Goal: Task Accomplishment & Management: Manage account settings

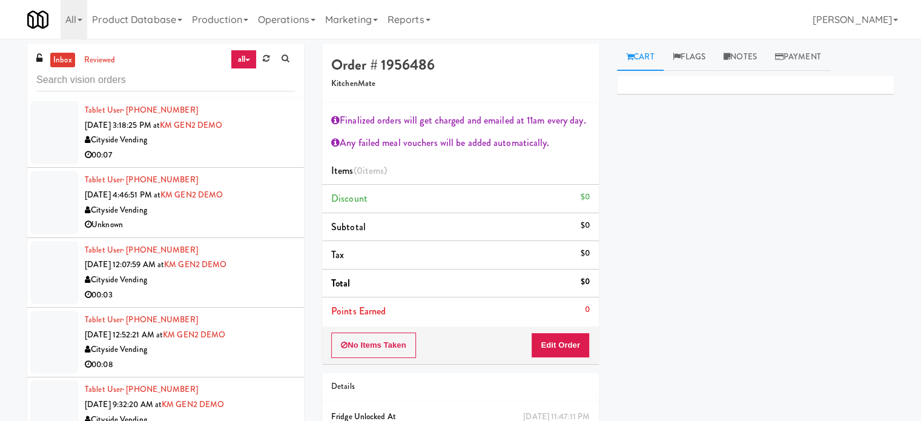
scroll to position [9744, 0]
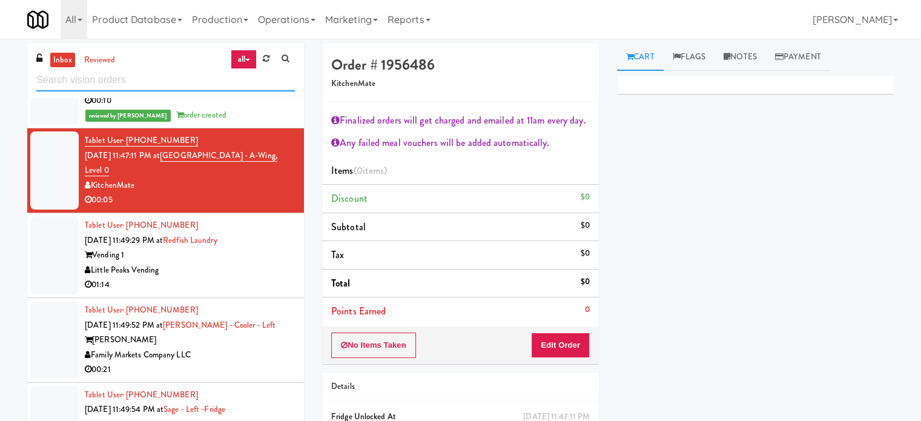
click at [158, 81] on input "text" at bounding box center [165, 80] width 259 height 22
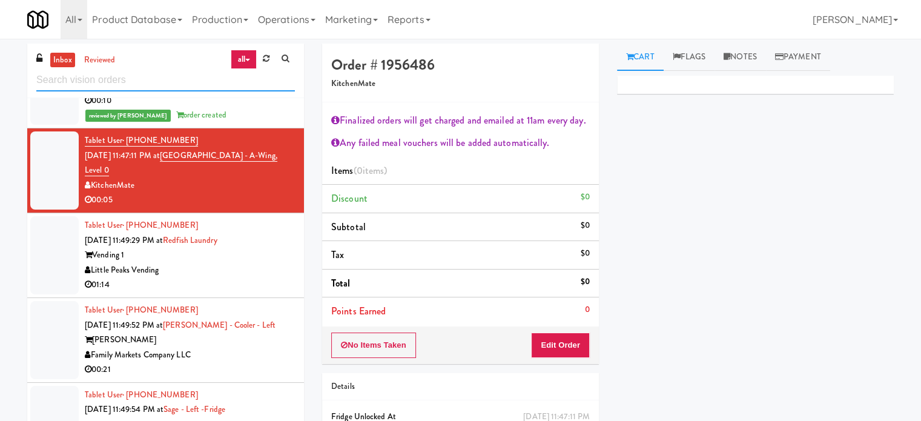
click at [158, 81] on input "text" at bounding box center [165, 80] width 259 height 22
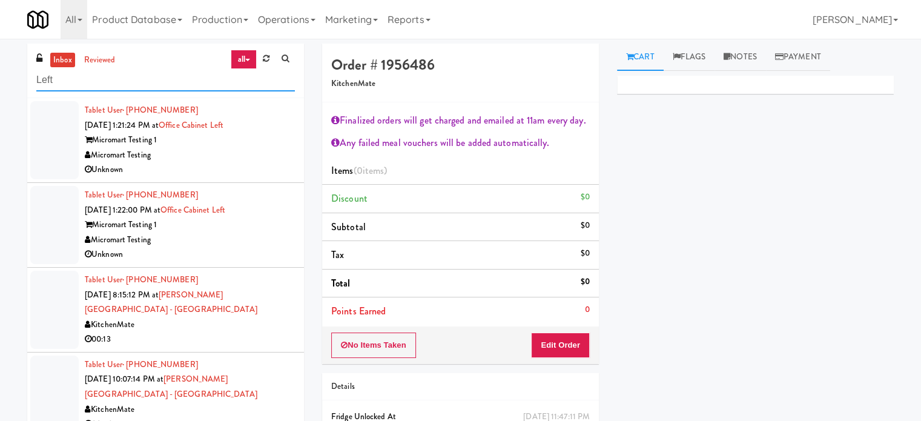
type input "Left"
click at [263, 332] on div "00:13" at bounding box center [190, 339] width 210 height 15
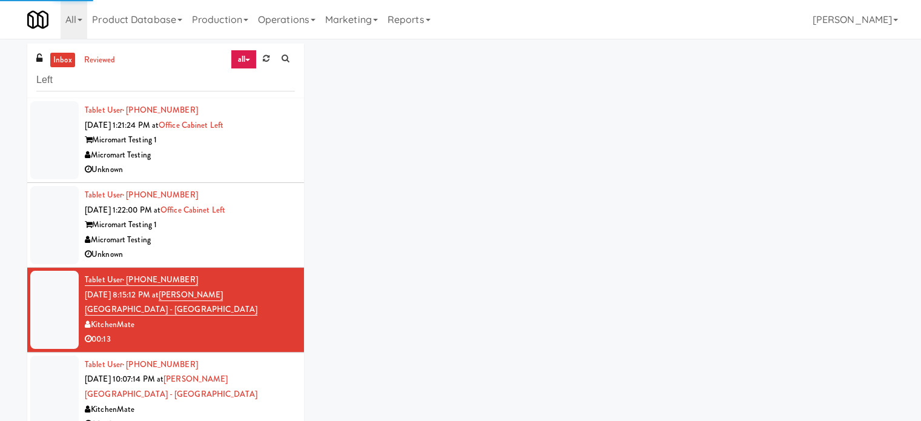
scroll to position [303, 0]
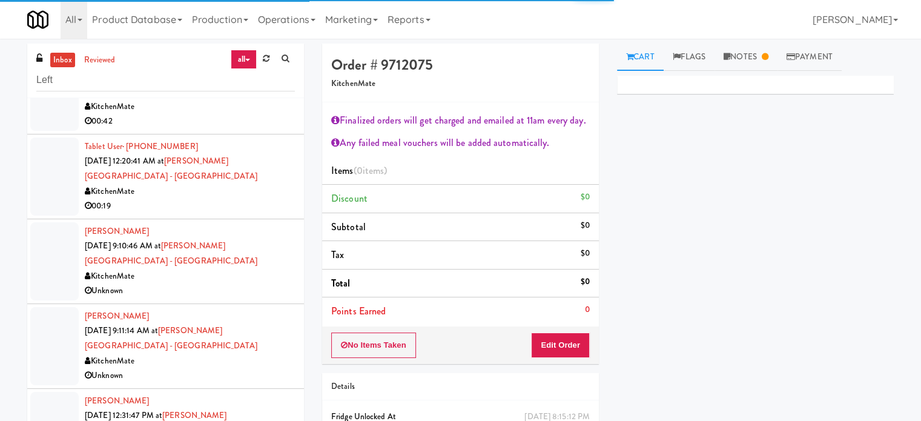
click at [257, 368] on div "Unknown" at bounding box center [190, 375] width 210 height 15
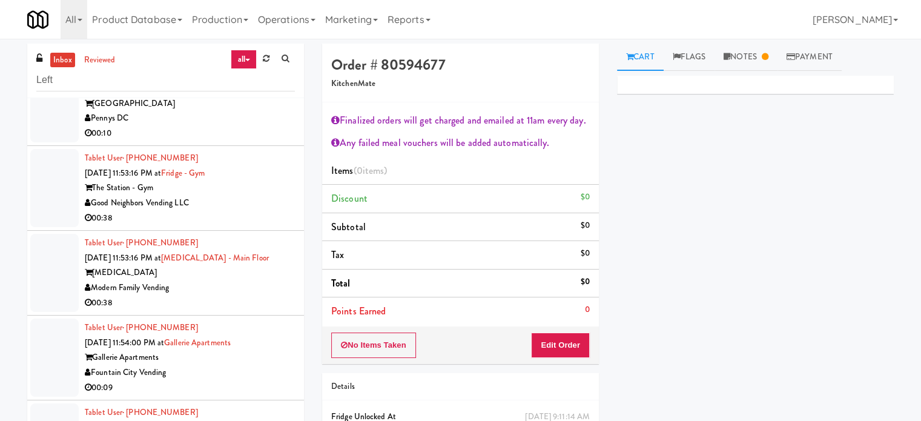
scroll to position [1514, 0]
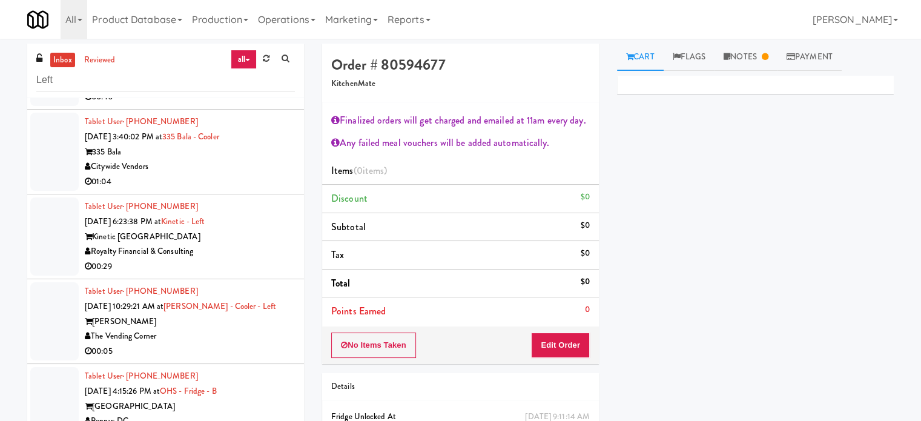
click at [262, 259] on div "00:29" at bounding box center [190, 266] width 210 height 15
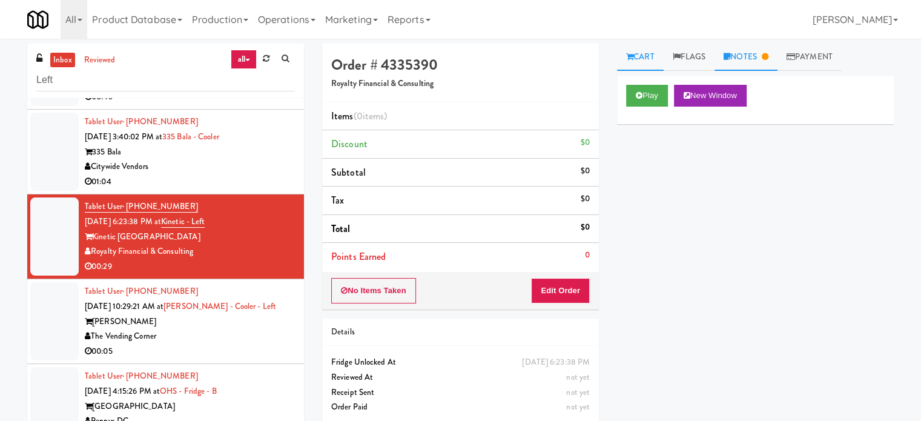
click at [774, 66] on link "Notes" at bounding box center [746, 57] width 63 height 27
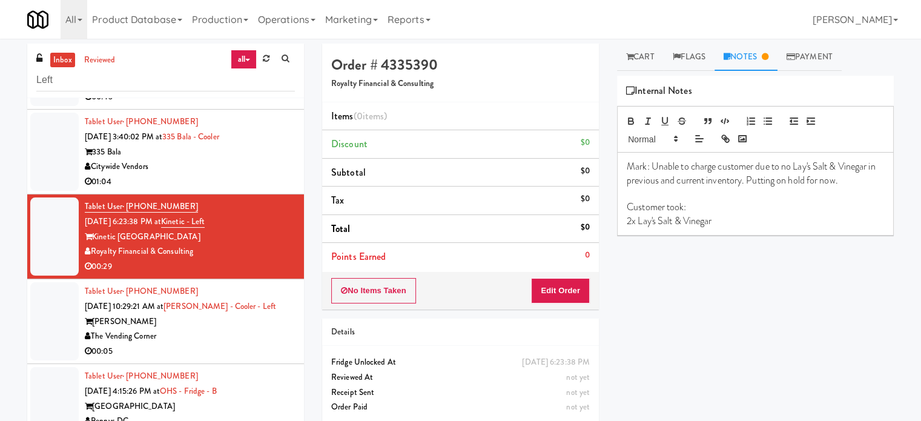
drag, startPoint x: 197, startPoint y: 280, endPoint x: 201, endPoint y: 273, distance: 8.4
click at [197, 314] on div "[PERSON_NAME]" at bounding box center [190, 321] width 210 height 15
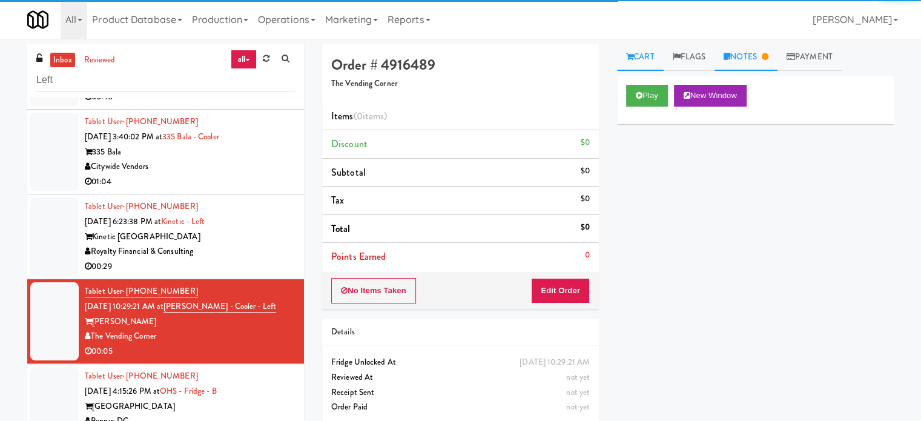
click at [773, 59] on link "Notes" at bounding box center [746, 57] width 63 height 27
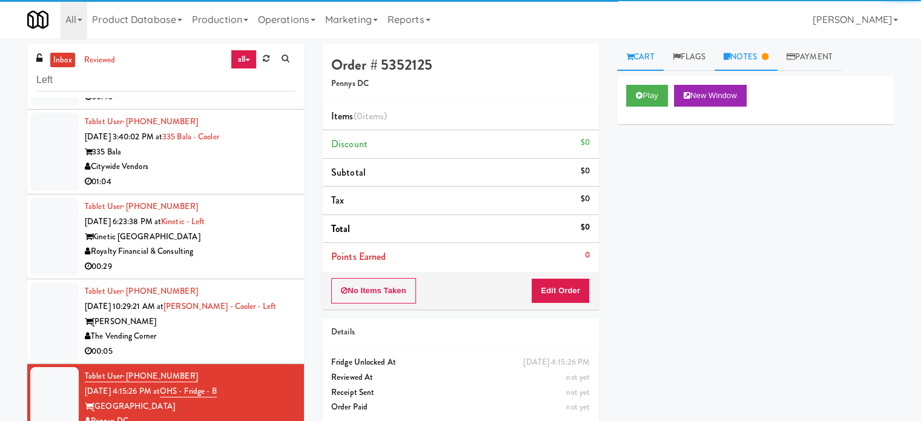
click at [749, 50] on link "Notes" at bounding box center [746, 57] width 63 height 27
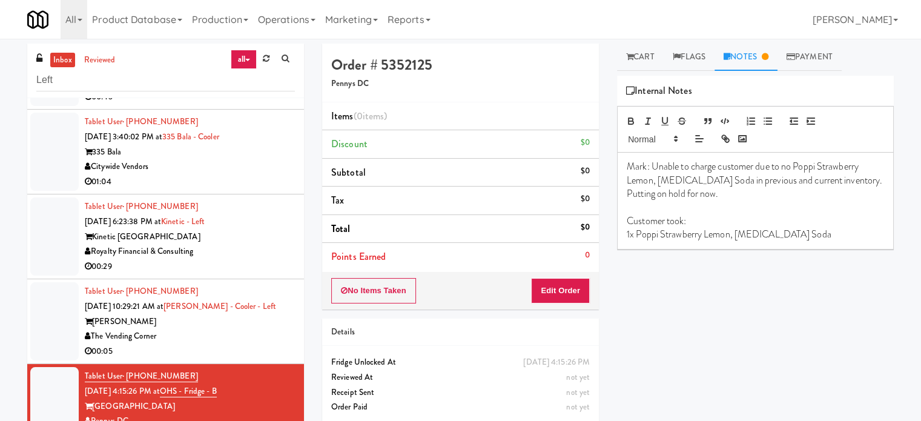
scroll to position [1817, 0]
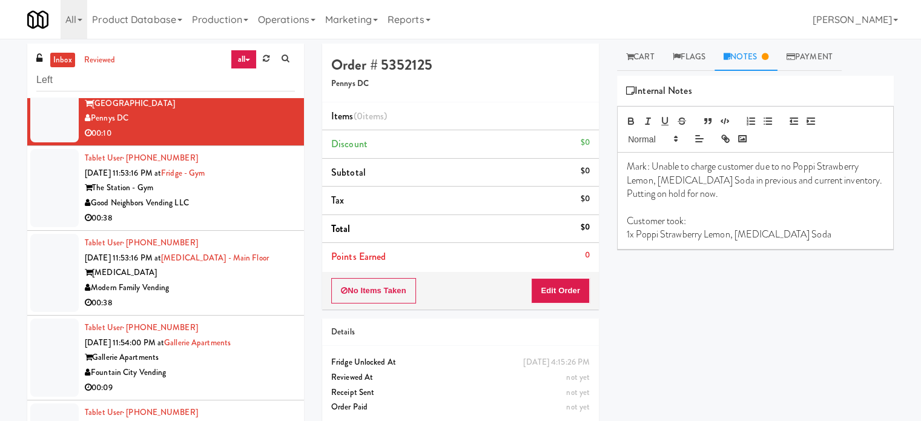
click at [245, 211] on div "00:38" at bounding box center [190, 218] width 210 height 15
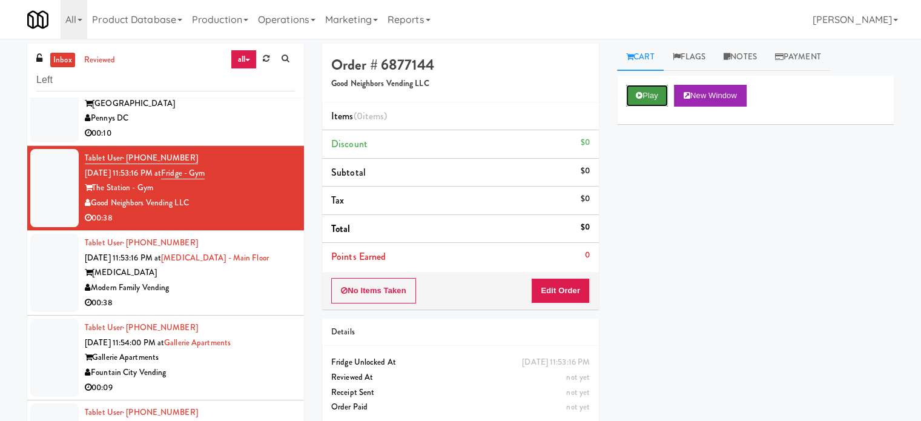
click at [652, 99] on button "Play" at bounding box center [647, 96] width 42 height 22
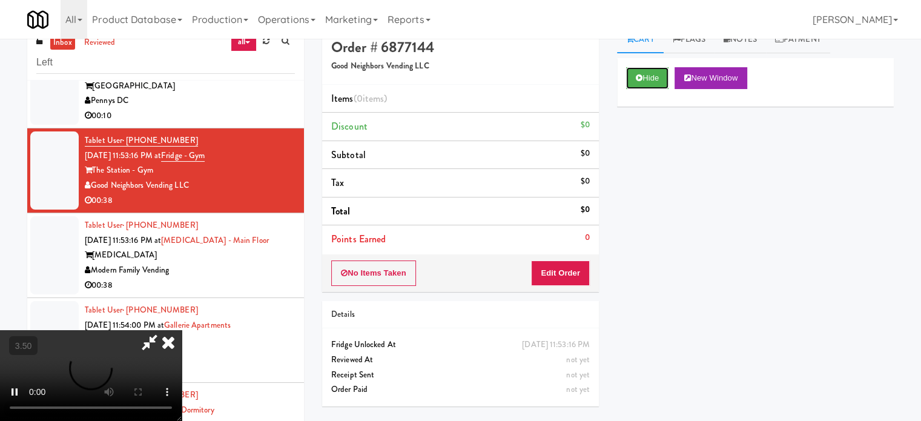
scroll to position [49, 0]
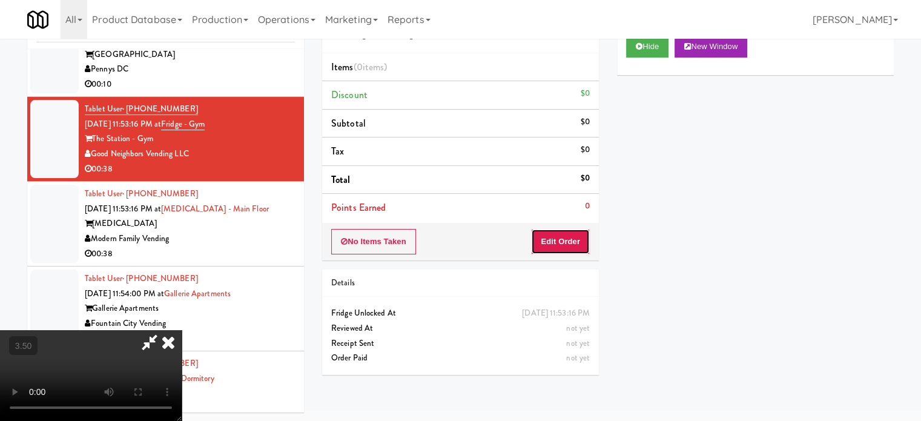
click at [552, 247] on button "Edit Order" at bounding box center [560, 241] width 59 height 25
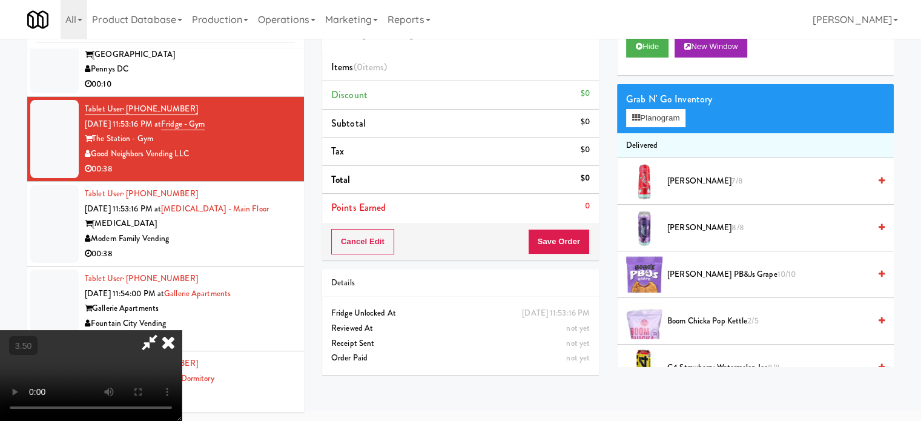
click at [182, 330] on video at bounding box center [91, 375] width 182 height 91
drag, startPoint x: 379, startPoint y: 237, endPoint x: 373, endPoint y: 227, distance: 11.1
click at [182, 330] on video at bounding box center [91, 375] width 182 height 91
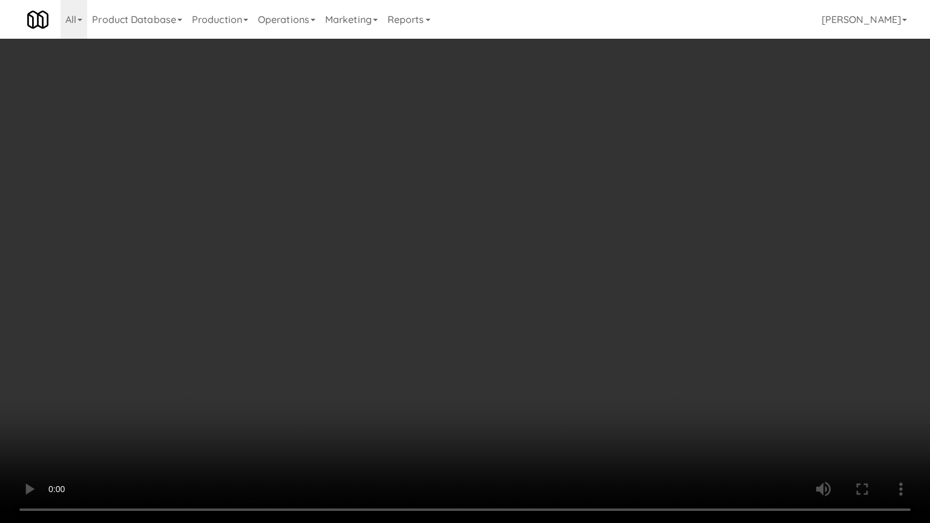
scroll to position [1802, 0]
click at [439, 229] on video at bounding box center [465, 261] width 930 height 523
click at [442, 230] on video at bounding box center [465, 261] width 930 height 523
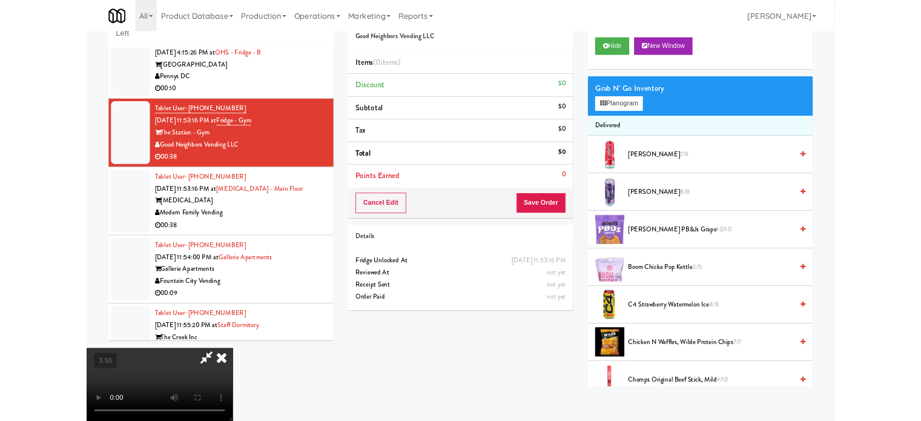
scroll to position [1817, 0]
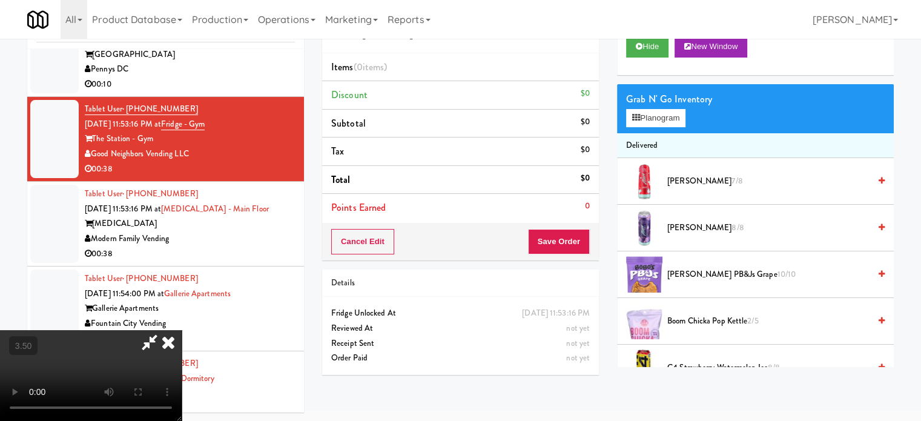
click at [182, 330] on video at bounding box center [91, 375] width 182 height 91
drag, startPoint x: 379, startPoint y: 194, endPoint x: 380, endPoint y: 262, distance: 67.8
click at [182, 330] on video at bounding box center [91, 375] width 182 height 91
drag, startPoint x: 380, startPoint y: 262, endPoint x: 391, endPoint y: 230, distance: 33.3
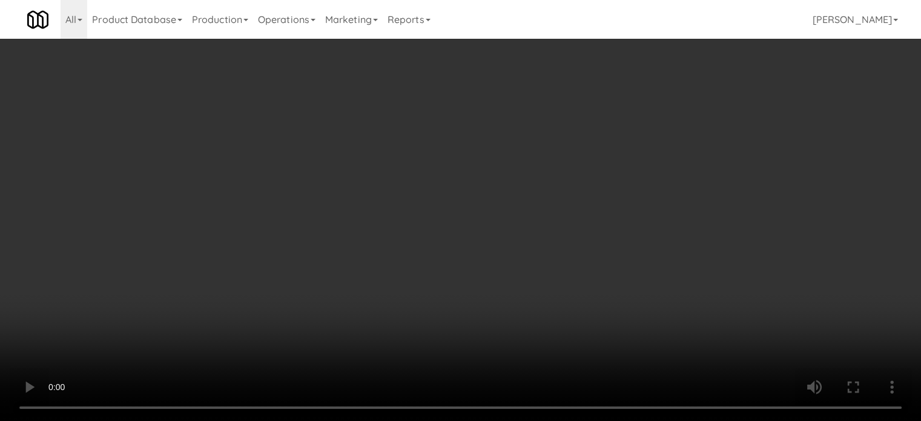
click at [380, 261] on video at bounding box center [460, 210] width 921 height 421
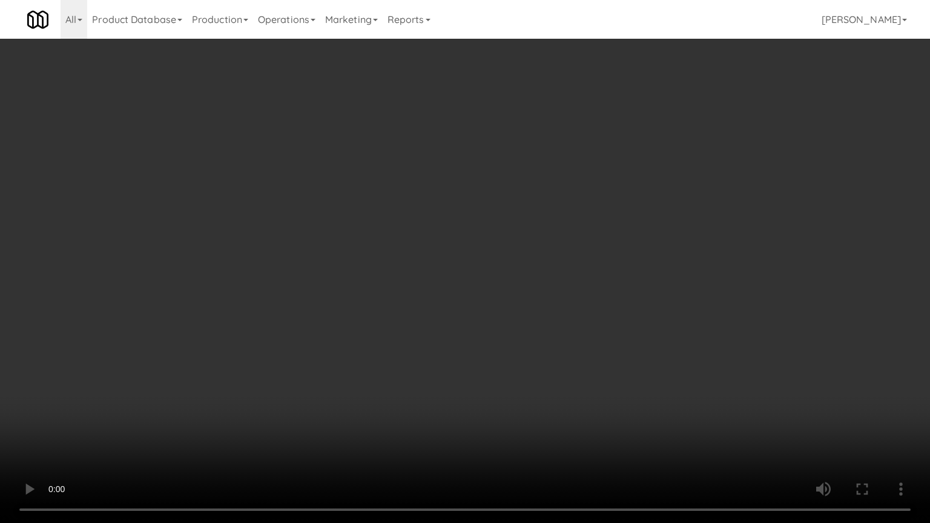
click at [392, 228] on video at bounding box center [465, 261] width 930 height 523
click at [424, 257] on video at bounding box center [465, 261] width 930 height 523
click at [422, 254] on video at bounding box center [465, 261] width 930 height 523
click at [491, 247] on video at bounding box center [465, 261] width 930 height 523
drag, startPoint x: 445, startPoint y: 293, endPoint x: 448, endPoint y: 265, distance: 27.4
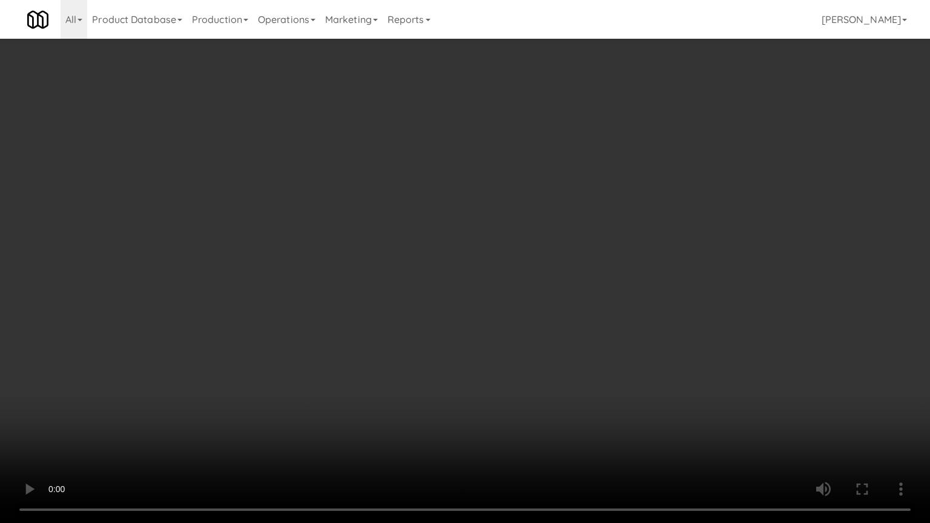
click at [445, 293] on video at bounding box center [465, 261] width 930 height 523
click at [242, 375] on video at bounding box center [465, 261] width 930 height 523
click at [342, 297] on video at bounding box center [465, 261] width 930 height 523
click at [351, 276] on video at bounding box center [465, 261] width 930 height 523
click at [351, 278] on video at bounding box center [465, 261] width 930 height 523
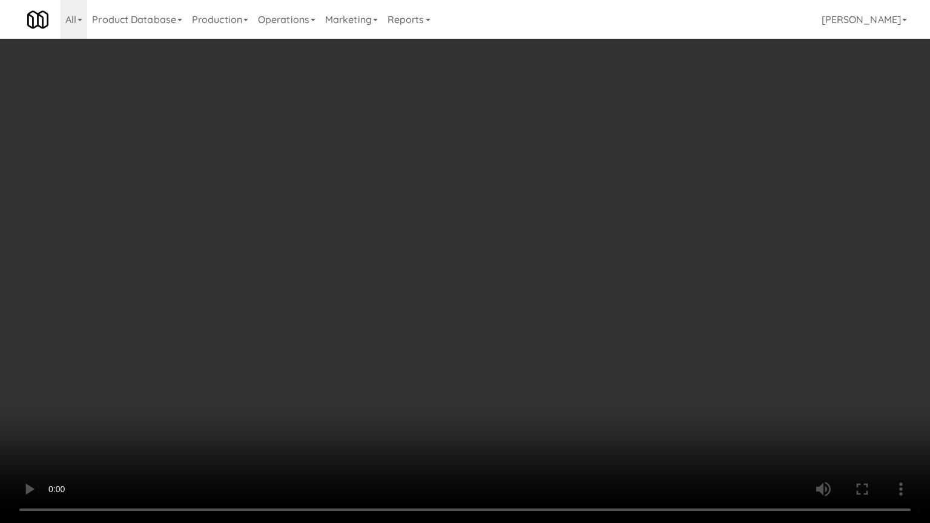
click at [441, 308] on video at bounding box center [465, 261] width 930 height 523
click at [379, 313] on video at bounding box center [465, 261] width 930 height 523
click at [443, 318] on video at bounding box center [465, 261] width 930 height 523
click at [405, 308] on video at bounding box center [465, 261] width 930 height 523
click at [412, 306] on video at bounding box center [465, 261] width 930 height 523
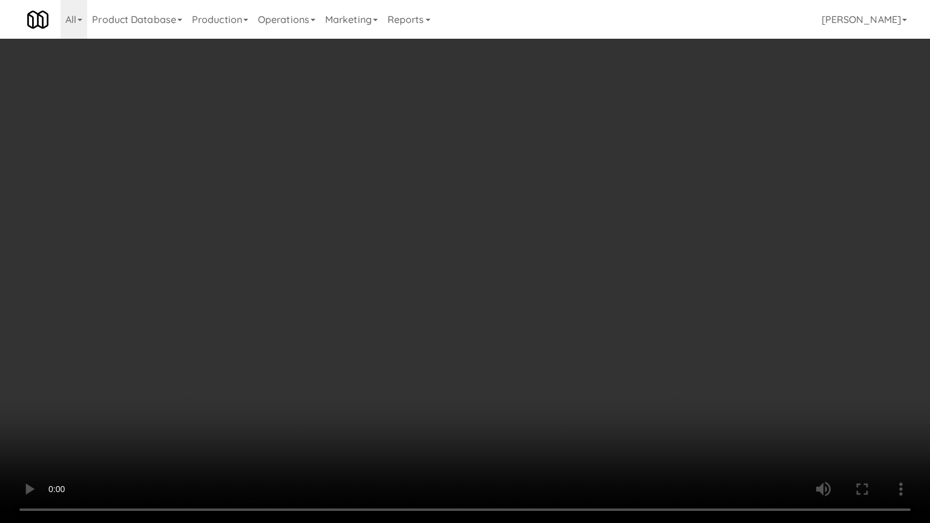
drag, startPoint x: 419, startPoint y: 300, endPoint x: 424, endPoint y: 303, distance: 6.2
click at [419, 303] on video at bounding box center [465, 261] width 930 height 523
click at [507, 302] on video at bounding box center [465, 261] width 930 height 523
click at [465, 298] on video at bounding box center [465, 261] width 930 height 523
click at [518, 292] on video at bounding box center [465, 261] width 930 height 523
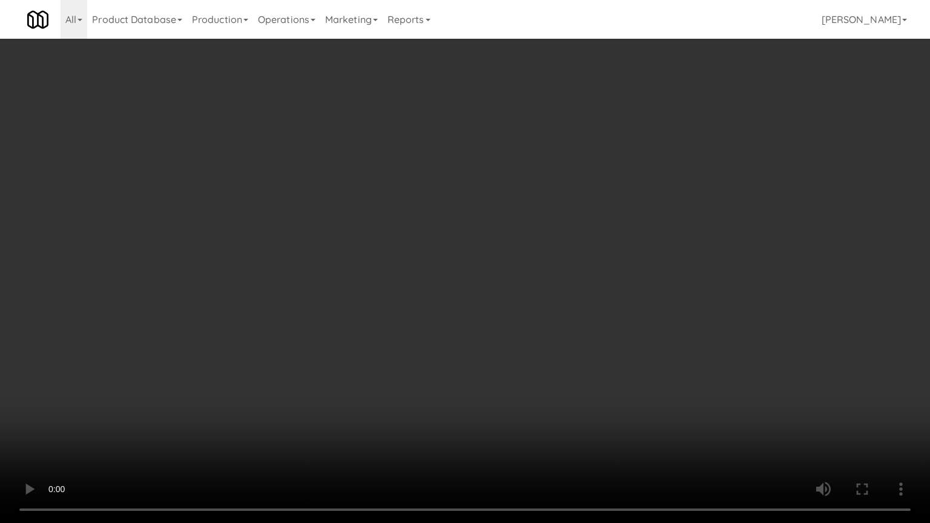
click at [527, 293] on video at bounding box center [465, 261] width 930 height 523
click at [554, 300] on video at bounding box center [465, 261] width 930 height 523
click at [554, 302] on video at bounding box center [465, 261] width 930 height 523
click at [571, 310] on video at bounding box center [465, 261] width 930 height 523
click at [571, 308] on video at bounding box center [465, 261] width 930 height 523
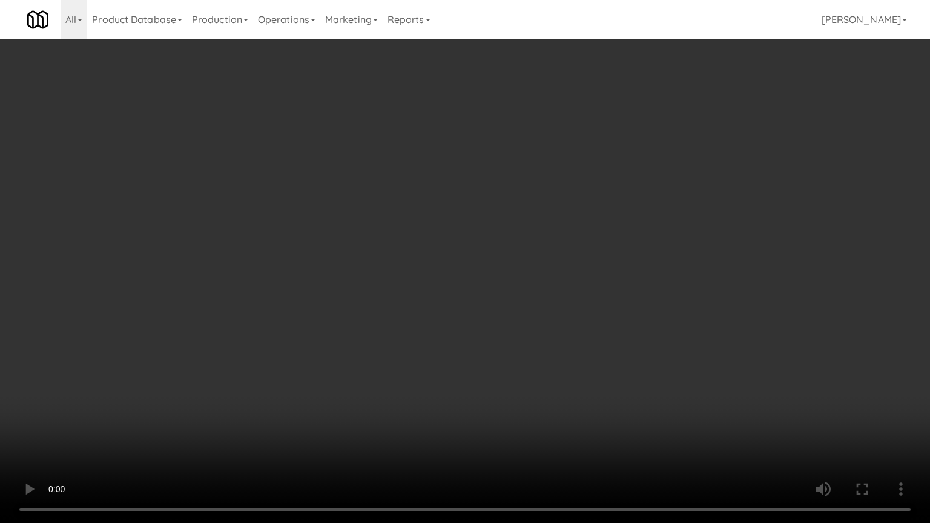
click at [572, 313] on video at bounding box center [465, 261] width 930 height 523
click at [474, 315] on video at bounding box center [465, 261] width 930 height 523
click at [474, 308] on video at bounding box center [465, 261] width 930 height 523
click at [511, 305] on video at bounding box center [465, 261] width 930 height 523
click at [514, 303] on video at bounding box center [465, 261] width 930 height 523
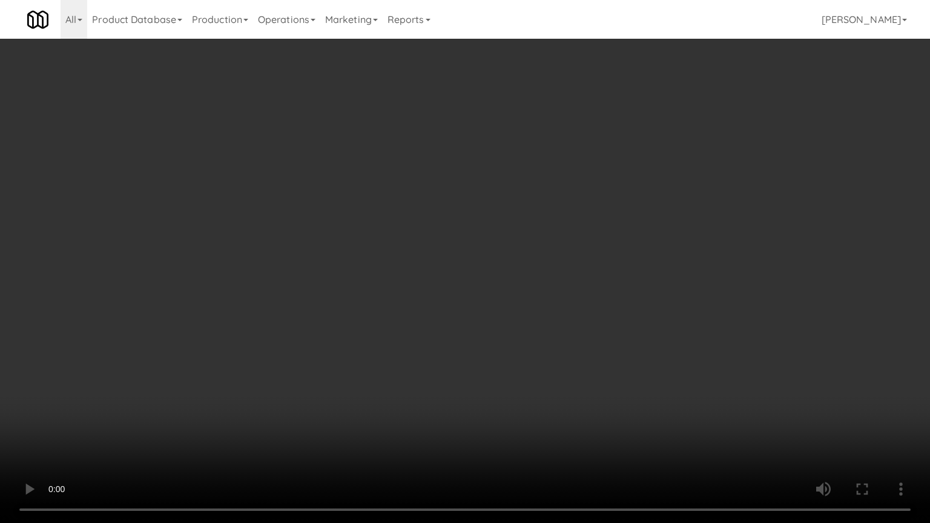
click at [514, 303] on video at bounding box center [465, 261] width 930 height 523
click at [517, 297] on video at bounding box center [465, 261] width 930 height 523
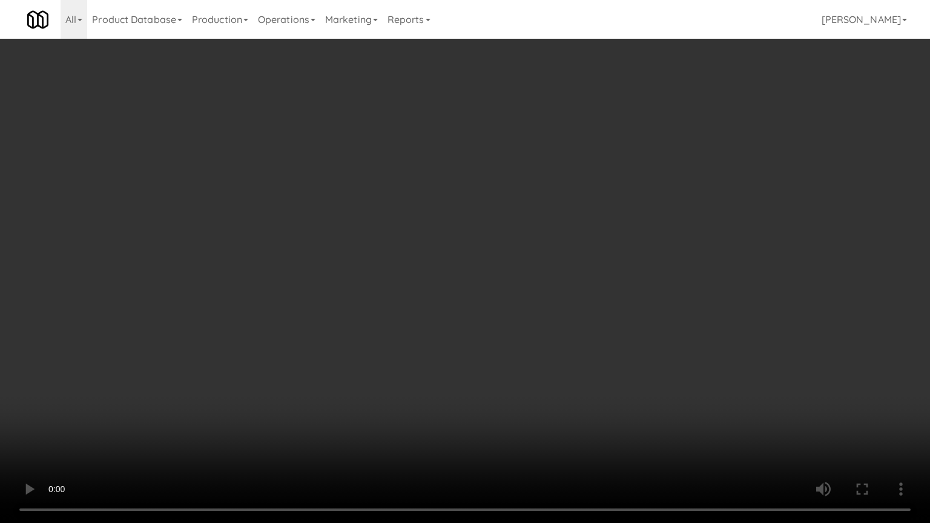
click at [518, 296] on video at bounding box center [465, 261] width 930 height 523
click at [567, 282] on video at bounding box center [465, 261] width 930 height 523
click at [624, 242] on video at bounding box center [465, 261] width 930 height 523
click at [625, 242] on video at bounding box center [465, 261] width 930 height 523
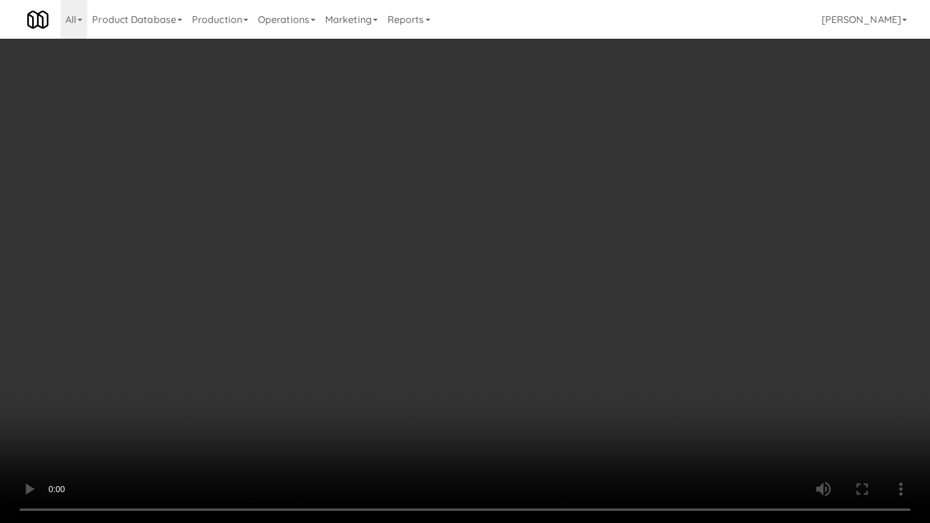
click at [624, 242] on video at bounding box center [465, 261] width 930 height 523
click at [621, 251] on video at bounding box center [465, 261] width 930 height 523
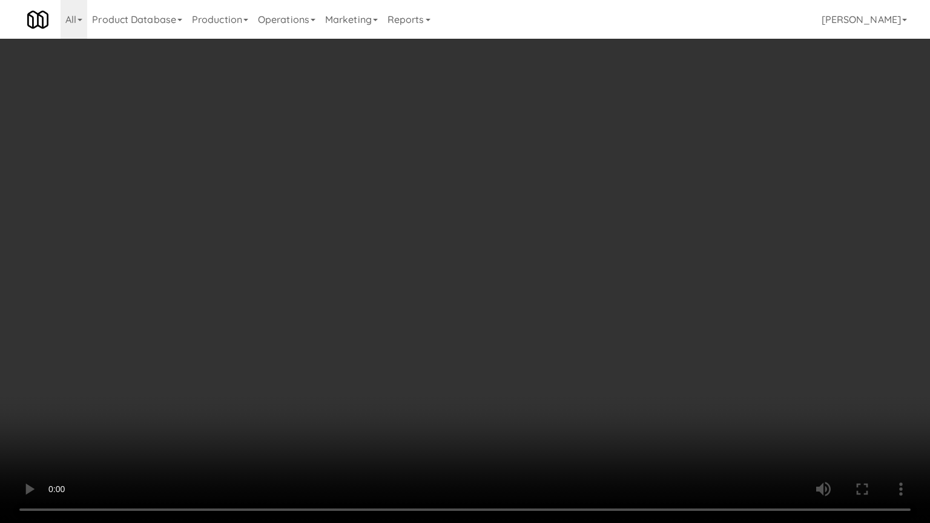
click at [657, 254] on video at bounding box center [465, 261] width 930 height 523
click at [652, 252] on video at bounding box center [465, 261] width 930 height 523
click at [640, 243] on video at bounding box center [465, 261] width 930 height 523
click at [640, 242] on video at bounding box center [465, 261] width 930 height 523
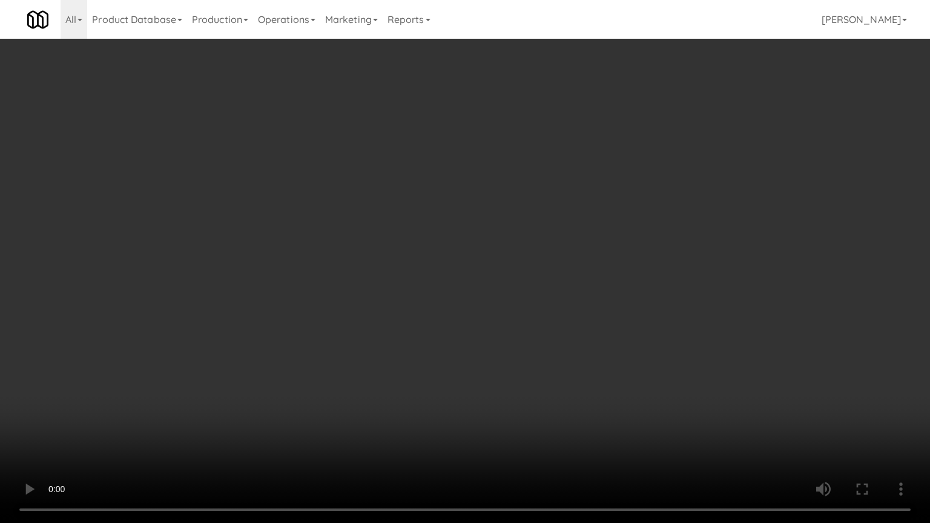
click at [640, 242] on video at bounding box center [465, 261] width 930 height 523
click at [629, 174] on video at bounding box center [465, 261] width 930 height 523
click at [483, 256] on video at bounding box center [465, 261] width 930 height 523
click at [513, 256] on video at bounding box center [465, 261] width 930 height 523
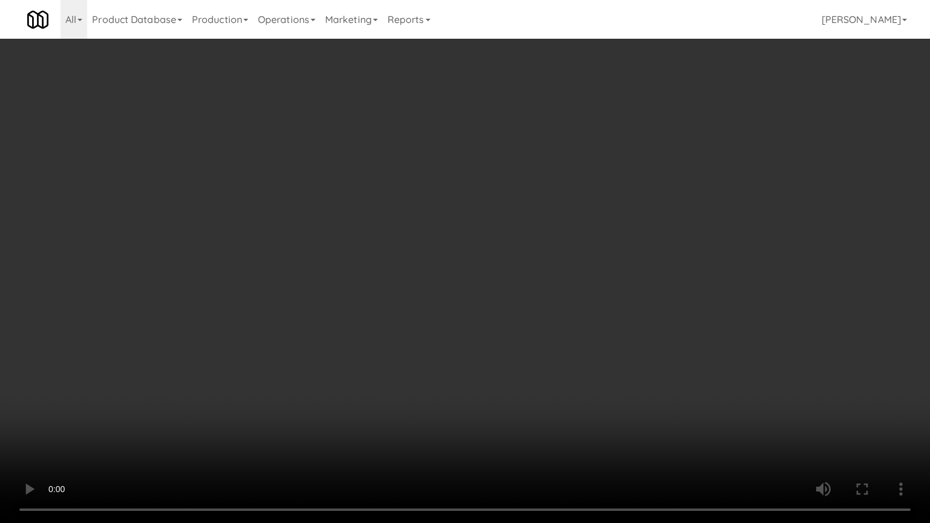
click at [500, 265] on video at bounding box center [465, 261] width 930 height 523
click at [589, 242] on video at bounding box center [465, 261] width 930 height 523
click at [494, 277] on video at bounding box center [465, 261] width 930 height 523
click at [521, 279] on video at bounding box center [465, 261] width 930 height 523
click at [576, 280] on video at bounding box center [465, 261] width 930 height 523
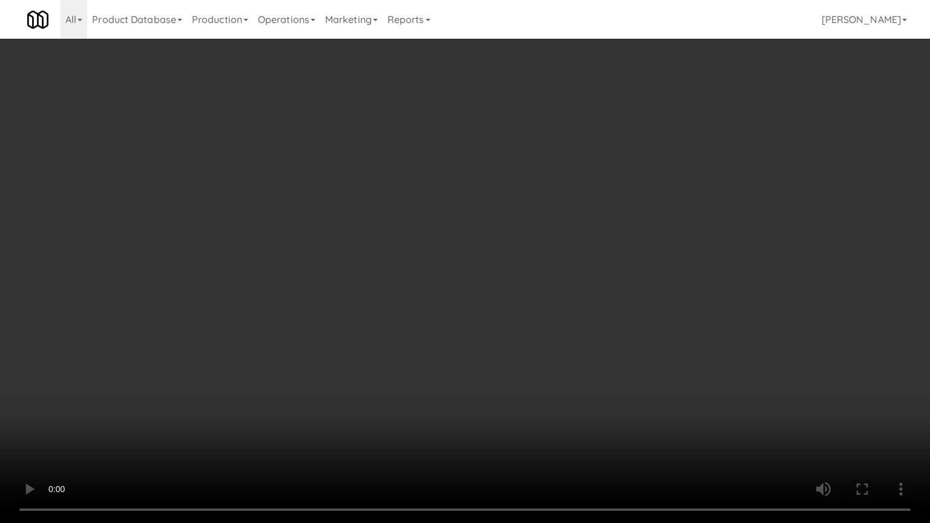
click at [524, 283] on video at bounding box center [465, 261] width 930 height 523
click at [518, 273] on video at bounding box center [465, 261] width 930 height 523
click at [523, 269] on video at bounding box center [465, 261] width 930 height 523
click at [525, 271] on video at bounding box center [465, 261] width 930 height 523
click at [608, 282] on video at bounding box center [465, 261] width 930 height 523
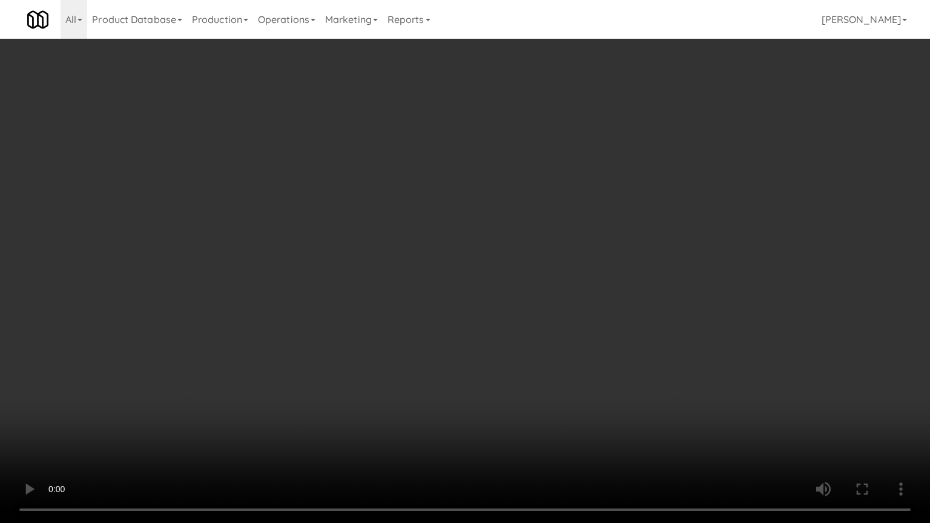
click at [520, 294] on video at bounding box center [465, 261] width 930 height 523
click at [520, 292] on video at bounding box center [465, 261] width 930 height 523
click at [569, 290] on video at bounding box center [465, 261] width 930 height 523
click at [554, 288] on video at bounding box center [465, 261] width 930 height 523
click at [543, 288] on video at bounding box center [465, 261] width 930 height 523
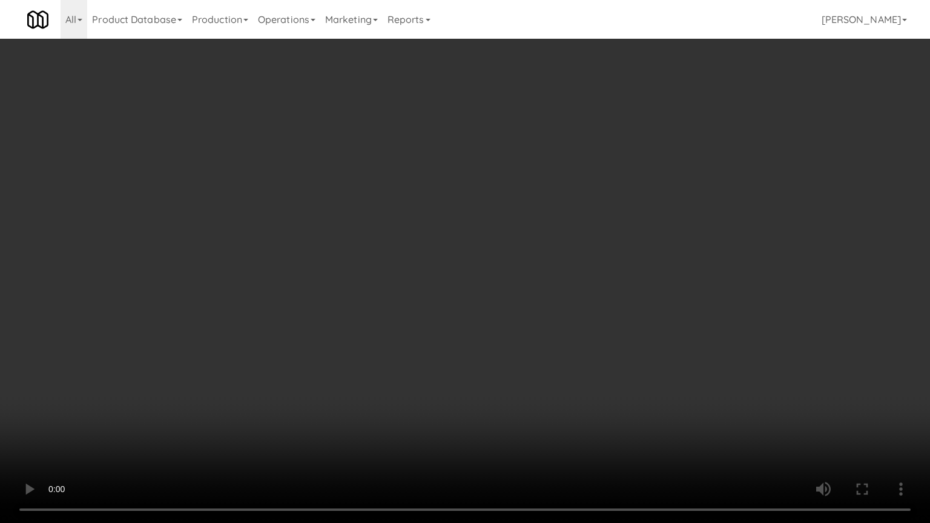
click at [555, 297] on video at bounding box center [465, 261] width 930 height 523
click at [569, 297] on video at bounding box center [465, 261] width 930 height 523
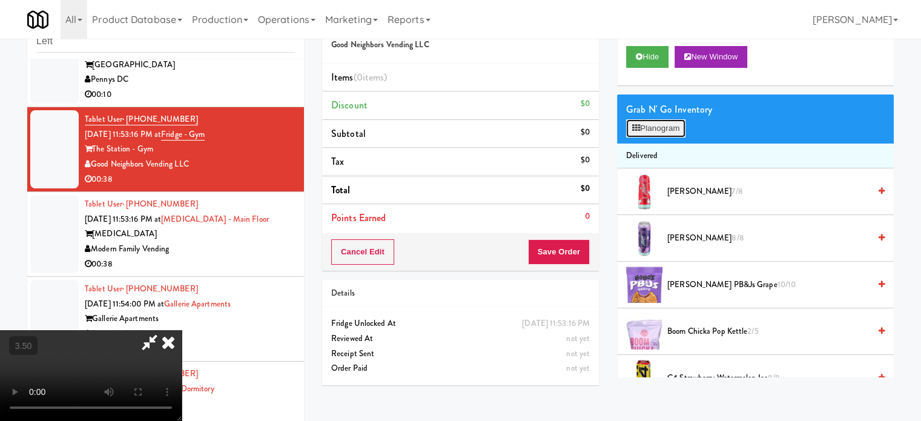
click at [675, 123] on button "Planogram" at bounding box center [655, 128] width 59 height 18
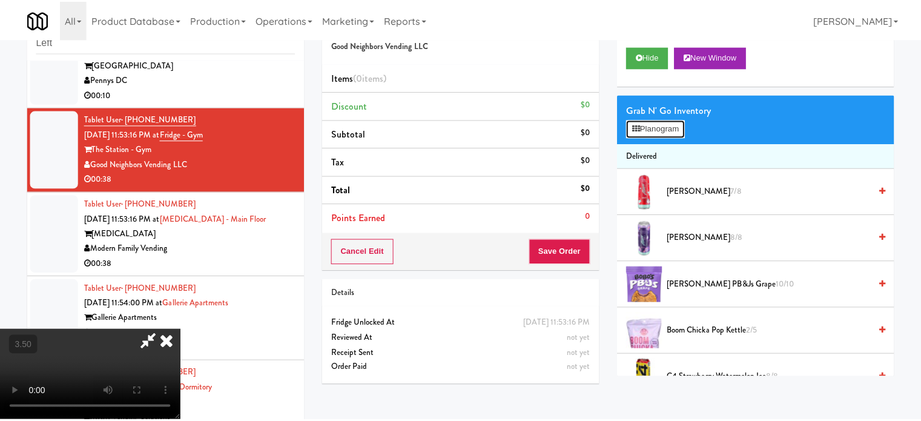
scroll to position [1802, 0]
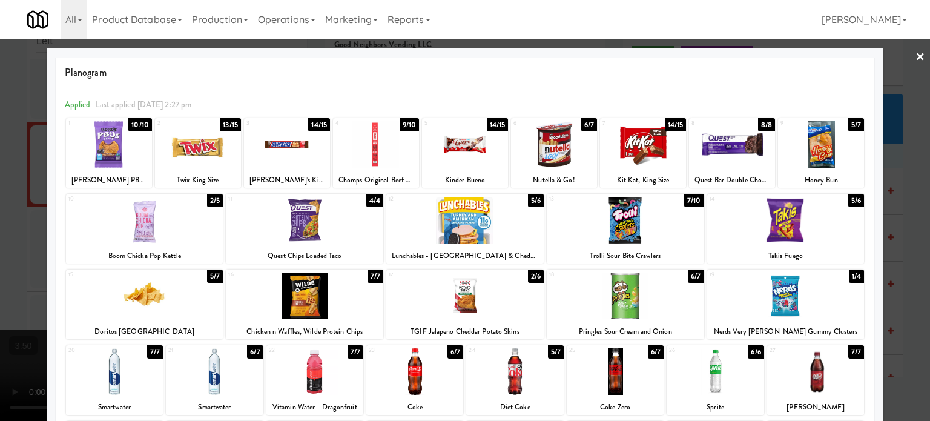
click at [530, 276] on div "2/6" at bounding box center [536, 276] width 16 height 13
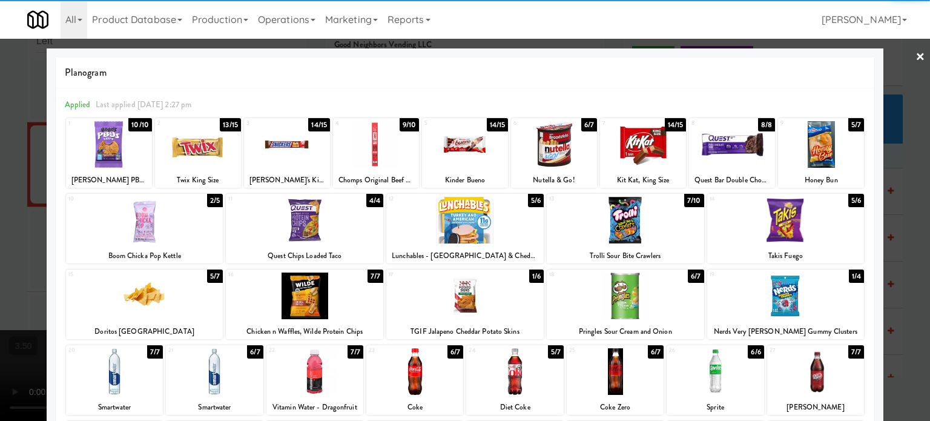
click at [911, 286] on div at bounding box center [465, 210] width 930 height 421
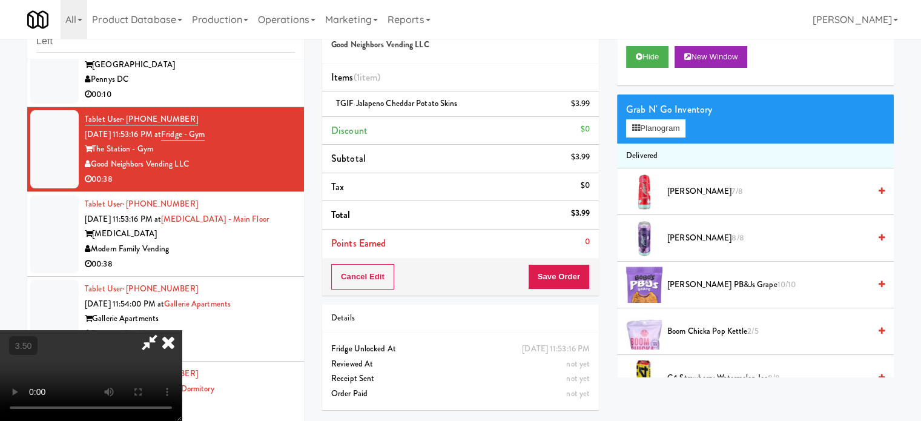
drag, startPoint x: 501, startPoint y: 308, endPoint x: 500, endPoint y: 288, distance: 20.0
click at [182, 330] on video at bounding box center [91, 375] width 182 height 91
drag, startPoint x: 500, startPoint y: 288, endPoint x: 483, endPoint y: 220, distance: 69.9
click at [182, 330] on video at bounding box center [91, 375] width 182 height 91
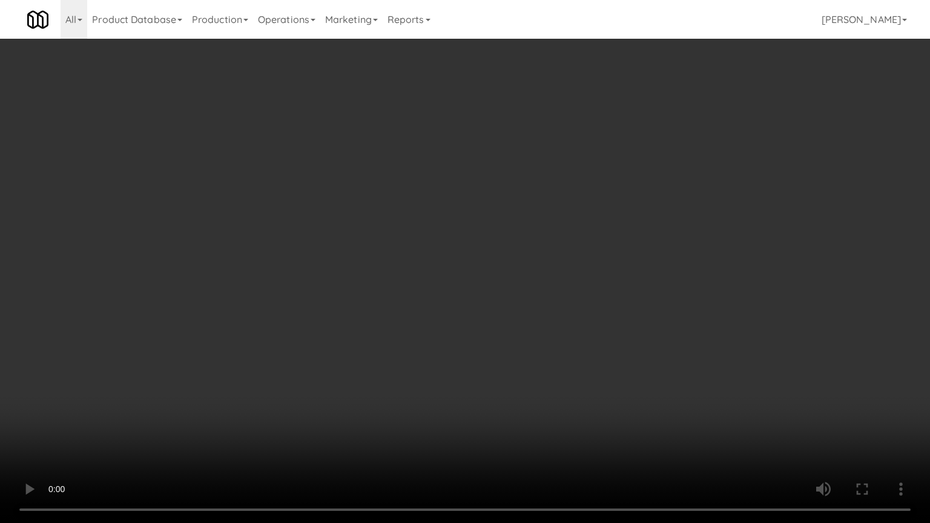
click at [434, 290] on video at bounding box center [465, 261] width 930 height 523
click at [465, 266] on video at bounding box center [465, 261] width 930 height 523
click at [465, 271] on video at bounding box center [465, 261] width 930 height 523
click at [460, 260] on video at bounding box center [465, 261] width 930 height 523
drag, startPoint x: 439, startPoint y: 268, endPoint x: 440, endPoint y: 275, distance: 7.3
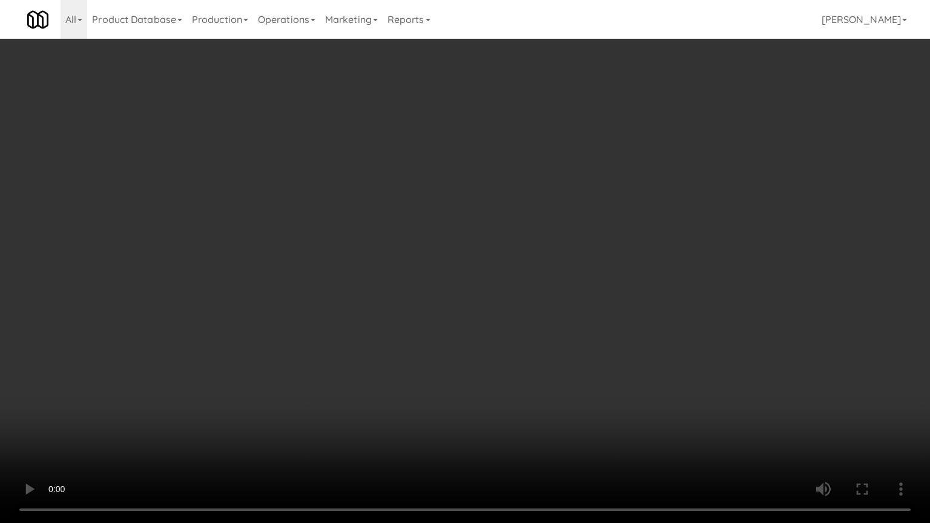
click at [440, 274] on video at bounding box center [465, 261] width 930 height 523
click at [417, 266] on video at bounding box center [465, 261] width 930 height 523
click at [419, 272] on video at bounding box center [465, 261] width 930 height 523
click at [501, 286] on video at bounding box center [465, 261] width 930 height 523
click at [434, 263] on video at bounding box center [465, 261] width 930 height 523
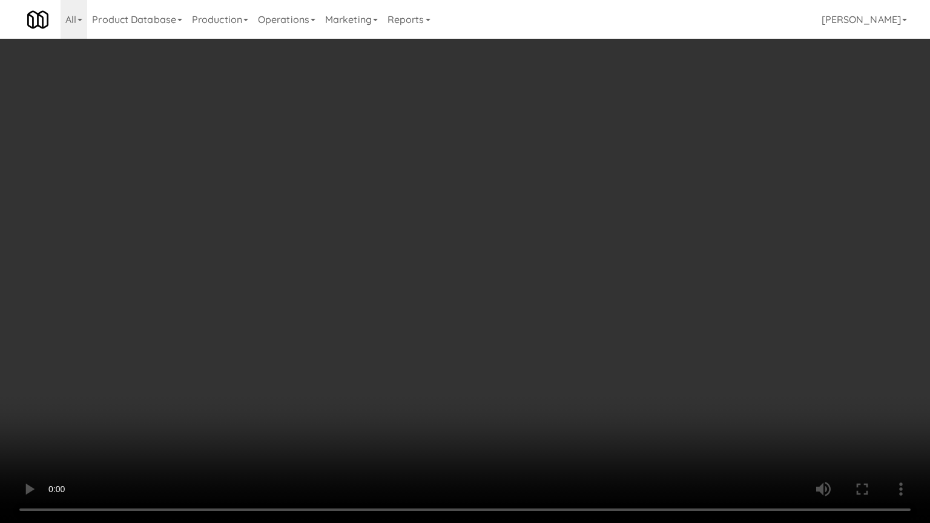
click at [442, 267] on video at bounding box center [465, 261] width 930 height 523
click at [445, 265] on video at bounding box center [465, 261] width 930 height 523
click at [477, 269] on video at bounding box center [465, 261] width 930 height 523
click at [476, 271] on video at bounding box center [465, 261] width 930 height 523
click at [477, 276] on video at bounding box center [465, 261] width 930 height 523
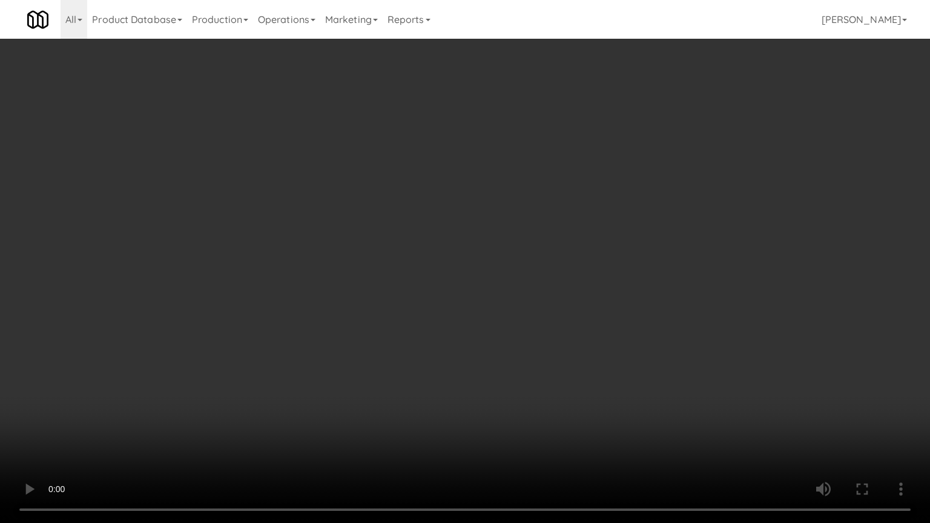
click at [480, 266] on video at bounding box center [465, 261] width 930 height 523
click at [482, 264] on video at bounding box center [465, 261] width 930 height 523
click at [485, 271] on video at bounding box center [465, 261] width 930 height 523
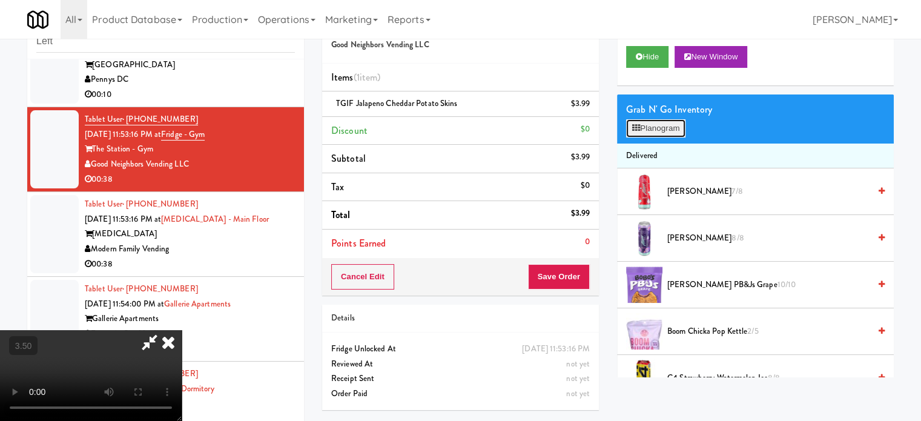
click at [674, 122] on button "Planogram" at bounding box center [655, 128] width 59 height 18
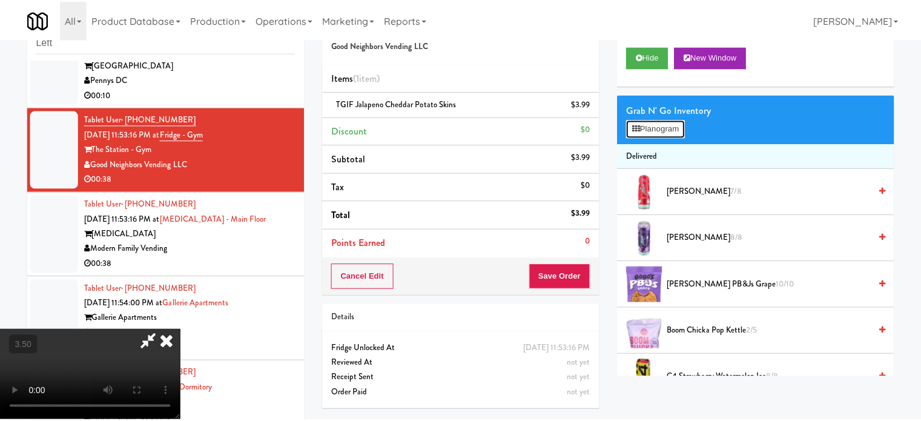
scroll to position [1802, 0]
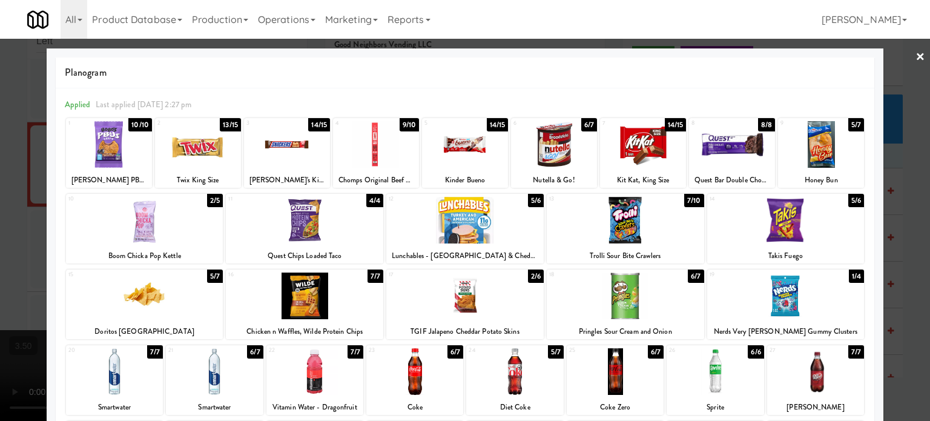
drag, startPoint x: 528, startPoint y: 279, endPoint x: 755, endPoint y: 256, distance: 227.7
click at [528, 280] on div "2/6" at bounding box center [536, 276] width 16 height 13
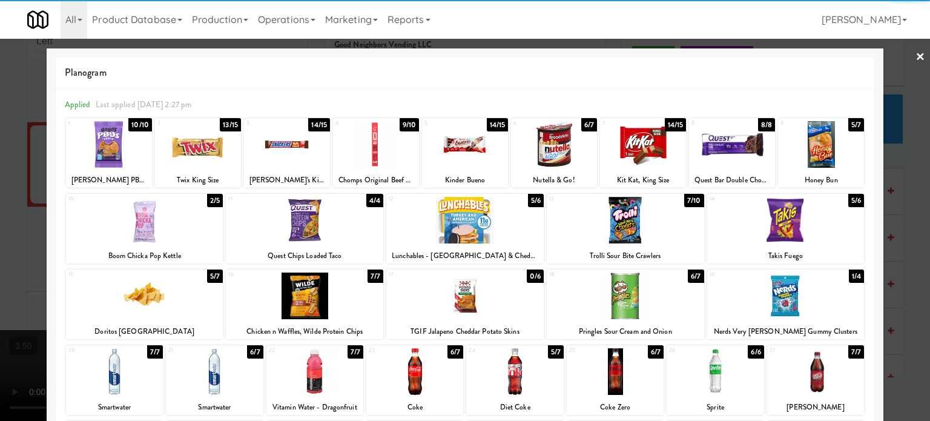
click at [904, 276] on div at bounding box center [465, 210] width 930 height 421
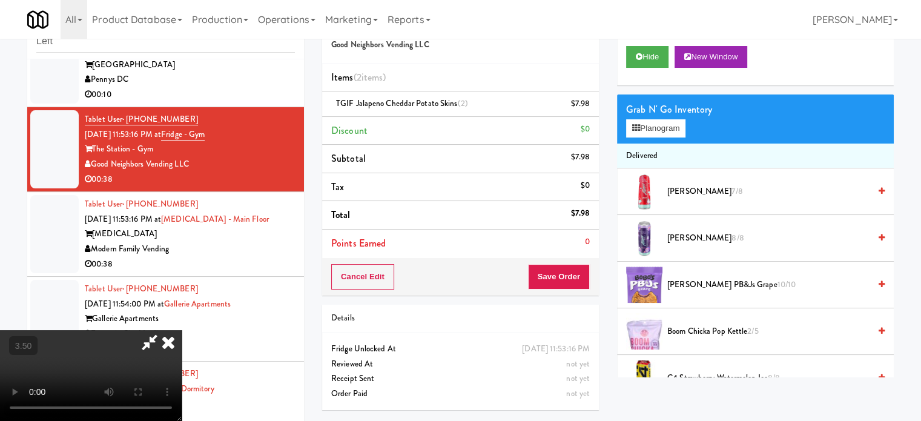
click at [182, 330] on video at bounding box center [91, 375] width 182 height 91
drag, startPoint x: 376, startPoint y: 217, endPoint x: 480, endPoint y: 131, distance: 134.6
click at [182, 330] on video at bounding box center [91, 375] width 182 height 91
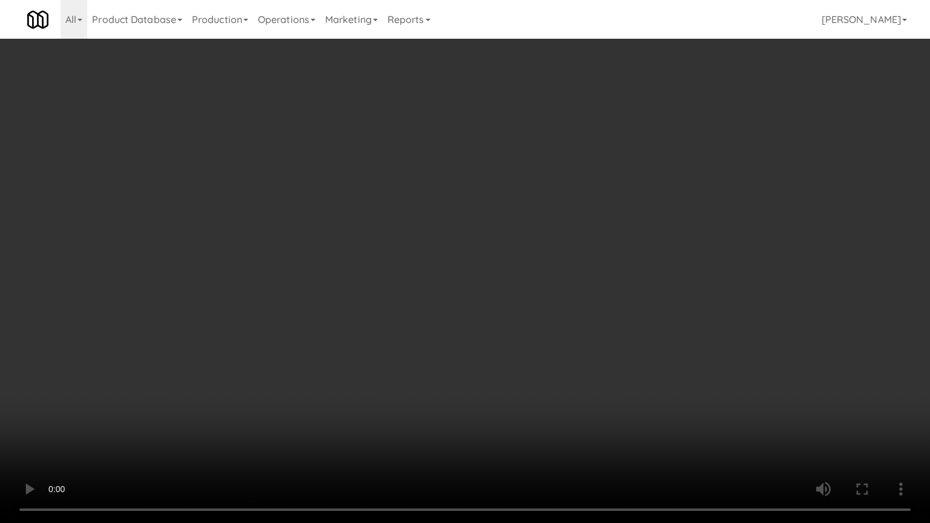
click at [533, 184] on video at bounding box center [465, 261] width 930 height 523
drag, startPoint x: 533, startPoint y: 184, endPoint x: 545, endPoint y: 79, distance: 104.9
click at [534, 184] on video at bounding box center [465, 261] width 930 height 523
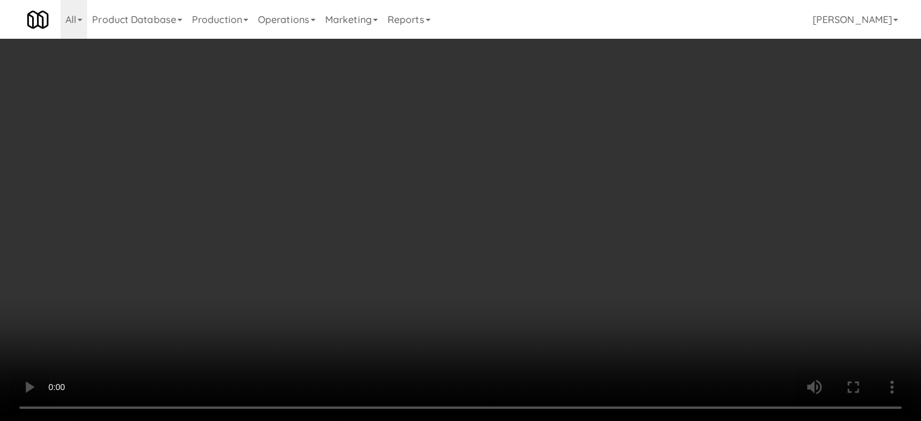
scroll to position [1817, 0]
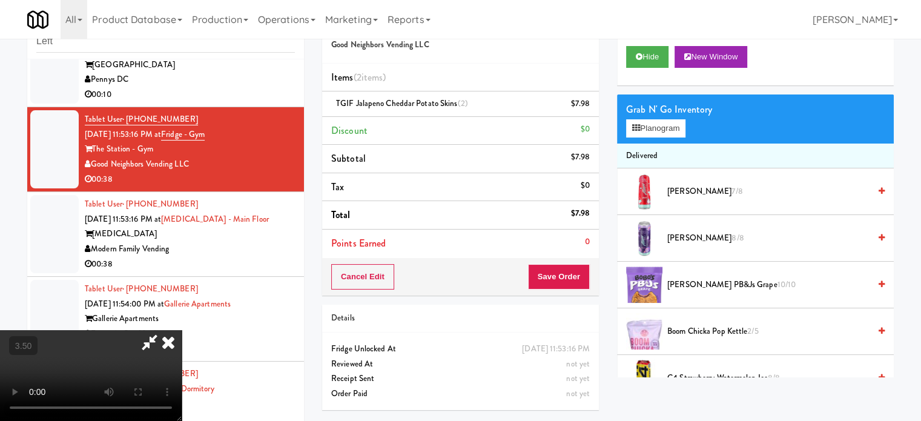
click at [182, 330] on icon at bounding box center [168, 342] width 27 height 24
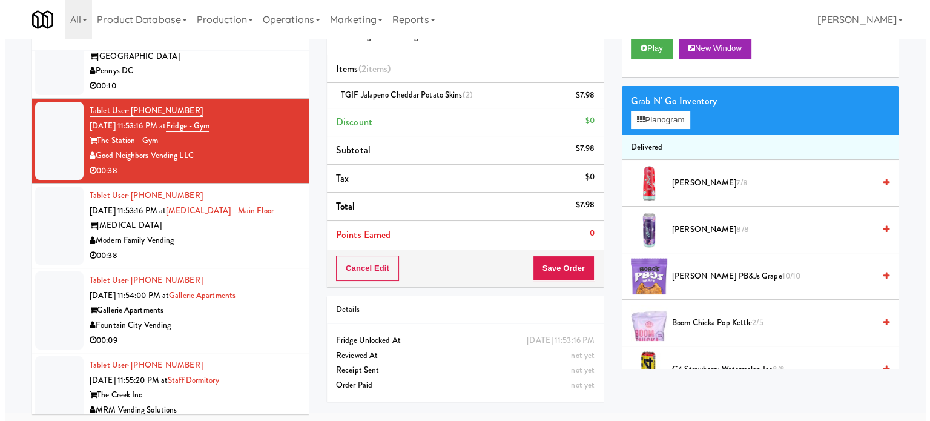
scroll to position [49, 0]
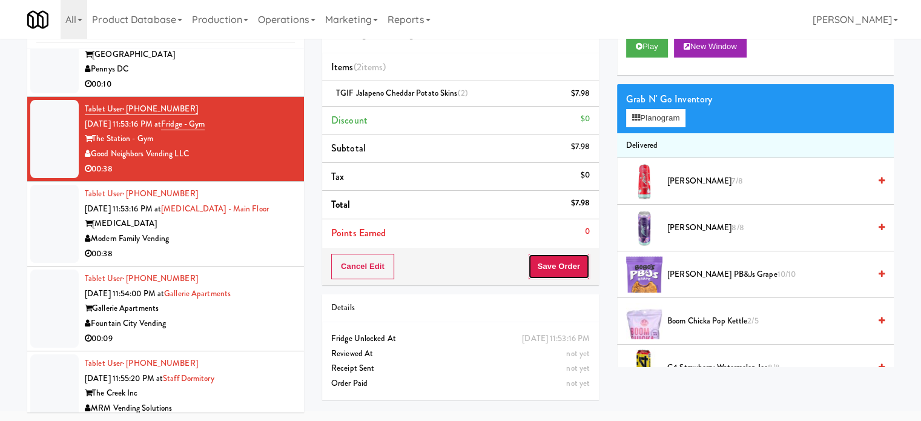
click at [552, 268] on button "Save Order" at bounding box center [559, 266] width 62 height 25
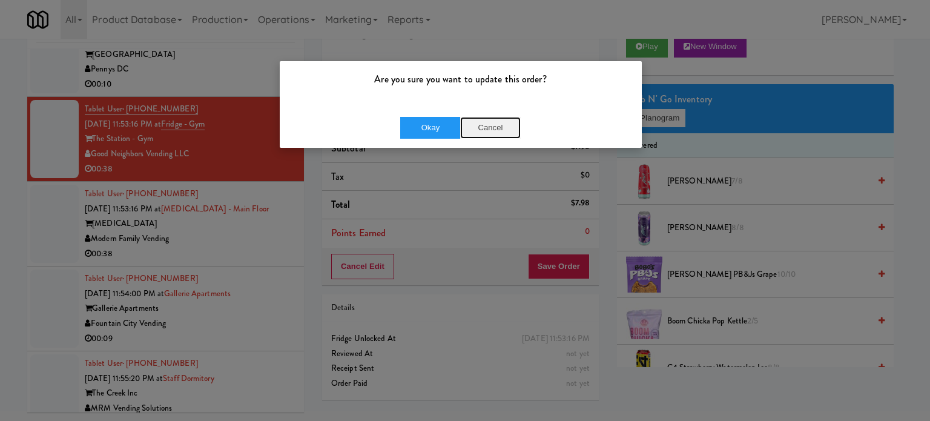
click at [489, 125] on button "Cancel" at bounding box center [490, 128] width 61 height 22
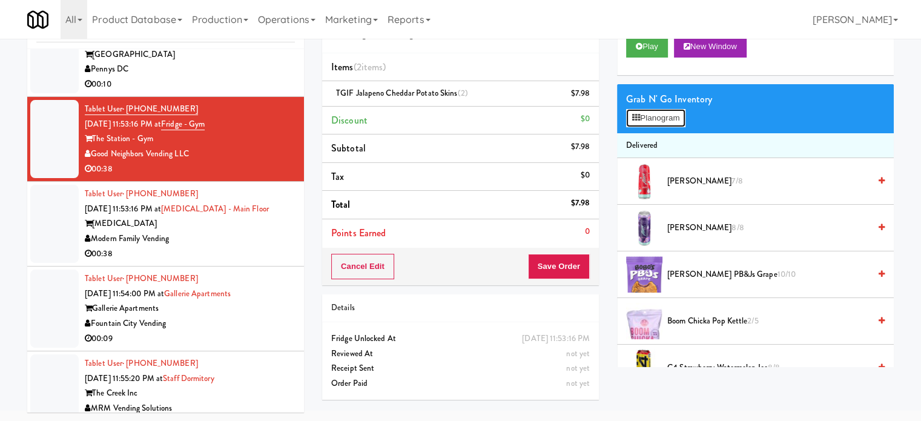
click at [636, 118] on icon at bounding box center [636, 118] width 8 height 8
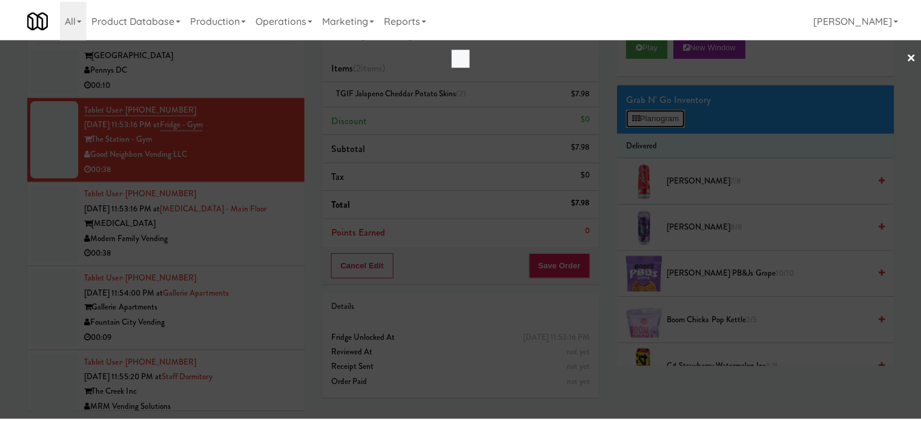
scroll to position [1802, 0]
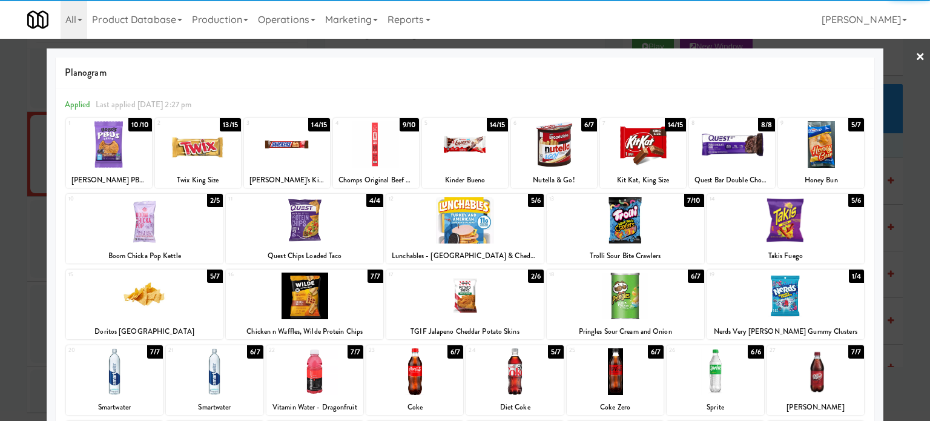
click at [849, 125] on div "5/7" at bounding box center [857, 124] width 16 height 13
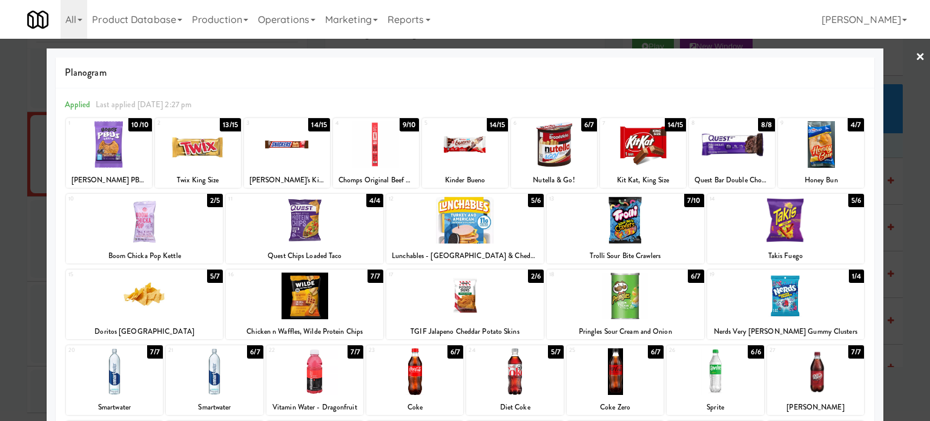
click at [909, 201] on div at bounding box center [465, 210] width 930 height 421
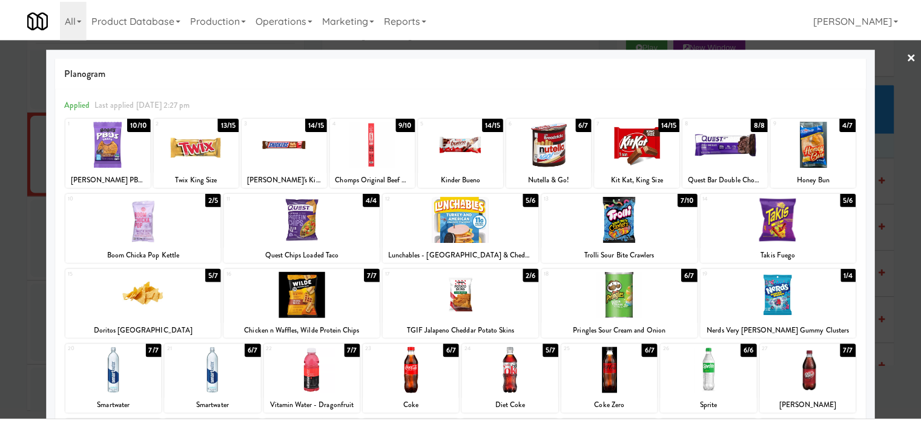
scroll to position [1817, 0]
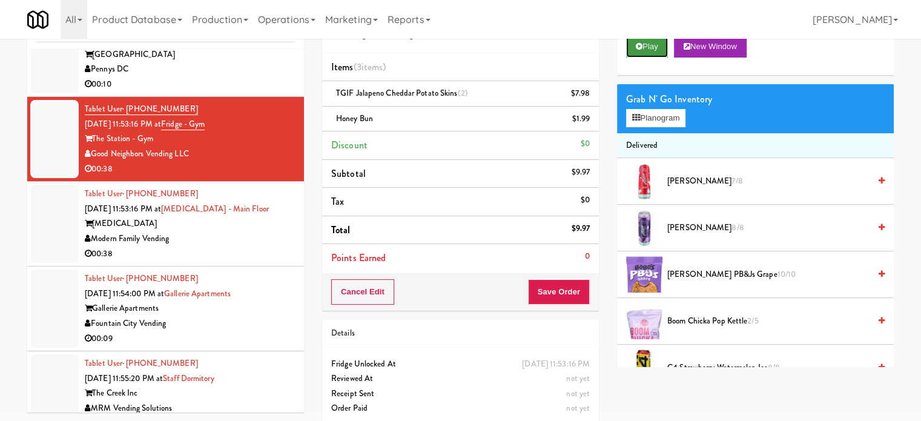
click at [654, 47] on button "Play" at bounding box center [647, 47] width 42 height 22
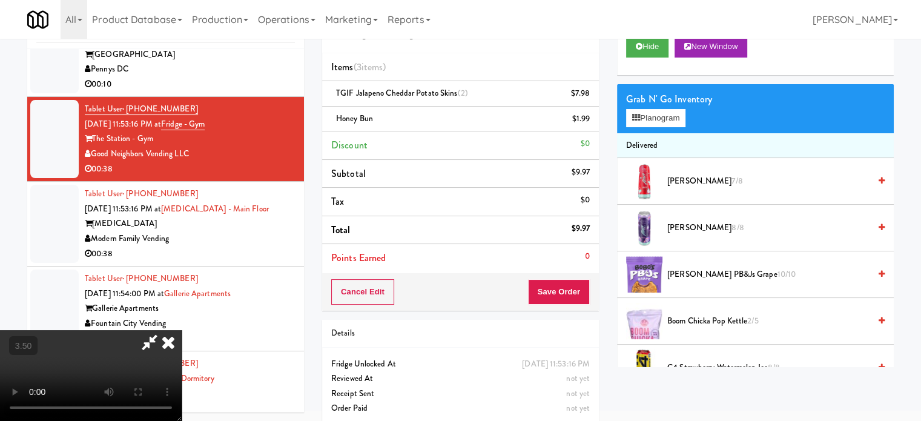
click at [182, 330] on video at bounding box center [91, 375] width 182 height 91
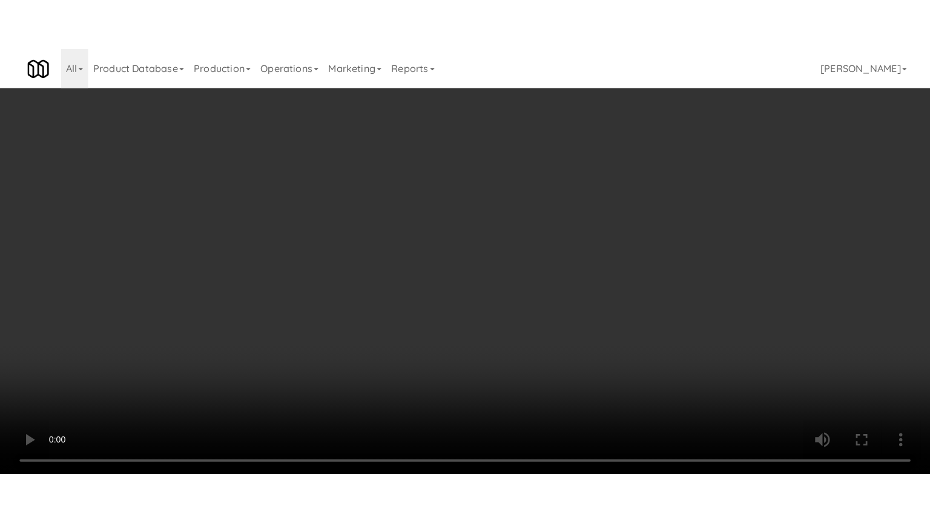
scroll to position [1802, 0]
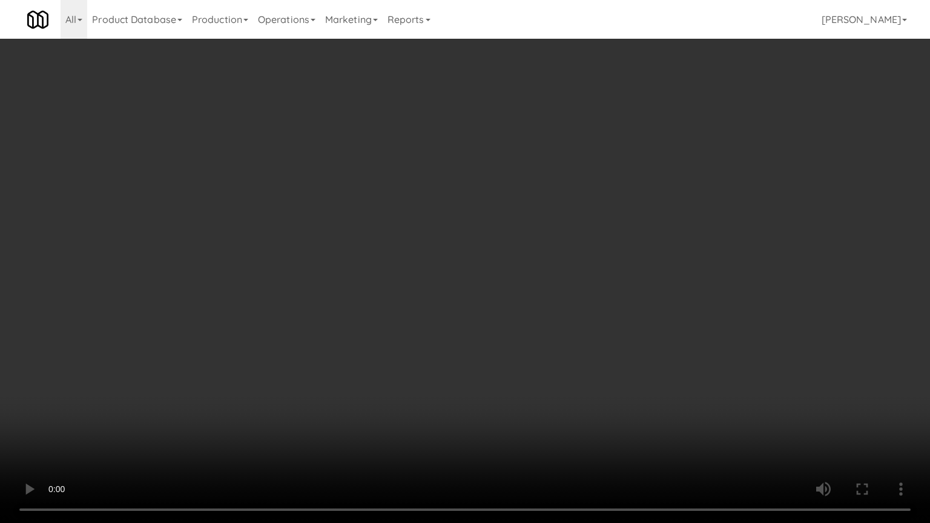
drag, startPoint x: 454, startPoint y: 207, endPoint x: 460, endPoint y: 207, distance: 6.7
click at [454, 207] on video at bounding box center [465, 261] width 930 height 523
click at [481, 216] on video at bounding box center [465, 261] width 930 height 523
click at [479, 217] on video at bounding box center [465, 261] width 930 height 523
click at [489, 220] on video at bounding box center [465, 261] width 930 height 523
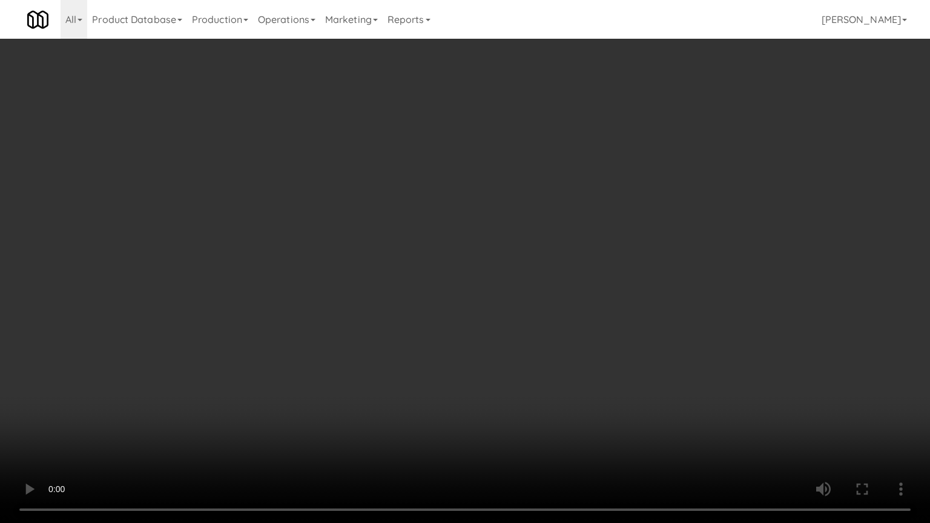
click at [476, 233] on video at bounding box center [465, 261] width 930 height 523
click at [480, 230] on video at bounding box center [465, 261] width 930 height 523
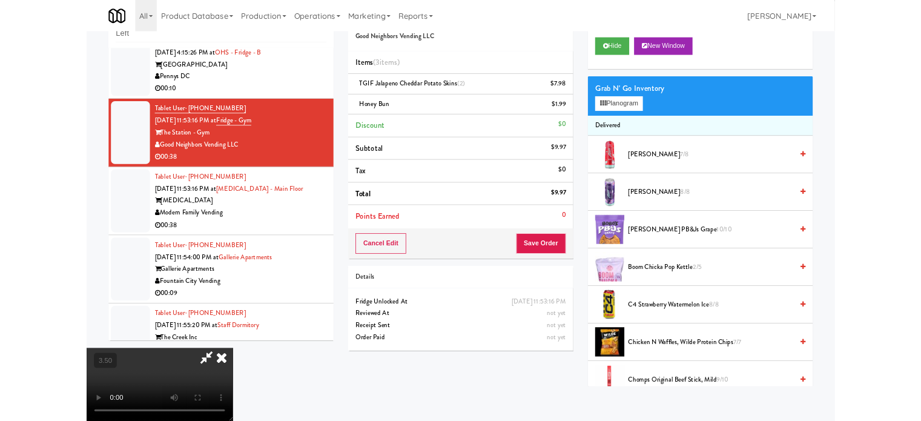
scroll to position [1817, 0]
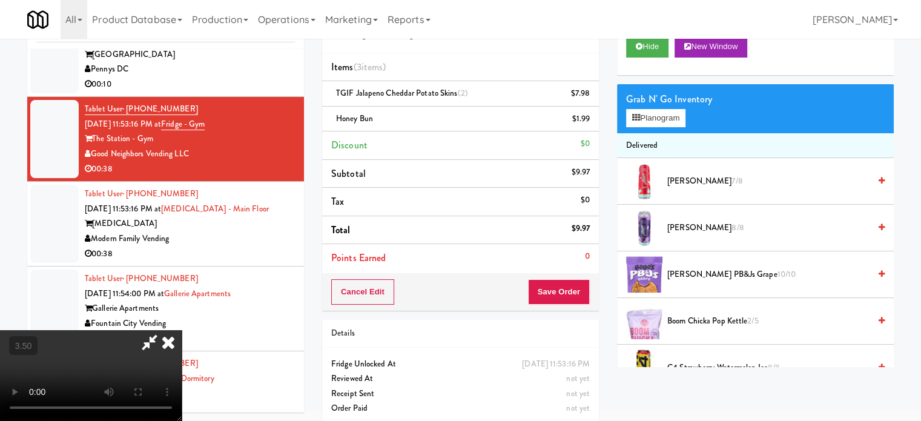
click at [182, 330] on icon at bounding box center [168, 342] width 27 height 24
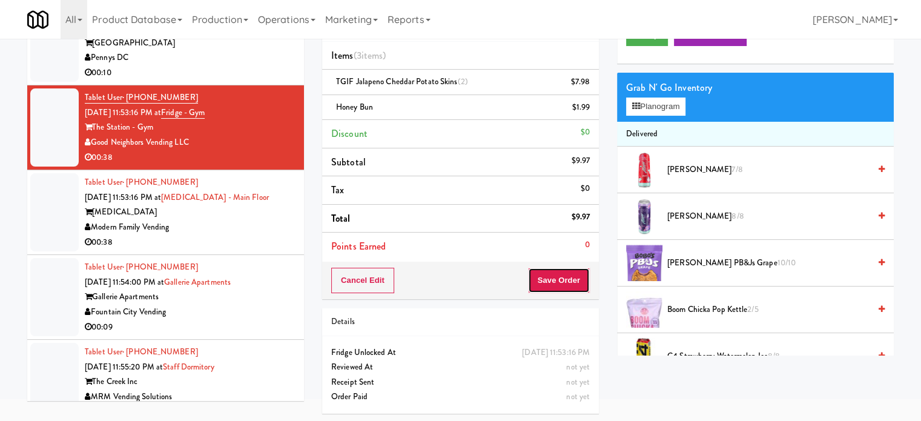
click at [579, 280] on button "Save Order" at bounding box center [559, 280] width 62 height 25
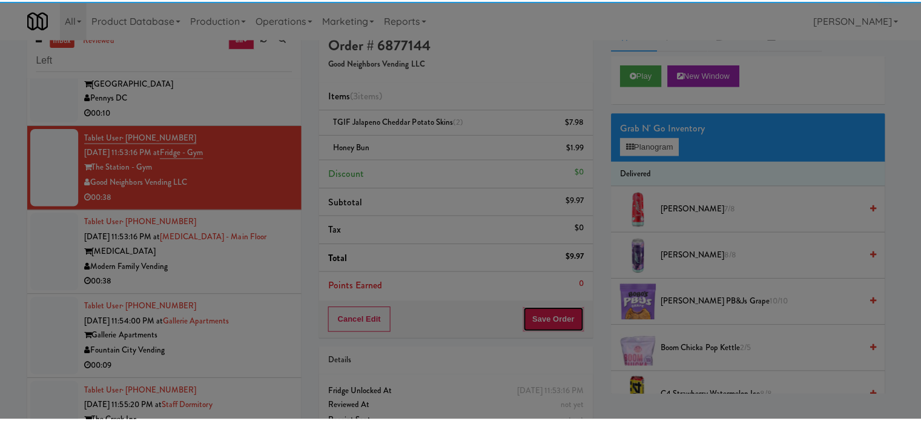
scroll to position [0, 0]
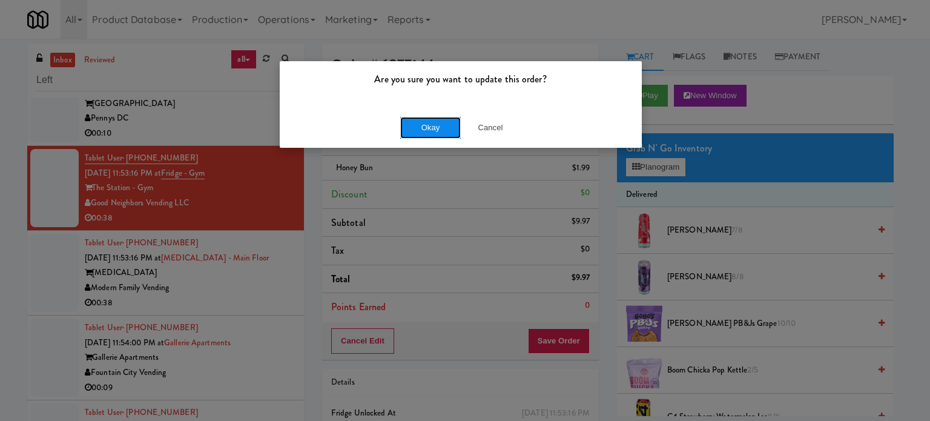
click at [426, 127] on button "Okay" at bounding box center [430, 128] width 61 height 22
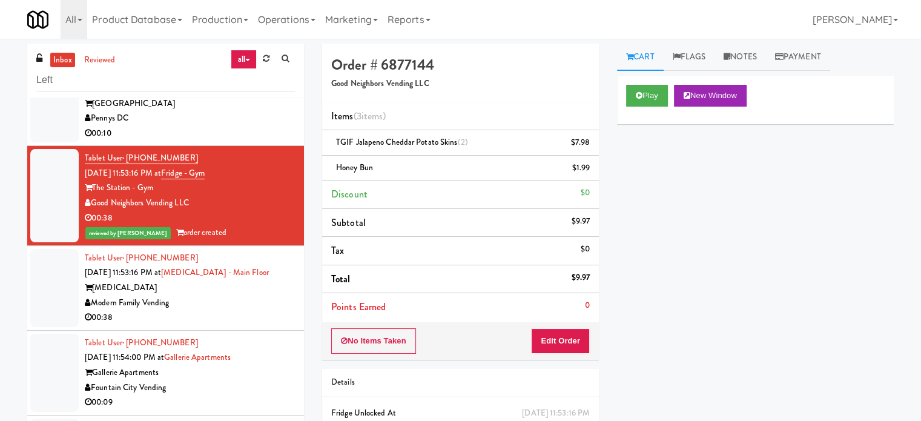
click at [252, 296] on div "Modern Family Vending" at bounding box center [190, 303] width 210 height 15
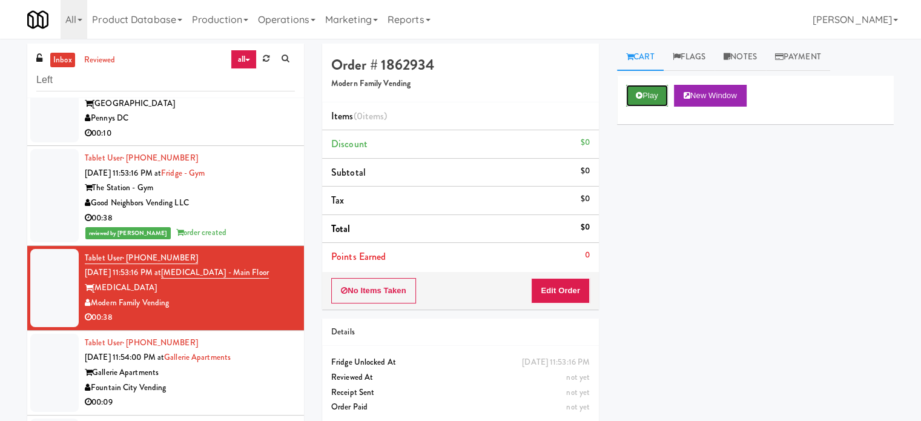
click at [655, 96] on button "Play" at bounding box center [647, 96] width 42 height 22
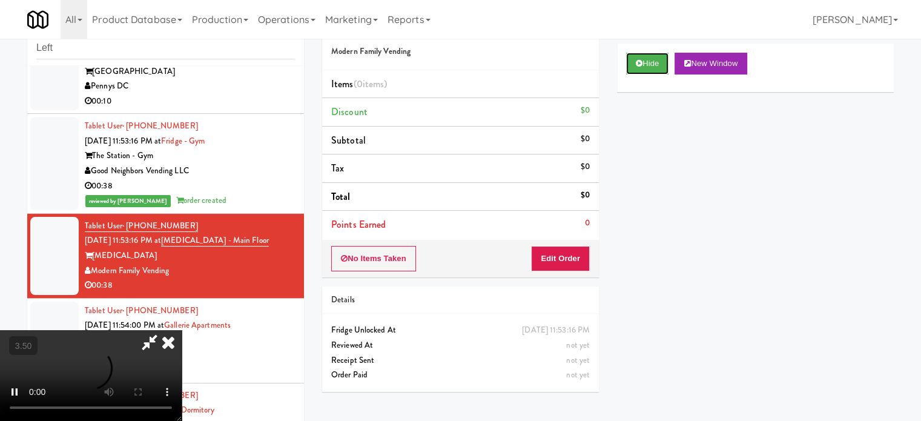
scroll to position [49, 0]
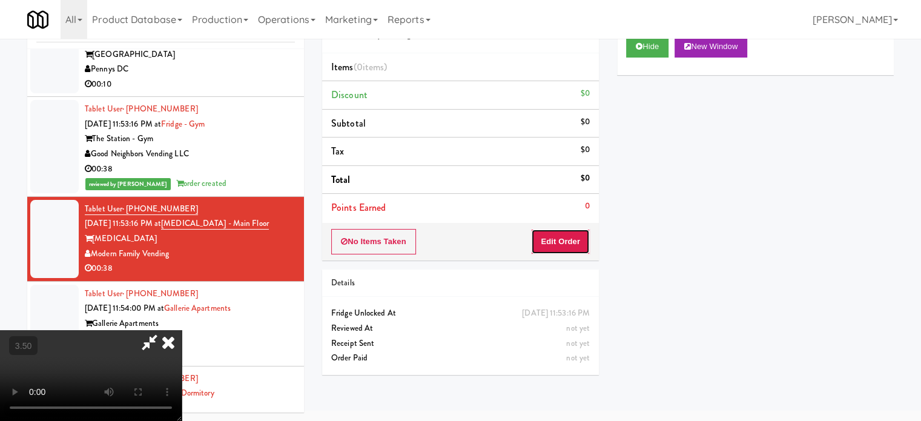
click at [555, 237] on button "Edit Order" at bounding box center [560, 241] width 59 height 25
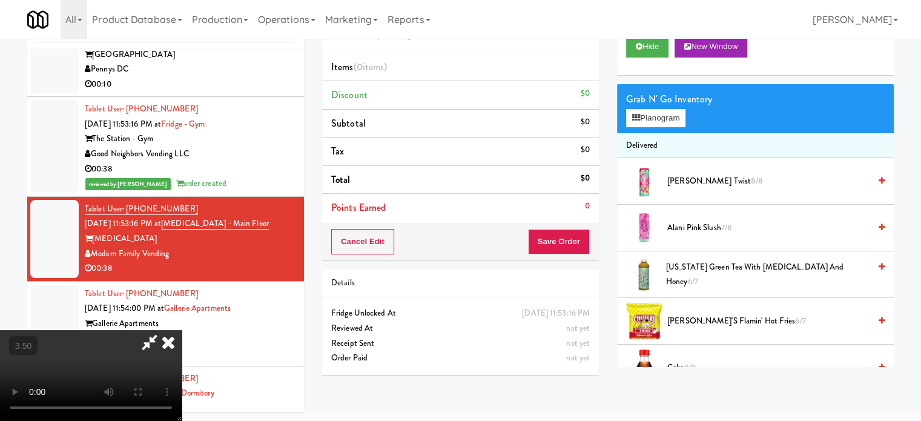
click at [182, 330] on video at bounding box center [91, 375] width 182 height 91
drag, startPoint x: 276, startPoint y: 265, endPoint x: 278, endPoint y: 247, distance: 18.9
click at [182, 330] on video at bounding box center [91, 375] width 182 height 91
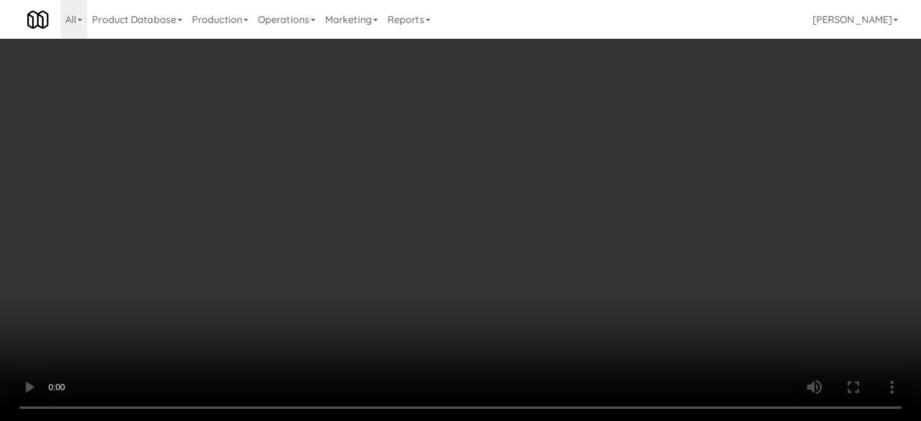
scroll to position [1802, 0]
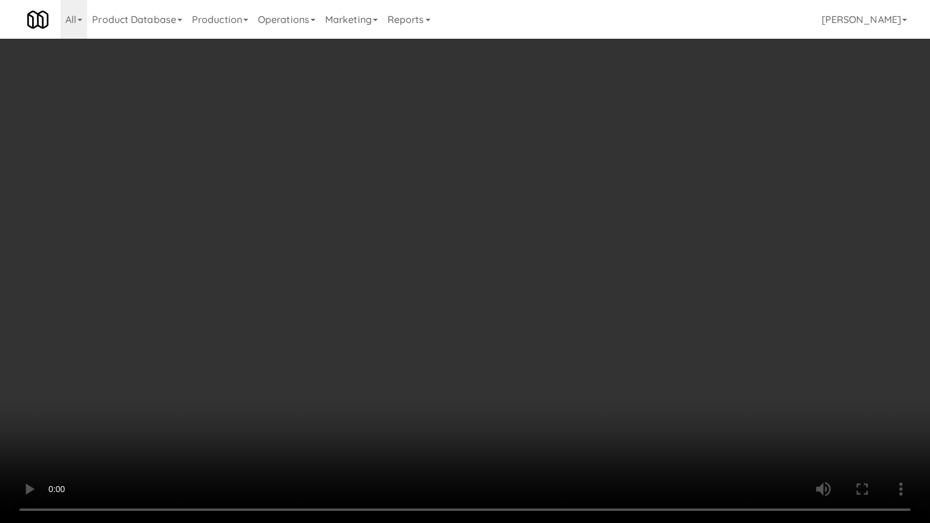
click at [254, 342] on video at bounding box center [465, 261] width 930 height 523
click at [386, 239] on video at bounding box center [465, 261] width 930 height 523
click at [426, 245] on video at bounding box center [465, 261] width 930 height 523
click at [441, 249] on video at bounding box center [465, 261] width 930 height 523
click at [452, 250] on video at bounding box center [465, 261] width 930 height 523
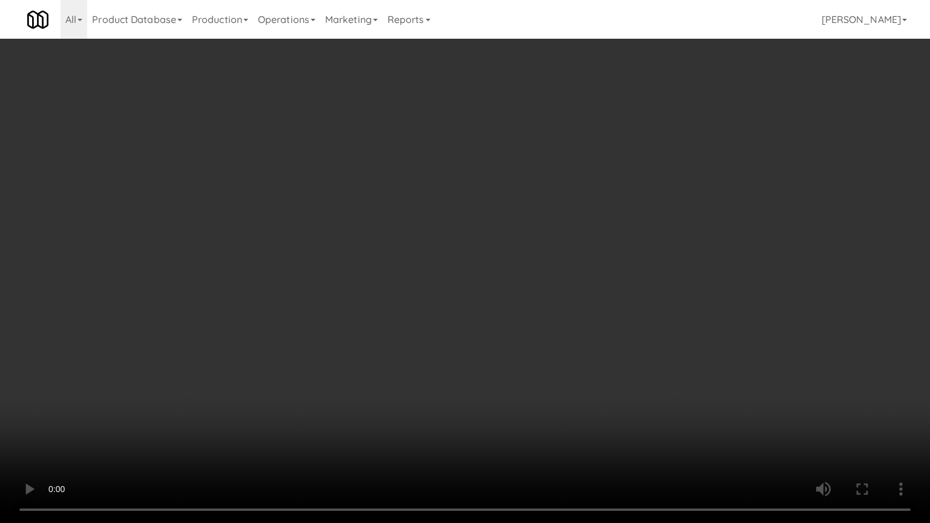
click at [482, 247] on video at bounding box center [465, 261] width 930 height 523
drag, startPoint x: 538, startPoint y: 250, endPoint x: 544, endPoint y: 246, distance: 7.4
click at [541, 248] on video at bounding box center [465, 261] width 930 height 523
click at [545, 242] on video at bounding box center [465, 261] width 930 height 523
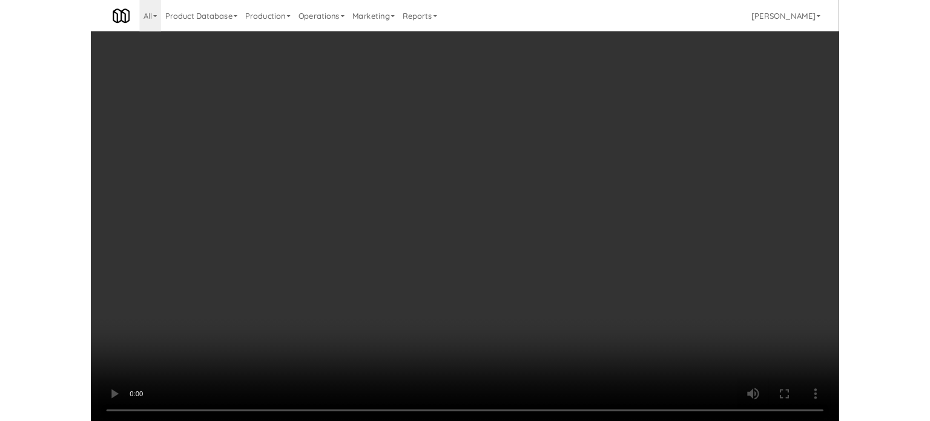
scroll to position [1817, 0]
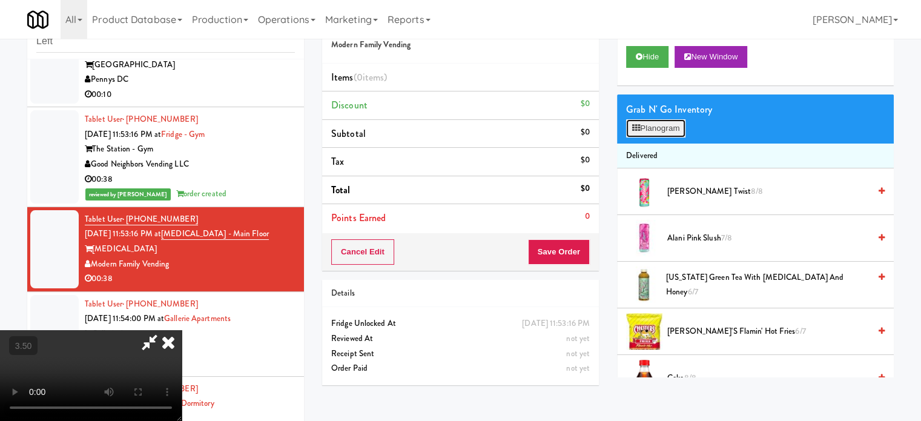
click at [666, 131] on button "Planogram" at bounding box center [655, 128] width 59 height 18
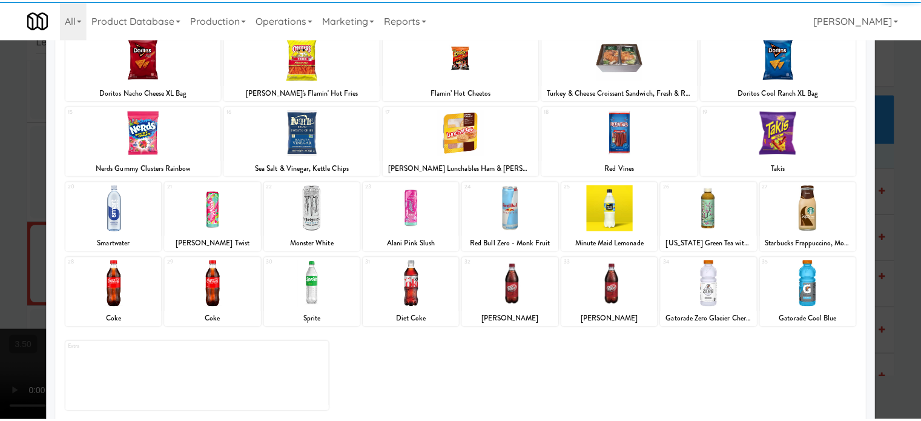
scroll to position [173, 0]
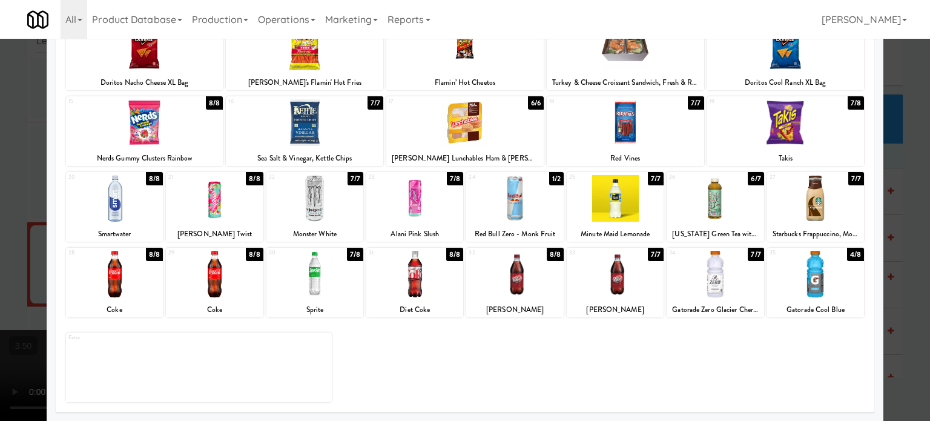
click at [548, 256] on div "8/8" at bounding box center [555, 254] width 17 height 13
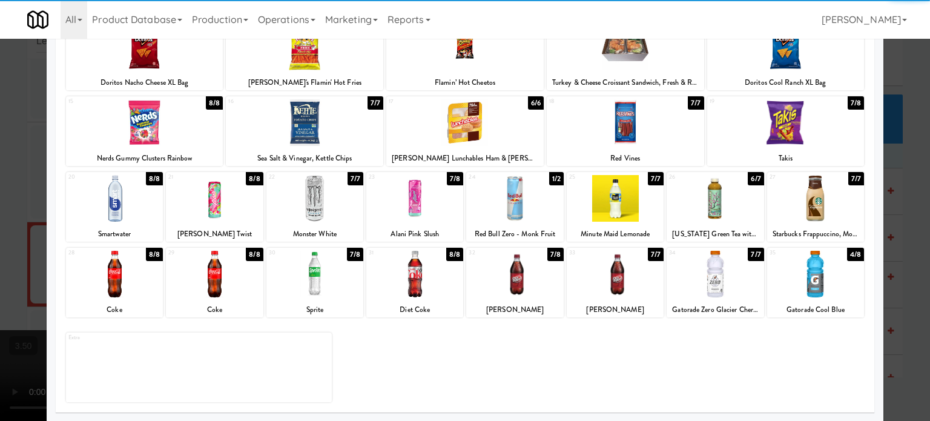
click at [913, 247] on div at bounding box center [465, 210] width 930 height 421
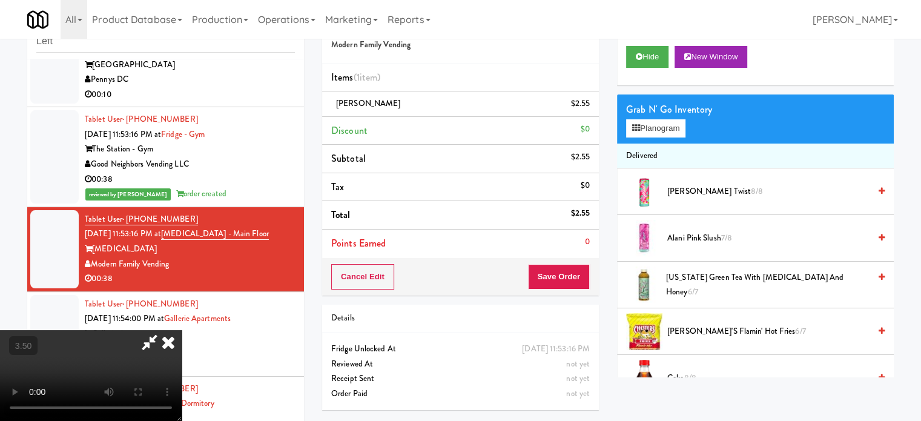
click at [182, 330] on video at bounding box center [91, 375] width 182 height 91
drag, startPoint x: 271, startPoint y: 215, endPoint x: 289, endPoint y: 260, distance: 48.7
click at [182, 330] on video at bounding box center [91, 375] width 182 height 91
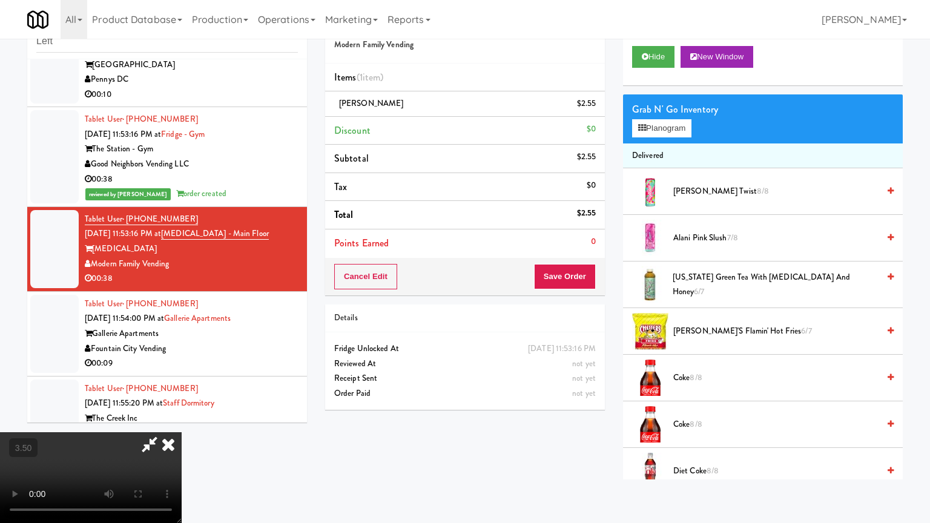
click at [182, 420] on video at bounding box center [91, 477] width 182 height 91
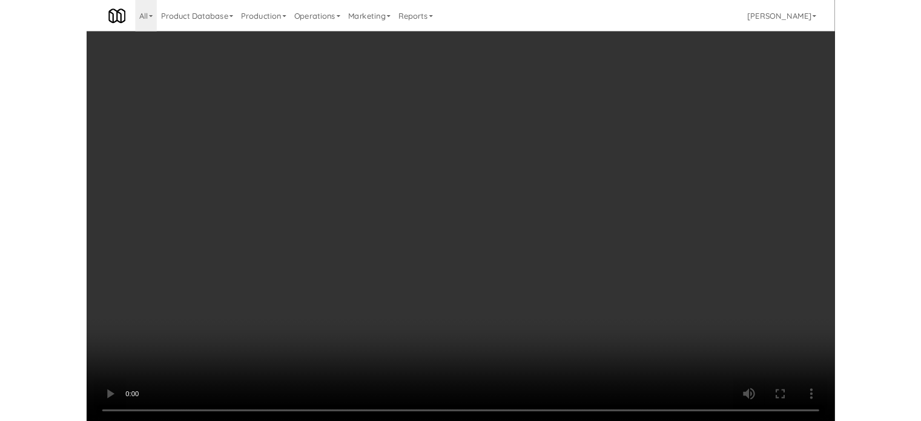
scroll to position [1802, 0]
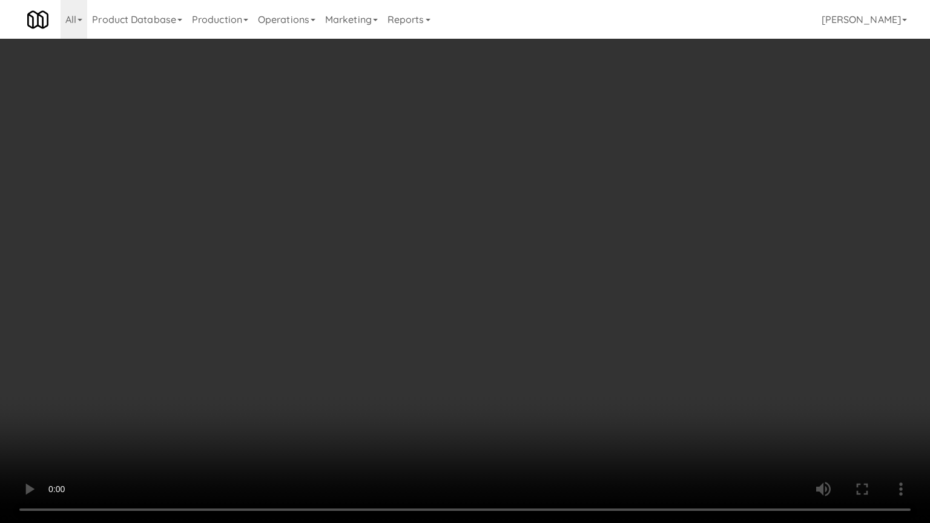
click at [353, 258] on video at bounding box center [465, 261] width 930 height 523
drag, startPoint x: 290, startPoint y: 349, endPoint x: 283, endPoint y: 330, distance: 19.9
click at [289, 349] on video at bounding box center [465, 261] width 930 height 523
click at [337, 305] on video at bounding box center [465, 261] width 930 height 523
click at [409, 297] on video at bounding box center [465, 261] width 930 height 523
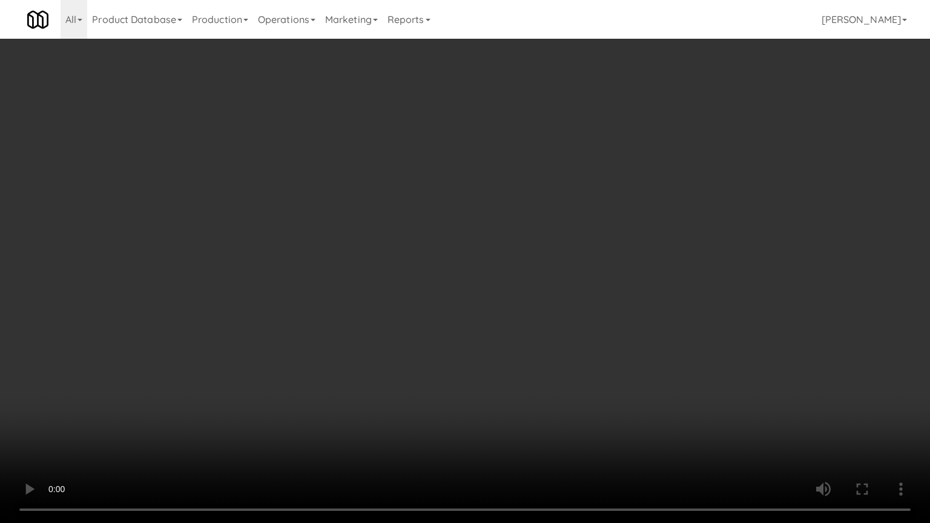
click at [447, 291] on video at bounding box center [465, 261] width 930 height 523
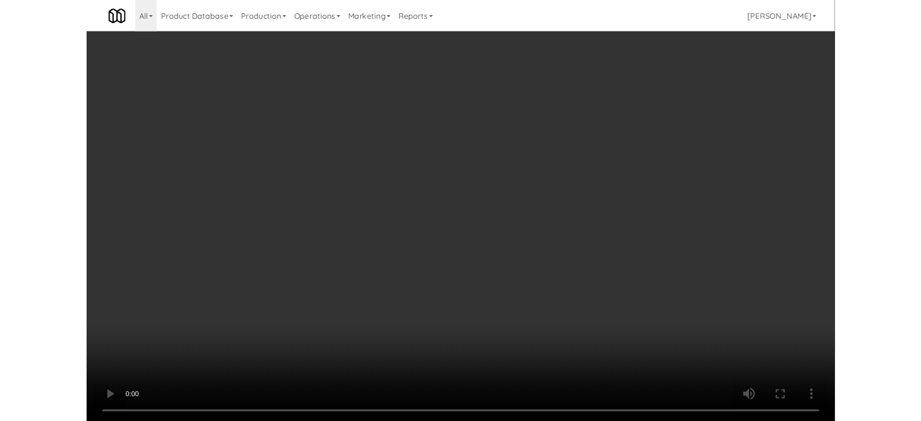
scroll to position [1817, 0]
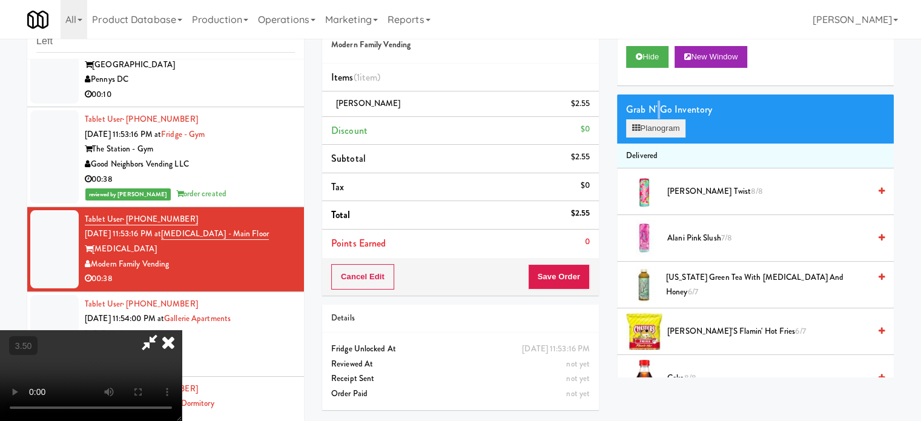
click at [658, 118] on div "Grab N' Go Inventory Planogram" at bounding box center [755, 118] width 277 height 49
click at [659, 130] on button "Planogram" at bounding box center [655, 128] width 59 height 18
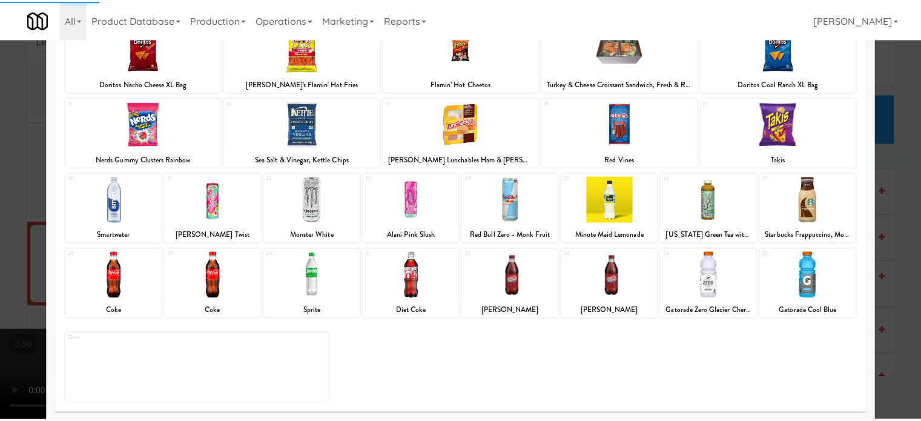
scroll to position [173, 0]
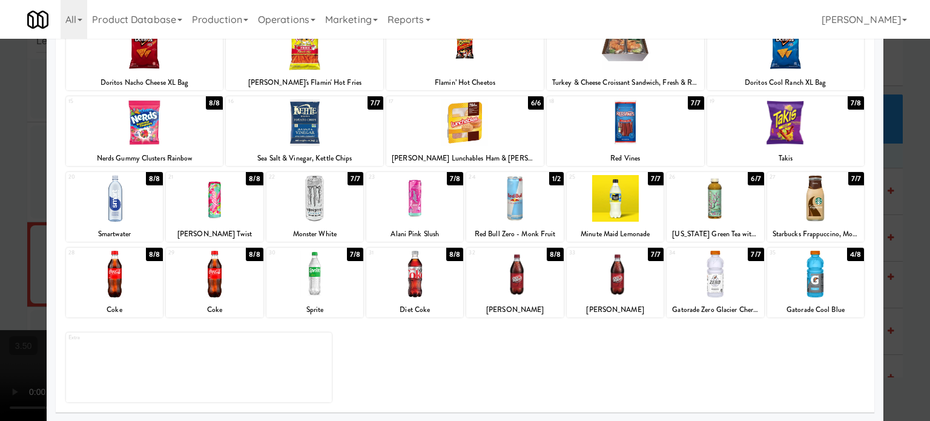
click at [550, 252] on div "8/8" at bounding box center [555, 254] width 17 height 13
click at [650, 179] on div "7/7" at bounding box center [656, 178] width 16 height 13
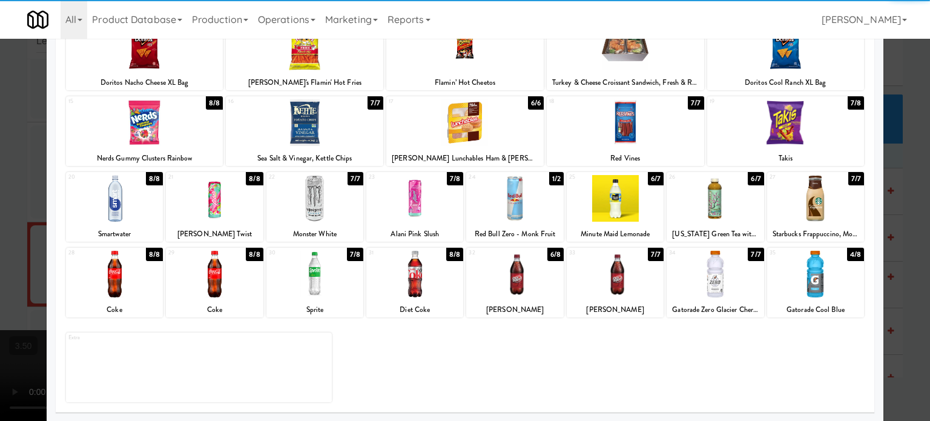
click at [902, 179] on div at bounding box center [465, 210] width 930 height 421
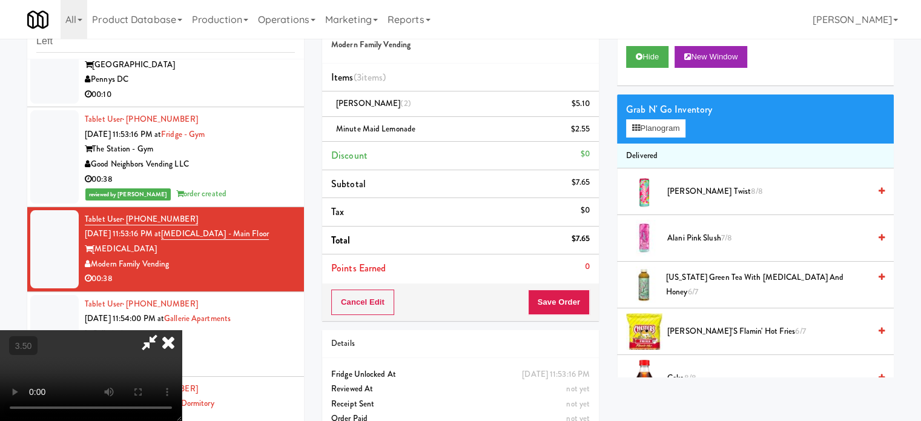
click at [182, 330] on video at bounding box center [91, 375] width 182 height 91
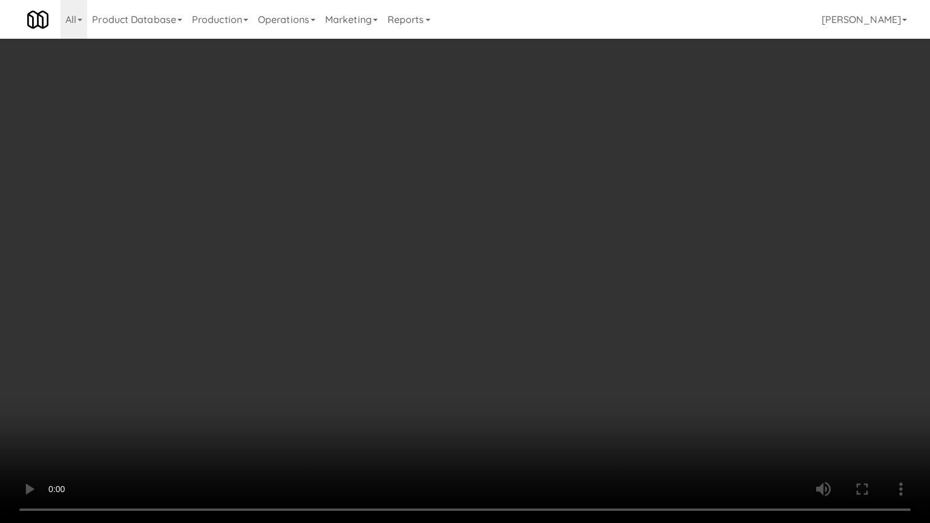
drag, startPoint x: 213, startPoint y: 418, endPoint x: 225, endPoint y: 403, distance: 19.4
click at [214, 415] on video at bounding box center [465, 261] width 930 height 523
click at [406, 308] on video at bounding box center [465, 261] width 930 height 523
click at [503, 306] on video at bounding box center [465, 261] width 930 height 523
drag, startPoint x: 468, startPoint y: 304, endPoint x: 475, endPoint y: 295, distance: 11.3
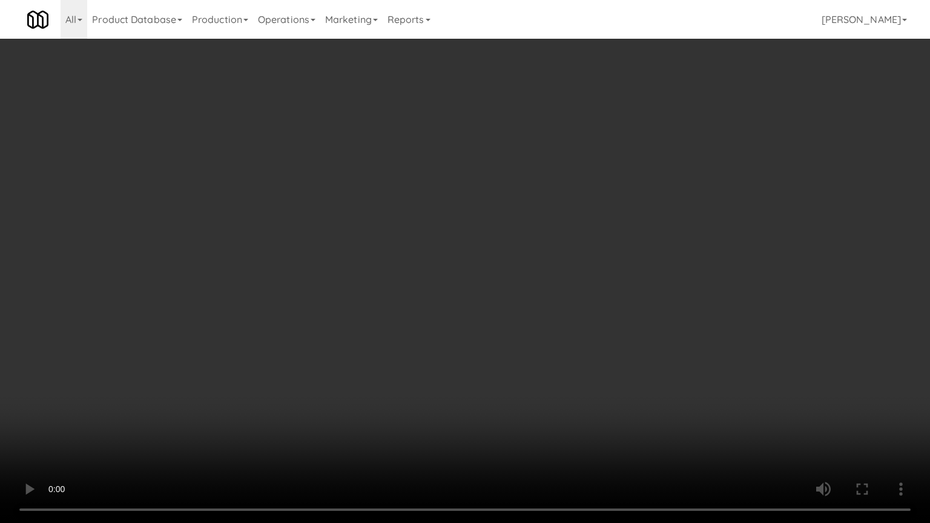
click at [470, 304] on video at bounding box center [465, 261] width 930 height 523
click at [475, 295] on video at bounding box center [465, 261] width 930 height 523
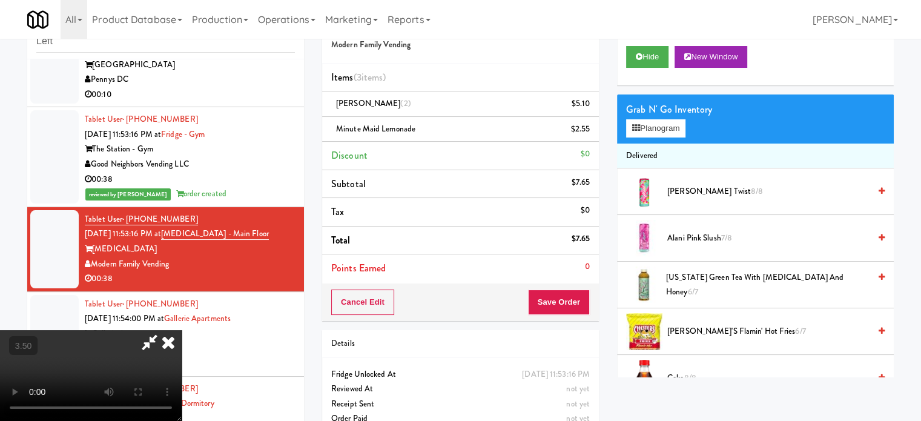
click at [182, 330] on video at bounding box center [91, 375] width 182 height 91
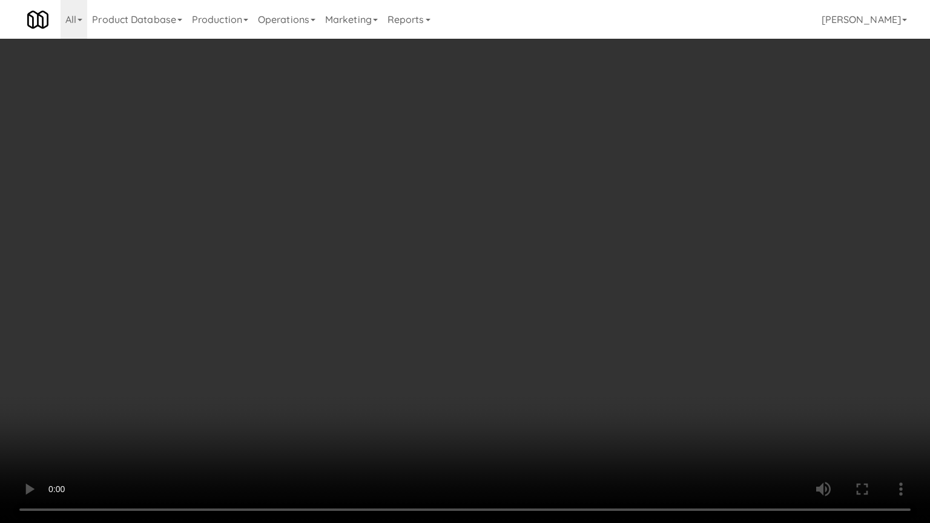
click at [449, 271] on video at bounding box center [465, 261] width 930 height 523
click at [458, 241] on video at bounding box center [465, 261] width 930 height 523
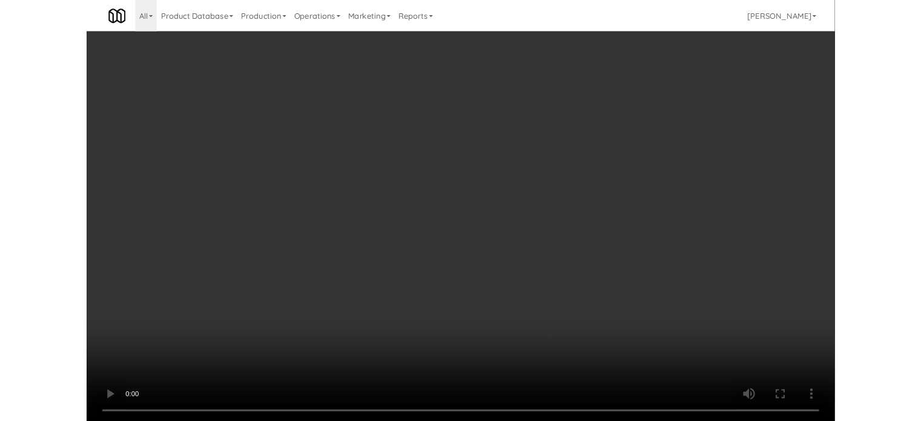
scroll to position [1817, 0]
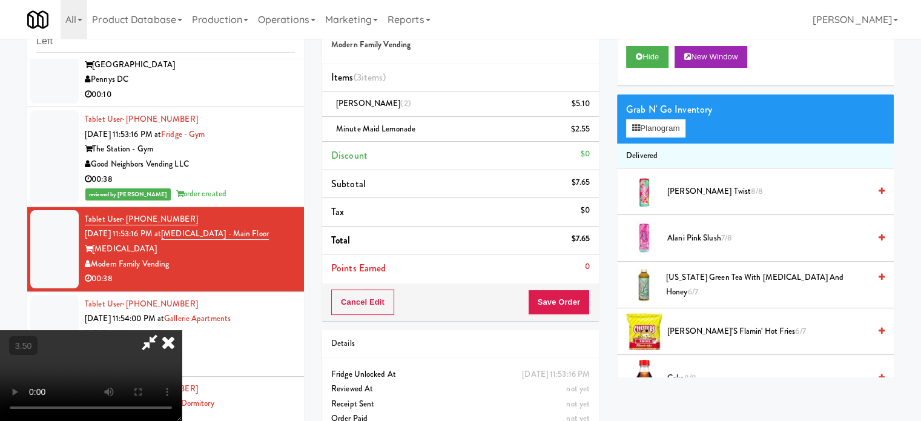
click at [182, 330] on icon at bounding box center [168, 342] width 27 height 24
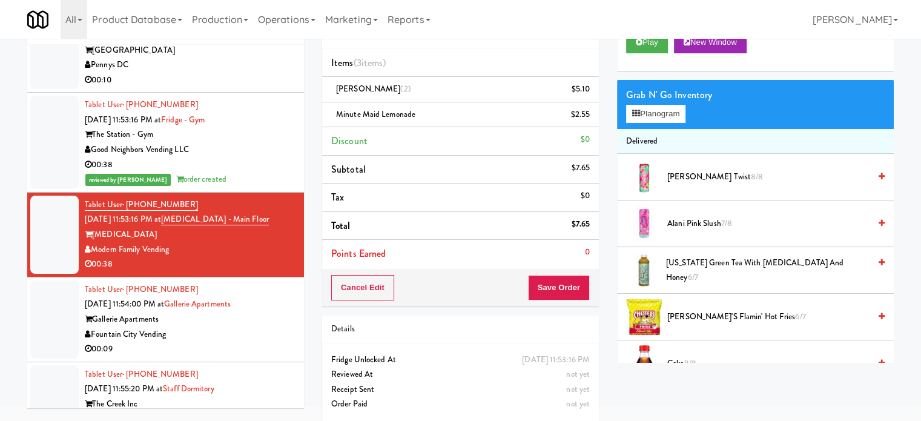
scroll to position [61, 0]
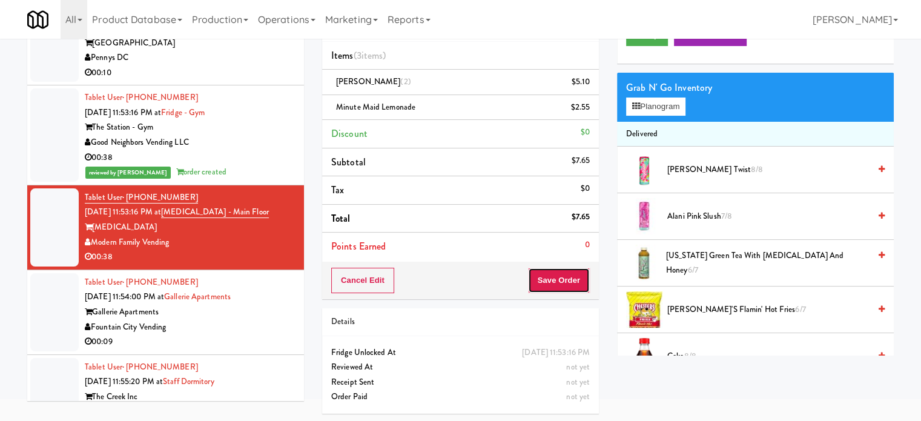
click at [551, 283] on button "Save Order" at bounding box center [559, 280] width 62 height 25
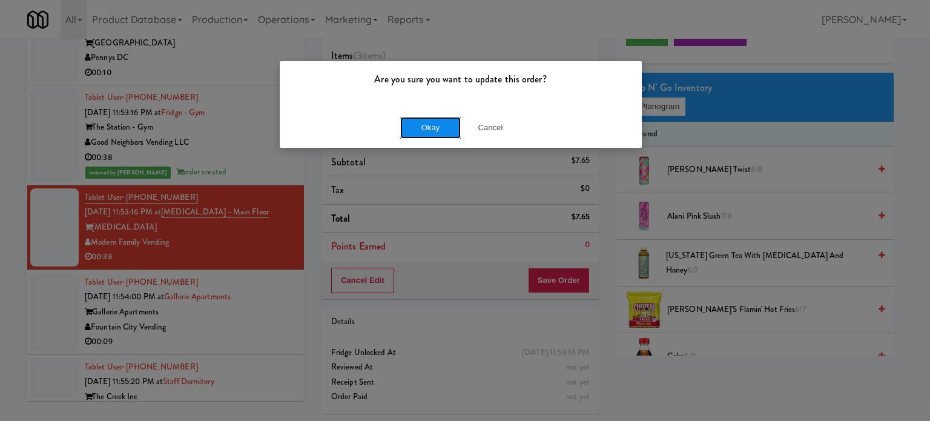
click at [426, 123] on button "Okay" at bounding box center [430, 128] width 61 height 22
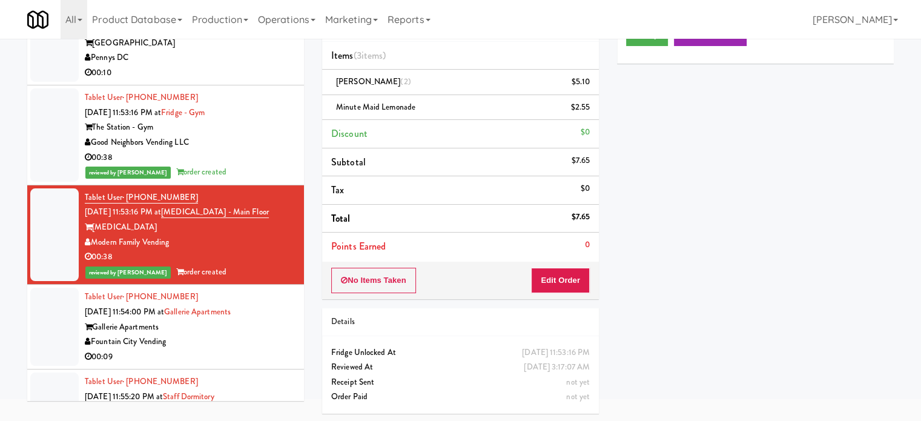
drag, startPoint x: 283, startPoint y: 293, endPoint x: 308, endPoint y: 261, distance: 40.6
click at [283, 334] on div "Fountain City Vending" at bounding box center [190, 341] width 210 height 15
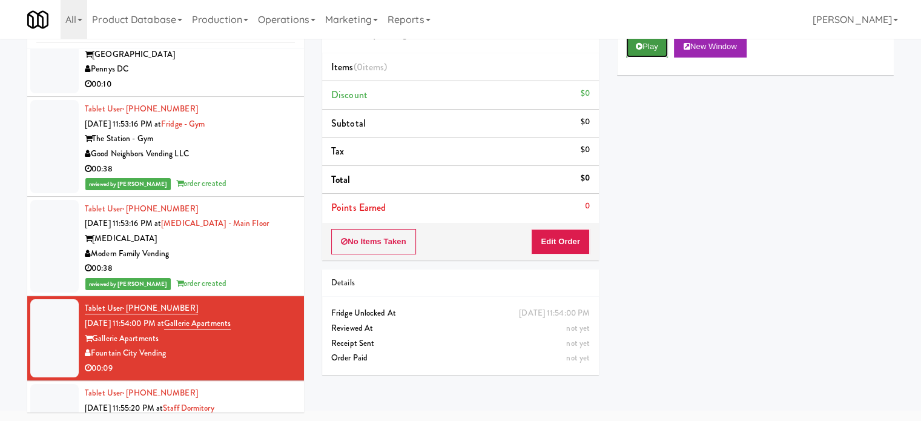
click at [647, 44] on button "Play" at bounding box center [647, 47] width 42 height 22
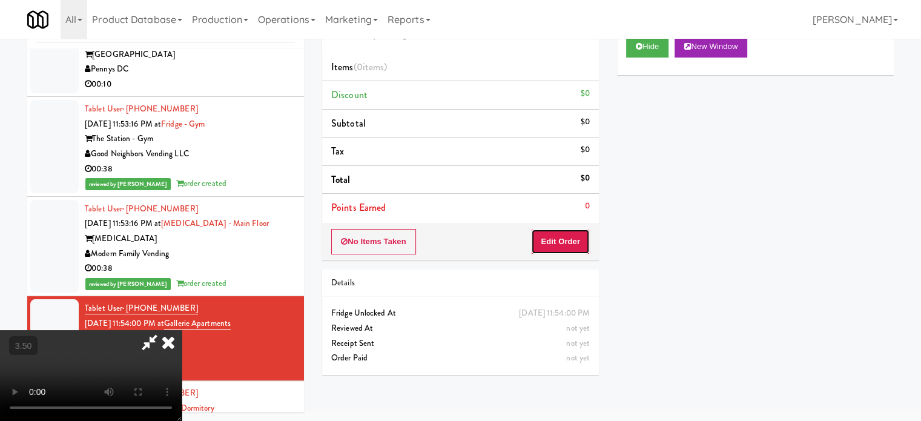
drag, startPoint x: 566, startPoint y: 247, endPoint x: 482, endPoint y: 182, distance: 105.4
click at [566, 247] on button "Edit Order" at bounding box center [560, 241] width 59 height 25
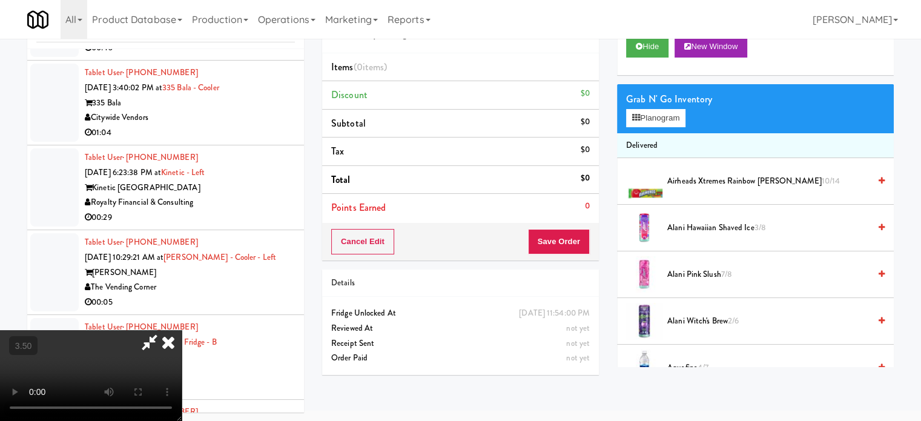
scroll to position [1817, 0]
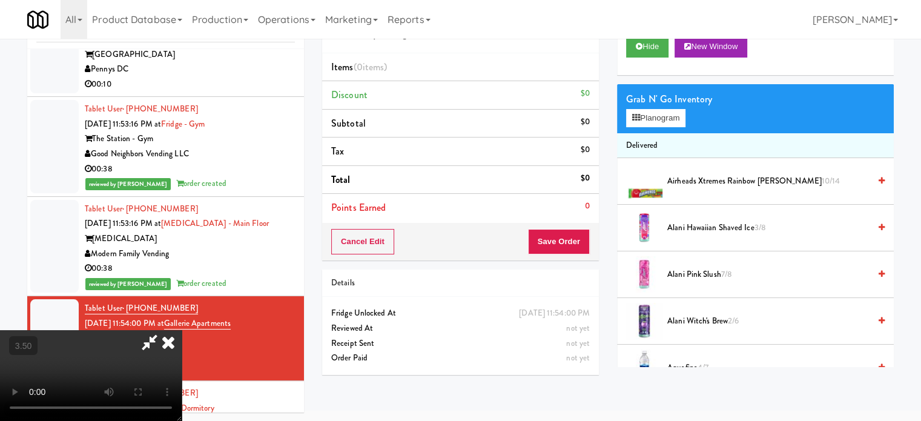
drag, startPoint x: 362, startPoint y: 284, endPoint x: 371, endPoint y: 278, distance: 10.4
click at [182, 330] on video at bounding box center [91, 375] width 182 height 91
drag, startPoint x: 371, startPoint y: 278, endPoint x: 449, endPoint y: 185, distance: 121.7
click at [182, 330] on video at bounding box center [91, 375] width 182 height 91
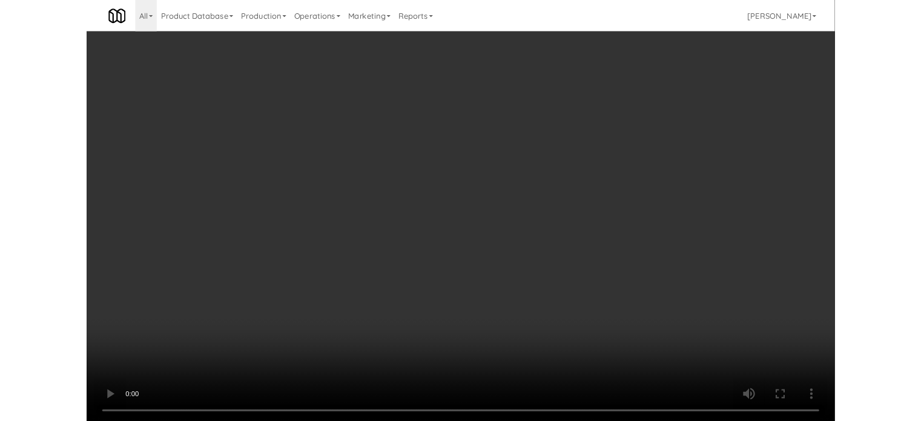
scroll to position [1802, 0]
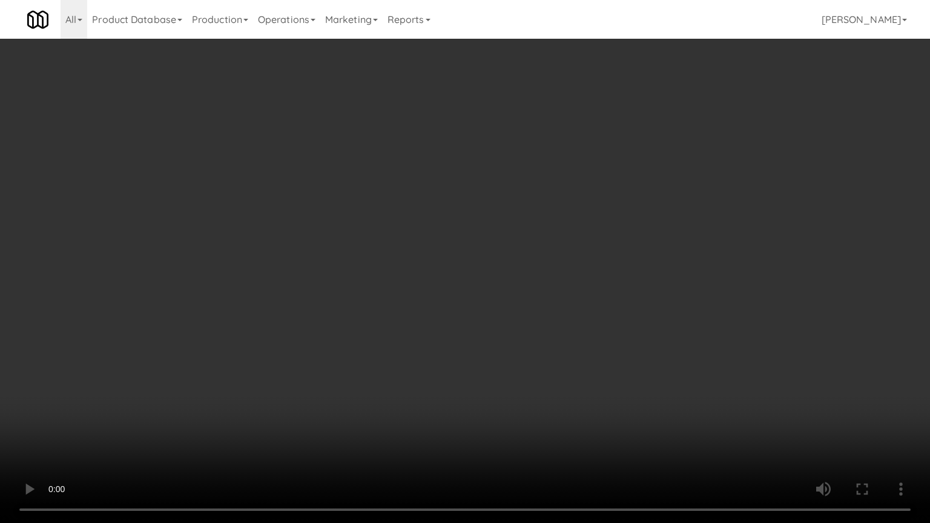
click at [444, 219] on video at bounding box center [465, 261] width 930 height 523
click at [363, 420] on video at bounding box center [465, 261] width 930 height 523
click at [397, 355] on video at bounding box center [465, 261] width 930 height 523
click at [397, 359] on video at bounding box center [465, 261] width 930 height 523
click at [453, 385] on video at bounding box center [465, 261] width 930 height 523
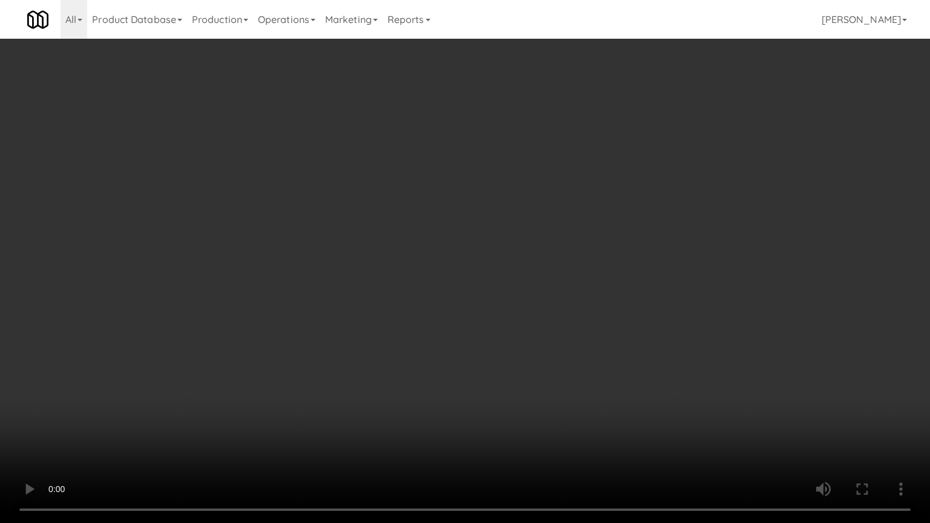
click at [432, 383] on video at bounding box center [465, 261] width 930 height 523
drag, startPoint x: 434, startPoint y: 383, endPoint x: 451, endPoint y: 298, distance: 86.5
click at [436, 382] on video at bounding box center [465, 261] width 930 height 523
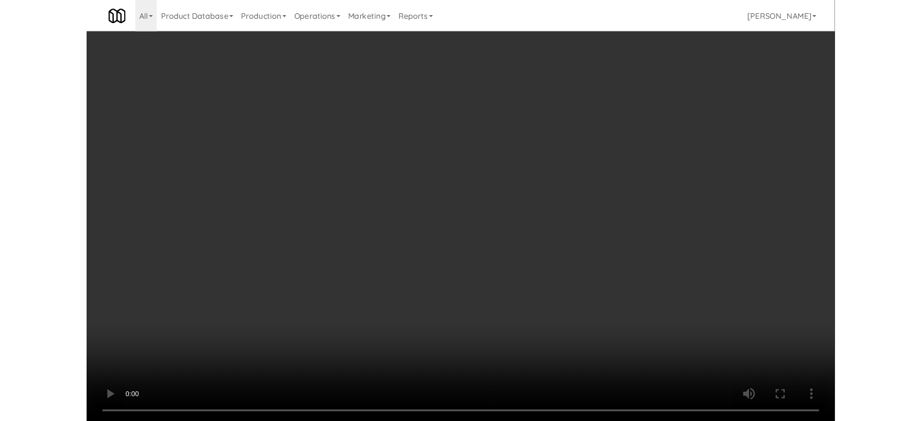
scroll to position [1817, 0]
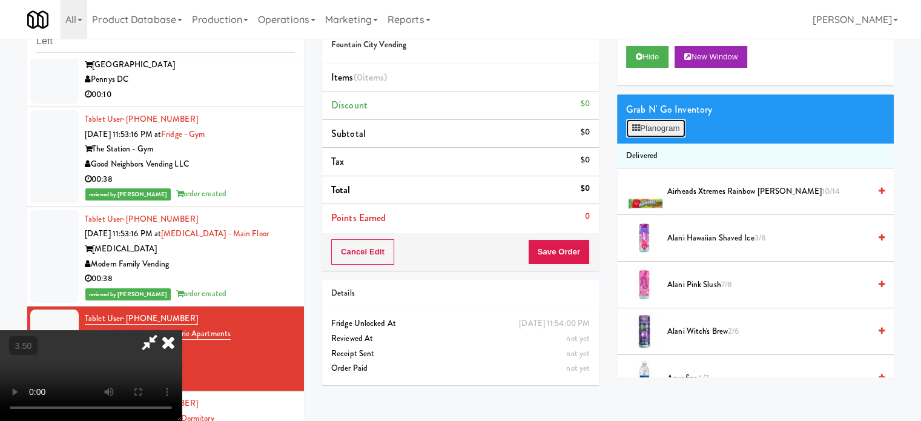
click at [677, 125] on button "Planogram" at bounding box center [655, 128] width 59 height 18
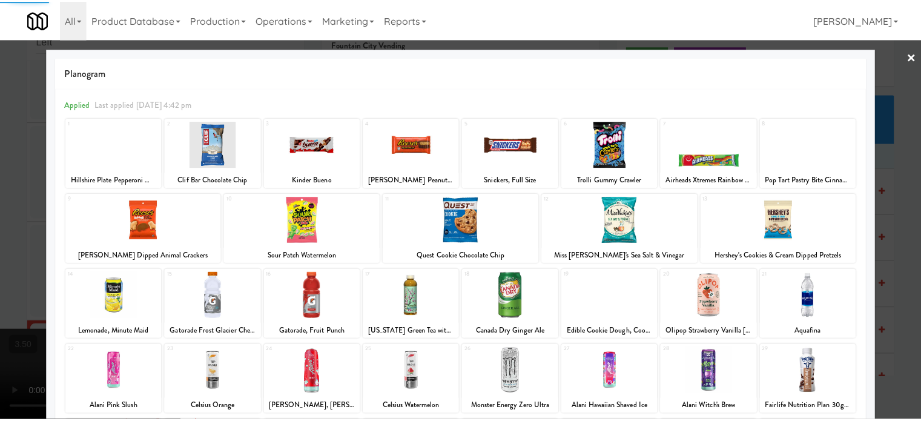
scroll to position [173, 0]
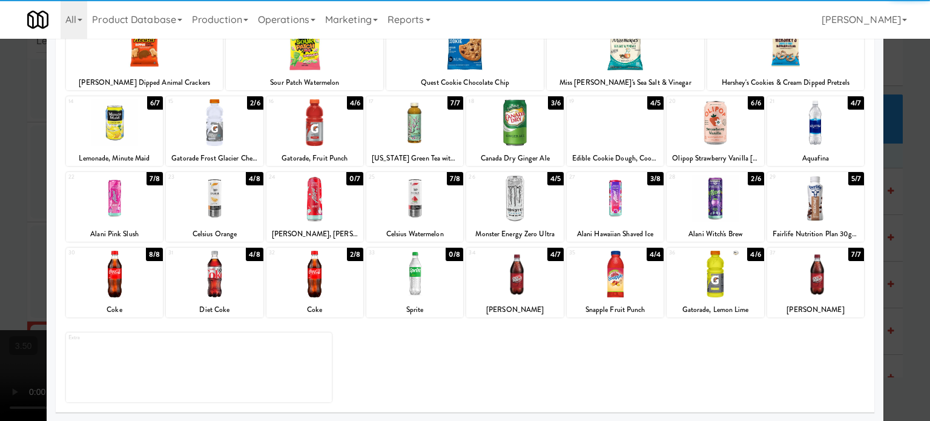
click at [748, 177] on div "2/6" at bounding box center [756, 178] width 16 height 13
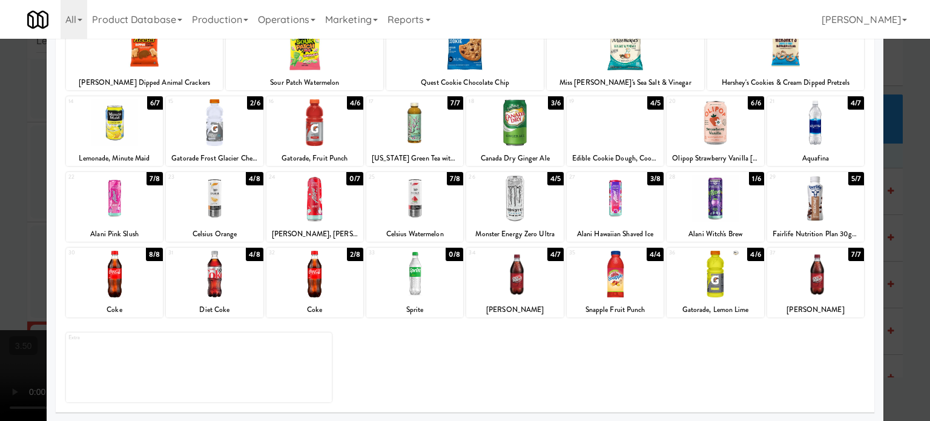
click at [898, 231] on div at bounding box center [465, 210] width 930 height 421
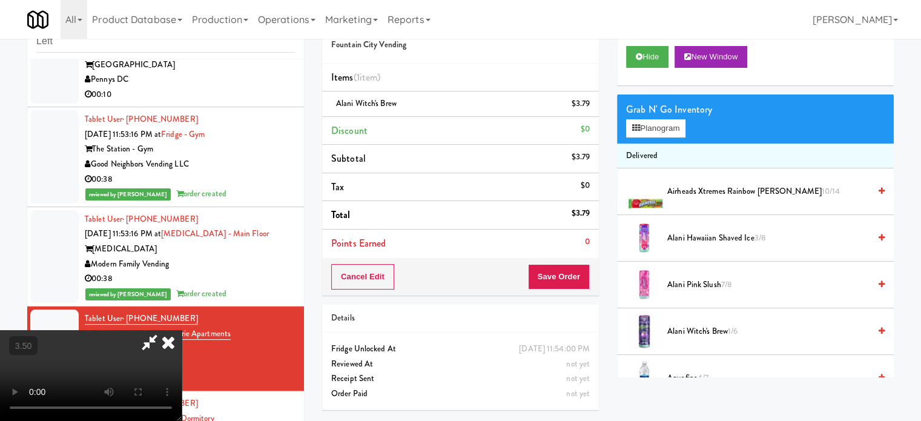
click at [182, 330] on video at bounding box center [91, 375] width 182 height 91
drag, startPoint x: 336, startPoint y: 268, endPoint x: 350, endPoint y: 324, distance: 57.6
click at [182, 330] on video at bounding box center [91, 375] width 182 height 91
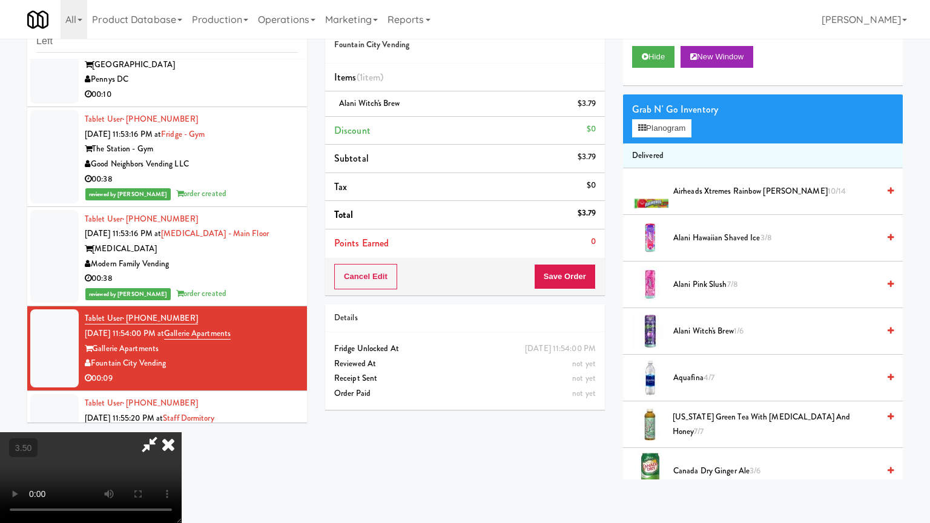
scroll to position [1802, 0]
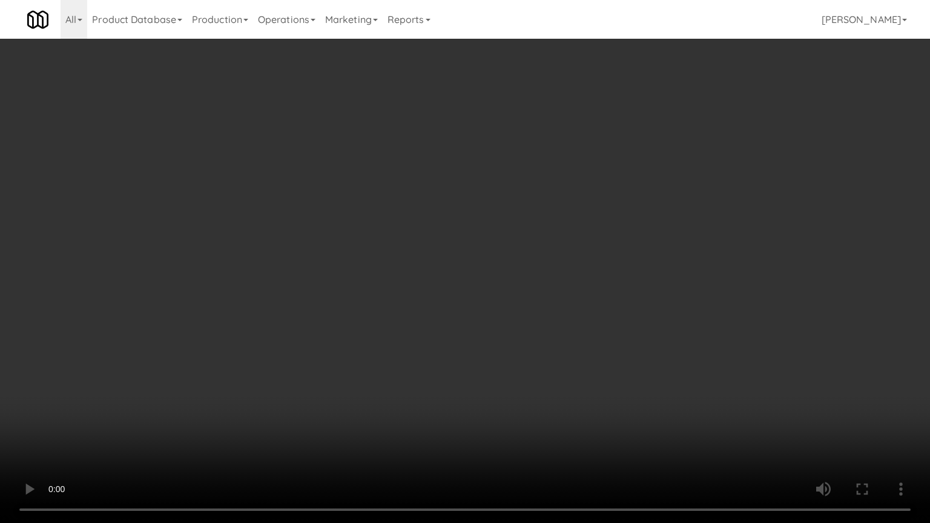
click at [408, 264] on video at bounding box center [465, 261] width 930 height 523
click at [476, 247] on video at bounding box center [465, 261] width 930 height 523
click at [481, 247] on video at bounding box center [465, 261] width 930 height 523
click at [499, 256] on video at bounding box center [465, 261] width 930 height 523
click at [494, 260] on video at bounding box center [465, 261] width 930 height 523
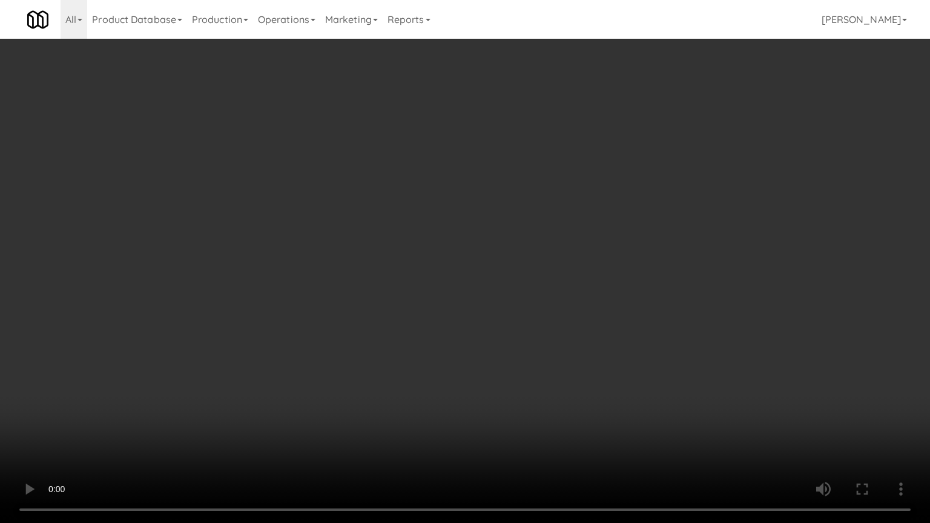
click at [552, 283] on video at bounding box center [465, 261] width 930 height 523
click at [531, 288] on video at bounding box center [465, 261] width 930 height 523
click at [567, 286] on video at bounding box center [465, 261] width 930 height 523
click at [554, 283] on video at bounding box center [465, 261] width 930 height 523
click at [560, 274] on video at bounding box center [465, 261] width 930 height 523
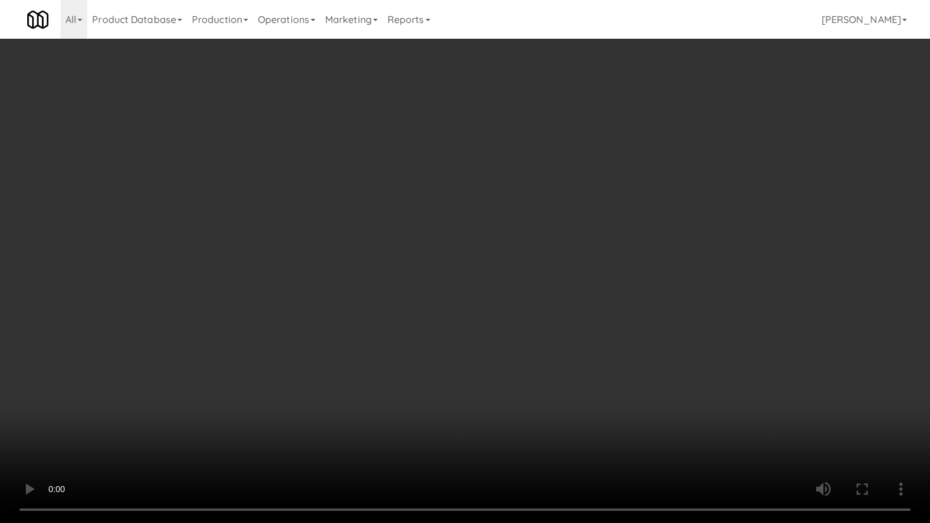
drag, startPoint x: 561, startPoint y: 273, endPoint x: 795, endPoint y: 178, distance: 251.8
click at [572, 271] on video at bounding box center [465, 261] width 930 height 523
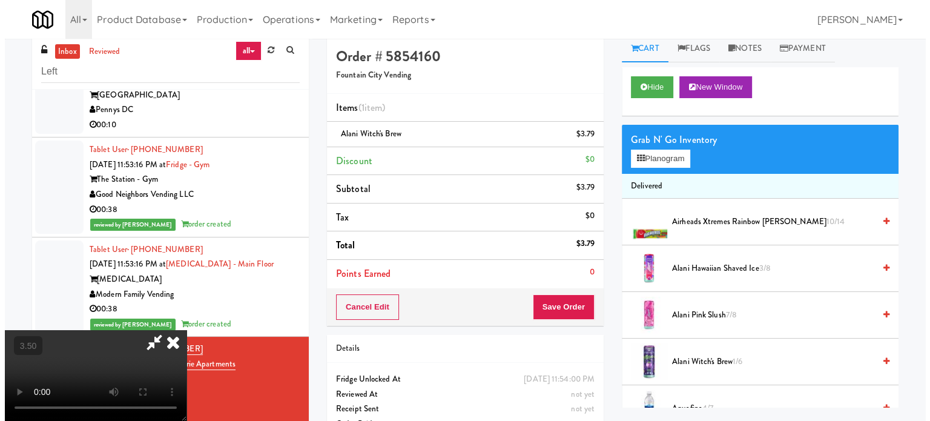
scroll to position [0, 0]
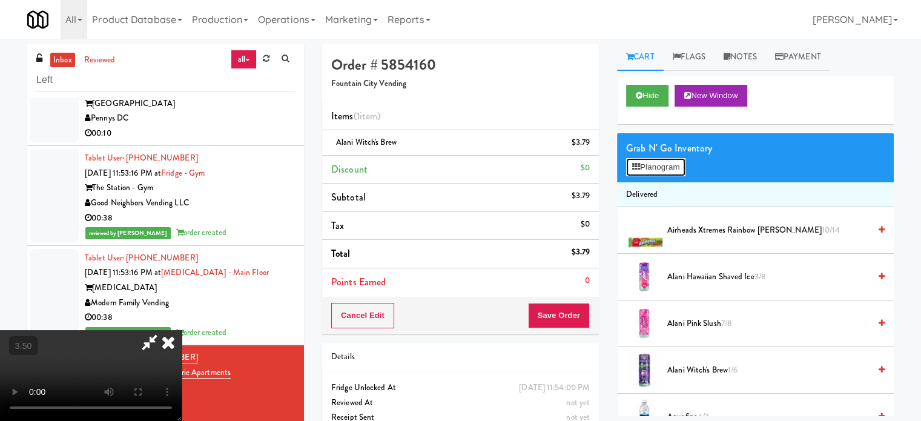
click at [662, 159] on button "Planogram" at bounding box center [655, 167] width 59 height 18
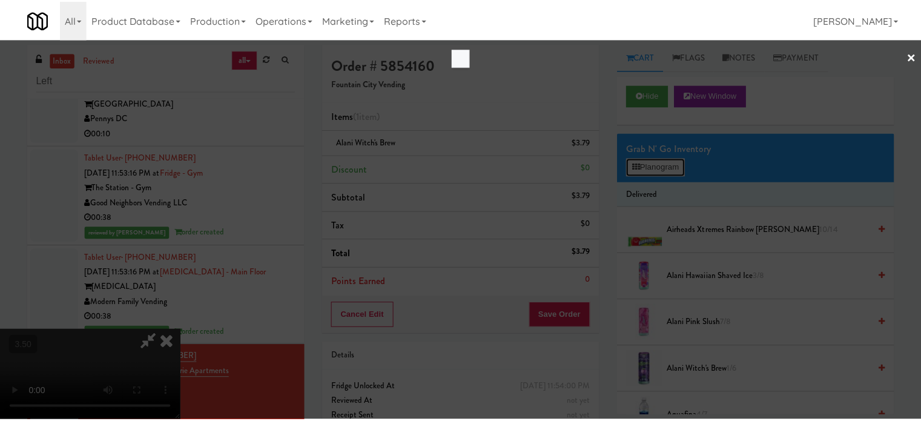
scroll to position [1802, 0]
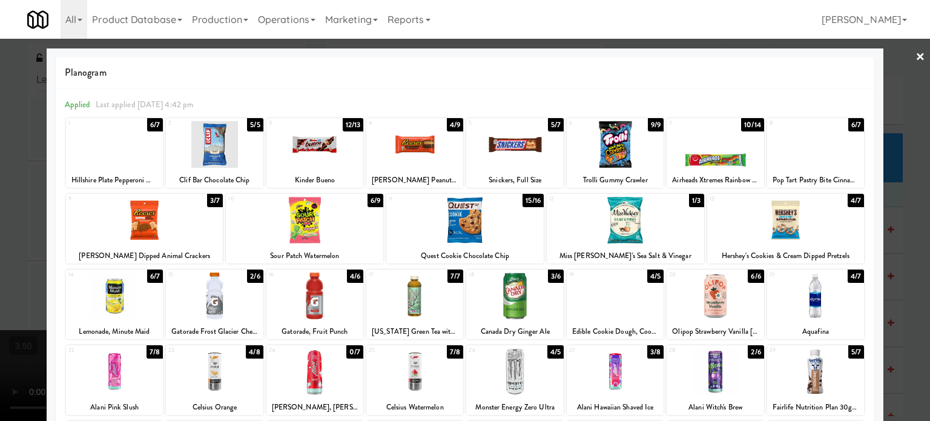
click at [848, 203] on div "4/7" at bounding box center [856, 200] width 16 height 13
click at [906, 208] on div at bounding box center [465, 210] width 930 height 421
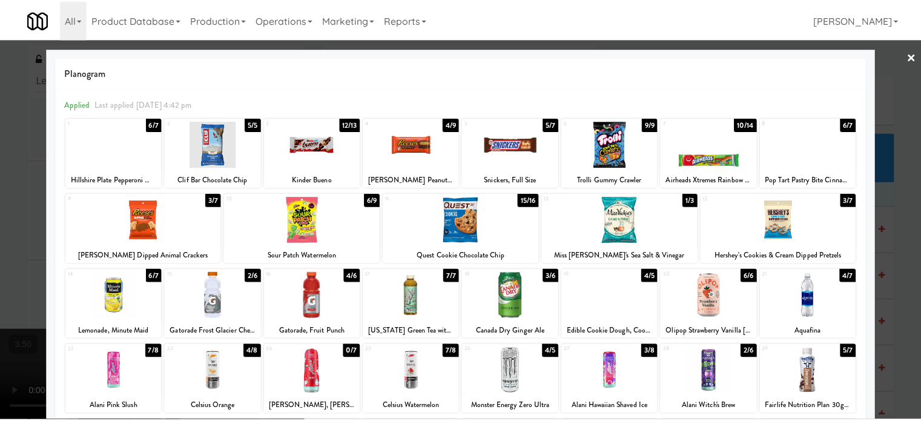
scroll to position [1817, 0]
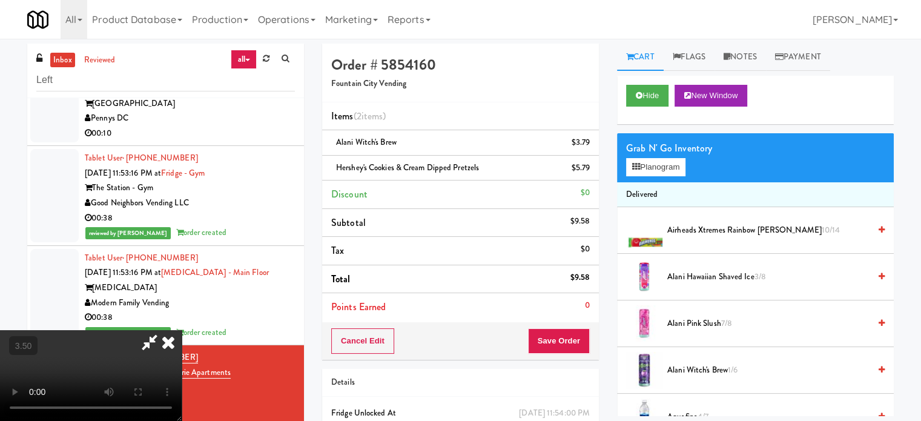
click at [182, 330] on icon at bounding box center [168, 342] width 27 height 24
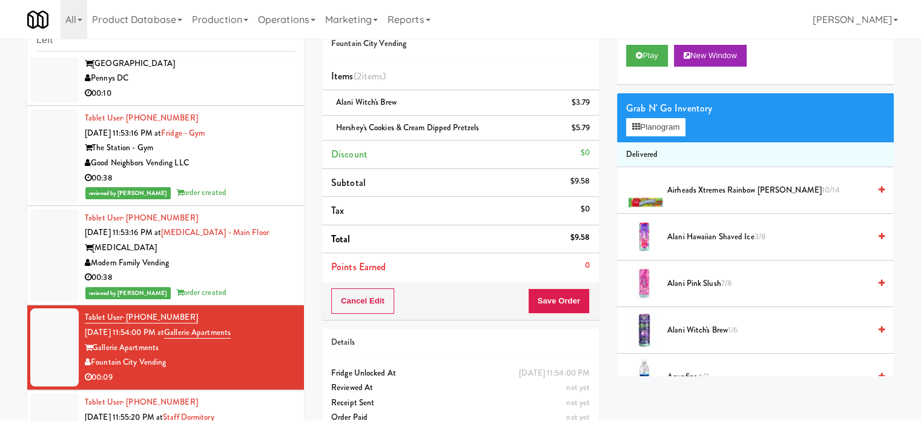
scroll to position [61, 0]
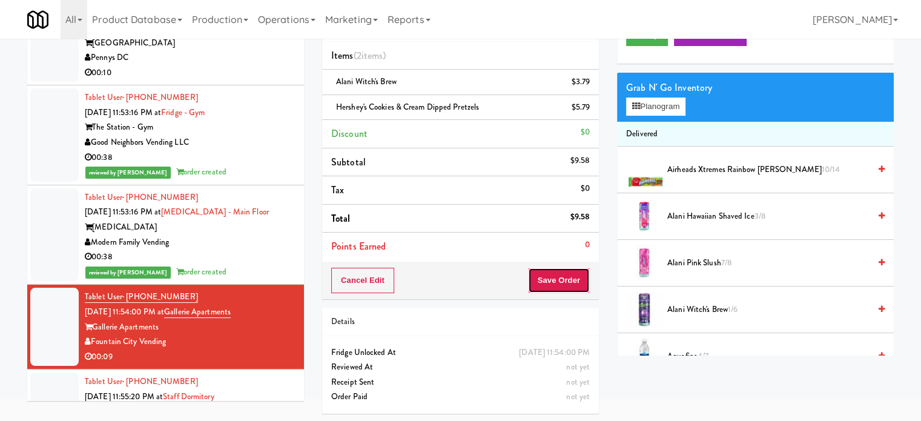
click at [562, 283] on button "Save Order" at bounding box center [559, 280] width 62 height 25
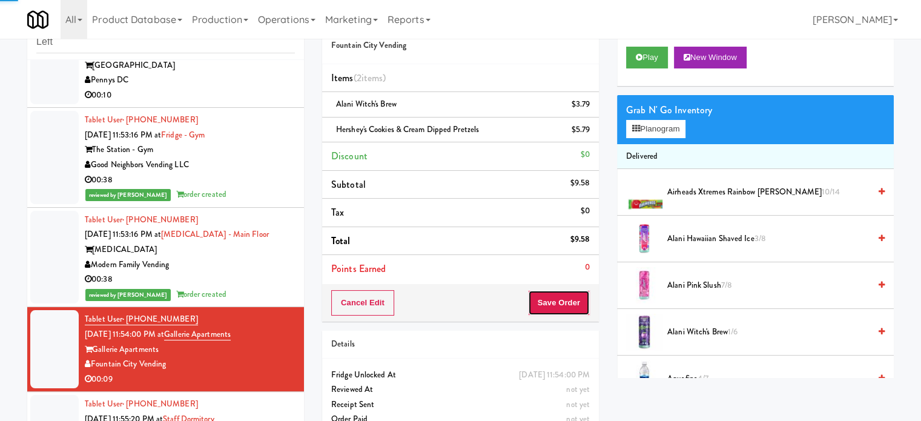
scroll to position [0, 0]
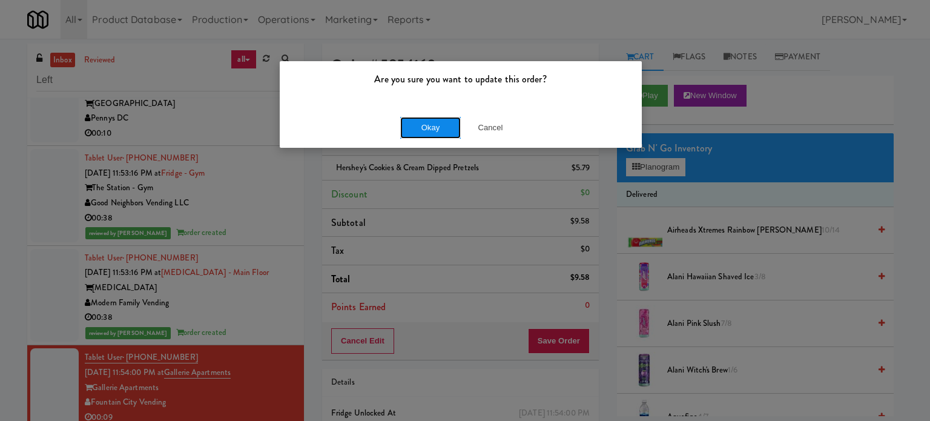
click at [417, 122] on button "Okay" at bounding box center [430, 128] width 61 height 22
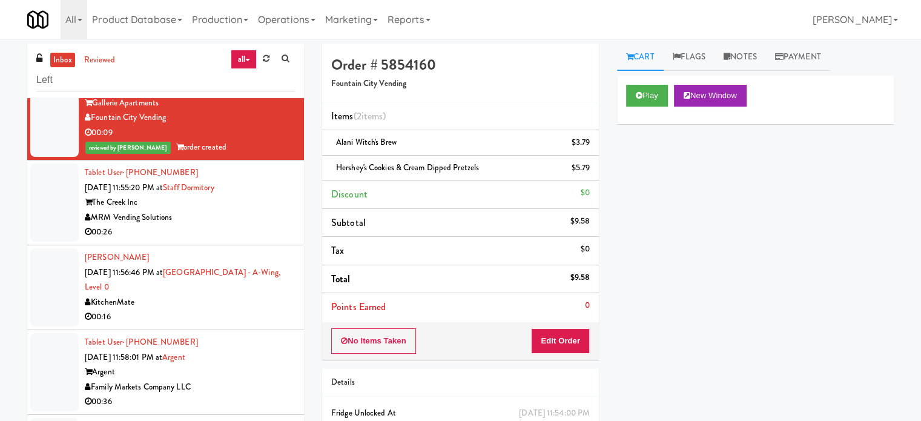
scroll to position [2021, 0]
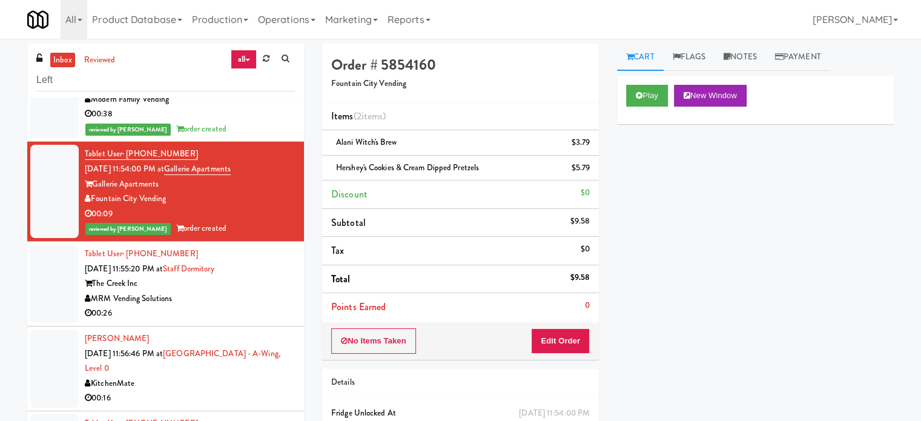
click at [264, 306] on div "00:26" at bounding box center [190, 313] width 210 height 15
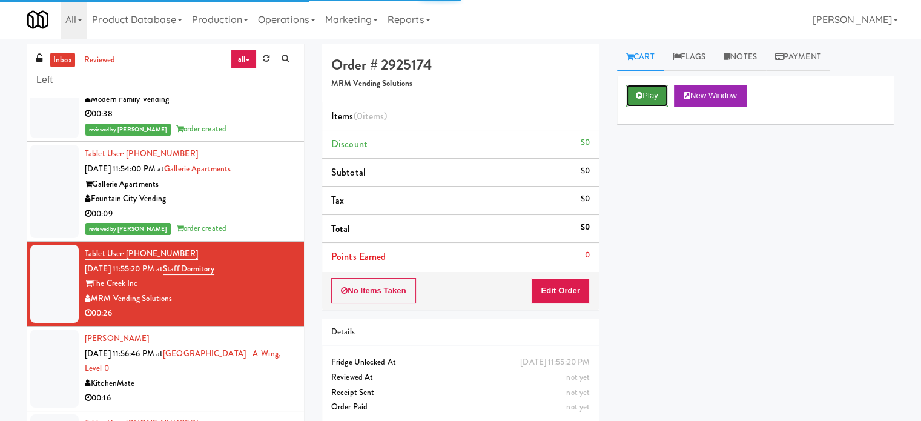
click at [644, 98] on button "Play" at bounding box center [647, 96] width 42 height 22
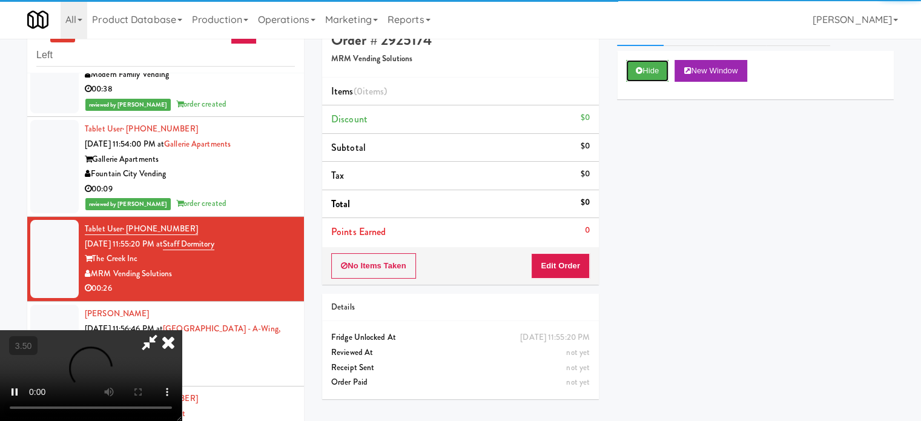
scroll to position [49, 0]
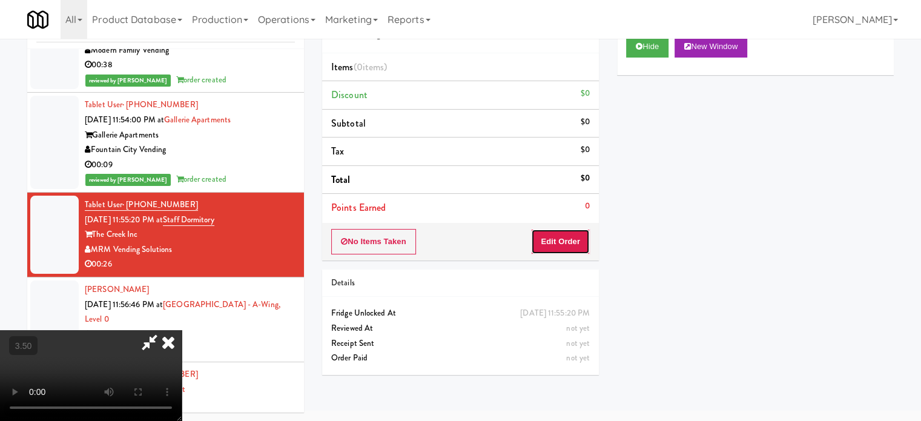
click at [578, 247] on button "Edit Order" at bounding box center [560, 241] width 59 height 25
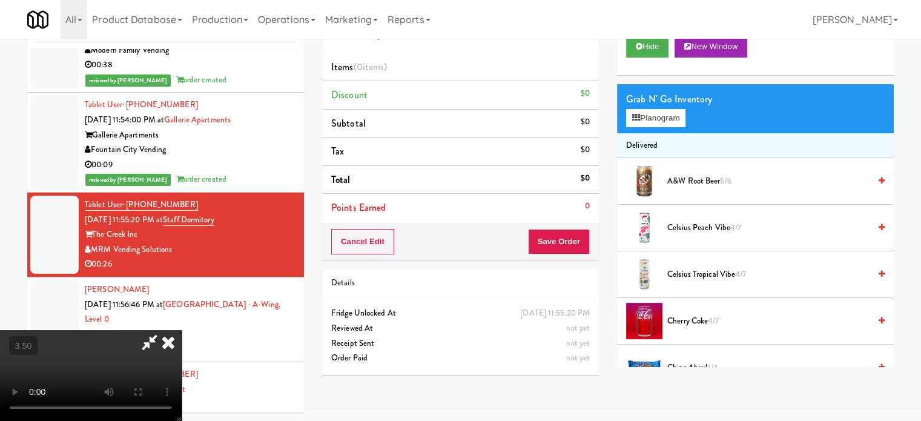
click at [182, 330] on video at bounding box center [91, 375] width 182 height 91
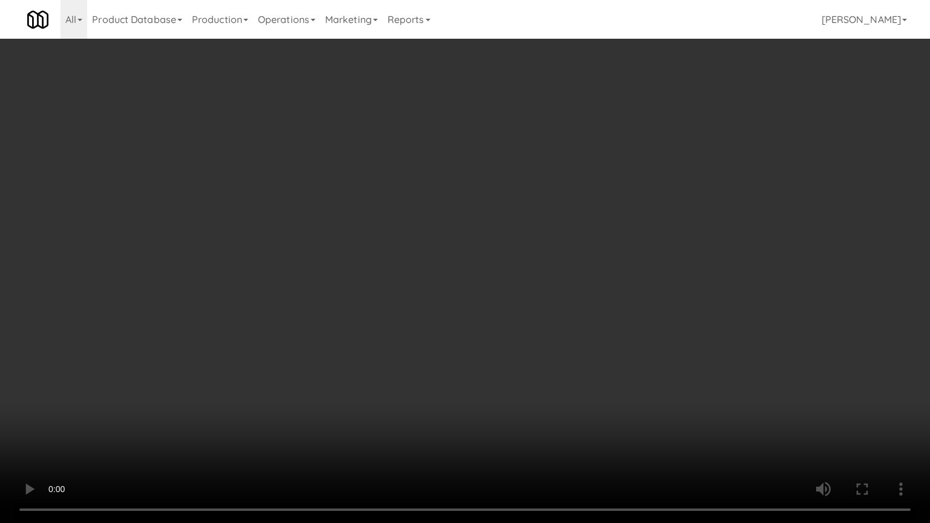
scroll to position [2005, 0]
click at [377, 219] on video at bounding box center [465, 261] width 930 height 523
click at [382, 221] on video at bounding box center [465, 261] width 930 height 523
click at [407, 245] on video at bounding box center [465, 261] width 930 height 523
click at [456, 253] on video at bounding box center [465, 261] width 930 height 523
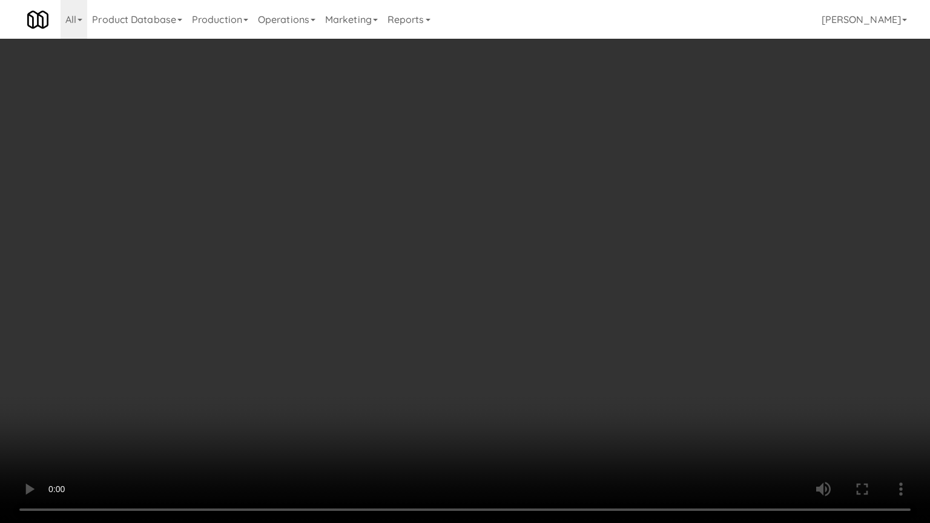
drag, startPoint x: 621, startPoint y: 271, endPoint x: 611, endPoint y: 274, distance: 10.6
click at [622, 272] on video at bounding box center [465, 261] width 930 height 523
click at [555, 270] on video at bounding box center [465, 261] width 930 height 523
click at [635, 283] on video at bounding box center [465, 261] width 930 height 523
drag, startPoint x: 505, startPoint y: 268, endPoint x: 511, endPoint y: 263, distance: 7.8
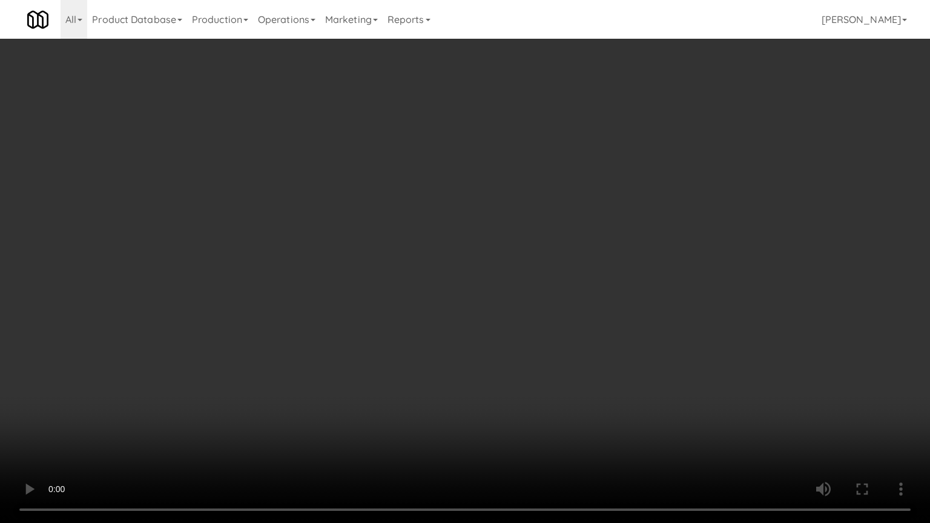
click at [508, 267] on video at bounding box center [465, 261] width 930 height 523
drag, startPoint x: 516, startPoint y: 260, endPoint x: 693, endPoint y: 181, distance: 193.6
click at [528, 254] on video at bounding box center [465, 261] width 930 height 523
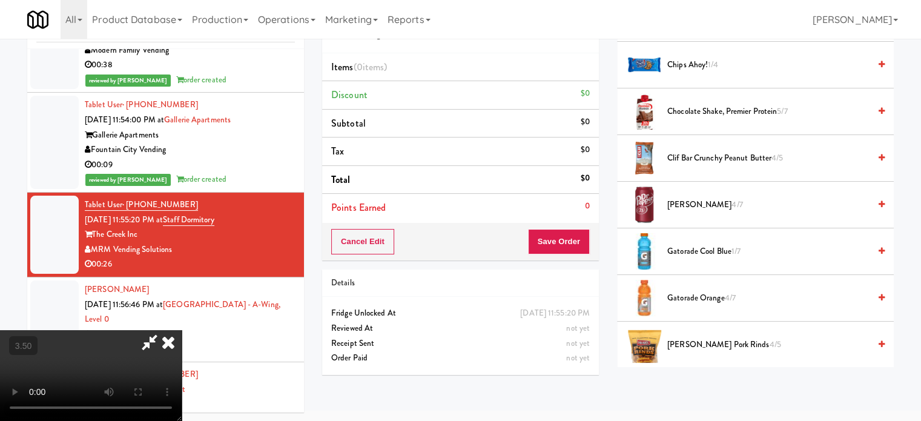
scroll to position [606, 0]
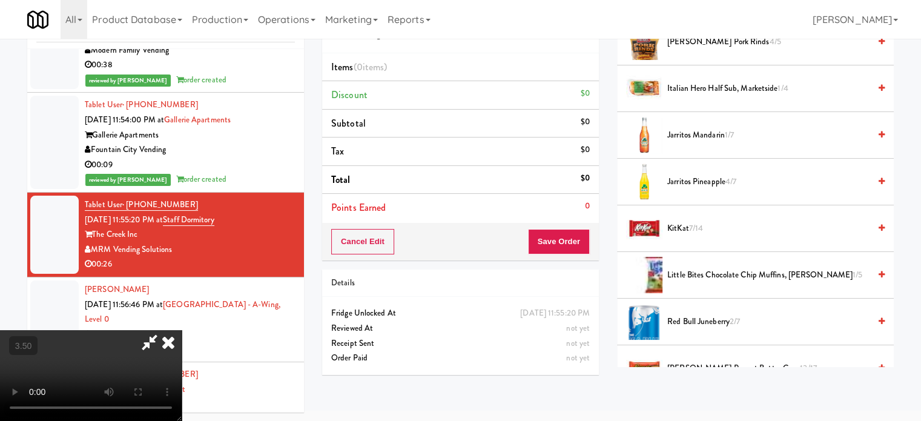
click at [692, 229] on span "7/14" at bounding box center [696, 228] width 14 height 12
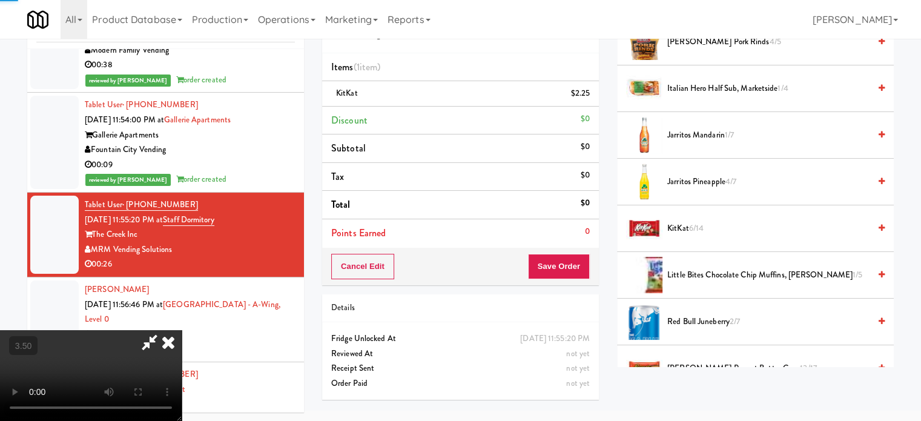
click at [692, 230] on span "6/14" at bounding box center [696, 228] width 15 height 12
click at [182, 330] on video at bounding box center [91, 375] width 182 height 91
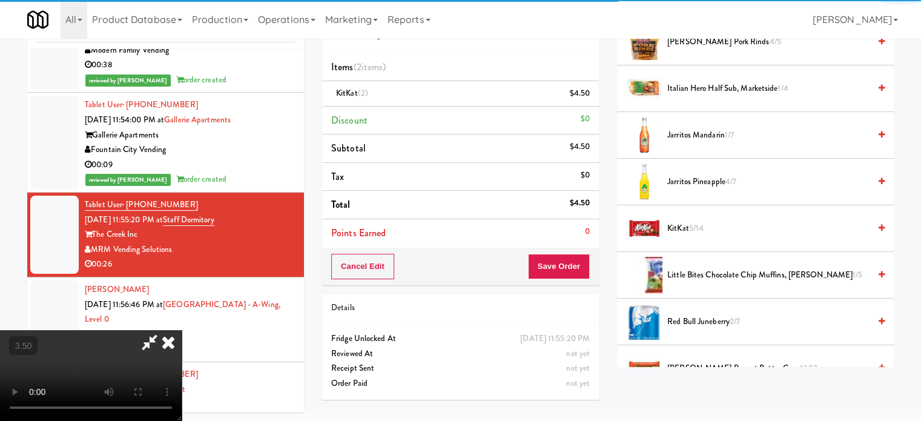
drag, startPoint x: 405, startPoint y: 217, endPoint x: 424, endPoint y: 207, distance: 21.4
click at [182, 330] on video at bounding box center [91, 375] width 182 height 91
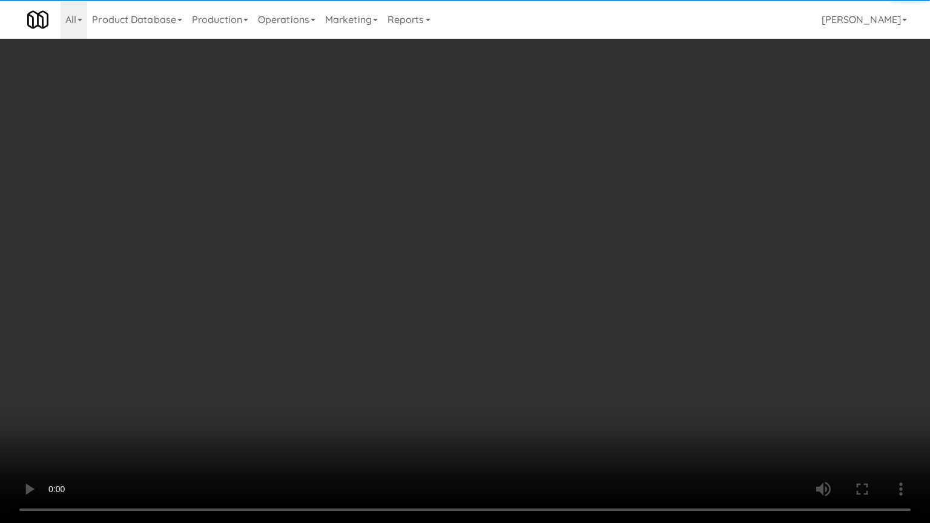
scroll to position [2005, 0]
click at [428, 196] on video at bounding box center [465, 261] width 930 height 523
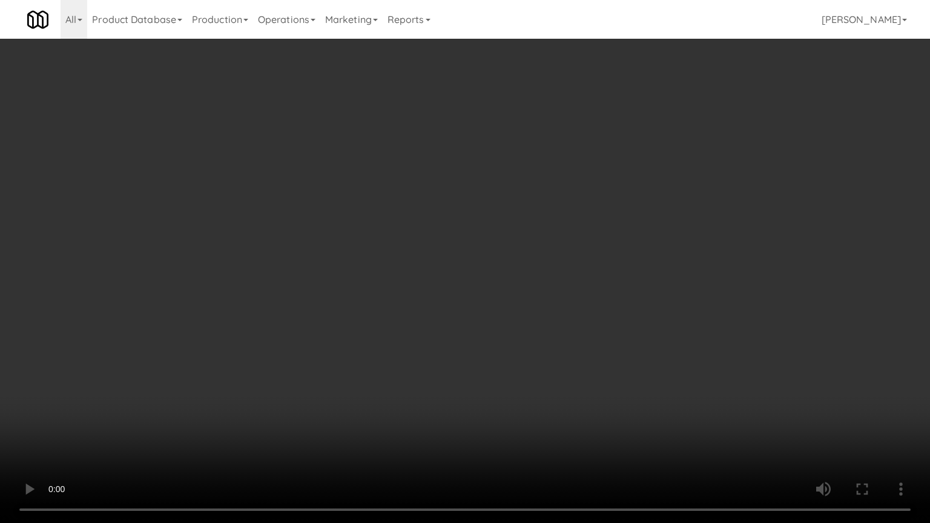
click at [428, 237] on video at bounding box center [465, 261] width 930 height 523
click at [480, 268] on video at bounding box center [465, 261] width 930 height 523
click at [487, 249] on video at bounding box center [465, 261] width 930 height 523
drag, startPoint x: 506, startPoint y: 254, endPoint x: 557, endPoint y: 227, distance: 57.4
click at [506, 252] on video at bounding box center [465, 261] width 930 height 523
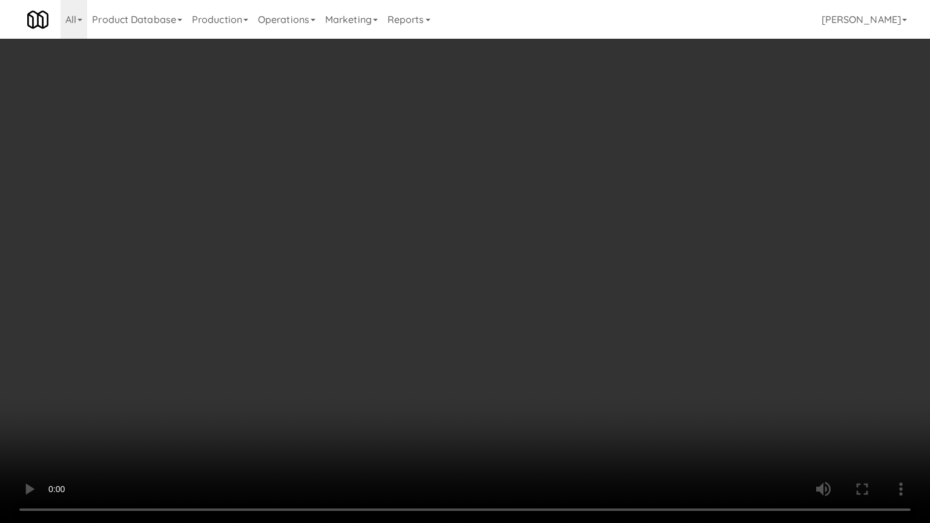
click at [557, 227] on video at bounding box center [465, 261] width 930 height 523
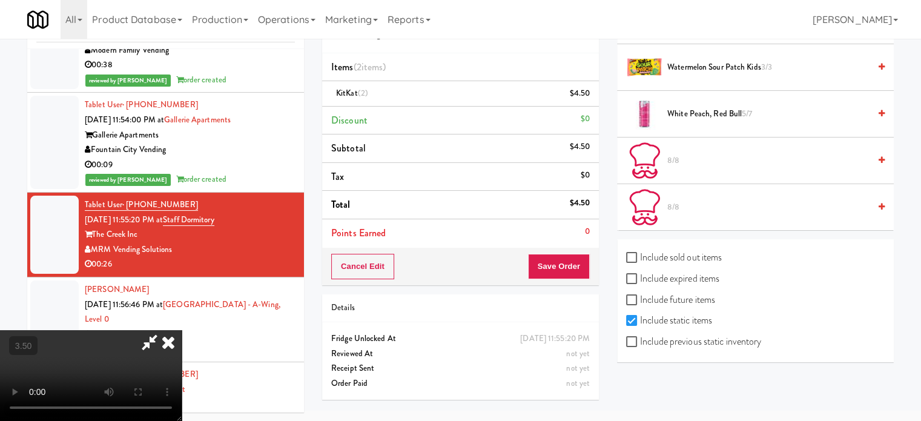
scroll to position [930, 0]
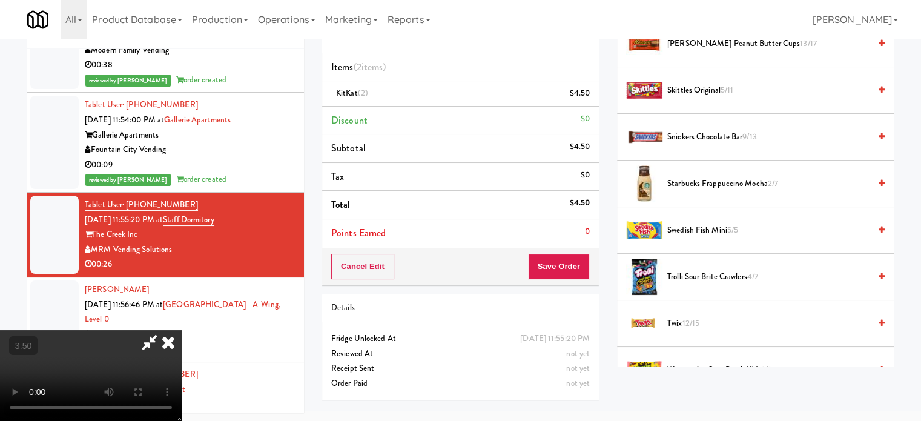
click at [713, 85] on span "Skittles Original 5/11" at bounding box center [768, 90] width 202 height 15
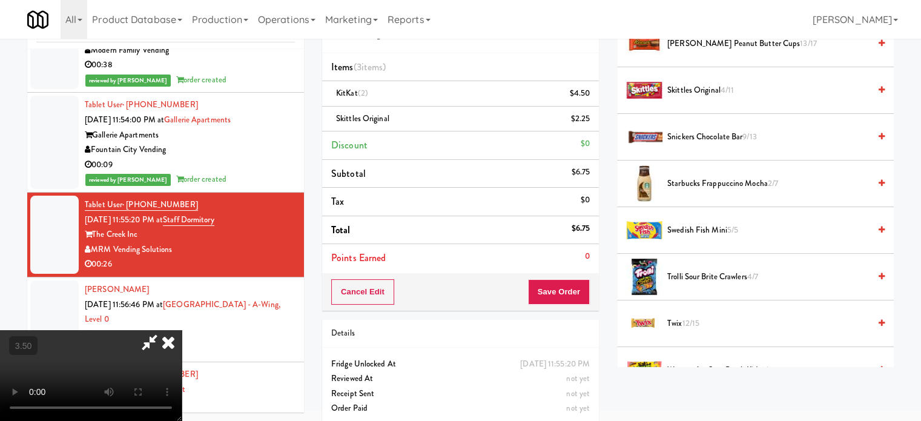
drag, startPoint x: 334, startPoint y: 205, endPoint x: 339, endPoint y: 197, distance: 9.2
click at [182, 330] on video at bounding box center [91, 375] width 182 height 91
drag, startPoint x: 339, startPoint y: 193, endPoint x: 389, endPoint y: 134, distance: 77.8
click at [182, 330] on video at bounding box center [91, 375] width 182 height 91
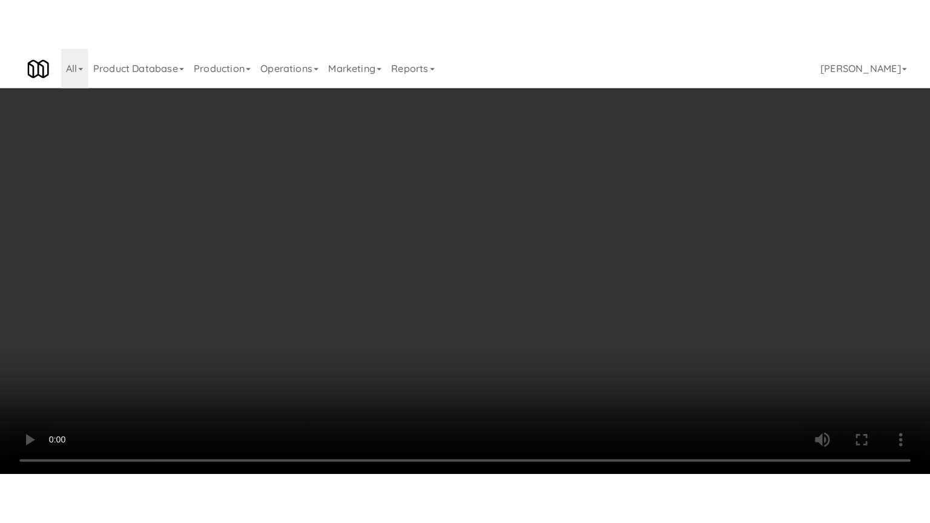
scroll to position [2005, 0]
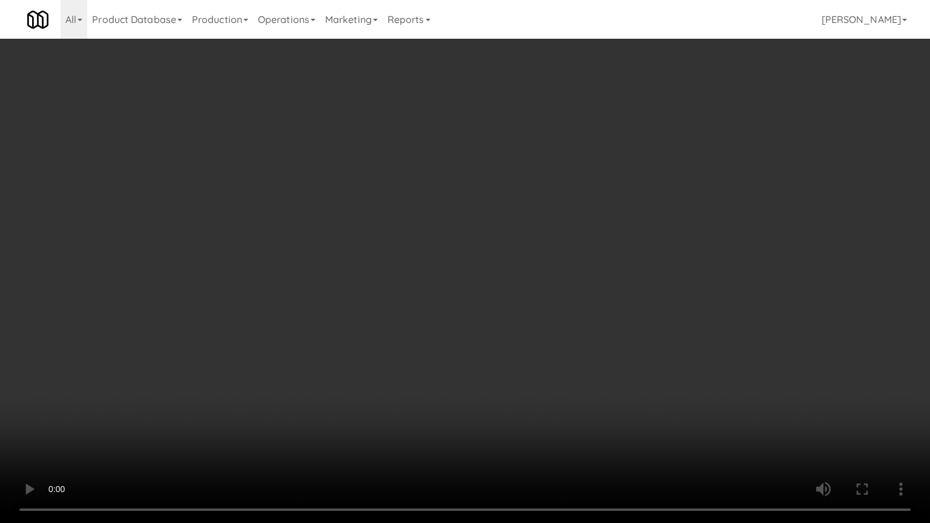
drag, startPoint x: 389, startPoint y: 165, endPoint x: 402, endPoint y: 157, distance: 15.0
click at [391, 165] on video at bounding box center [465, 261] width 930 height 523
click at [488, 218] on video at bounding box center [465, 261] width 930 height 523
click at [443, 262] on video at bounding box center [465, 261] width 930 height 523
click at [450, 247] on video at bounding box center [465, 261] width 930 height 523
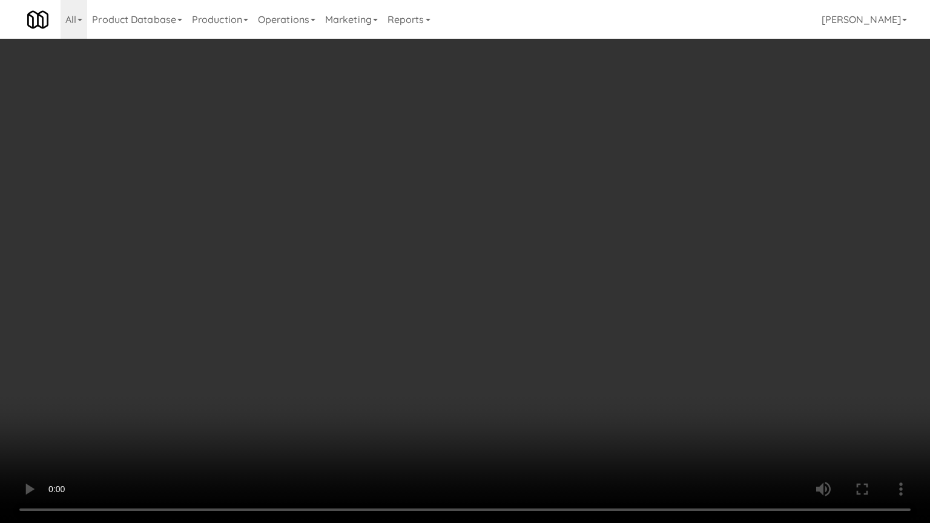
drag, startPoint x: 465, startPoint y: 245, endPoint x: 470, endPoint y: 241, distance: 6.6
click at [465, 246] on video at bounding box center [465, 261] width 930 height 523
click at [466, 254] on video at bounding box center [465, 261] width 930 height 523
click at [512, 250] on video at bounding box center [465, 261] width 930 height 523
click at [504, 254] on video at bounding box center [465, 261] width 930 height 523
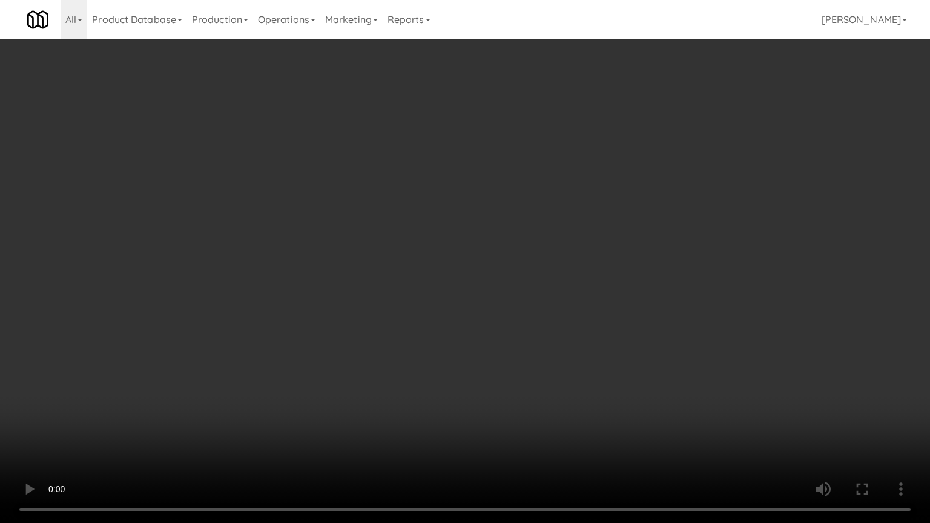
click at [514, 251] on video at bounding box center [465, 261] width 930 height 523
click at [494, 256] on video at bounding box center [465, 261] width 930 height 523
click at [555, 271] on video at bounding box center [465, 261] width 930 height 523
drag, startPoint x: 556, startPoint y: 271, endPoint x: 602, endPoint y: 191, distance: 92.8
click at [558, 271] on video at bounding box center [465, 261] width 930 height 523
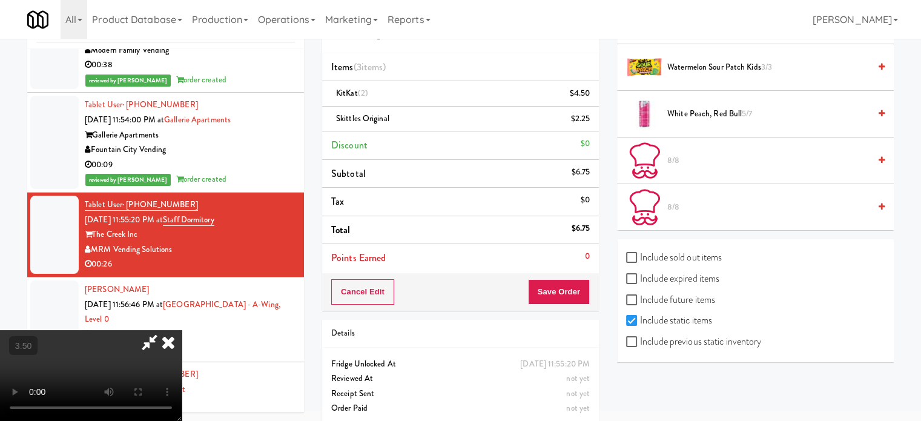
scroll to position [930, 0]
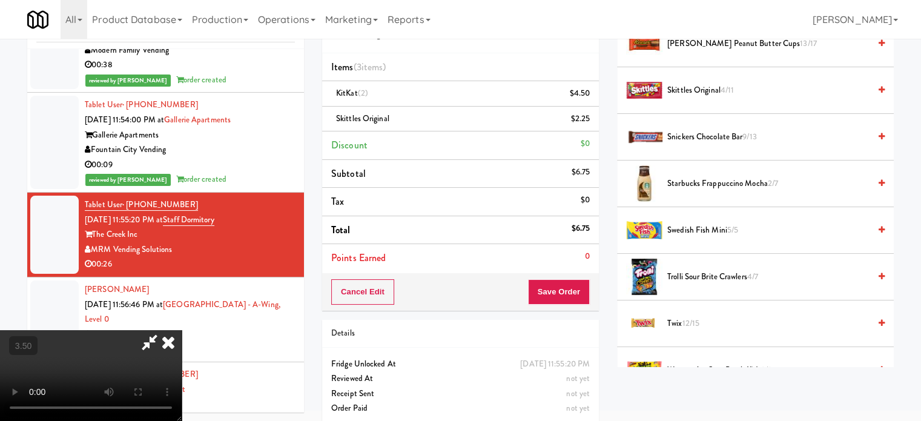
click at [694, 133] on span "Snickers Chocolate Bar 9/13" at bounding box center [768, 137] width 202 height 15
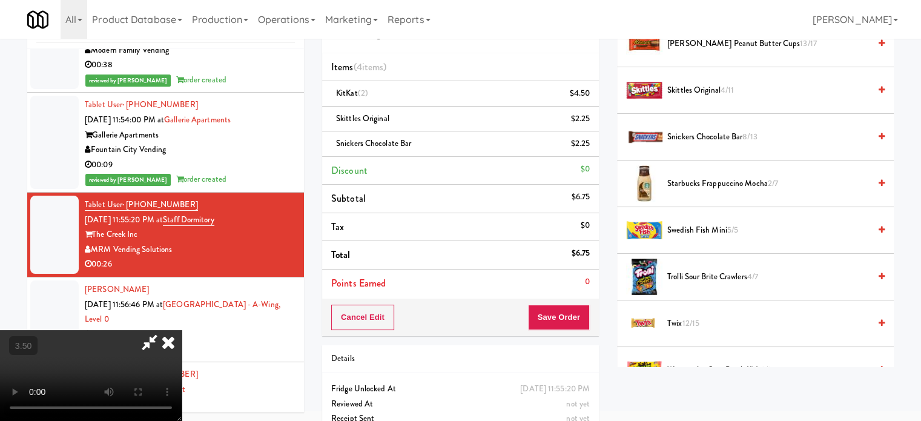
click at [182, 330] on video at bounding box center [91, 375] width 182 height 91
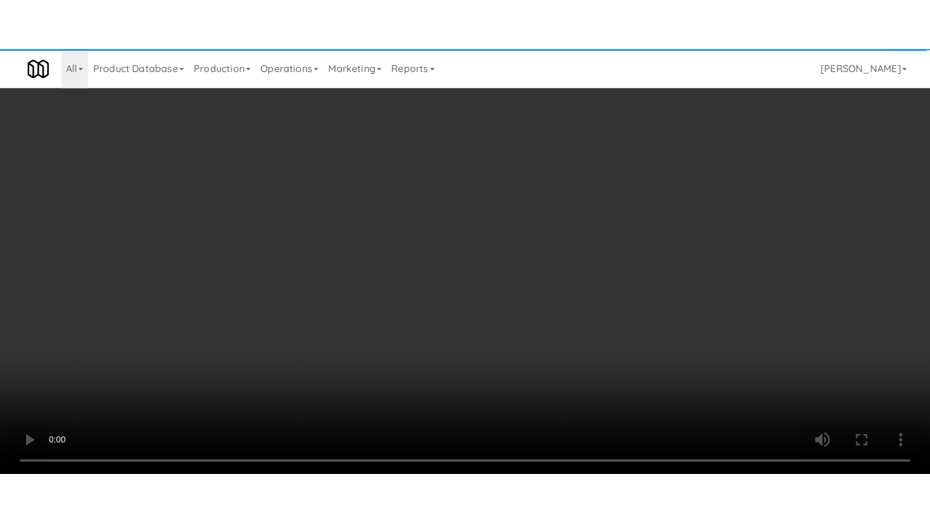
scroll to position [2005, 0]
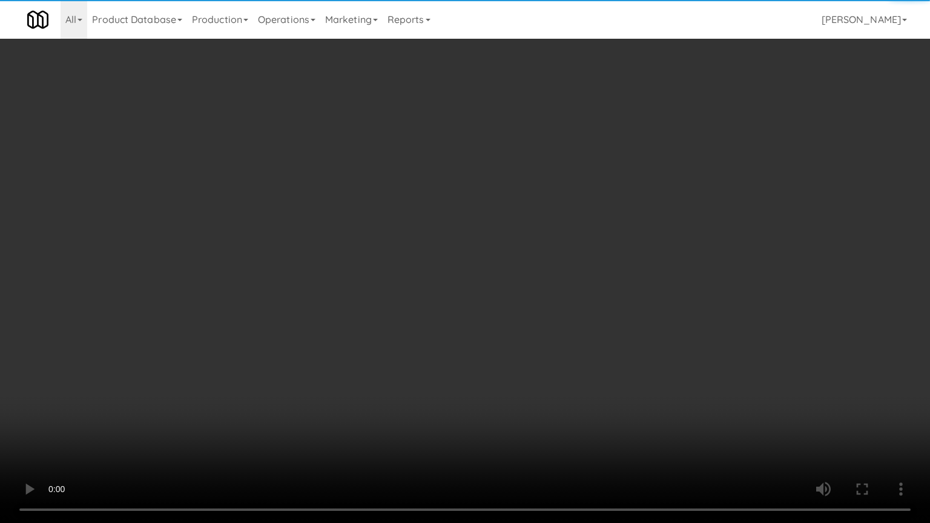
drag, startPoint x: 406, startPoint y: 253, endPoint x: 422, endPoint y: 237, distance: 22.3
click at [410, 249] on video at bounding box center [465, 261] width 930 height 523
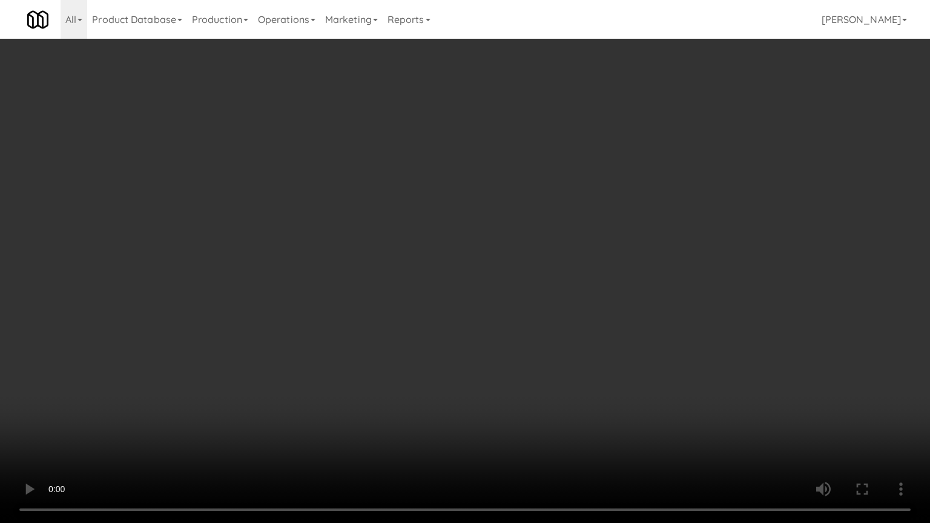
click at [436, 239] on video at bounding box center [465, 261] width 930 height 523
click at [501, 301] on video at bounding box center [465, 261] width 930 height 523
drag, startPoint x: 514, startPoint y: 315, endPoint x: 554, endPoint y: 310, distance: 40.3
click at [532, 312] on video at bounding box center [465, 261] width 930 height 523
drag, startPoint x: 554, startPoint y: 310, endPoint x: 655, endPoint y: 225, distance: 132.0
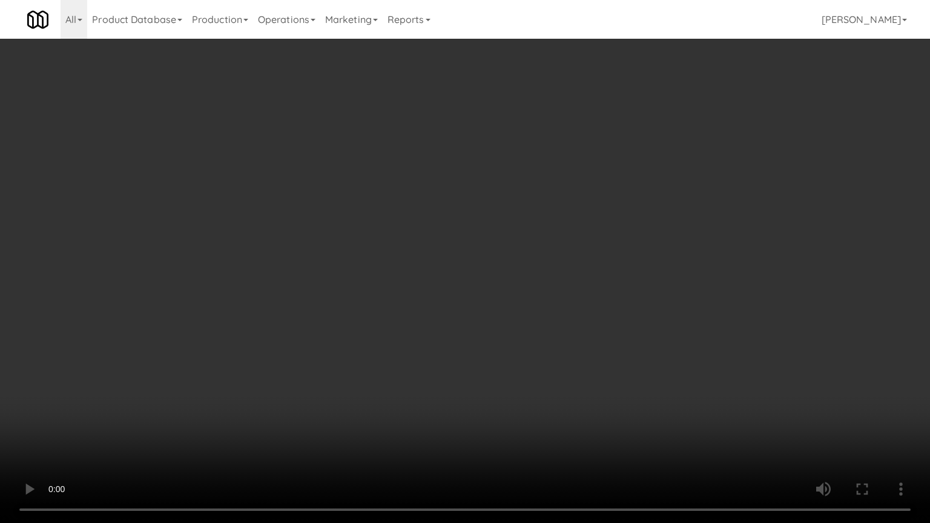
click at [556, 310] on video at bounding box center [465, 261] width 930 height 523
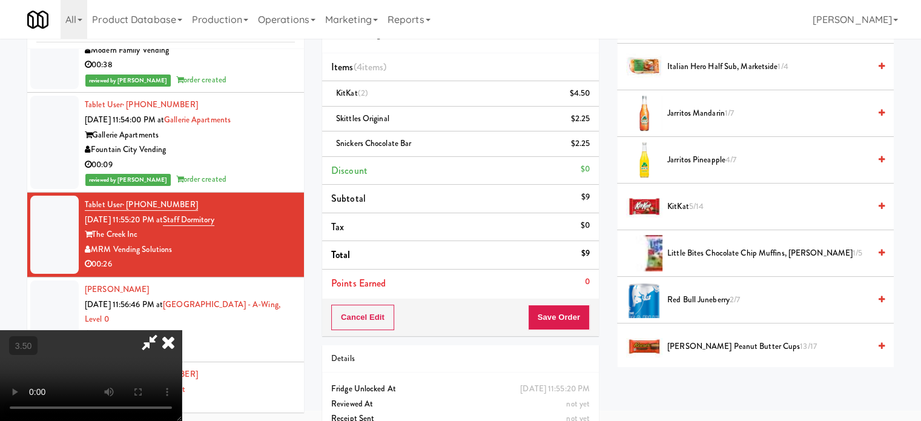
scroll to position [930, 0]
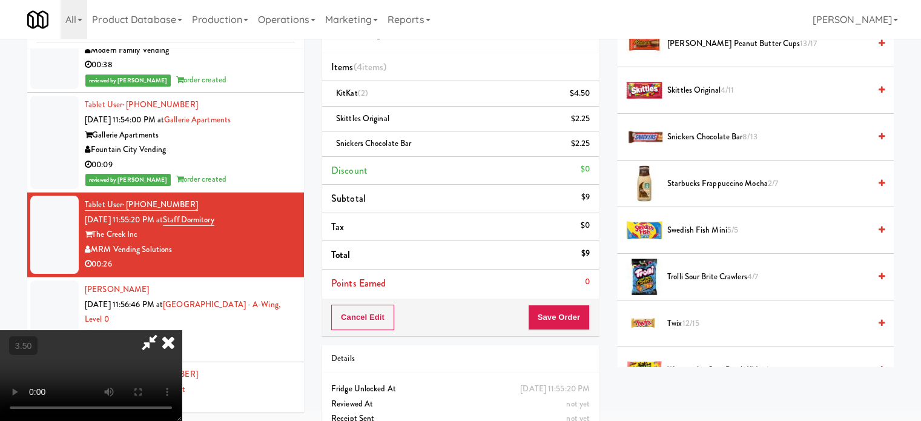
click at [727, 276] on span "Trolli Sour Brite Crawlers 4/7" at bounding box center [768, 277] width 202 height 15
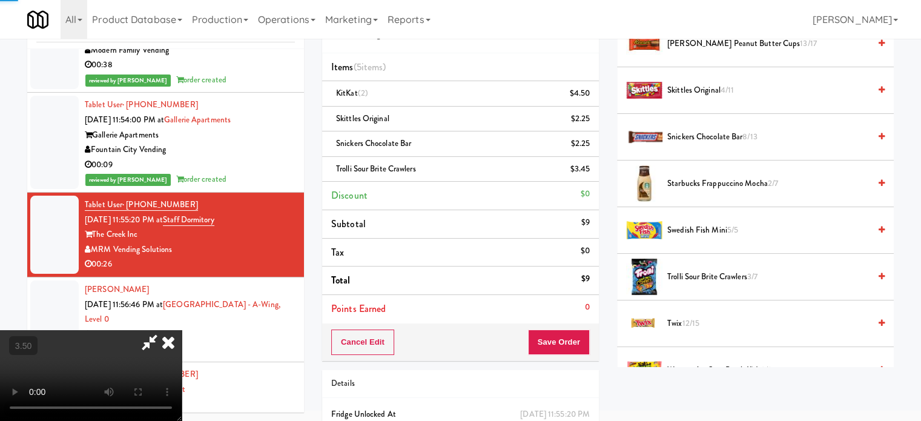
drag, startPoint x: 358, startPoint y: 286, endPoint x: 359, endPoint y: 274, distance: 12.2
click at [182, 330] on video at bounding box center [91, 375] width 182 height 91
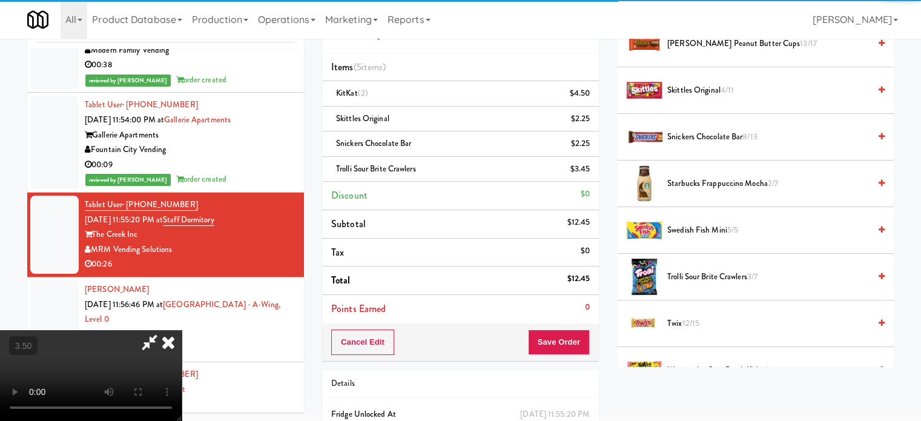
drag, startPoint x: 359, startPoint y: 274, endPoint x: 331, endPoint y: 376, distance: 105.1
click at [182, 330] on video at bounding box center [91, 375] width 182 height 91
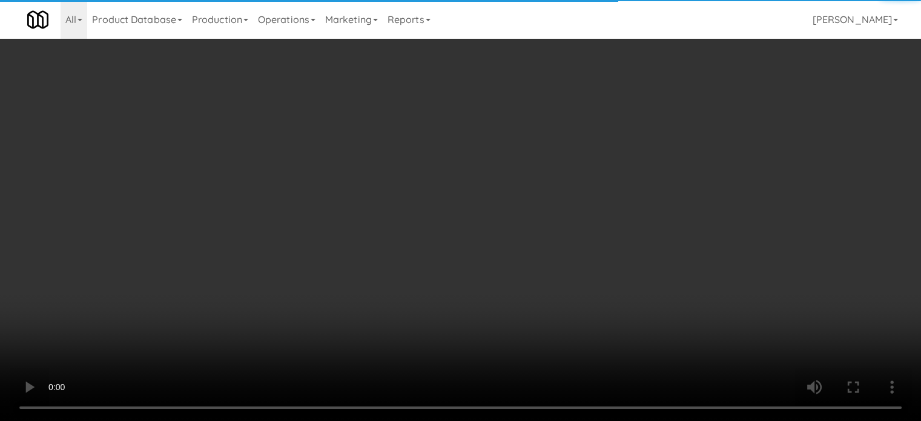
scroll to position [2005, 0]
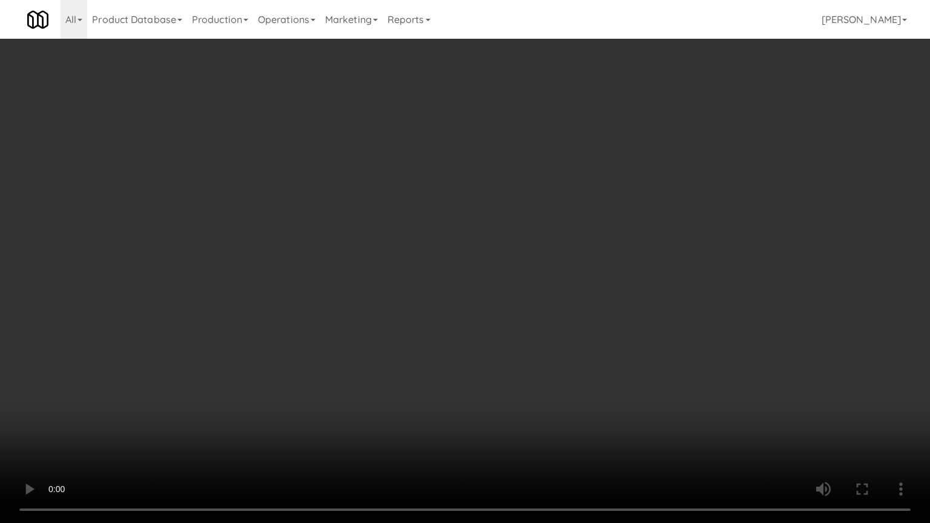
click at [331, 317] on video at bounding box center [465, 261] width 930 height 523
click at [417, 264] on video at bounding box center [465, 261] width 930 height 523
click at [419, 264] on video at bounding box center [465, 261] width 930 height 523
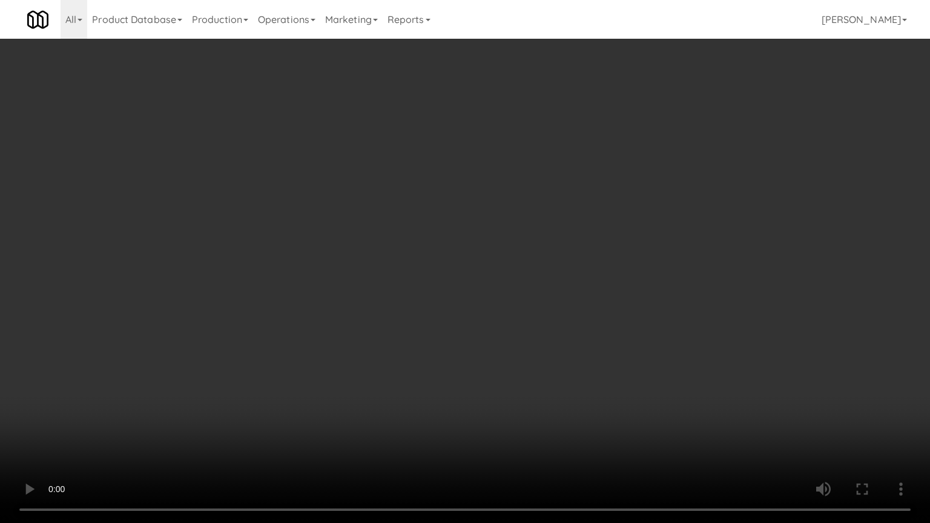
click at [419, 264] on video at bounding box center [465, 261] width 930 height 523
click at [420, 268] on video at bounding box center [465, 261] width 930 height 523
click at [422, 271] on video at bounding box center [465, 261] width 930 height 523
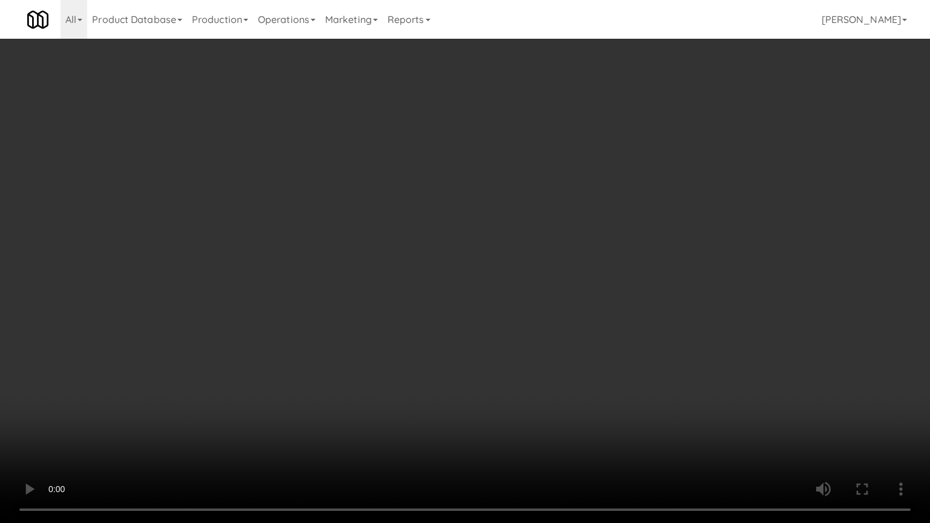
click at [424, 274] on video at bounding box center [465, 261] width 930 height 523
click at [423, 274] on video at bounding box center [465, 261] width 930 height 523
click at [423, 275] on video at bounding box center [465, 261] width 930 height 523
click at [408, 306] on video at bounding box center [465, 261] width 930 height 523
click at [411, 305] on video at bounding box center [465, 261] width 930 height 523
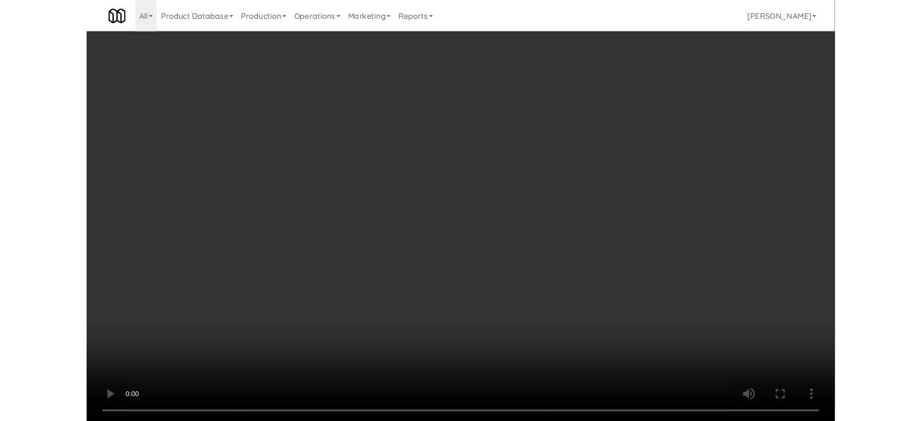
scroll to position [2021, 0]
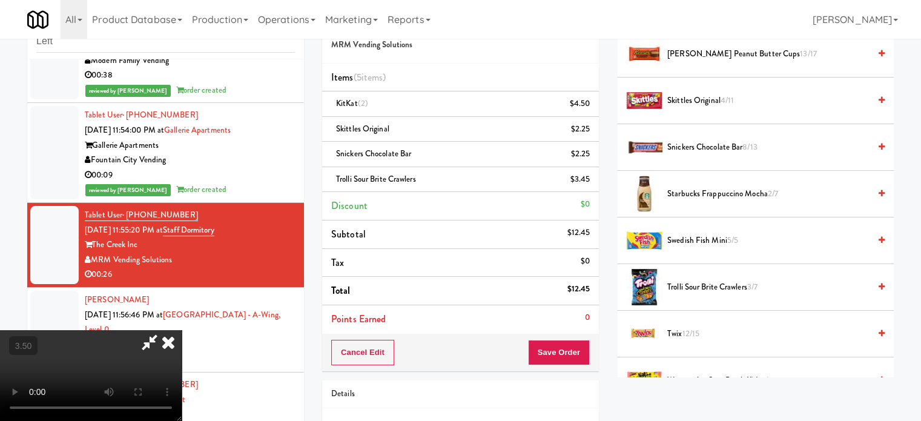
click at [182, 330] on icon at bounding box center [168, 342] width 27 height 24
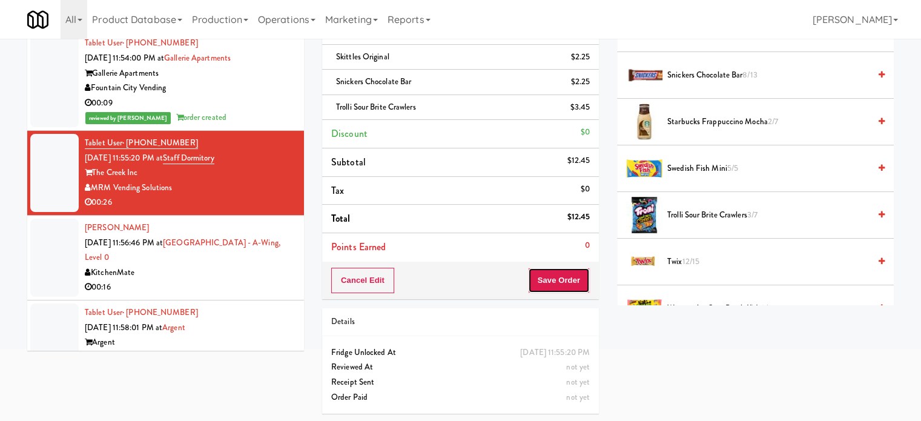
click at [558, 279] on button "Save Order" at bounding box center [559, 280] width 62 height 25
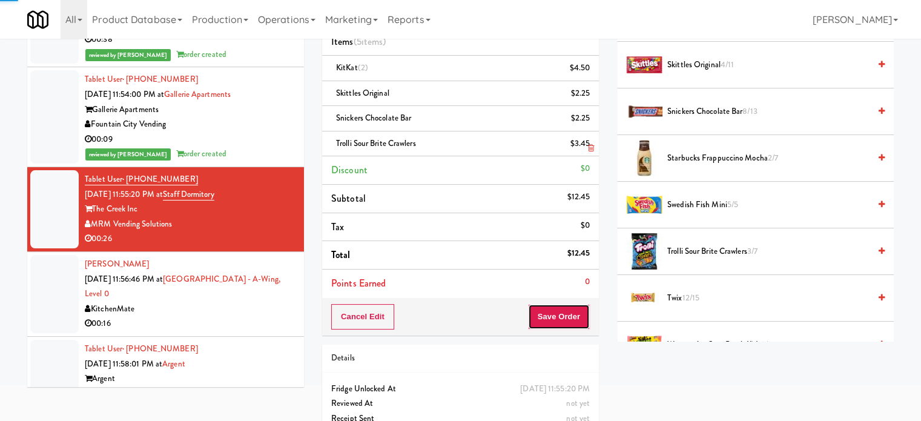
scroll to position [0, 0]
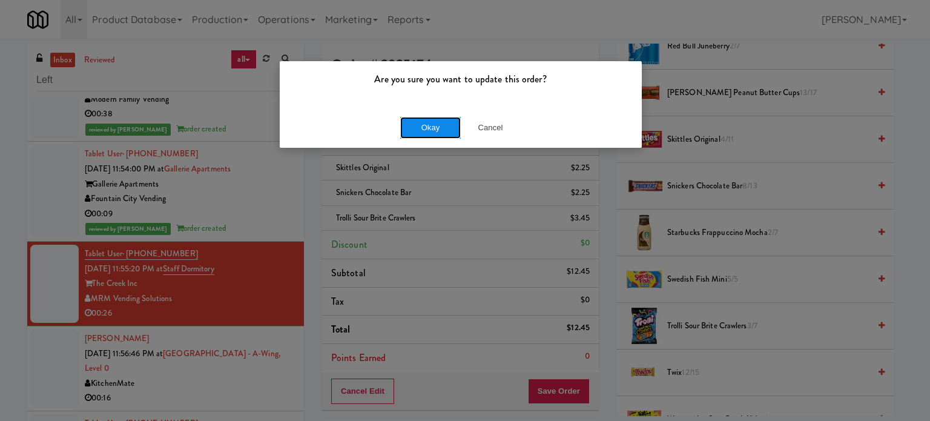
click at [443, 125] on button "Okay" at bounding box center [430, 128] width 61 height 22
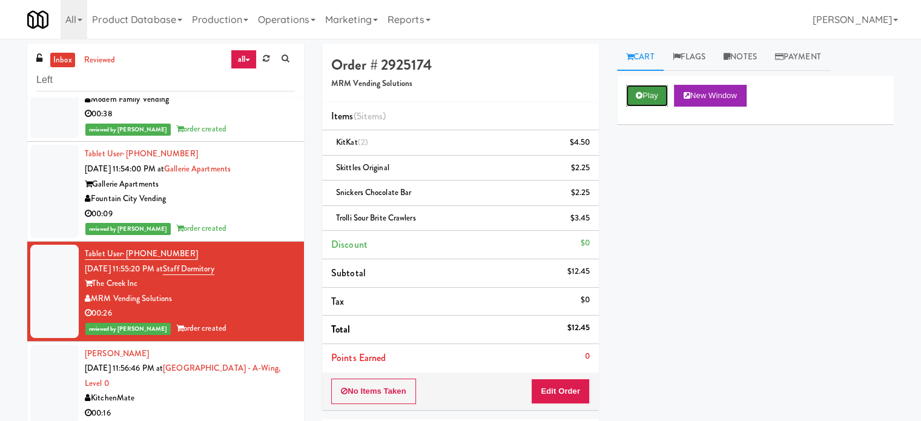
click at [654, 98] on button "Play" at bounding box center [647, 96] width 42 height 22
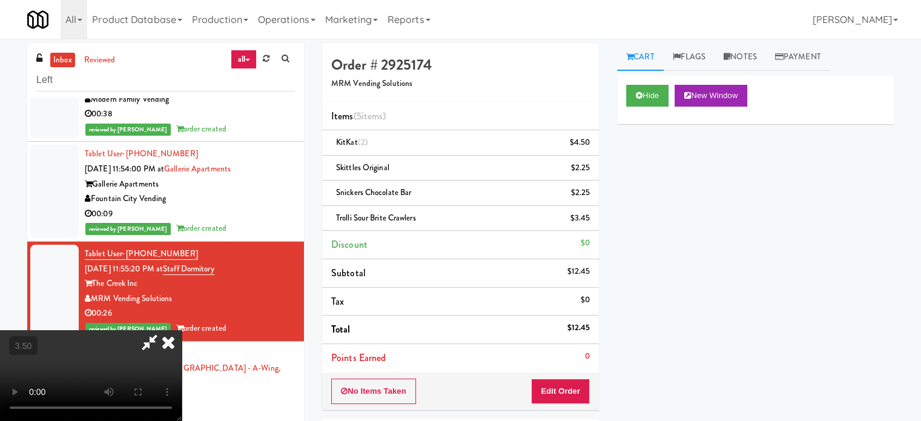
click at [182, 330] on video at bounding box center [91, 375] width 182 height 91
drag, startPoint x: 368, startPoint y: 222, endPoint x: 371, endPoint y: 262, distance: 39.5
click at [182, 330] on video at bounding box center [91, 375] width 182 height 91
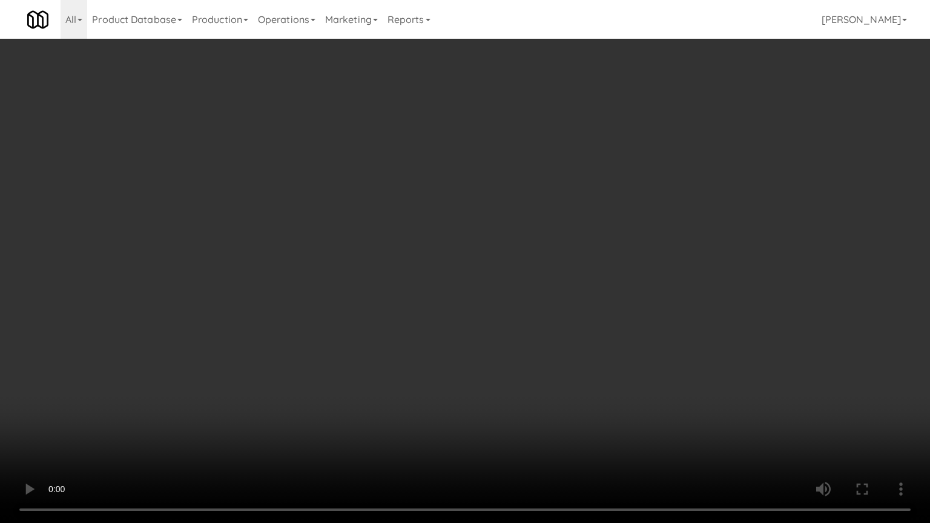
click at [372, 265] on video at bounding box center [465, 261] width 930 height 523
click at [369, 269] on video at bounding box center [465, 261] width 930 height 523
click at [385, 261] on video at bounding box center [465, 261] width 930 height 523
click at [388, 259] on video at bounding box center [465, 261] width 930 height 523
drag, startPoint x: 494, startPoint y: 233, endPoint x: 503, endPoint y: 230, distance: 8.8
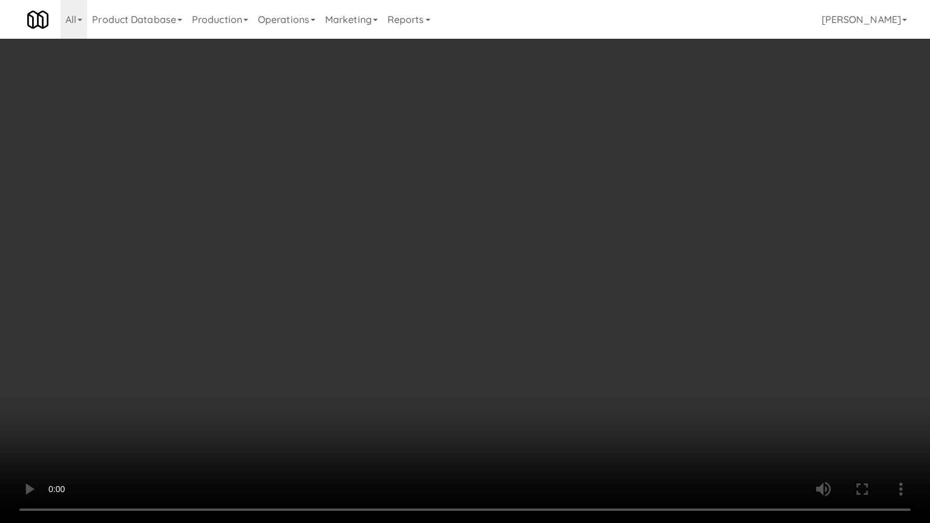
click at [495, 233] on video at bounding box center [465, 261] width 930 height 523
click at [506, 227] on video at bounding box center [465, 261] width 930 height 523
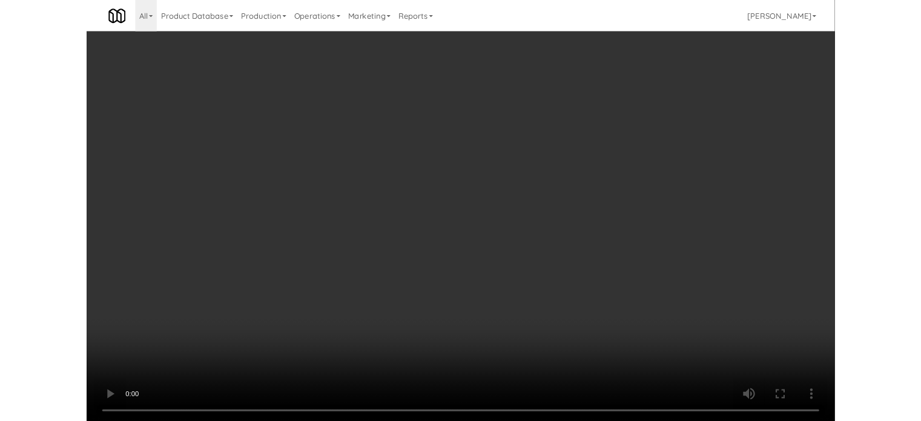
scroll to position [2021, 0]
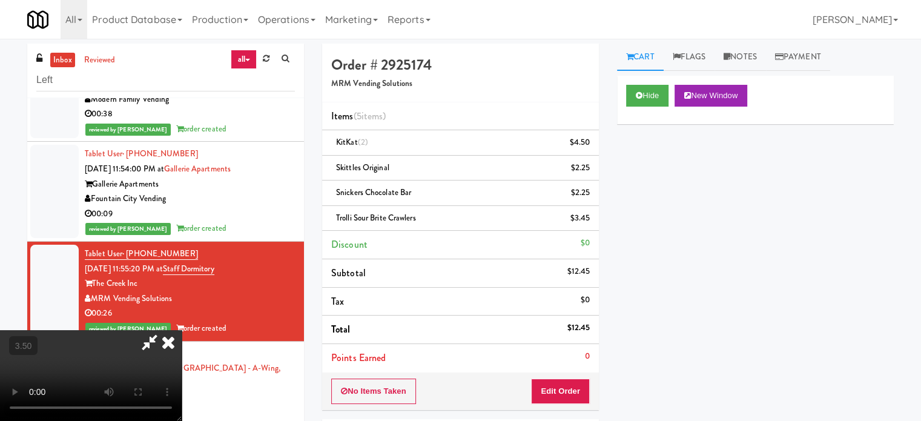
click at [182, 330] on icon at bounding box center [168, 342] width 27 height 24
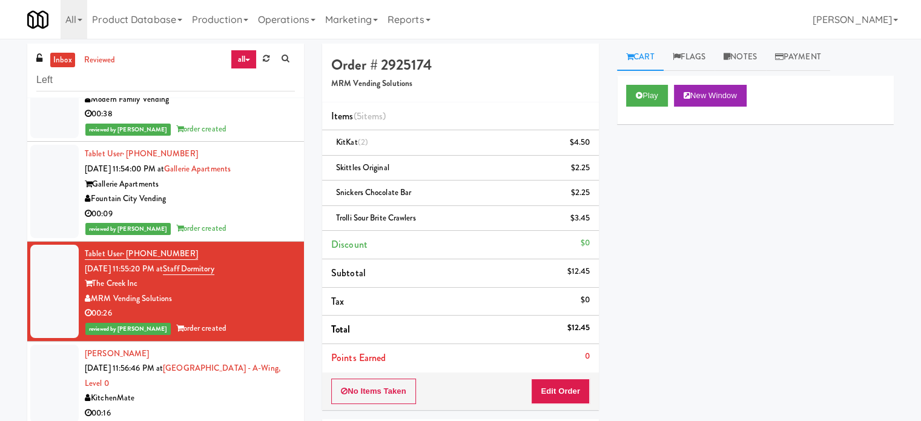
click at [269, 391] on div "KitchenMate" at bounding box center [190, 398] width 210 height 15
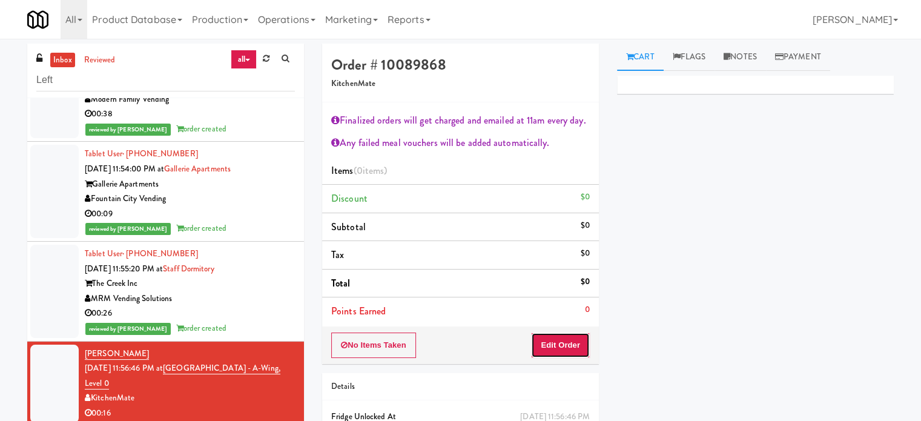
click at [577, 348] on button "Edit Order" at bounding box center [560, 345] width 59 height 25
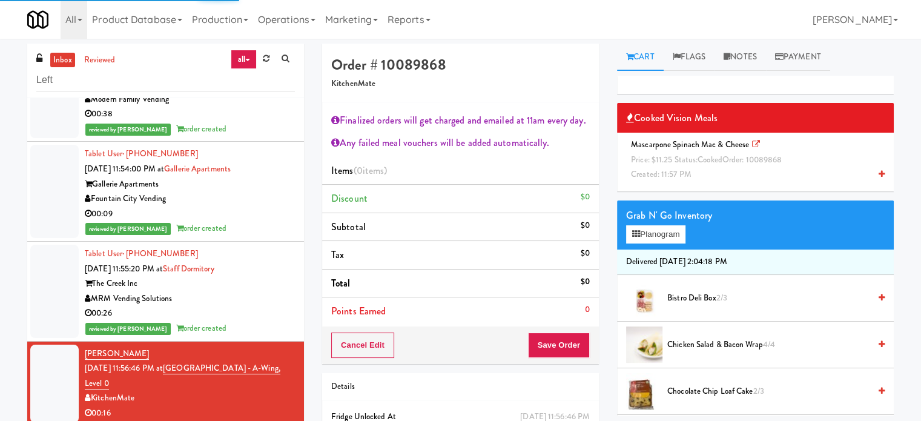
click at [679, 153] on div "Mascarpone Spinach Mac & Cheese Price: $11.25 Status: cooked Order: 10089868 Cr…" at bounding box center [755, 159] width 259 height 45
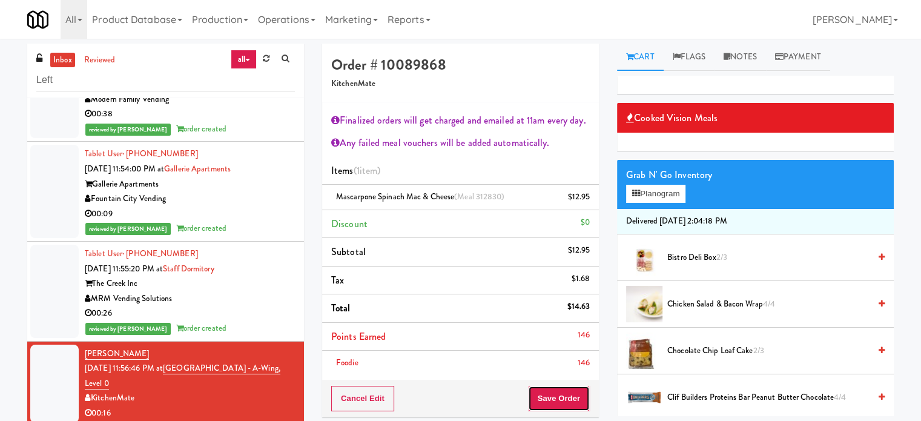
click at [564, 389] on button "Save Order" at bounding box center [559, 398] width 62 height 25
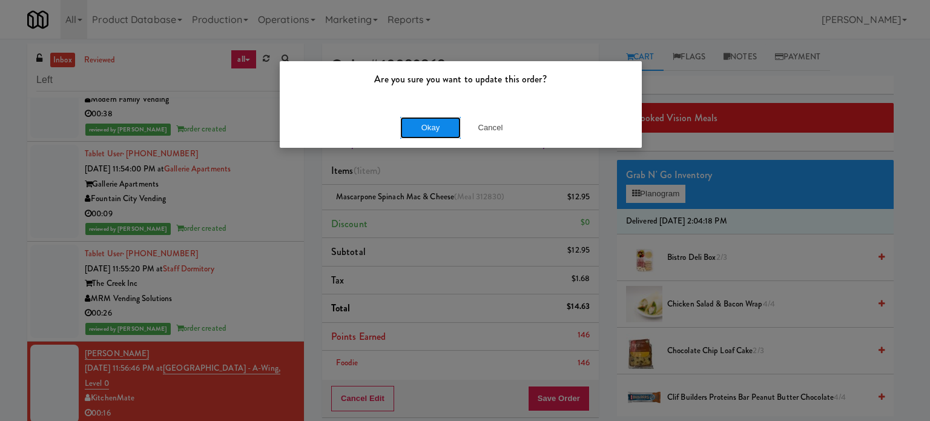
click at [429, 125] on button "Okay" at bounding box center [430, 128] width 61 height 22
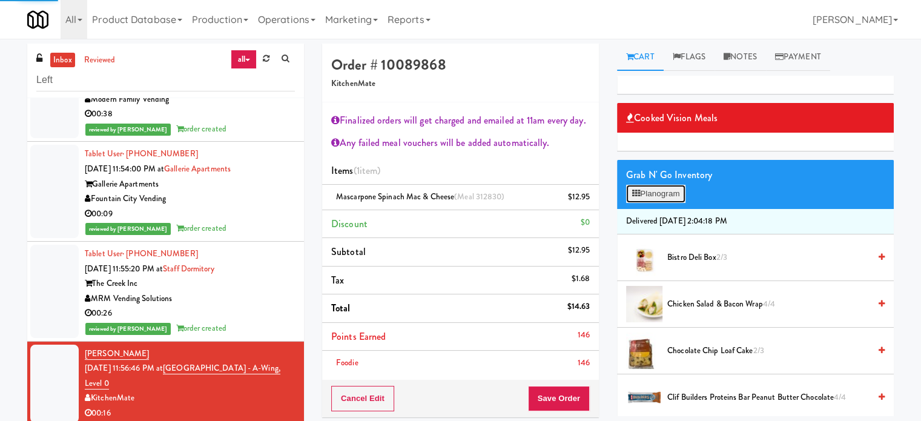
click at [658, 195] on button "Planogram" at bounding box center [655, 194] width 59 height 18
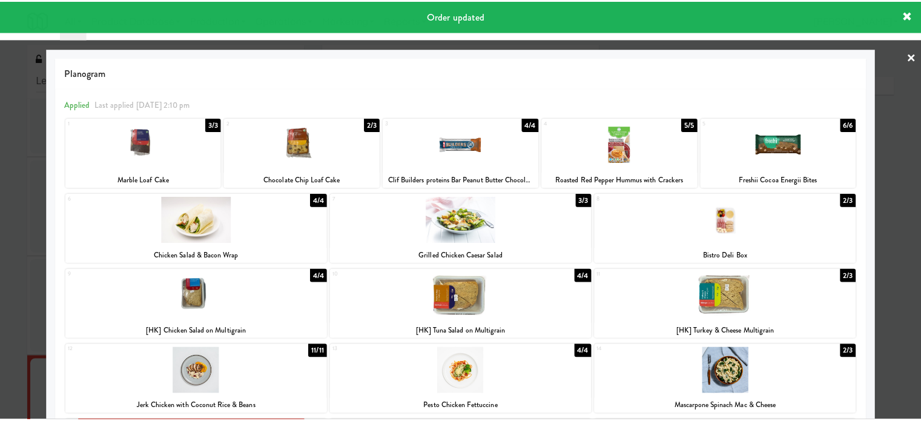
scroll to position [250, 0]
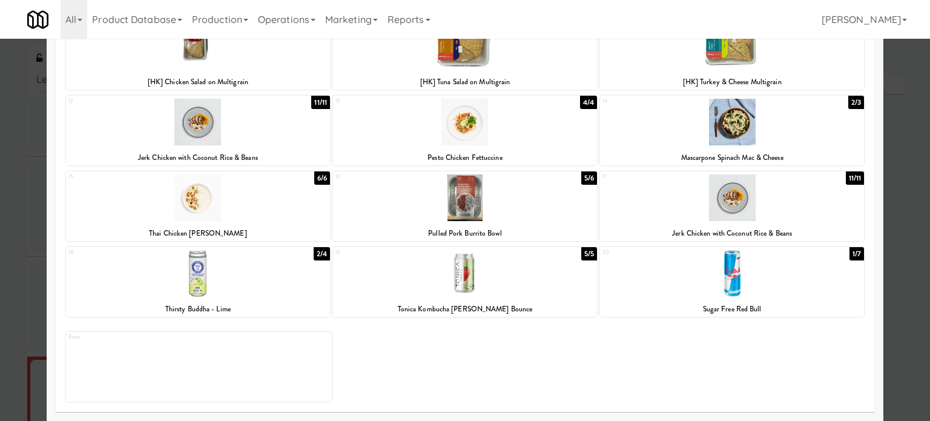
click at [895, 259] on div at bounding box center [465, 210] width 930 height 421
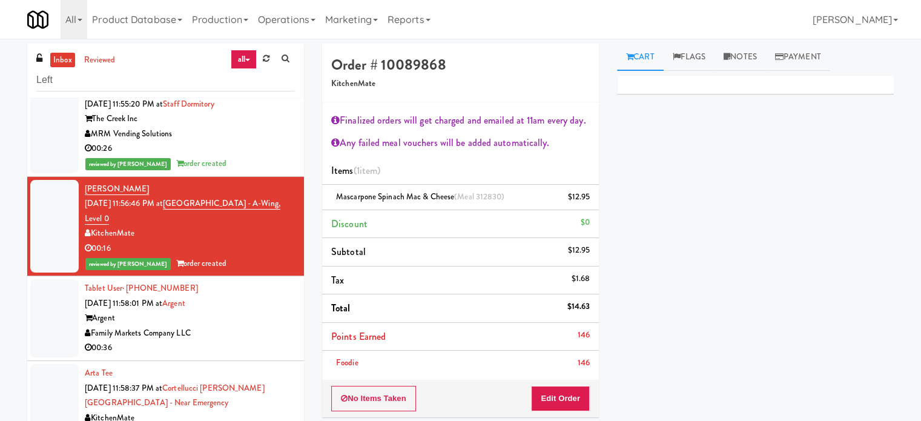
scroll to position [2190, 0]
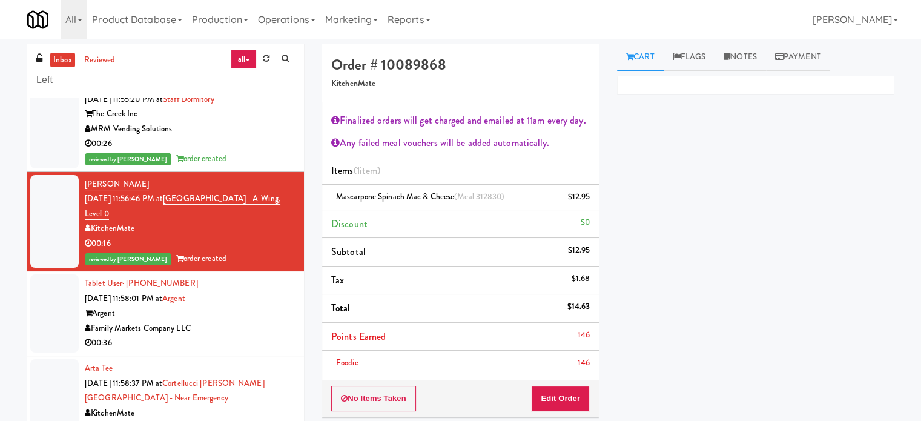
drag, startPoint x: 248, startPoint y: 277, endPoint x: 353, endPoint y: 223, distance: 117.3
click at [250, 321] on div "Family Markets Company LLC" at bounding box center [190, 328] width 210 height 15
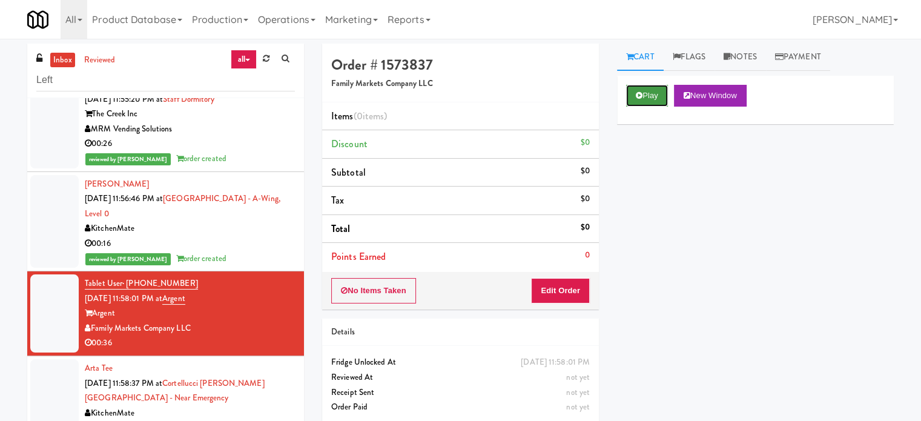
click at [647, 96] on button "Play" at bounding box center [647, 96] width 42 height 22
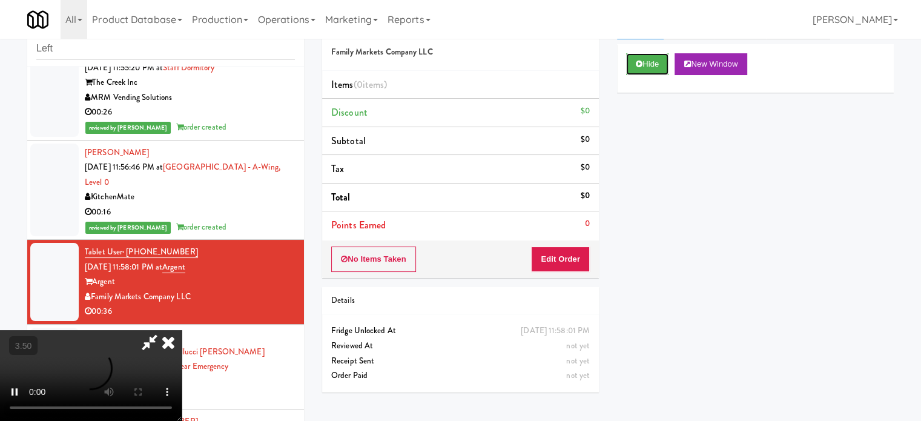
scroll to position [49, 0]
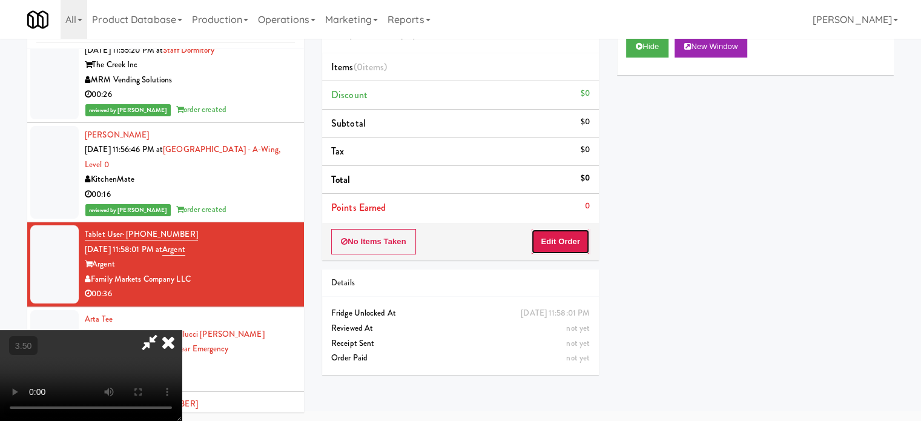
click at [561, 244] on button "Edit Order" at bounding box center [560, 241] width 59 height 25
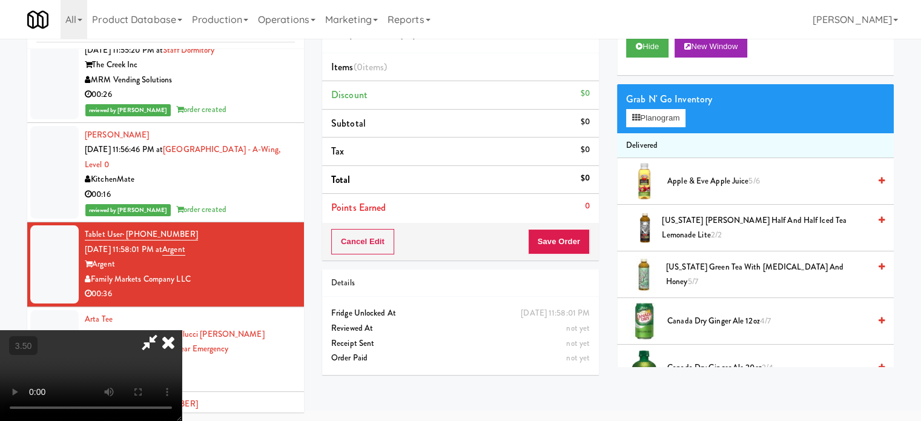
drag, startPoint x: 280, startPoint y: 285, endPoint x: 299, endPoint y: 273, distance: 21.8
click at [182, 330] on video at bounding box center [91, 375] width 182 height 91
drag, startPoint x: 299, startPoint y: 273, endPoint x: 342, endPoint y: 154, distance: 126.3
click at [182, 330] on video at bounding box center [91, 375] width 182 height 91
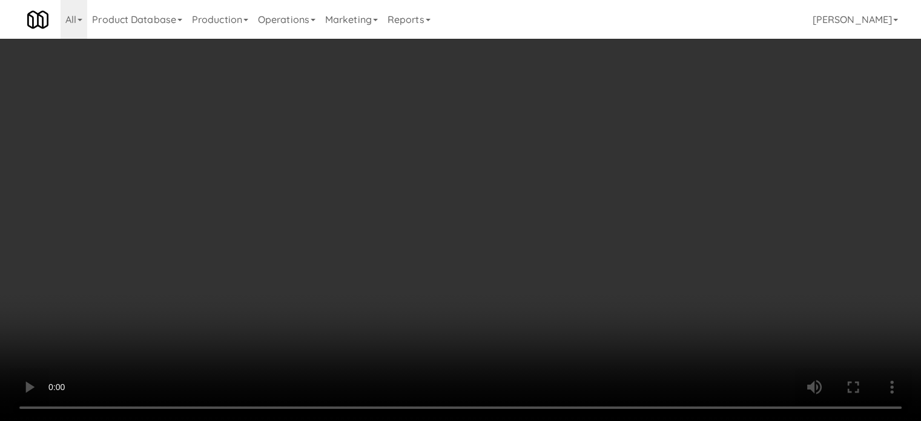
scroll to position [2176, 0]
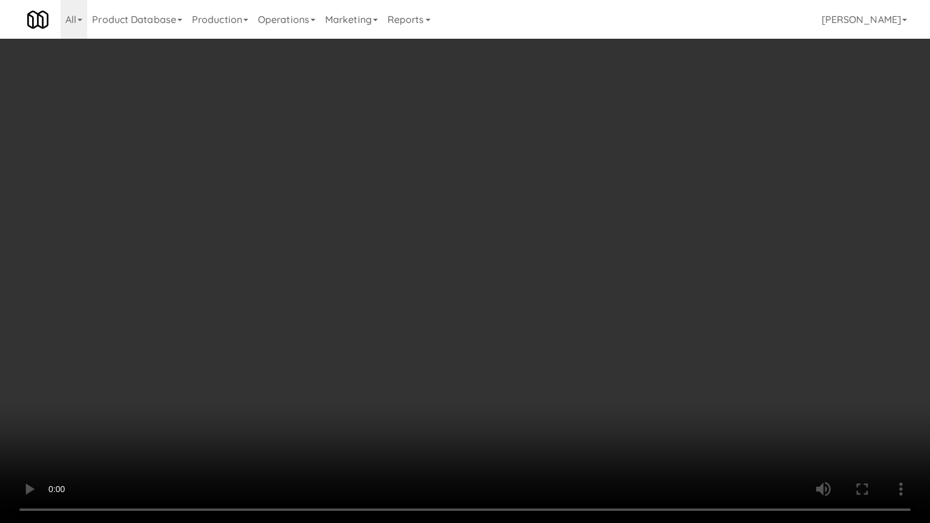
click at [356, 199] on video at bounding box center [465, 261] width 930 height 523
click at [359, 199] on video at bounding box center [465, 261] width 930 height 523
click at [362, 201] on video at bounding box center [465, 261] width 930 height 523
click at [619, 420] on video at bounding box center [465, 261] width 930 height 523
click at [506, 278] on video at bounding box center [465, 261] width 930 height 523
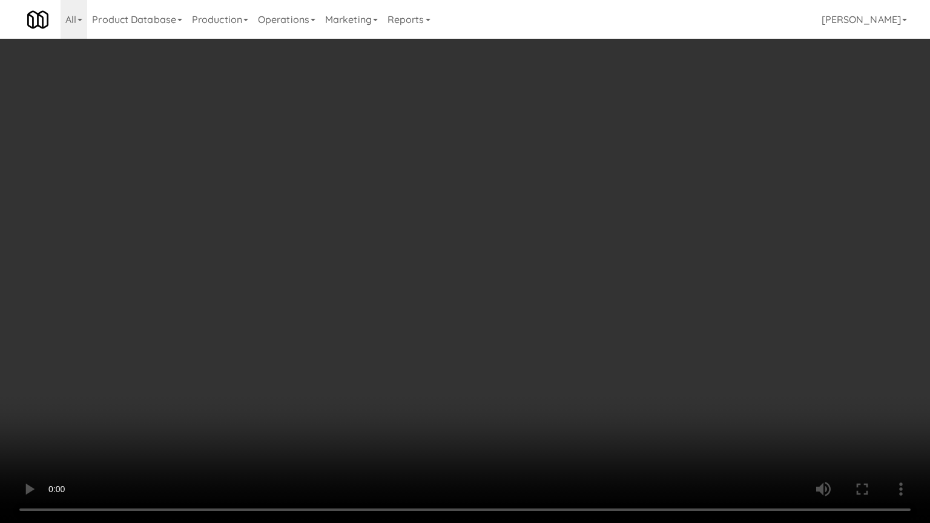
click at [489, 253] on video at bounding box center [465, 261] width 930 height 523
click at [463, 251] on video at bounding box center [465, 261] width 930 height 523
click at [463, 252] on video at bounding box center [465, 261] width 930 height 523
click at [482, 256] on video at bounding box center [465, 261] width 930 height 523
click at [480, 257] on video at bounding box center [465, 261] width 930 height 523
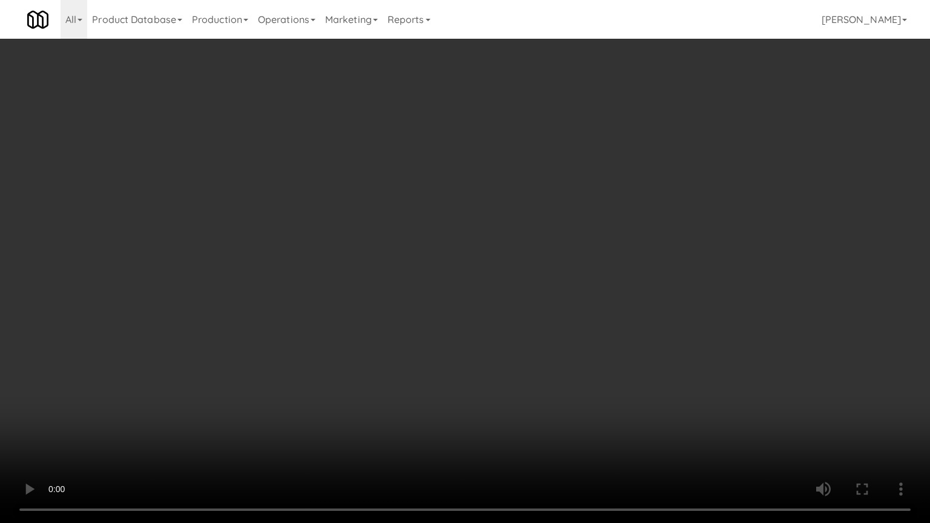
click at [486, 249] on video at bounding box center [465, 261] width 930 height 523
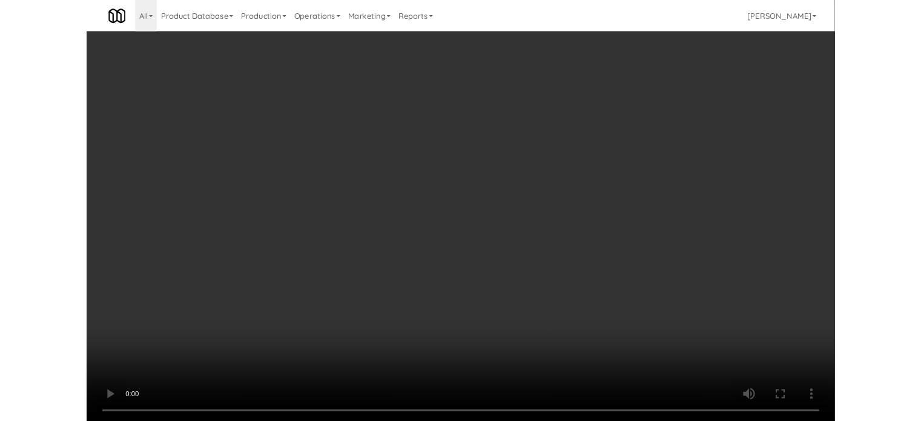
scroll to position [2190, 0]
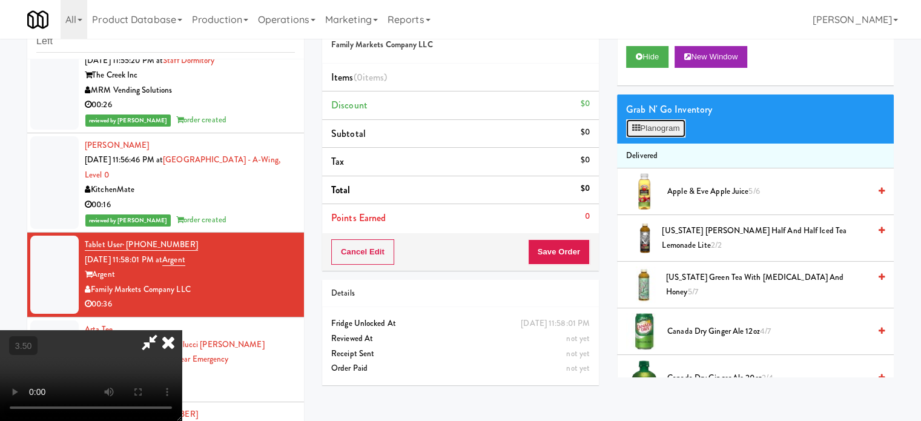
click at [652, 128] on button "Planogram" at bounding box center [655, 128] width 59 height 18
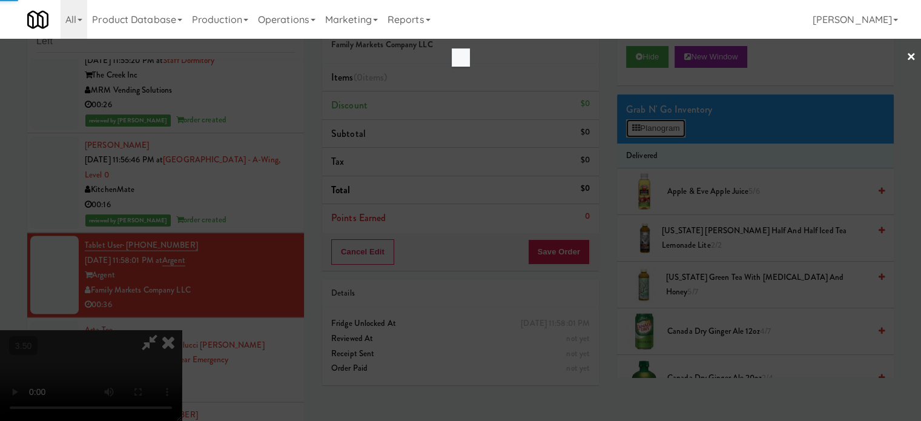
scroll to position [2176, 0]
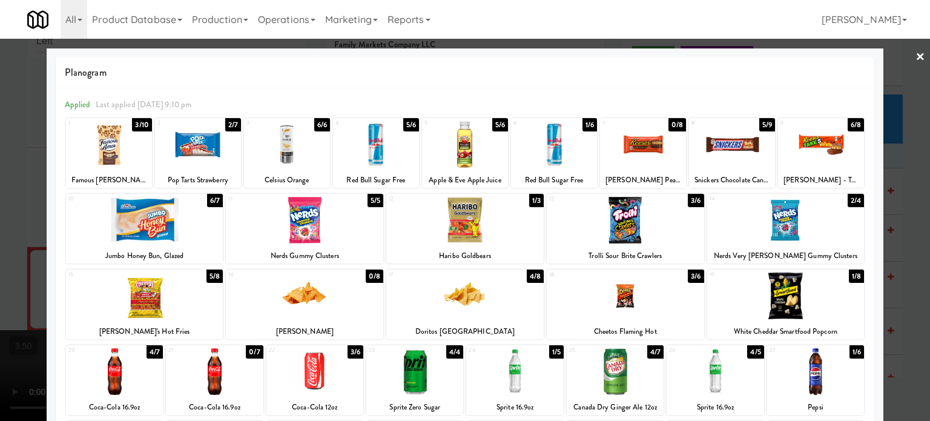
click at [849, 279] on div "1/8" at bounding box center [856, 276] width 15 height 13
click at [896, 268] on div at bounding box center [465, 210] width 930 height 421
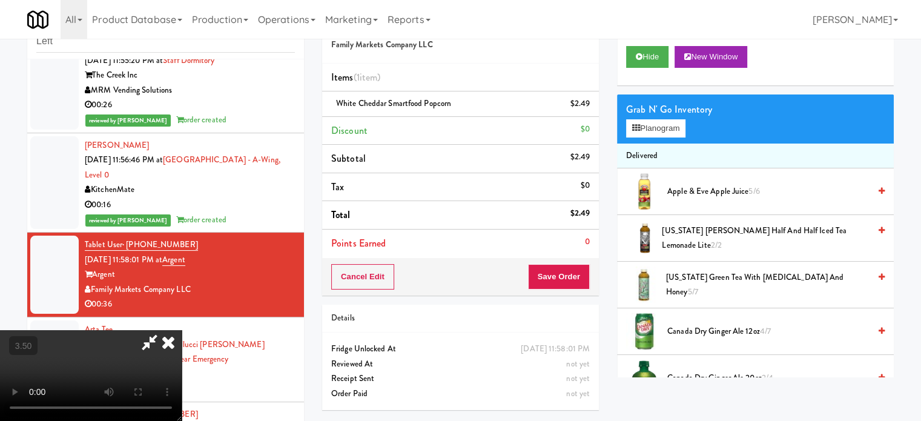
click at [182, 330] on video at bounding box center [91, 375] width 182 height 91
drag, startPoint x: 465, startPoint y: 253, endPoint x: 477, endPoint y: 251, distance: 11.8
click at [182, 330] on video at bounding box center [91, 375] width 182 height 91
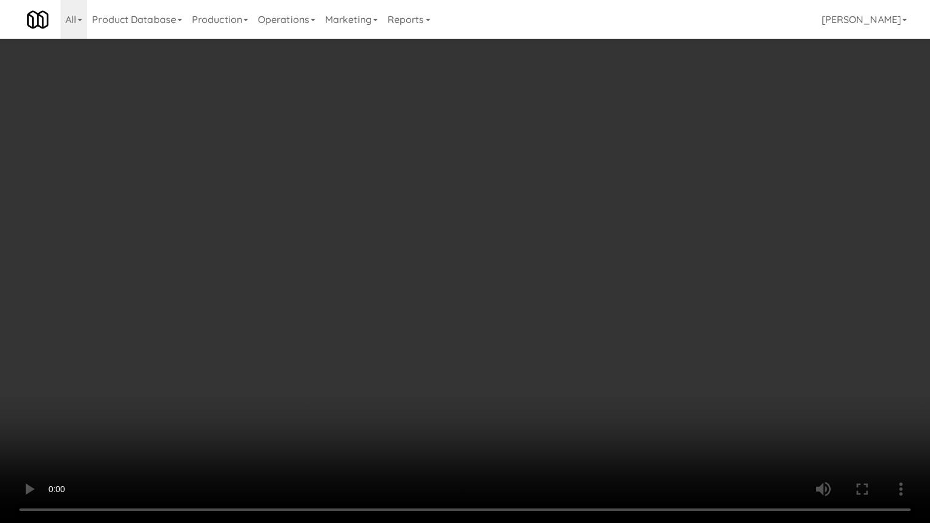
click at [476, 250] on video at bounding box center [465, 261] width 930 height 523
click at [492, 213] on video at bounding box center [465, 261] width 930 height 523
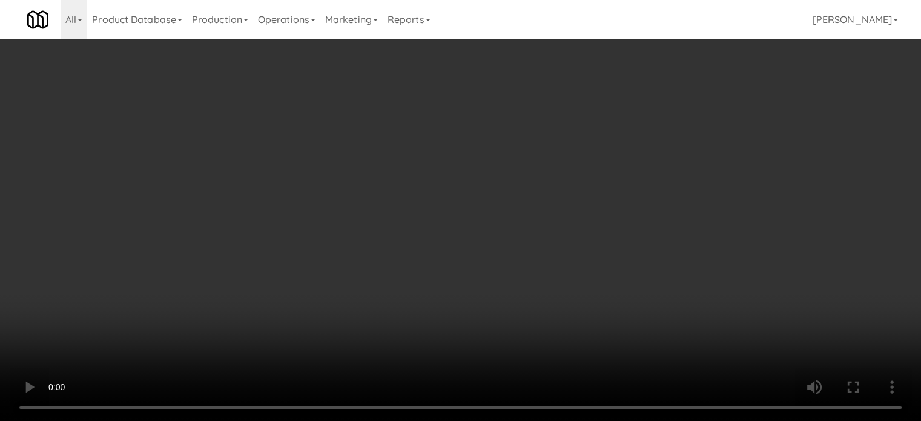
scroll to position [2190, 0]
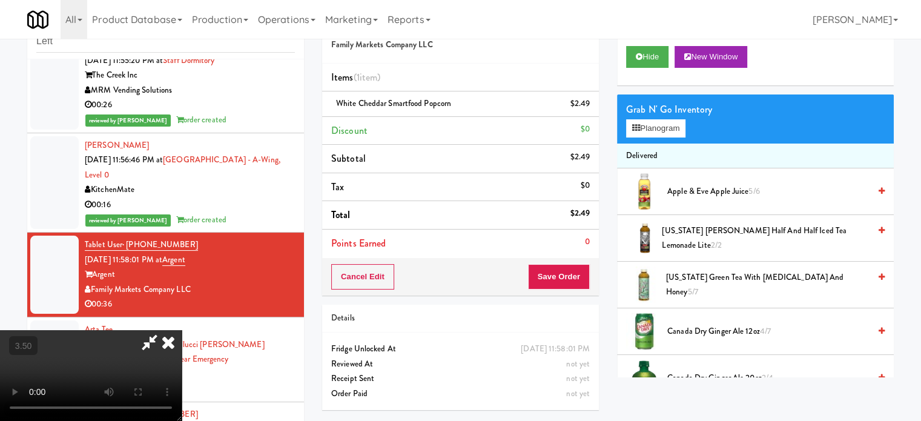
click at [182, 330] on icon at bounding box center [168, 342] width 27 height 24
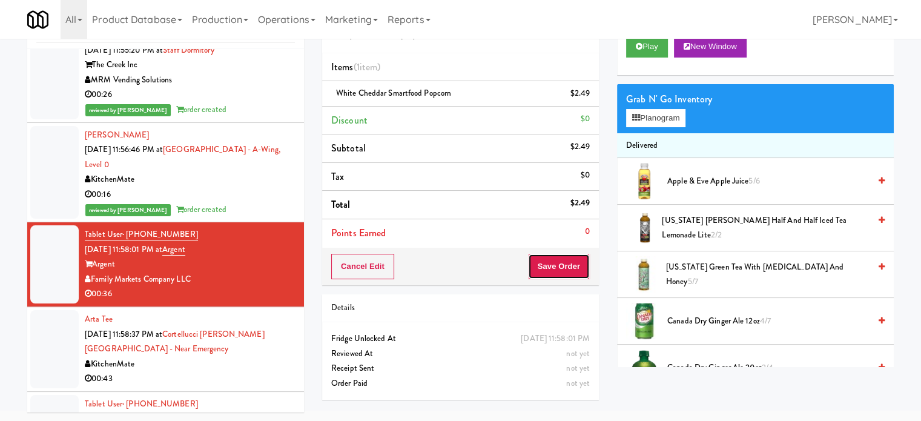
click at [580, 268] on button "Save Order" at bounding box center [559, 266] width 62 height 25
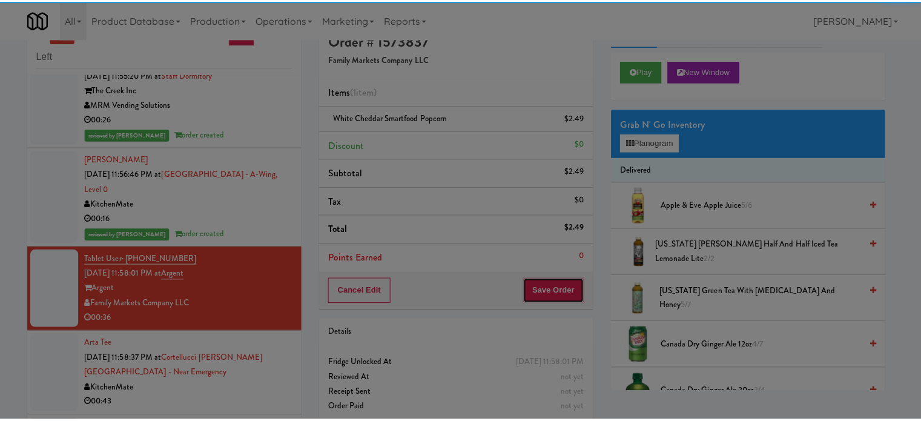
scroll to position [0, 0]
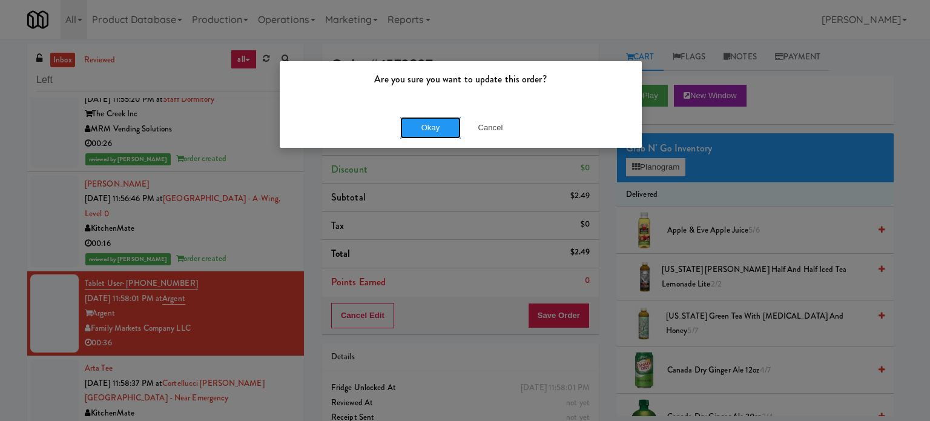
drag, startPoint x: 434, startPoint y: 125, endPoint x: 401, endPoint y: 151, distance: 41.8
click at [434, 127] on button "Okay" at bounding box center [430, 128] width 61 height 22
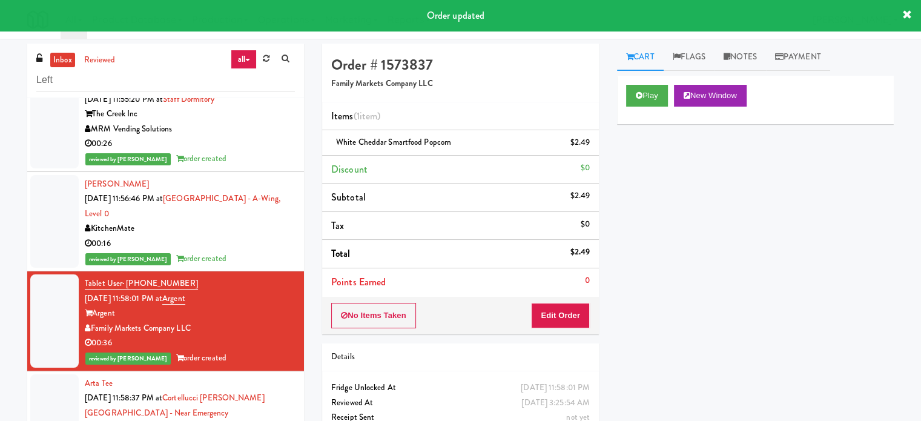
click at [266, 376] on div "Arta Tee [DATE] 11:58:37 PM at [GEOGRAPHIC_DATA][PERSON_NAME] - near Emergency …" at bounding box center [190, 413] width 210 height 74
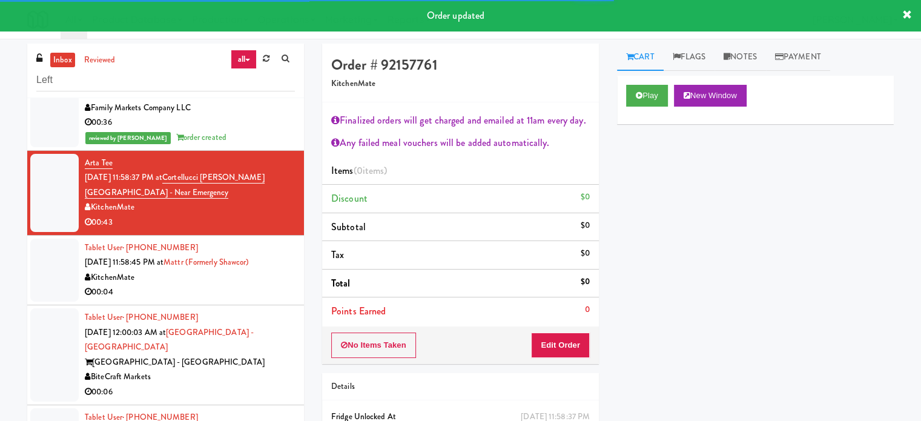
scroll to position [2420, 0]
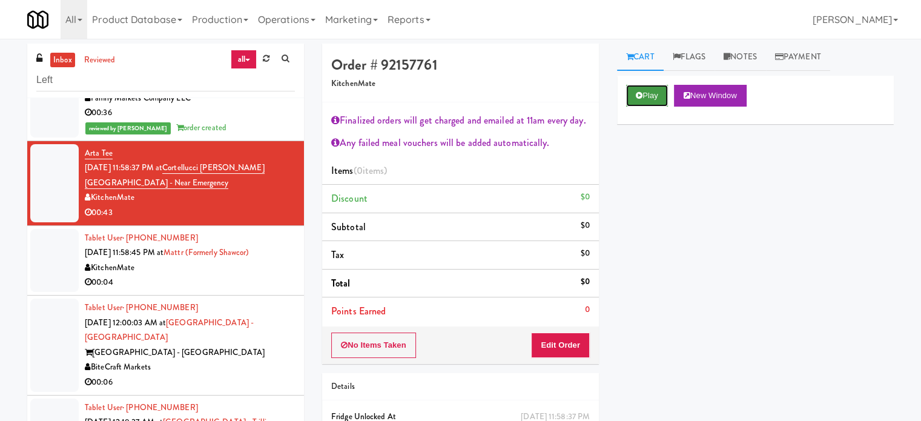
click at [650, 91] on button "Play" at bounding box center [647, 96] width 42 height 22
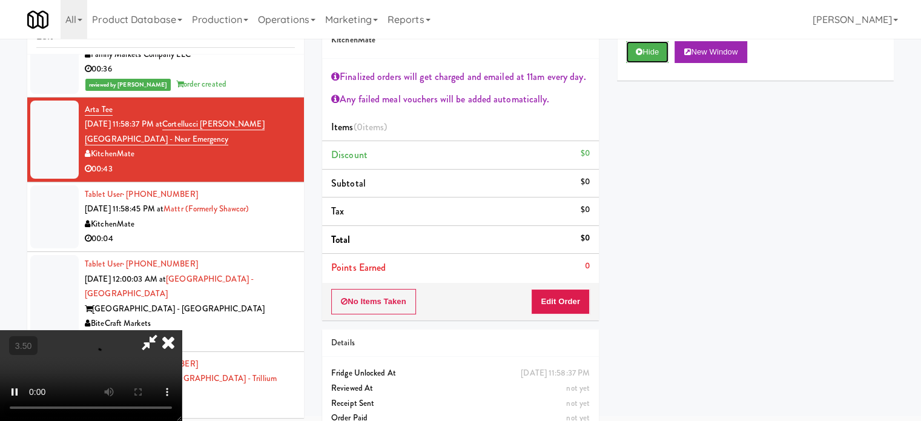
scroll to position [65, 0]
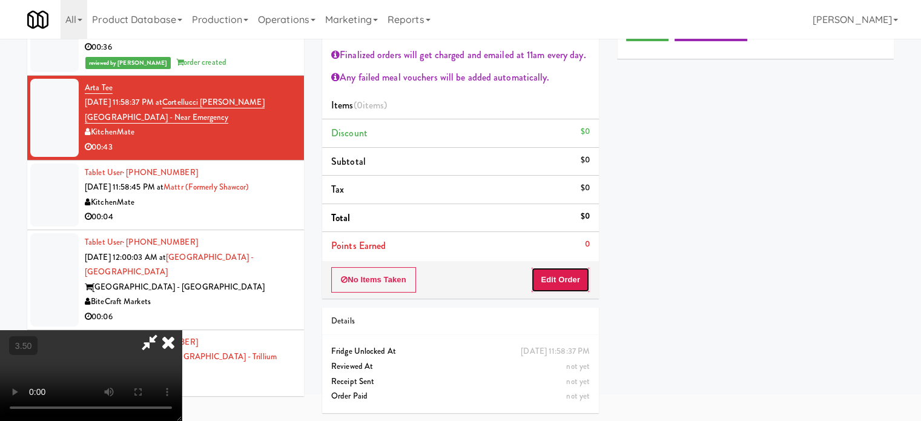
click at [576, 290] on button "Edit Order" at bounding box center [560, 279] width 59 height 25
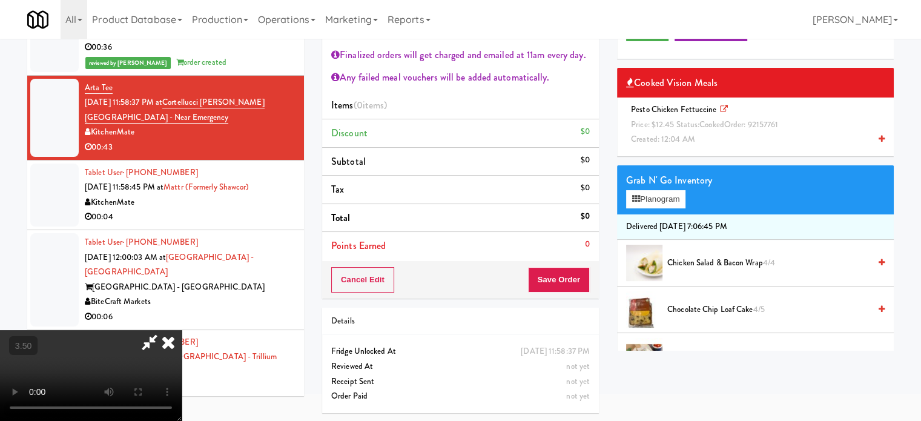
click at [182, 330] on video at bounding box center [91, 375] width 182 height 91
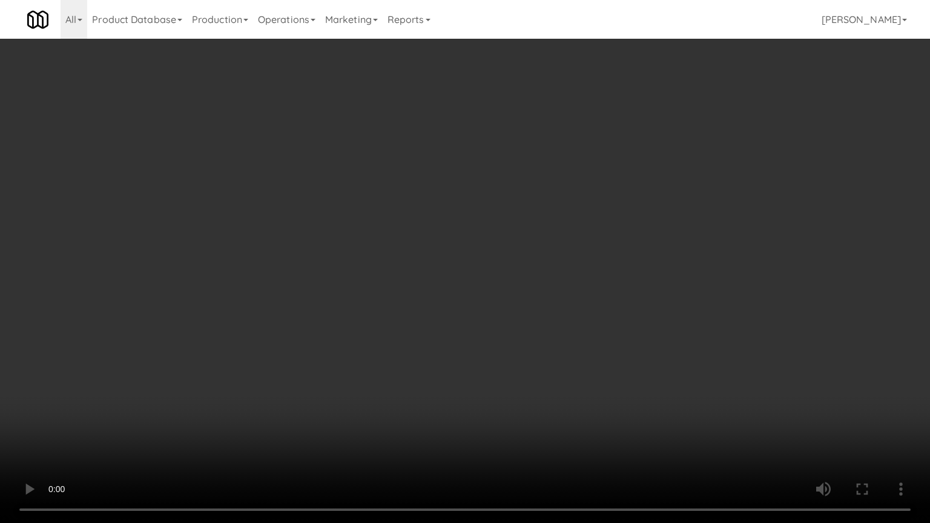
scroll to position [2406, 0]
click at [353, 309] on video at bounding box center [465, 261] width 930 height 523
click at [369, 291] on video at bounding box center [465, 261] width 930 height 523
drag, startPoint x: 380, startPoint y: 285, endPoint x: 393, endPoint y: 280, distance: 14.4
click at [383, 285] on video at bounding box center [465, 261] width 930 height 523
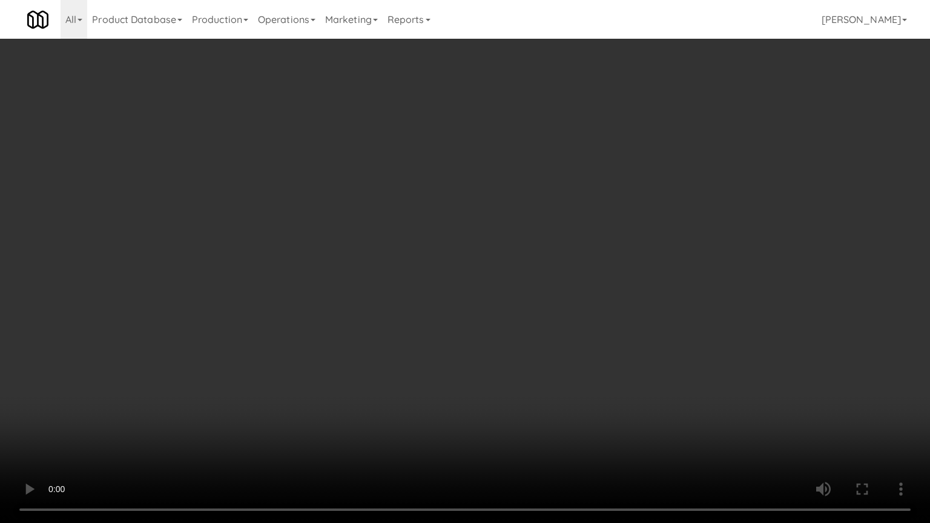
click at [448, 273] on video at bounding box center [465, 261] width 930 height 523
click at [449, 279] on video at bounding box center [465, 261] width 930 height 523
click at [382, 286] on video at bounding box center [465, 261] width 930 height 523
click at [358, 252] on video at bounding box center [465, 261] width 930 height 523
click at [391, 281] on video at bounding box center [465, 261] width 930 height 523
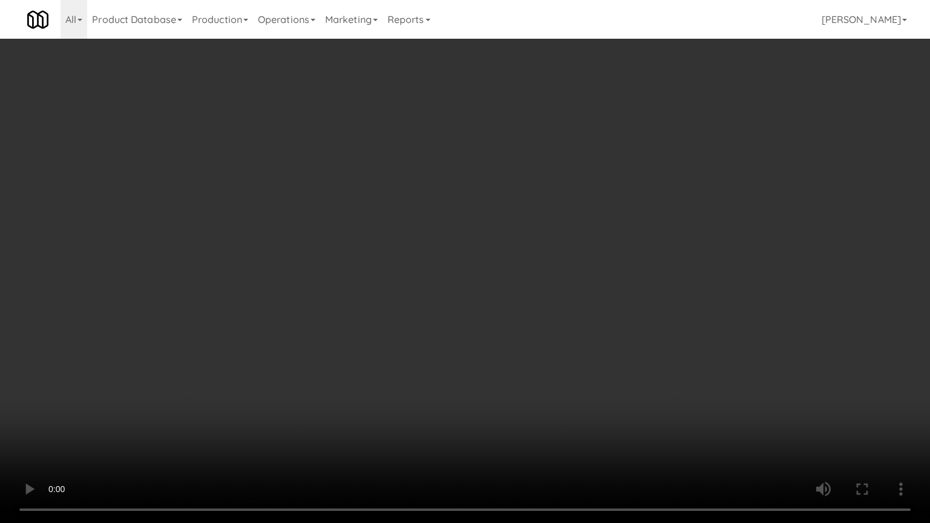
click at [388, 279] on video at bounding box center [465, 261] width 930 height 523
click at [349, 268] on video at bounding box center [465, 261] width 930 height 523
click at [293, 250] on video at bounding box center [465, 261] width 930 height 523
drag, startPoint x: 293, startPoint y: 246, endPoint x: 291, endPoint y: 240, distance: 6.5
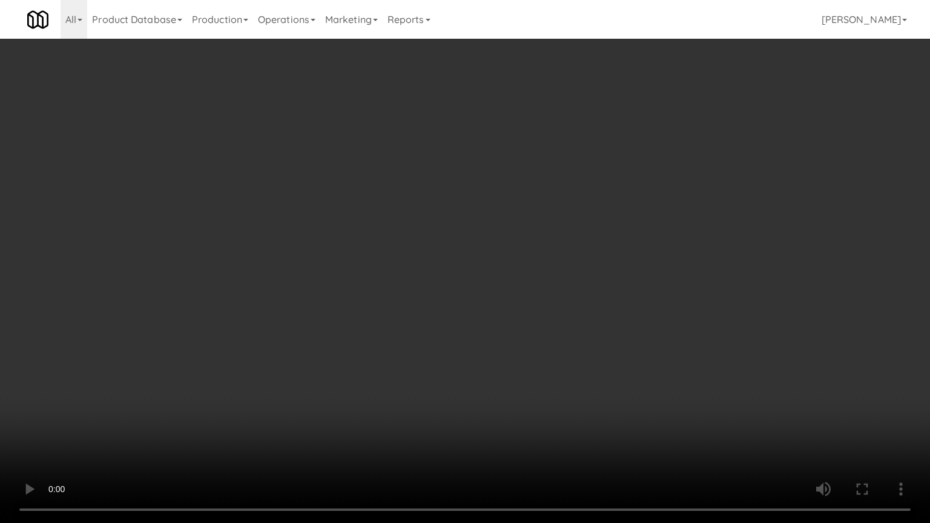
click at [293, 245] on video at bounding box center [465, 261] width 930 height 523
drag, startPoint x: 290, startPoint y: 238, endPoint x: 292, endPoint y: 212, distance: 26.2
click at [290, 238] on video at bounding box center [465, 261] width 930 height 523
click at [296, 231] on video at bounding box center [465, 261] width 930 height 523
click at [294, 231] on video at bounding box center [465, 261] width 930 height 523
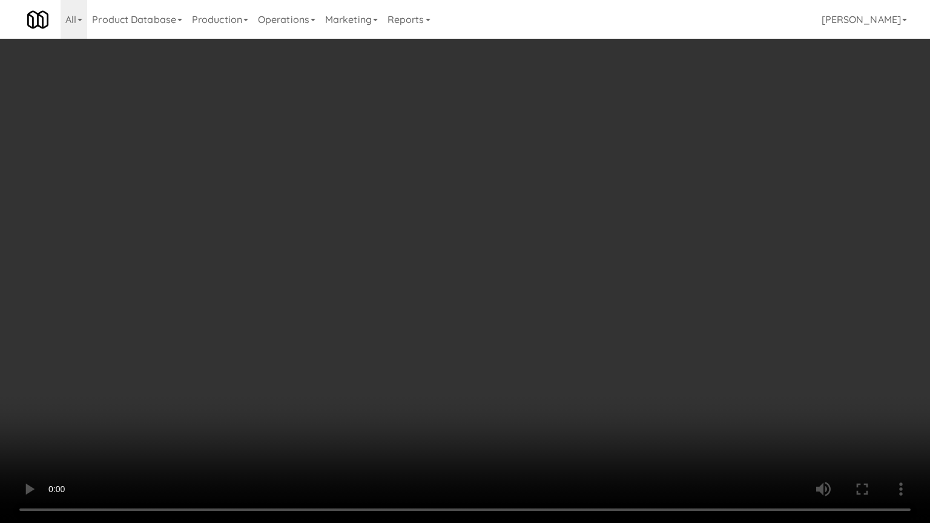
click at [296, 225] on video at bounding box center [465, 261] width 930 height 523
click at [307, 231] on video at bounding box center [465, 261] width 930 height 523
click at [308, 233] on video at bounding box center [465, 261] width 930 height 523
click at [308, 226] on video at bounding box center [465, 261] width 930 height 523
click at [308, 228] on video at bounding box center [465, 261] width 930 height 523
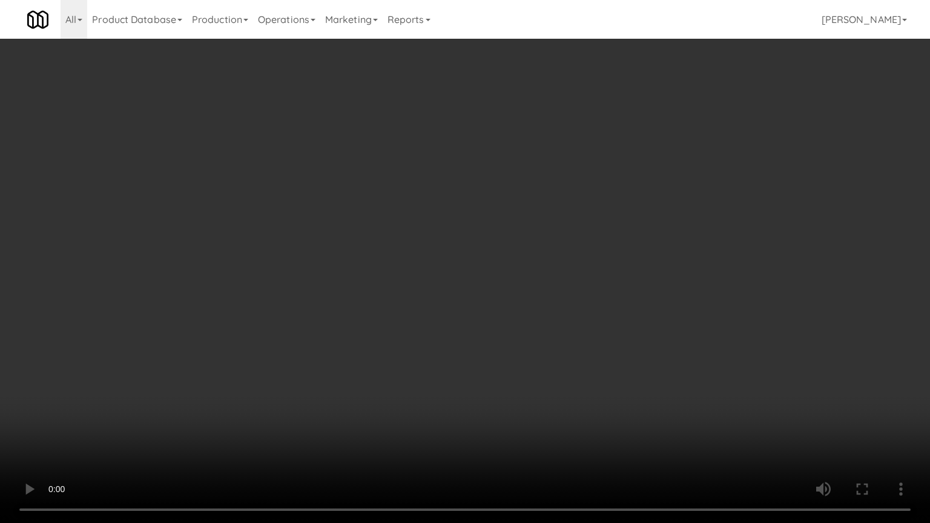
click at [302, 227] on video at bounding box center [465, 261] width 930 height 523
click at [297, 220] on video at bounding box center [465, 261] width 930 height 523
click at [291, 215] on video at bounding box center [465, 261] width 930 height 523
click at [296, 211] on video at bounding box center [465, 261] width 930 height 523
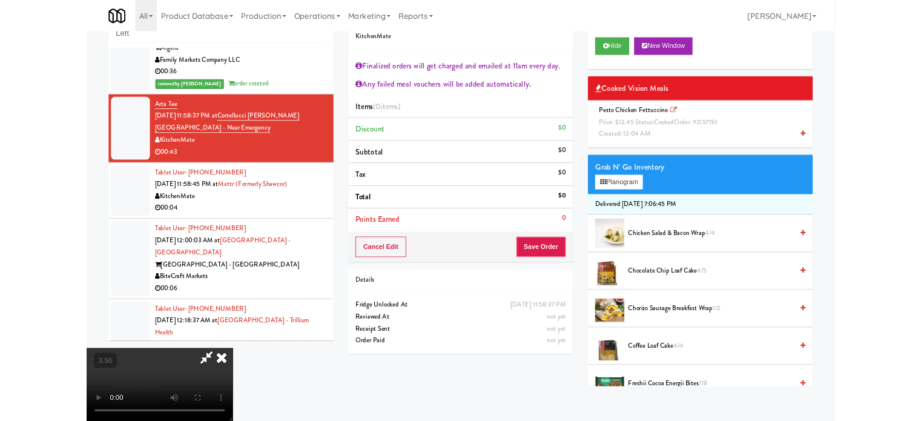
scroll to position [2420, 0]
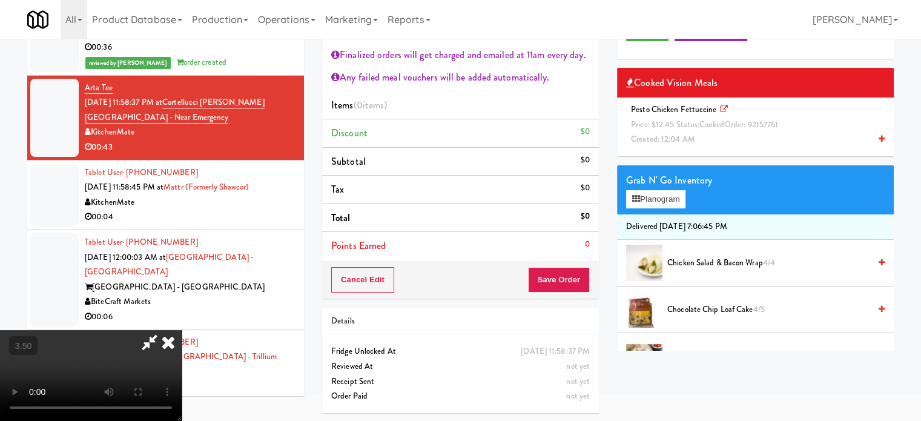
click at [672, 119] on div "Pesto Chicken Fettuccine Price: $12.45 Status: cooked Order: 92157761 Created: …" at bounding box center [755, 124] width 259 height 45
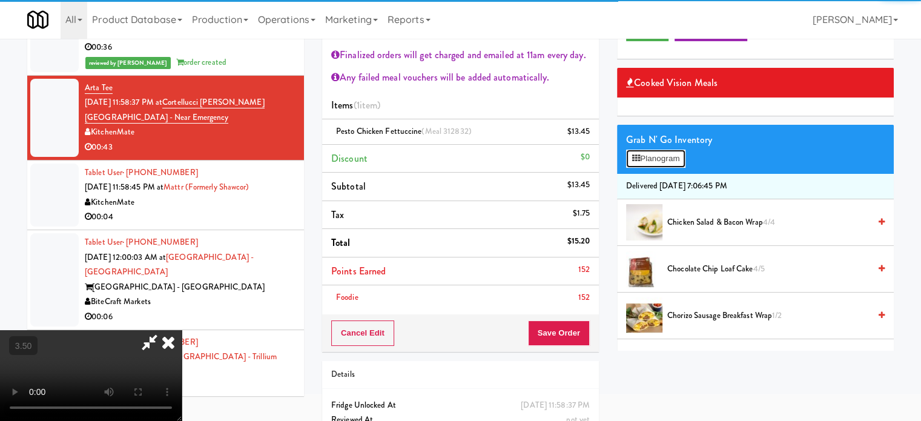
drag, startPoint x: 671, startPoint y: 157, endPoint x: 642, endPoint y: 156, distance: 29.1
click at [671, 159] on button "Planogram" at bounding box center [655, 159] width 59 height 18
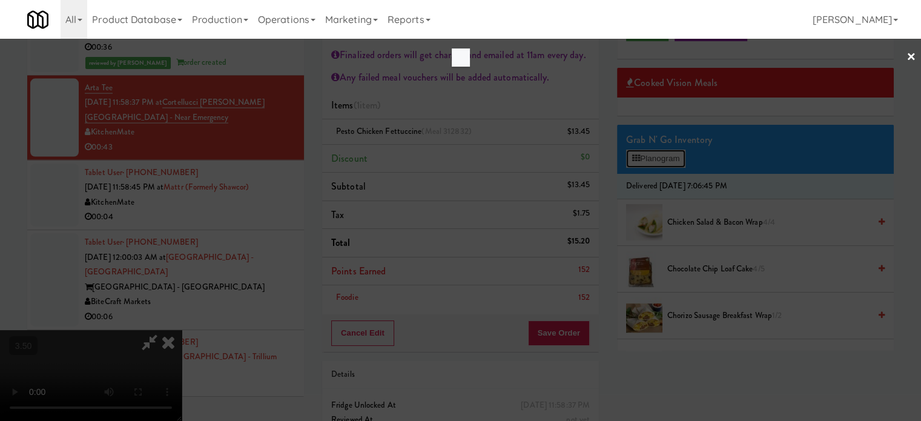
scroll to position [2406, 0]
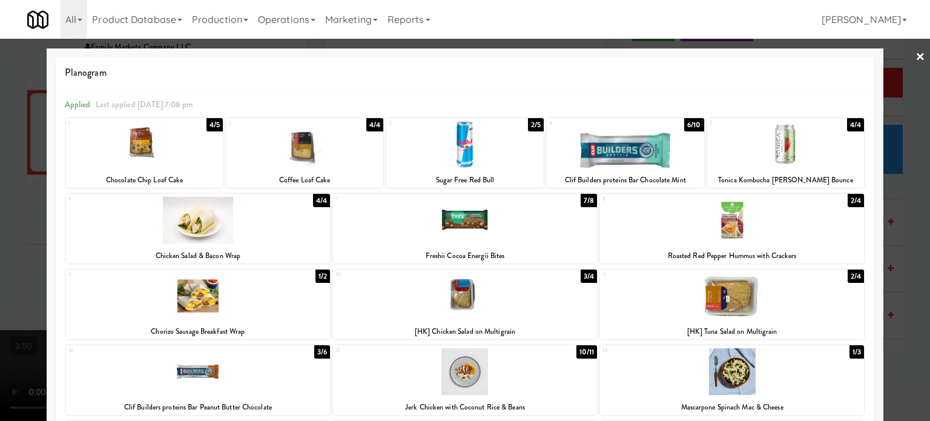
drag, startPoint x: 322, startPoint y: 279, endPoint x: 312, endPoint y: 215, distance: 64.4
click at [322, 278] on div "1/2" at bounding box center [323, 276] width 15 height 13
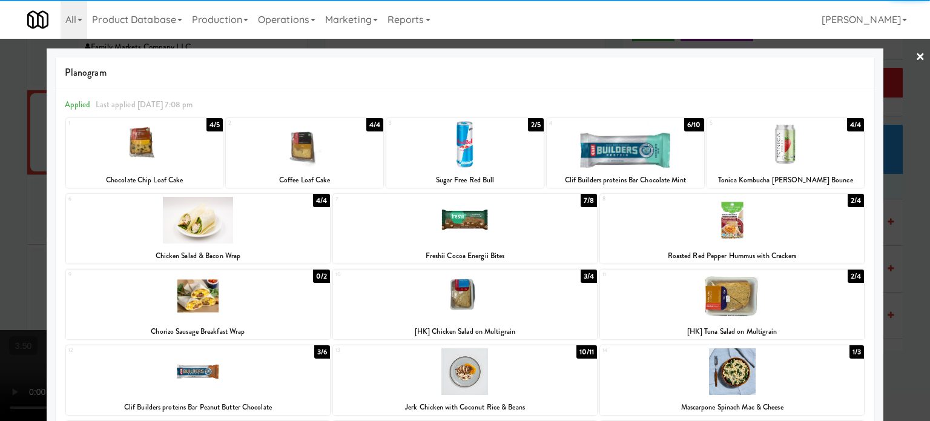
click at [318, 199] on div "4/4" at bounding box center [321, 200] width 17 height 13
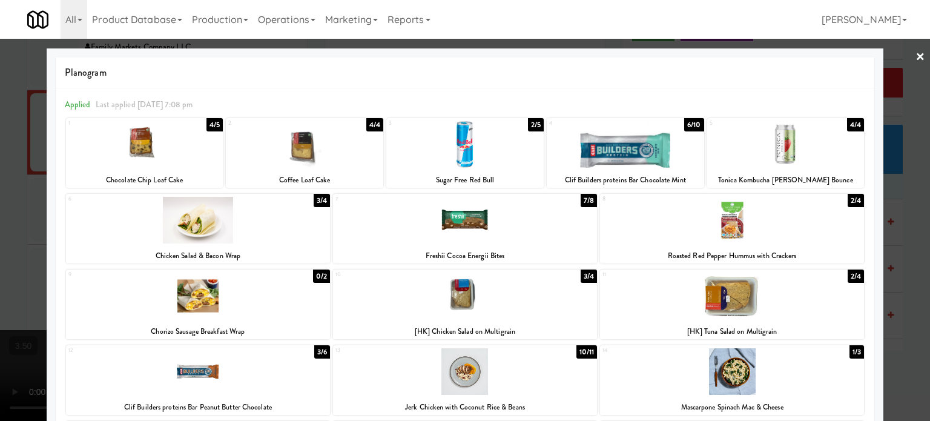
drag, startPoint x: 902, startPoint y: 186, endPoint x: 893, endPoint y: 193, distance: 11.6
click at [904, 187] on div at bounding box center [465, 210] width 930 height 421
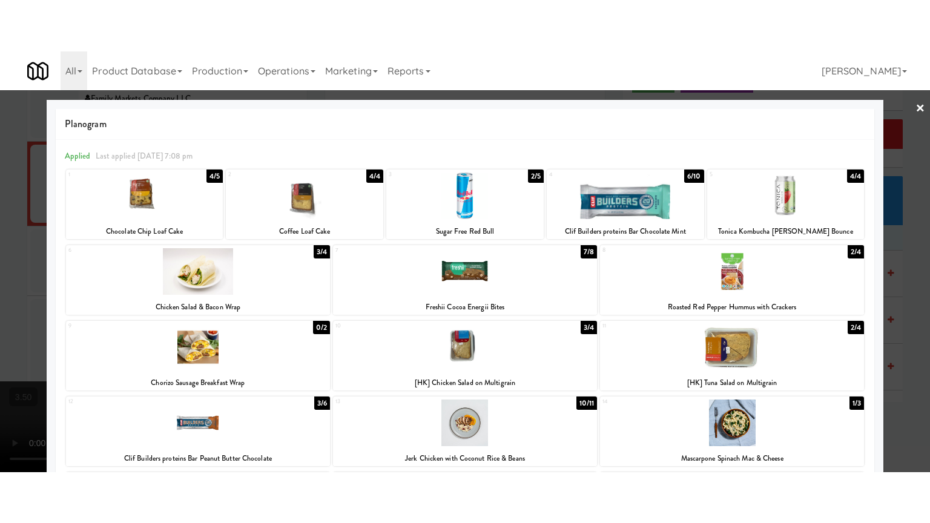
scroll to position [2420, 0]
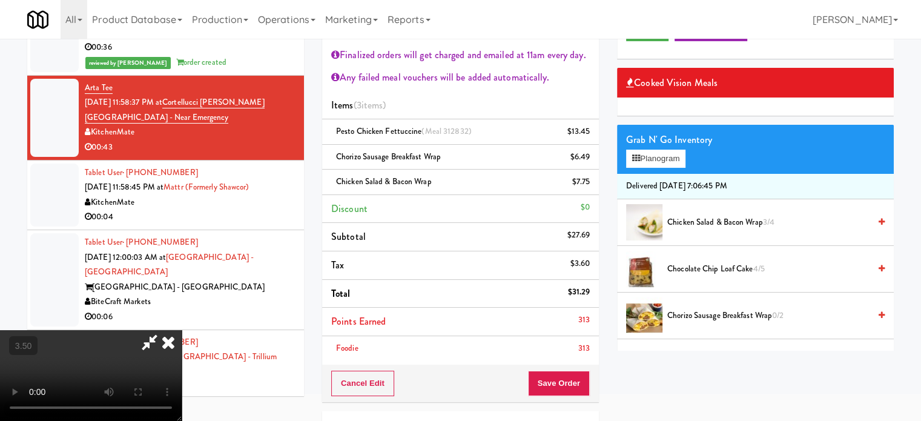
click at [182, 330] on video at bounding box center [91, 375] width 182 height 91
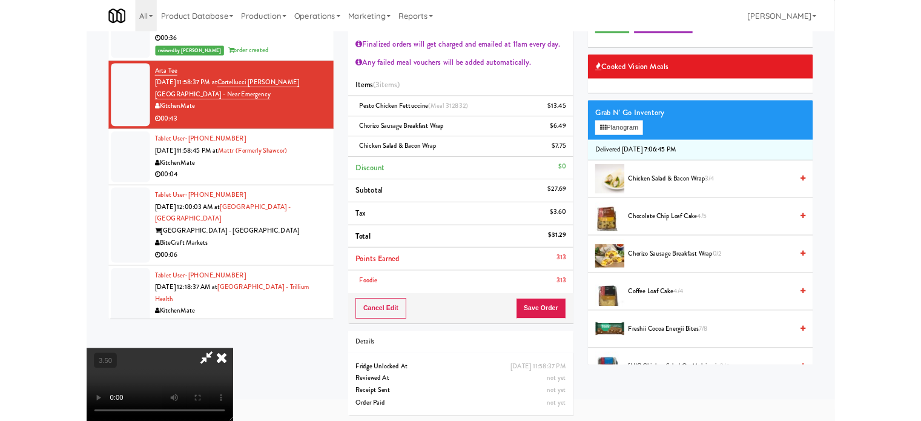
scroll to position [2406, 0]
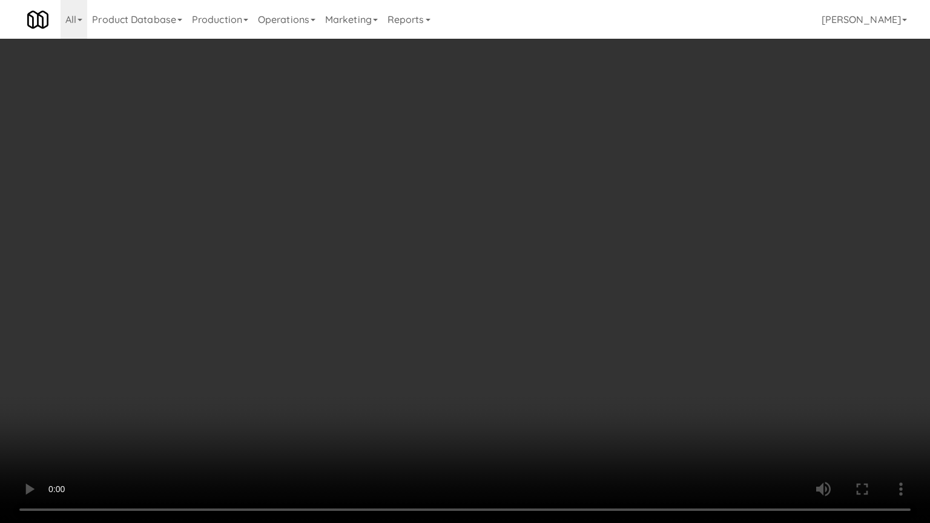
click at [202, 400] on video at bounding box center [465, 261] width 930 height 523
click at [236, 330] on video at bounding box center [465, 261] width 930 height 523
click at [327, 250] on video at bounding box center [465, 261] width 930 height 523
click at [331, 250] on video at bounding box center [465, 261] width 930 height 523
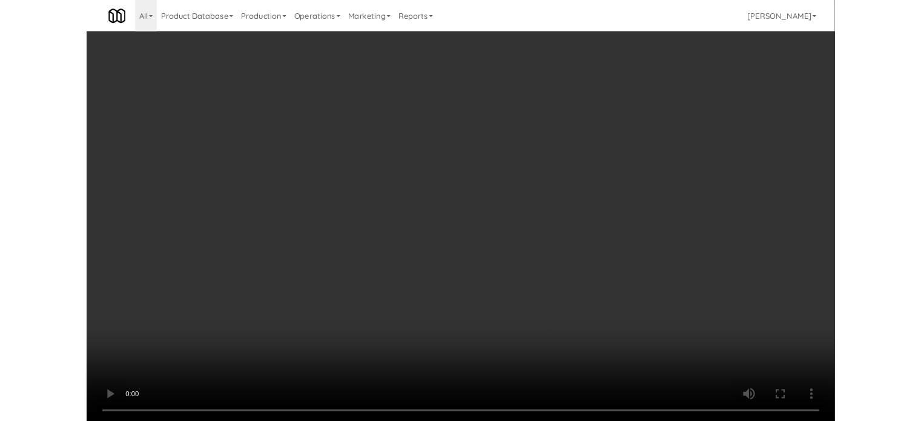
scroll to position [2420, 0]
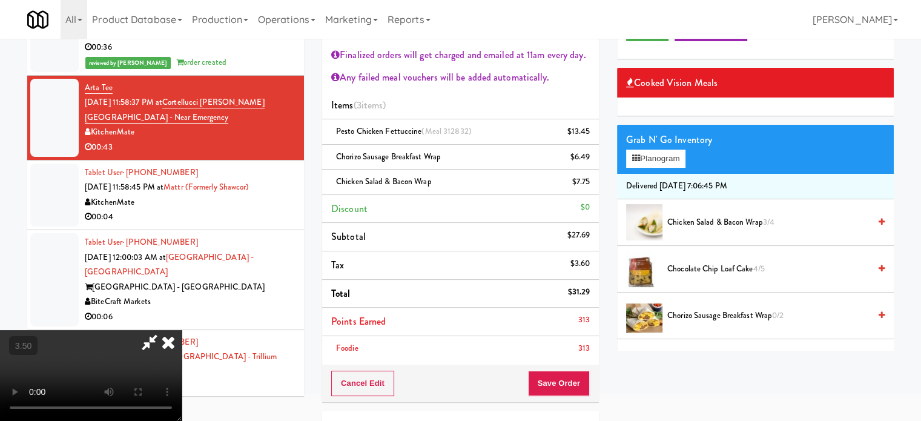
click at [182, 330] on icon at bounding box center [168, 342] width 27 height 24
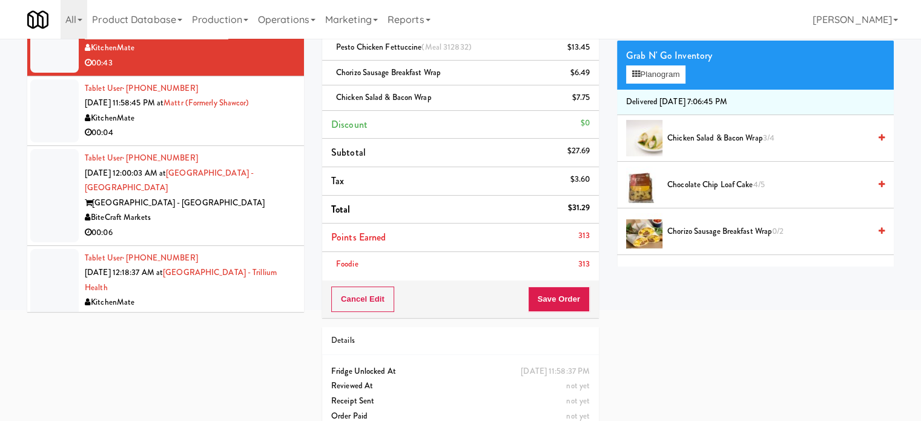
scroll to position [168, 0]
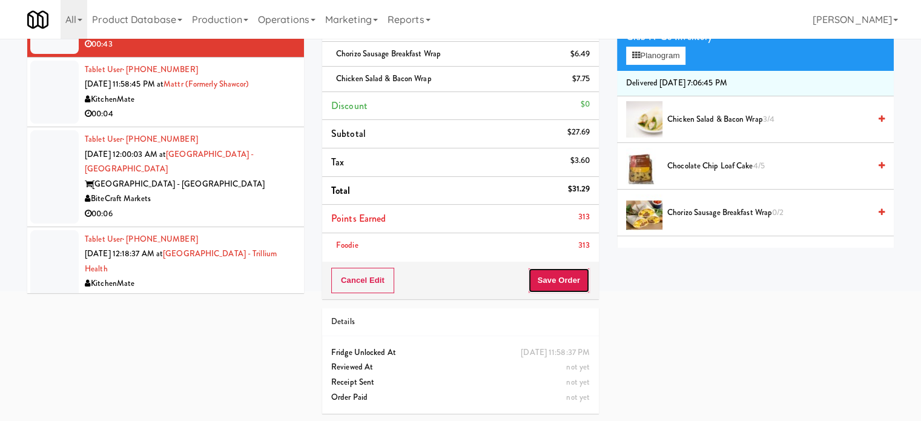
click at [548, 288] on button "Save Order" at bounding box center [559, 280] width 62 height 25
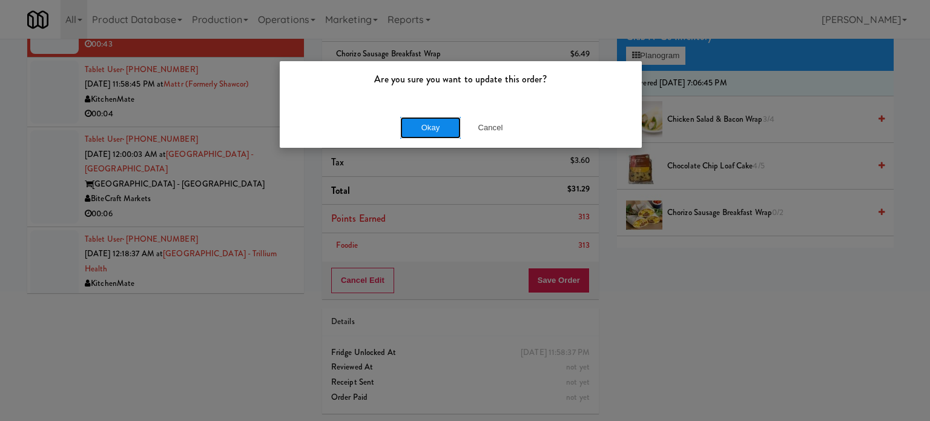
drag, startPoint x: 423, startPoint y: 126, endPoint x: 412, endPoint y: 125, distance: 10.9
click at [424, 127] on button "Okay" at bounding box center [430, 128] width 61 height 22
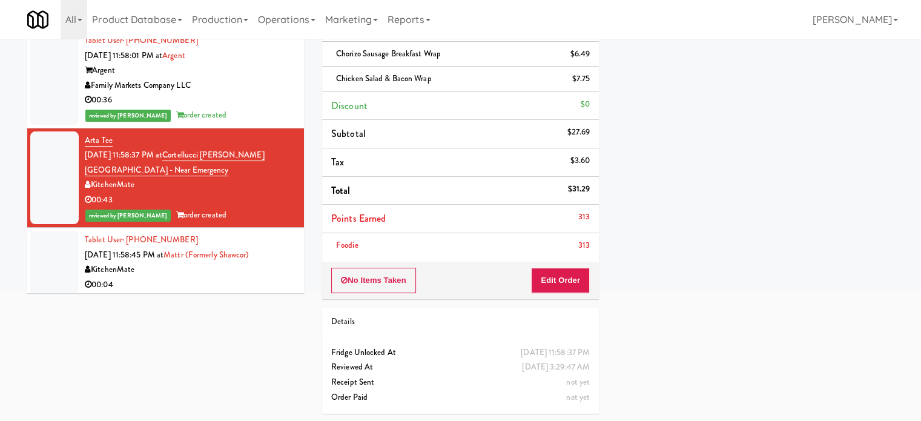
scroll to position [2343, 0]
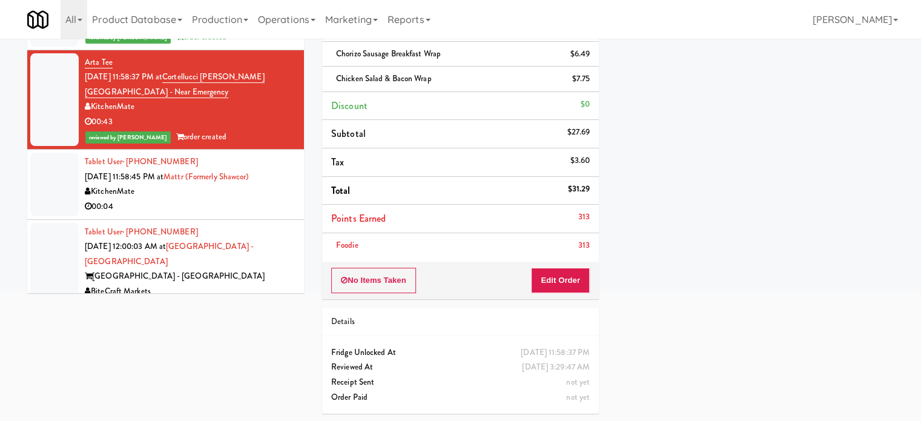
drag, startPoint x: 280, startPoint y: 162, endPoint x: 288, endPoint y: 157, distance: 9.5
click at [280, 199] on div "00:04" at bounding box center [190, 206] width 210 height 15
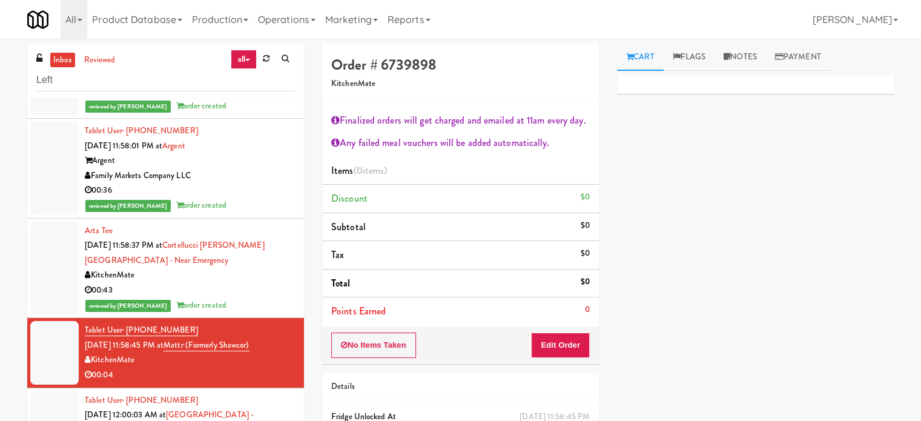
scroll to position [2040, 0]
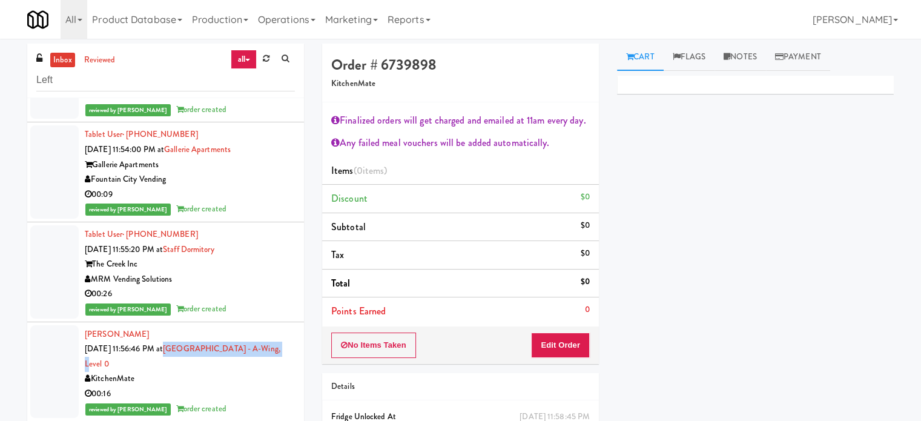
drag, startPoint x: 283, startPoint y: 301, endPoint x: 179, endPoint y: 304, distance: 104.8
click at [179, 327] on div "[PERSON_NAME] [DATE] 11:56:46 PM at [GEOGRAPHIC_DATA] - A-Wing, Level 0 Kitchen…" at bounding box center [190, 372] width 210 height 90
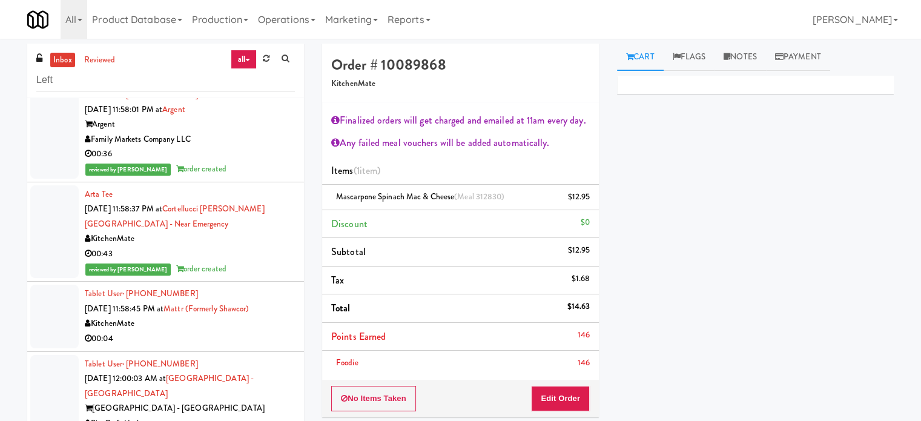
scroll to position [2374, 0]
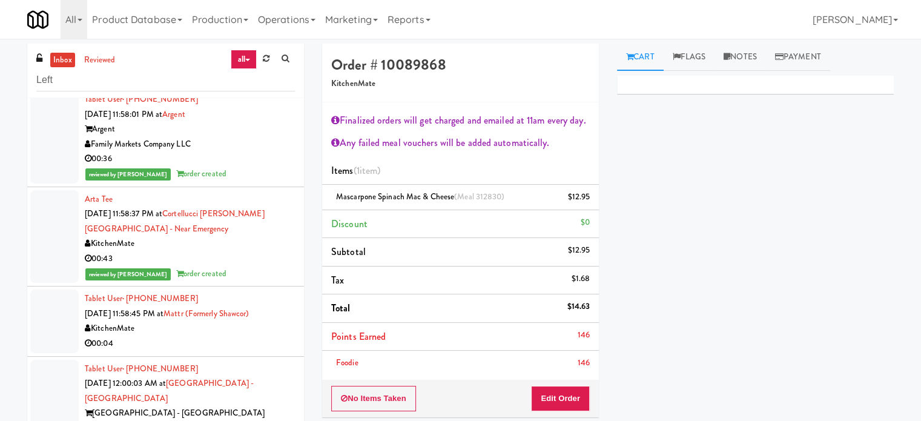
click at [276, 336] on div "00:04" at bounding box center [190, 343] width 210 height 15
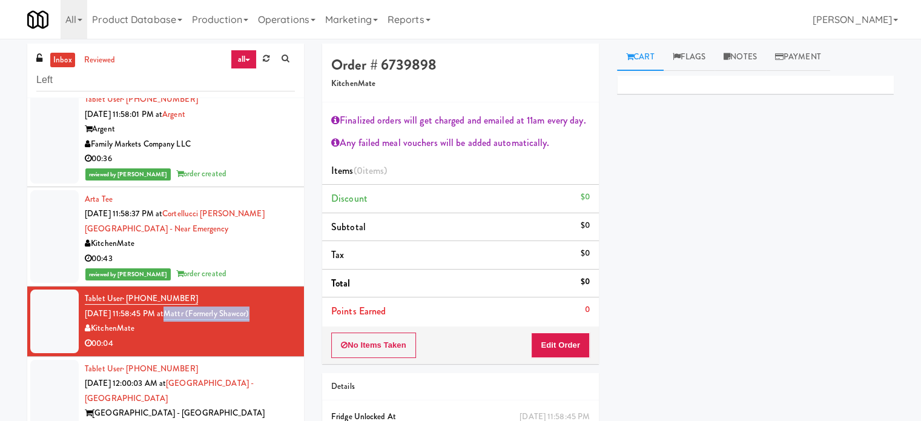
drag, startPoint x: 266, startPoint y: 263, endPoint x: 179, endPoint y: 270, distance: 88.1
click at [179, 291] on div "Tablet User · (647) 806-2863 [DATE] 11:58:45 PM at Mattr (formerly Shawcor) Kit…" at bounding box center [190, 320] width 210 height 59
copy link "Mattr (formerly Shawcor)"
drag, startPoint x: 276, startPoint y: 356, endPoint x: 280, endPoint y: 344, distance: 12.1
click at [279, 406] on div "[GEOGRAPHIC_DATA] - [GEOGRAPHIC_DATA]" at bounding box center [190, 413] width 210 height 15
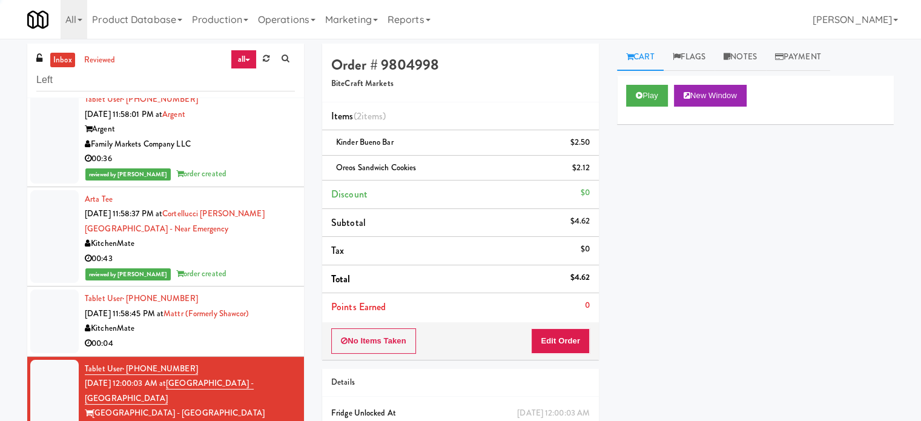
drag, startPoint x: 281, startPoint y: 297, endPoint x: 291, endPoint y: 298, distance: 10.3
click at [281, 336] on div "00:04" at bounding box center [190, 343] width 210 height 15
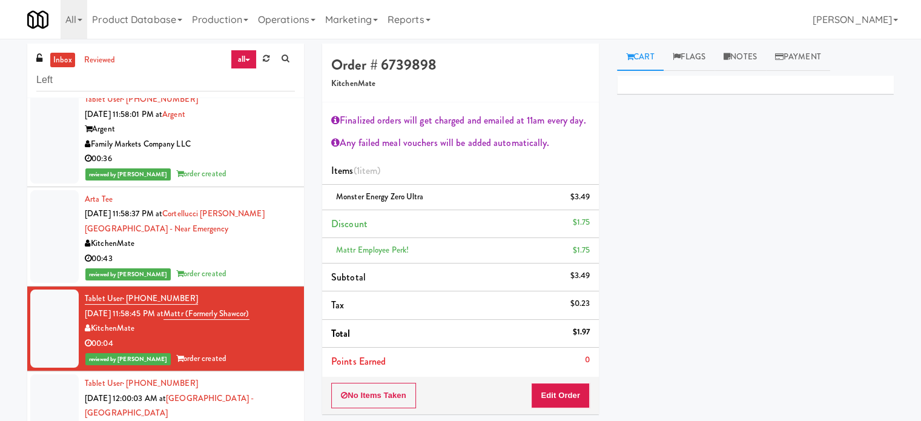
scroll to position [2677, 0]
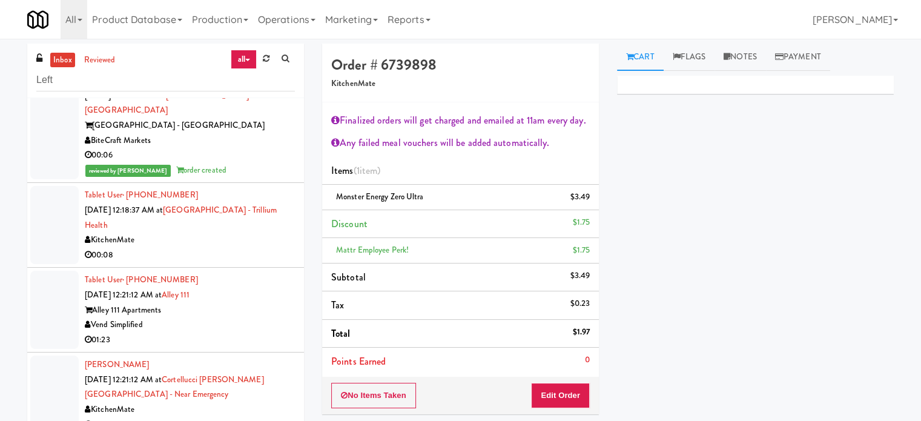
click at [271, 233] on div "KitchenMate" at bounding box center [190, 240] width 210 height 15
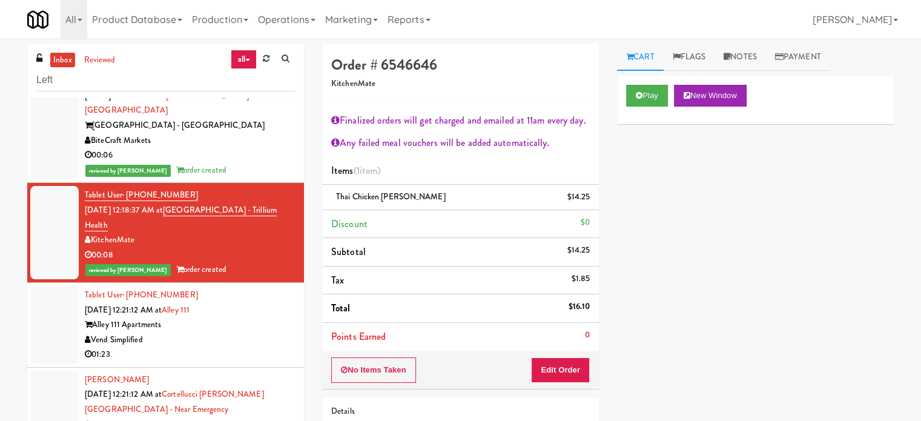
click at [228, 333] on div "Vend Simplified" at bounding box center [190, 340] width 210 height 15
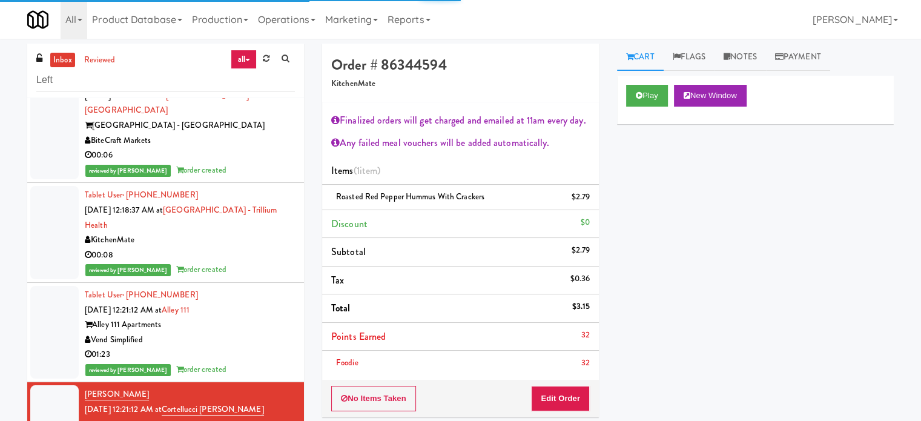
scroll to position [2980, 0]
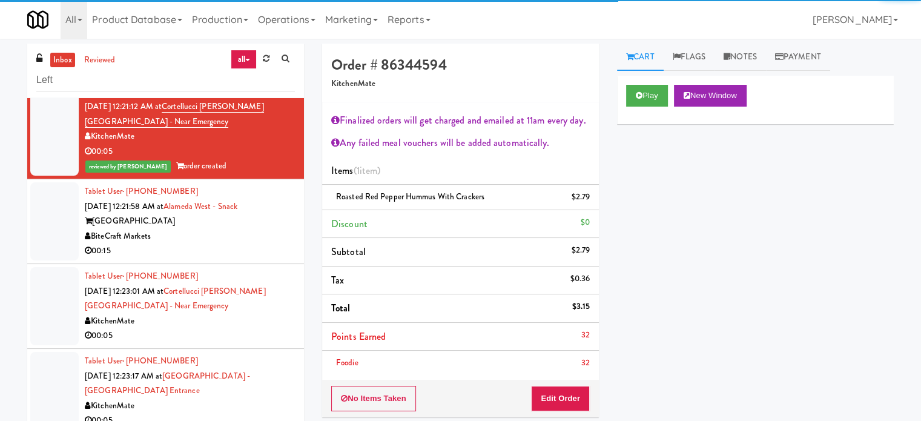
click at [246, 243] on div "00:15" at bounding box center [190, 250] width 210 height 15
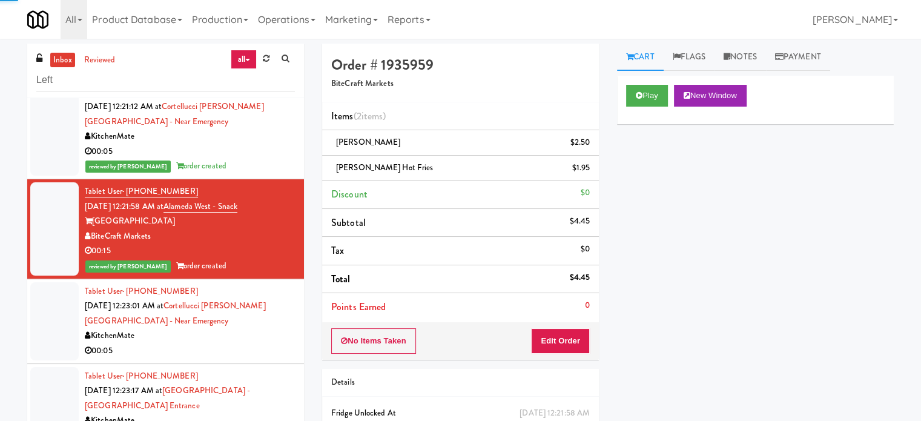
click at [261, 328] on div "KitchenMate" at bounding box center [190, 335] width 210 height 15
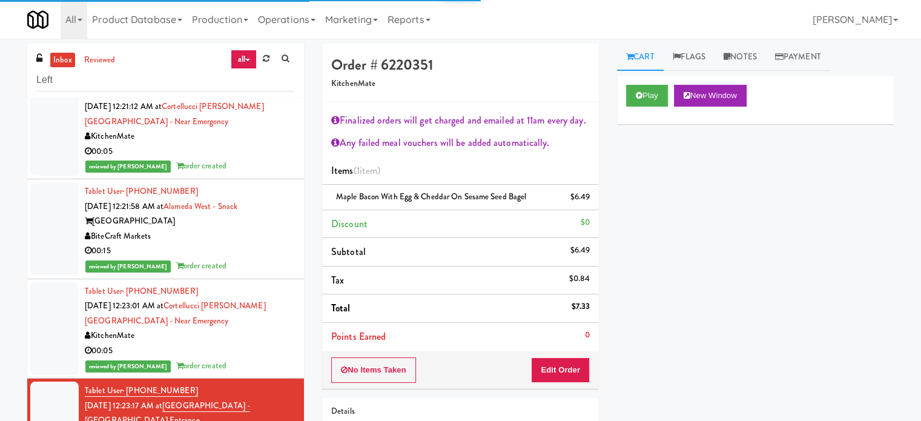
scroll to position [3188, 0]
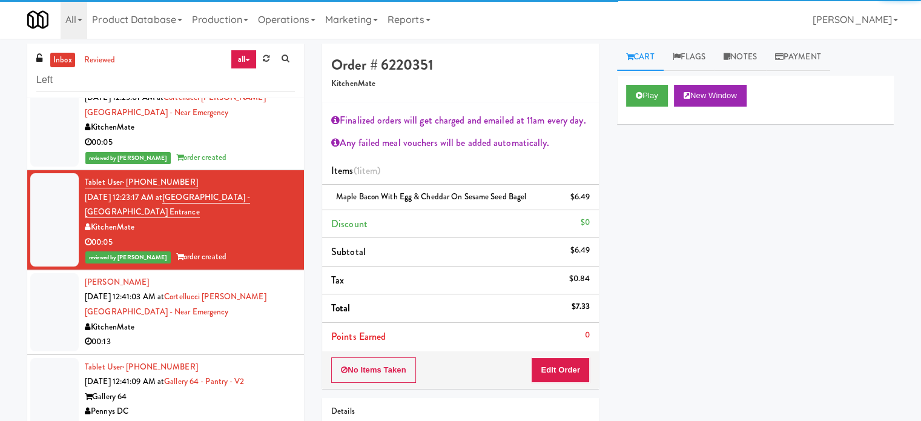
click at [266, 334] on div "00:13" at bounding box center [190, 341] width 210 height 15
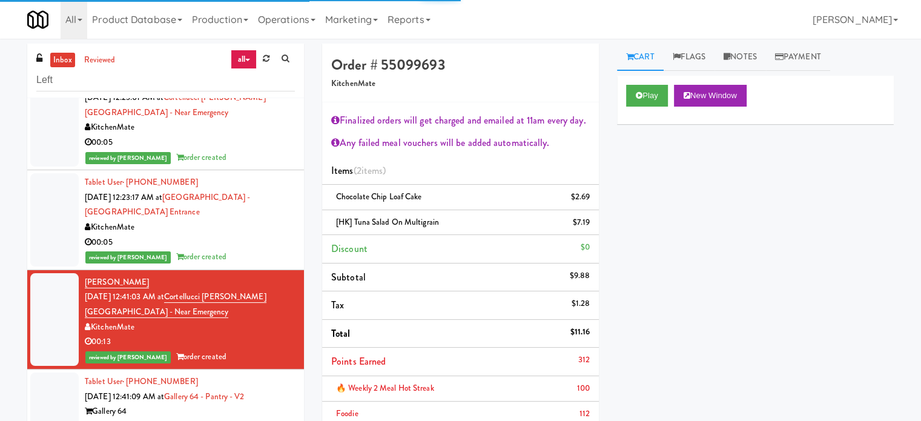
click at [279, 419] on div "Pennys DC" at bounding box center [190, 426] width 210 height 15
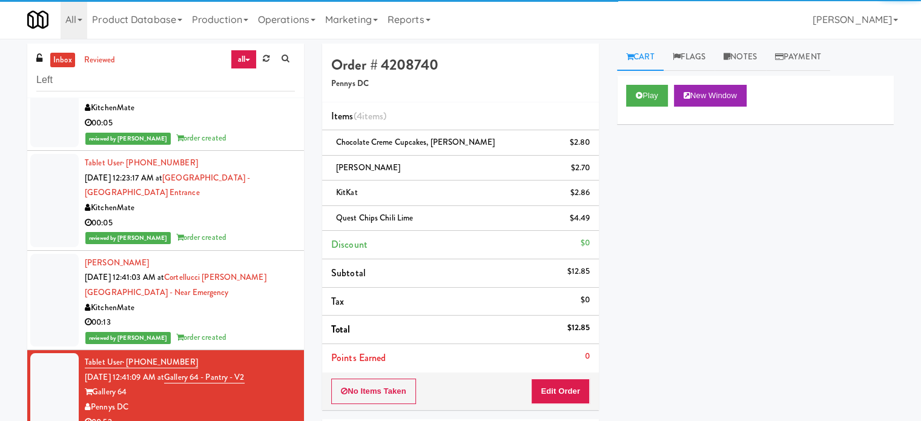
scroll to position [3218, 0]
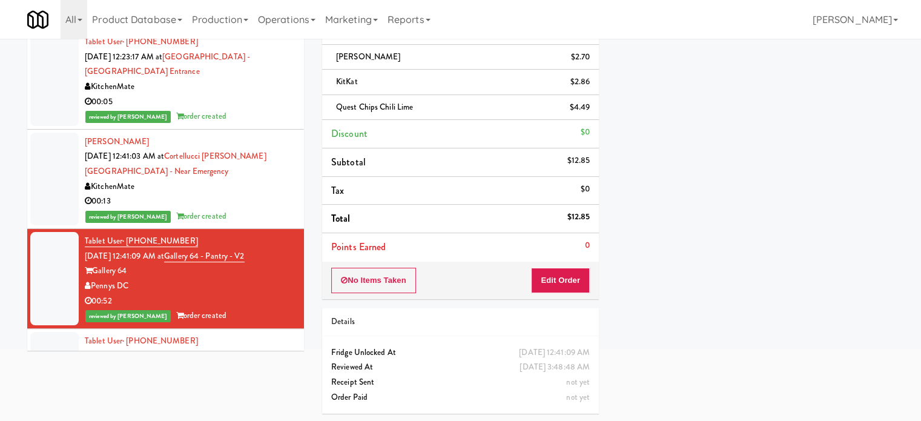
click at [266, 379] on div "Vend Simplified" at bounding box center [190, 386] width 210 height 15
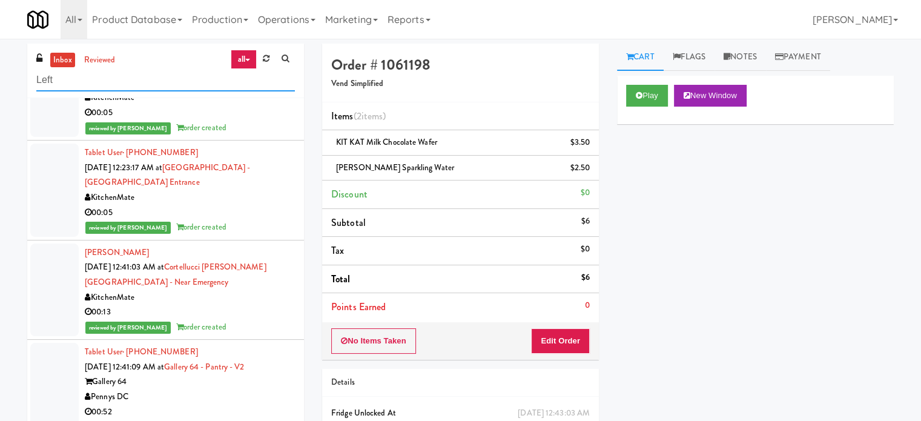
click at [107, 82] on input "Left" at bounding box center [165, 80] width 259 height 22
click at [107, 81] on input "Left" at bounding box center [165, 80] width 259 height 22
drag, startPoint x: 107, startPoint y: 81, endPoint x: 166, endPoint y: 82, distance: 58.8
click at [107, 81] on input "Left" at bounding box center [165, 80] width 259 height 22
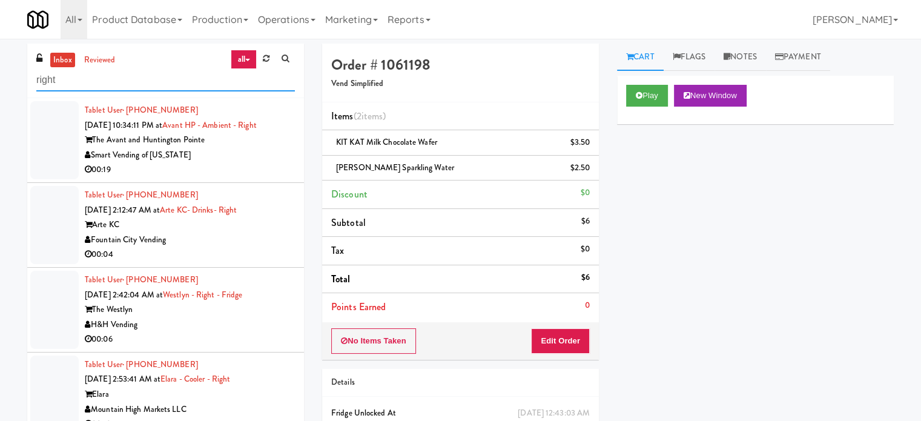
type input "right"
click at [222, 154] on div "Smart Vending of [US_STATE]" at bounding box center [190, 155] width 210 height 15
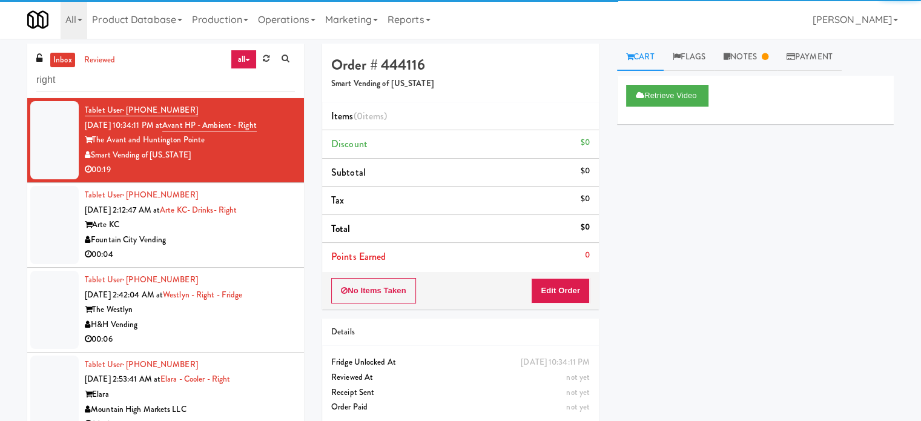
click at [245, 236] on div "Fountain City Vending" at bounding box center [190, 240] width 210 height 15
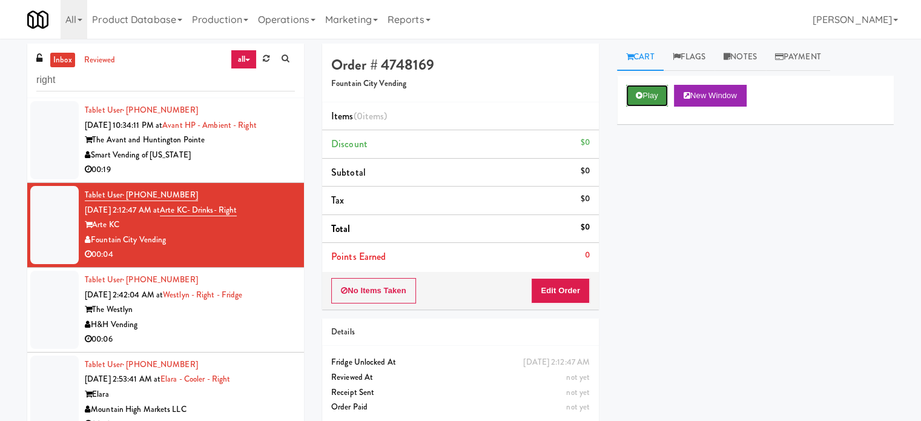
click at [658, 94] on button "Play" at bounding box center [647, 96] width 42 height 22
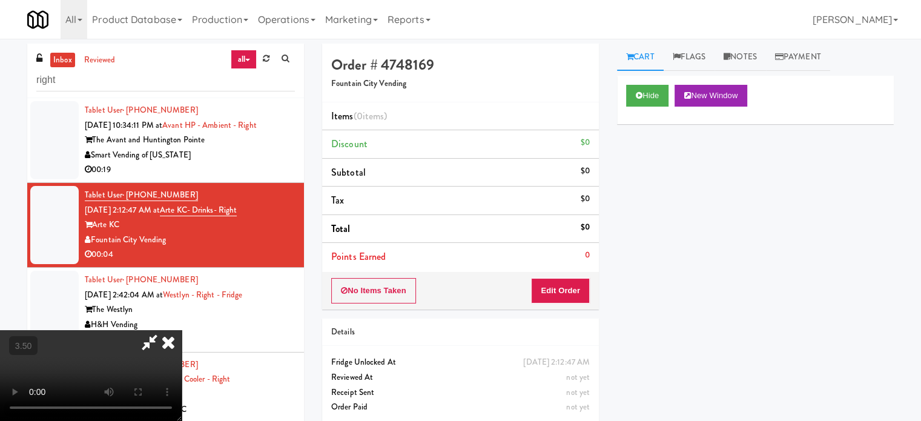
click at [182, 330] on video at bounding box center [91, 375] width 182 height 91
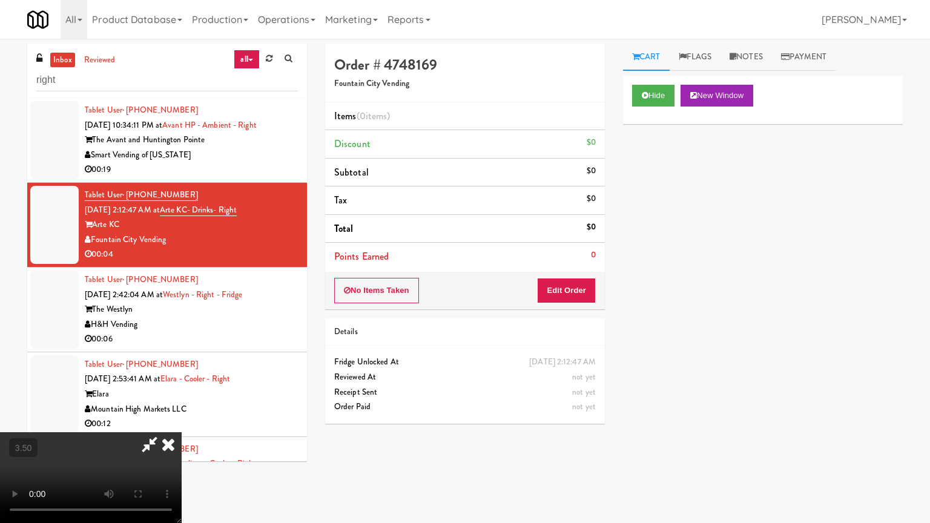
click at [182, 420] on video at bounding box center [91, 477] width 182 height 91
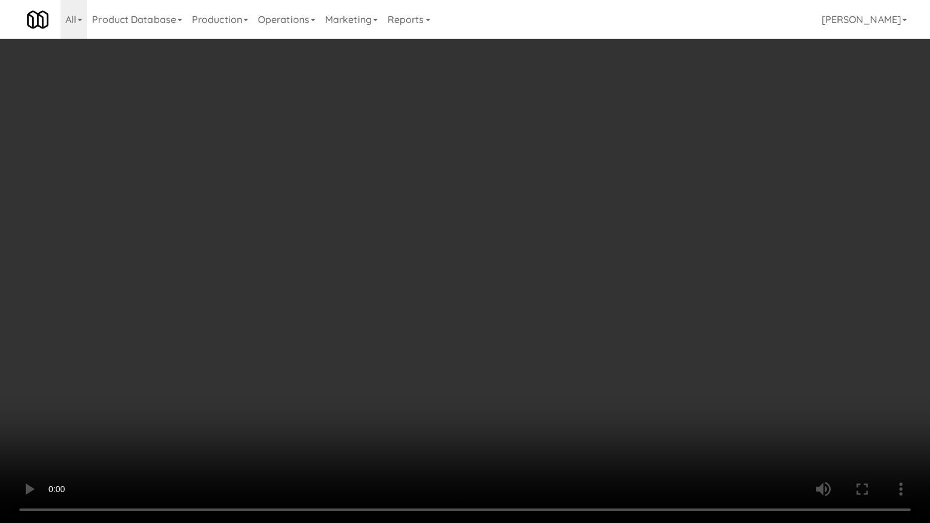
click at [441, 302] on video at bounding box center [465, 261] width 930 height 523
drag, startPoint x: 522, startPoint y: 227, endPoint x: 532, endPoint y: 221, distance: 11.4
click at [523, 227] on video at bounding box center [465, 261] width 930 height 523
click at [532, 221] on video at bounding box center [465, 261] width 930 height 523
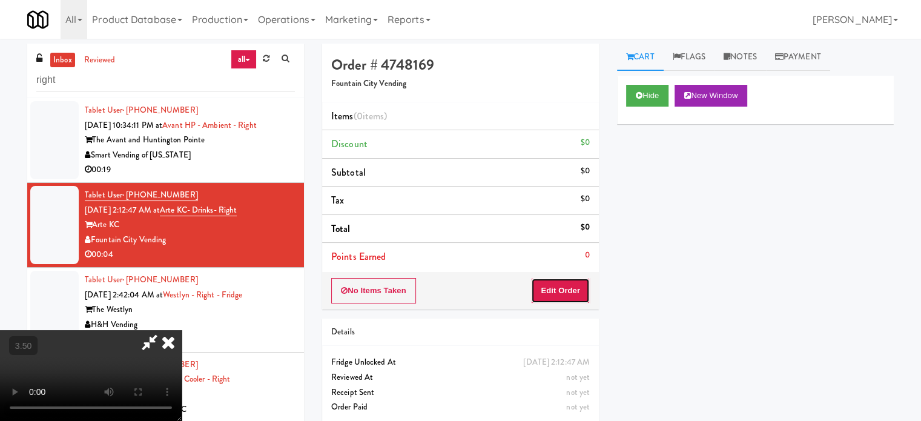
click at [578, 299] on button "Edit Order" at bounding box center [560, 290] width 59 height 25
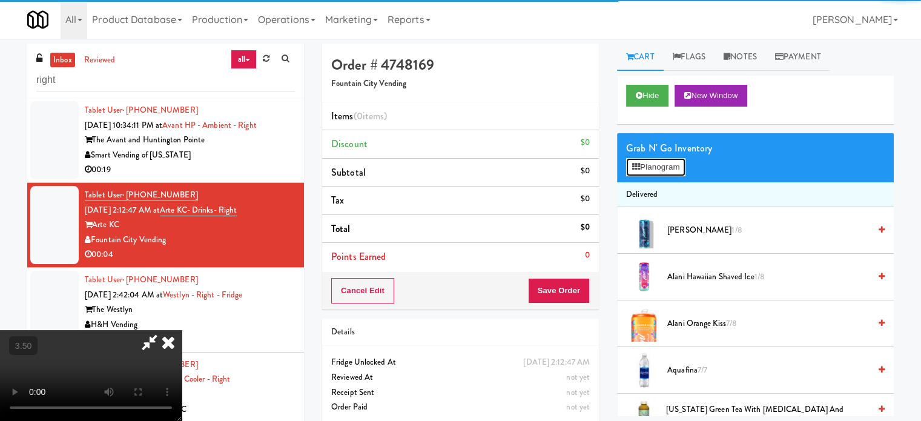
click at [678, 164] on button "Planogram" at bounding box center [655, 167] width 59 height 18
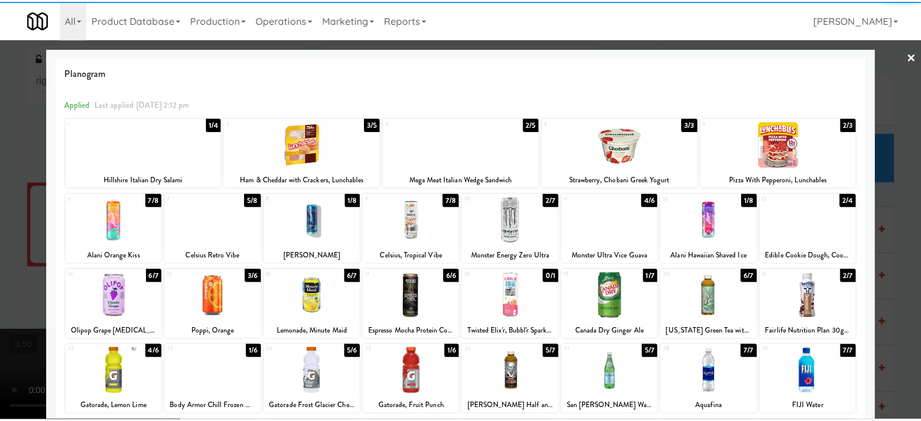
scroll to position [173, 0]
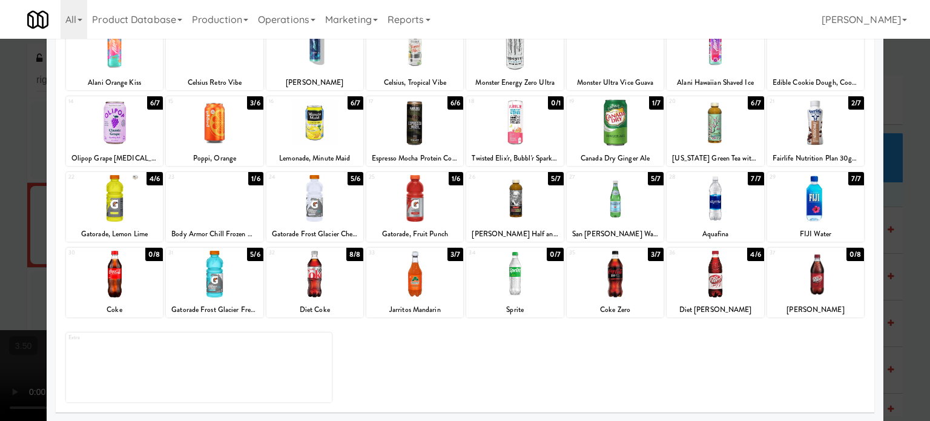
click at [249, 255] on div "5/6" at bounding box center [255, 254] width 16 height 13
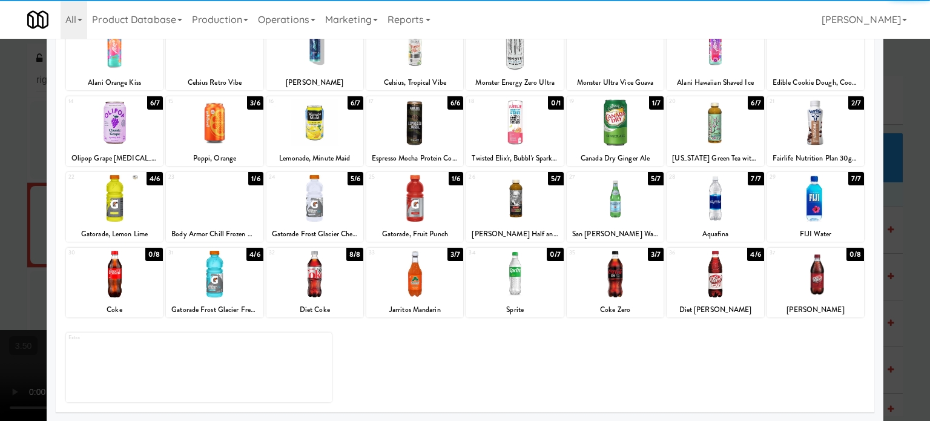
click at [28, 303] on div at bounding box center [465, 210] width 930 height 421
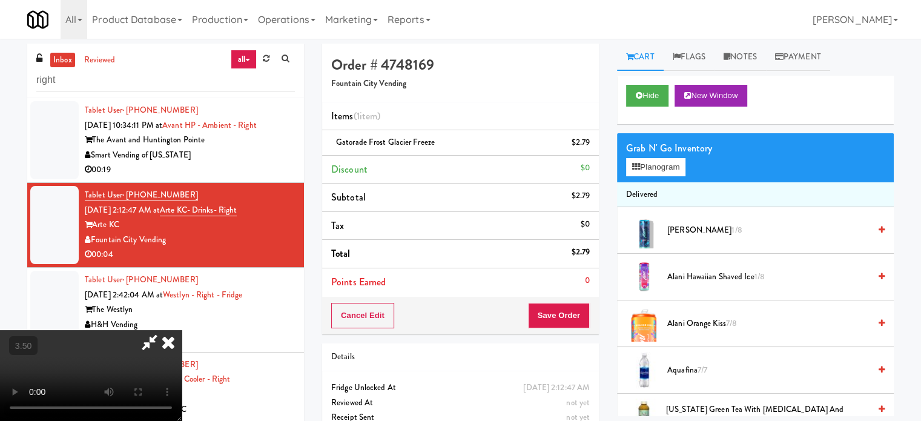
click at [182, 330] on icon at bounding box center [168, 342] width 27 height 24
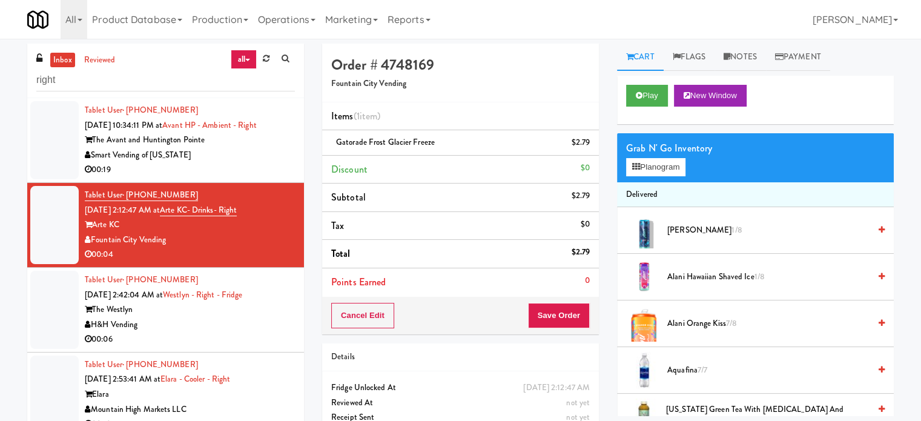
scroll to position [49, 0]
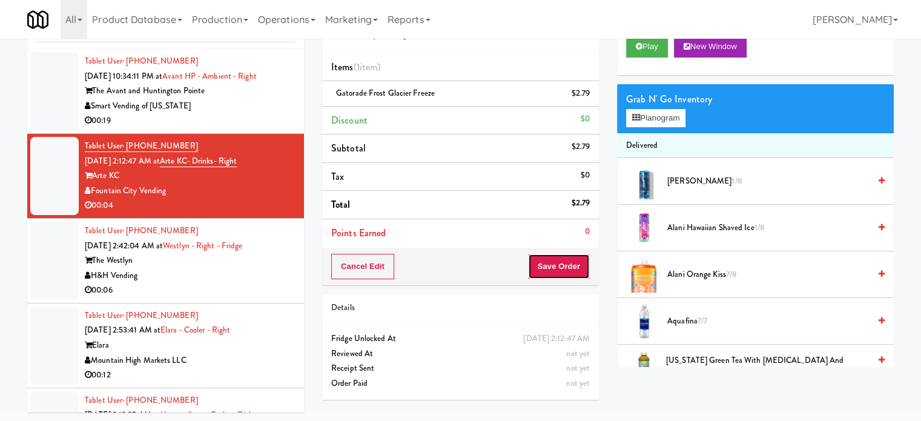
click at [554, 260] on button "Save Order" at bounding box center [559, 266] width 62 height 25
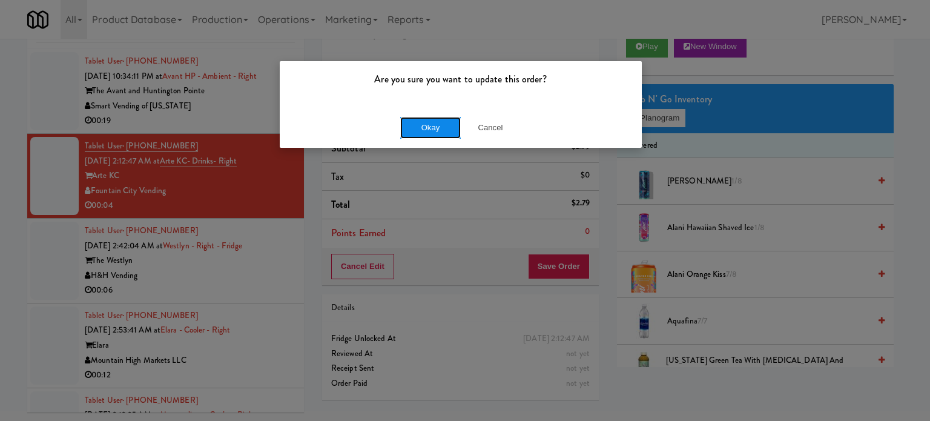
click at [441, 127] on button "Okay" at bounding box center [430, 128] width 61 height 22
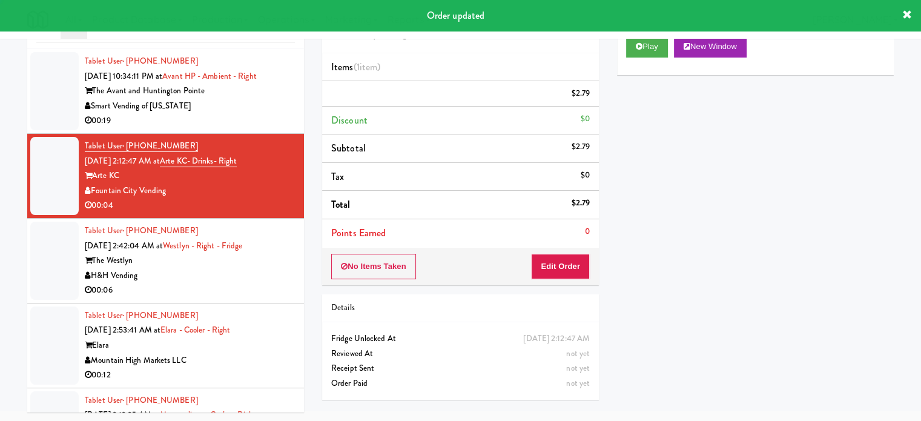
click at [278, 266] on div "The Westlyn" at bounding box center [190, 260] width 210 height 15
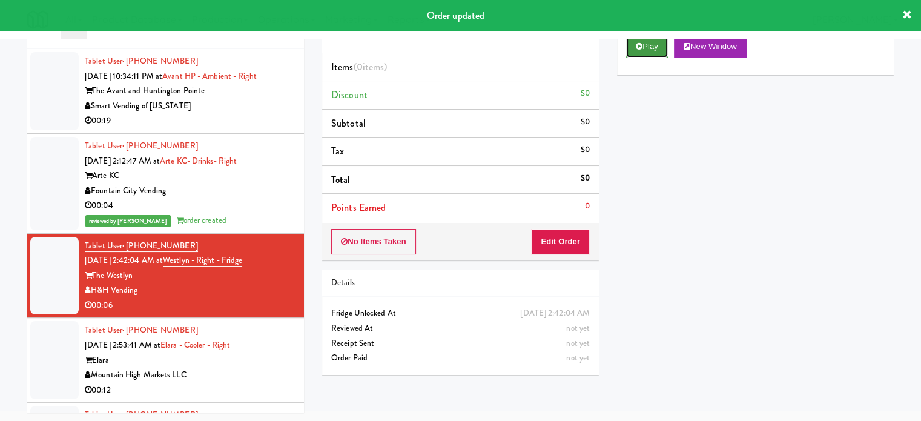
click at [659, 43] on button "Play" at bounding box center [647, 47] width 42 height 22
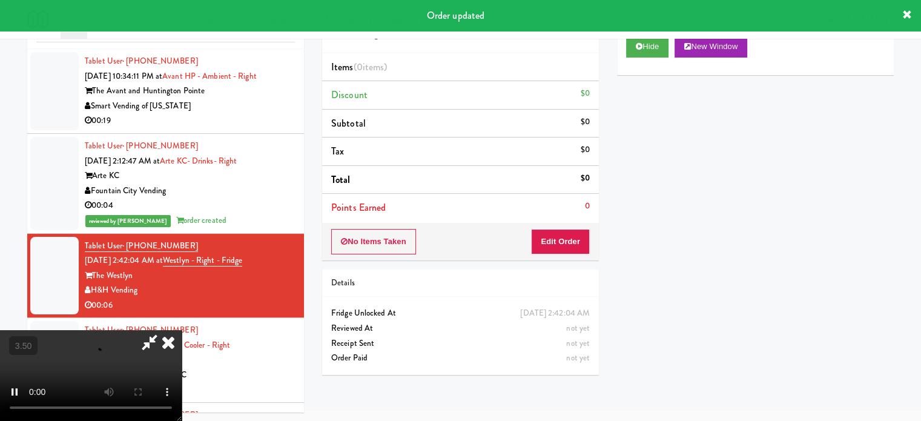
drag, startPoint x: 554, startPoint y: 225, endPoint x: 555, endPoint y: 235, distance: 10.4
click at [554, 225] on div "No Items Taken Edit Order" at bounding box center [460, 242] width 277 height 38
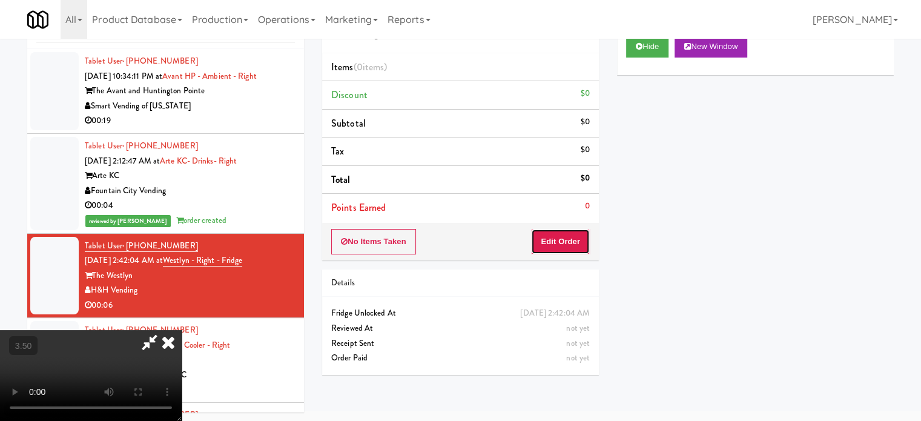
click at [560, 240] on button "Edit Order" at bounding box center [560, 241] width 59 height 25
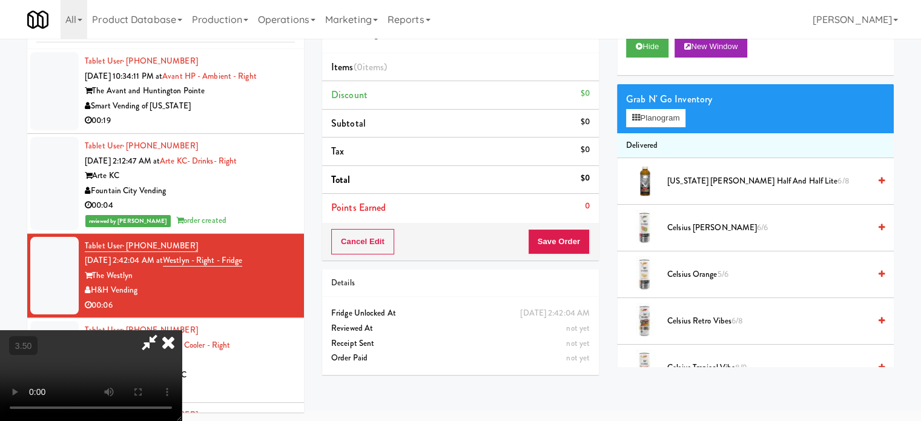
drag, startPoint x: 436, startPoint y: 266, endPoint x: 428, endPoint y: 240, distance: 27.2
click at [182, 330] on video at bounding box center [91, 375] width 182 height 91
drag, startPoint x: 428, startPoint y: 240, endPoint x: 468, endPoint y: 206, distance: 52.8
click at [182, 330] on video at bounding box center [91, 375] width 182 height 91
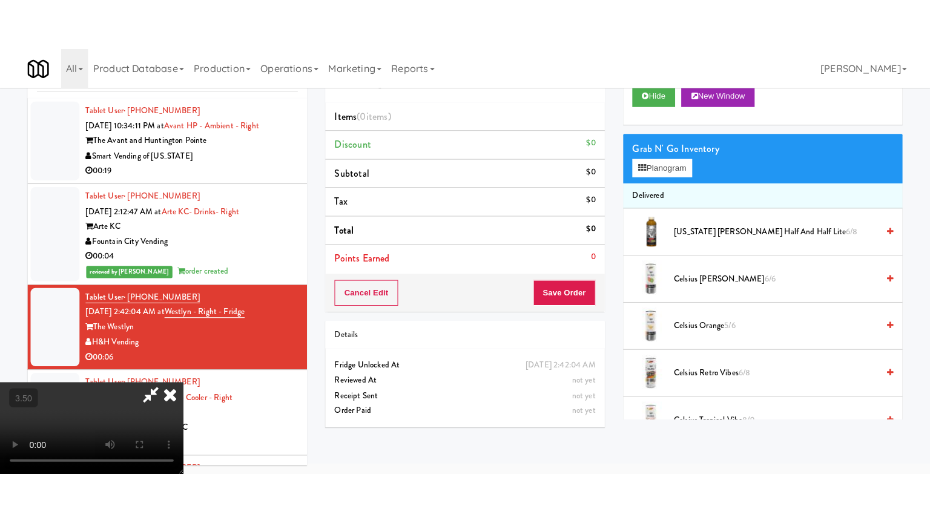
scroll to position [39, 0]
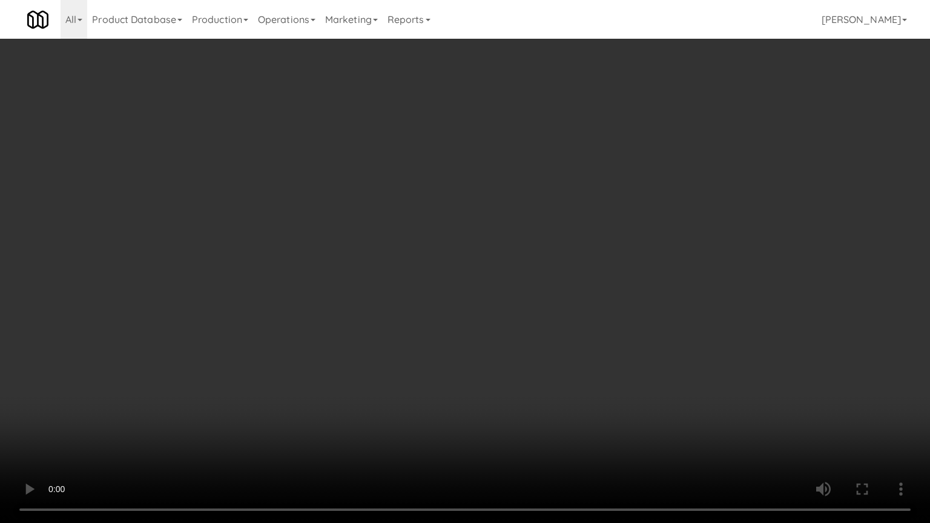
click at [468, 208] on video at bounding box center [465, 261] width 930 height 523
click at [440, 317] on video at bounding box center [465, 261] width 930 height 523
click at [442, 292] on video at bounding box center [465, 261] width 930 height 523
drag, startPoint x: 445, startPoint y: 290, endPoint x: 501, endPoint y: 189, distance: 115.2
click at [448, 288] on video at bounding box center [465, 261] width 930 height 523
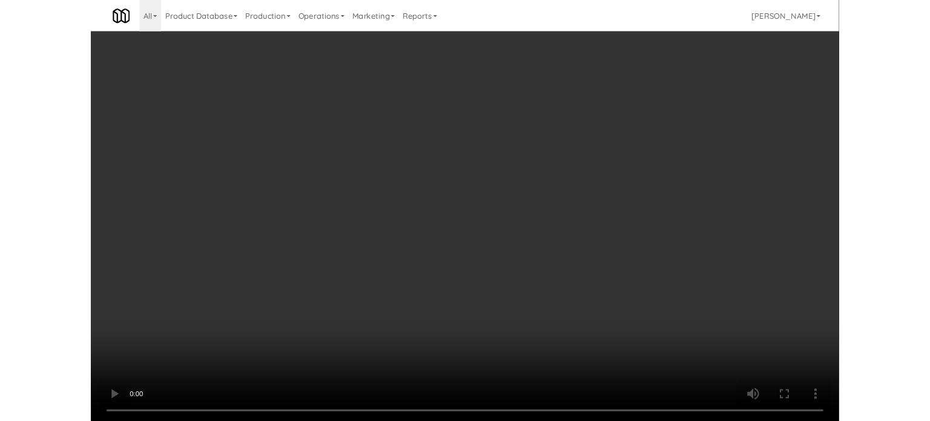
scroll to position [49, 0]
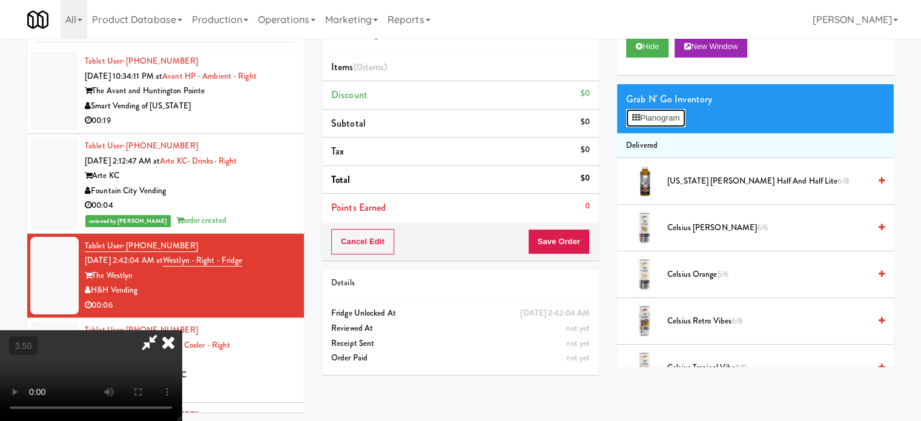
drag, startPoint x: 655, startPoint y: 121, endPoint x: 607, endPoint y: 131, distance: 48.9
click at [655, 121] on button "Planogram" at bounding box center [655, 118] width 59 height 18
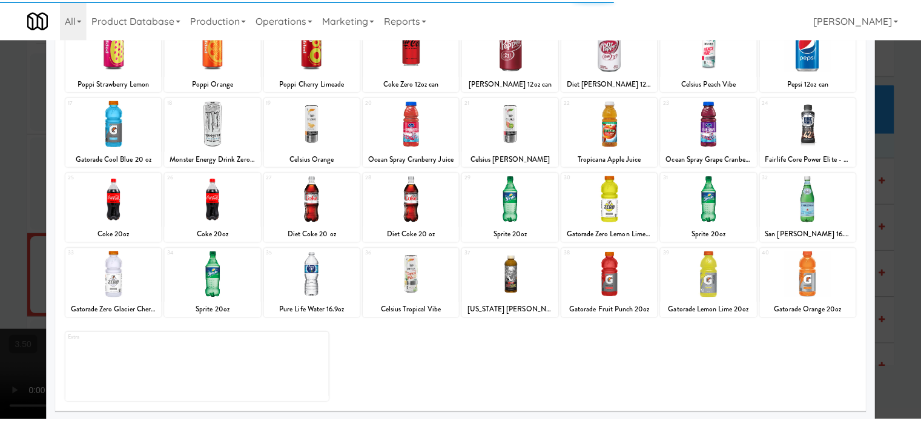
scroll to position [173, 0]
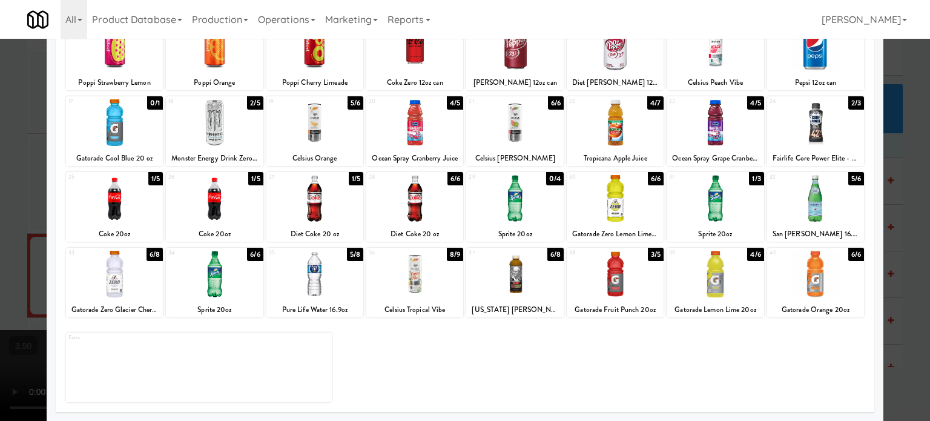
click at [156, 181] on div "1/5" at bounding box center [155, 178] width 15 height 13
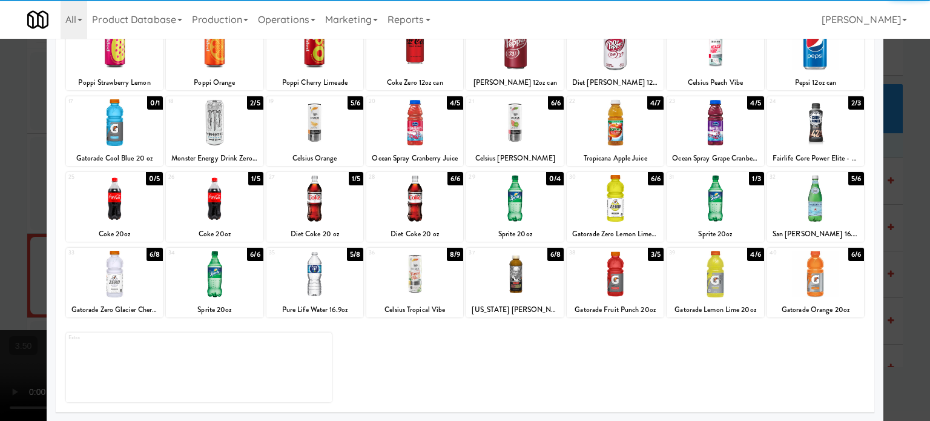
drag, startPoint x: 0, startPoint y: 238, endPoint x: 139, endPoint y: 148, distance: 165.7
click at [0, 238] on div at bounding box center [465, 210] width 930 height 421
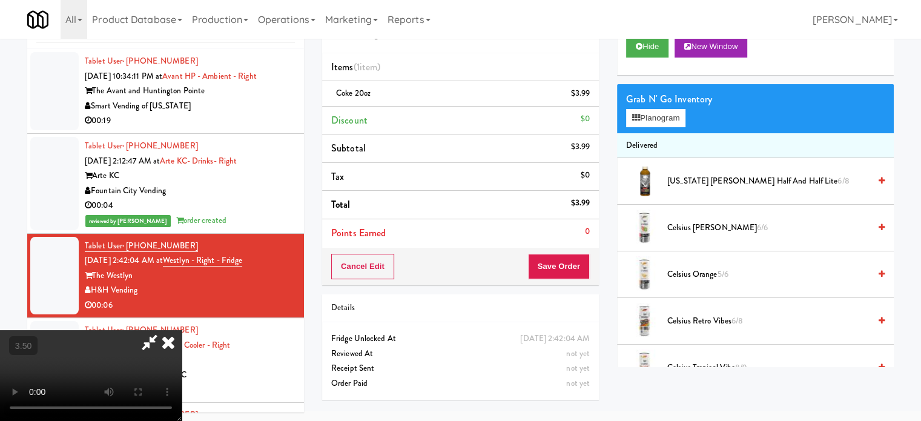
click at [182, 330] on icon at bounding box center [168, 342] width 27 height 24
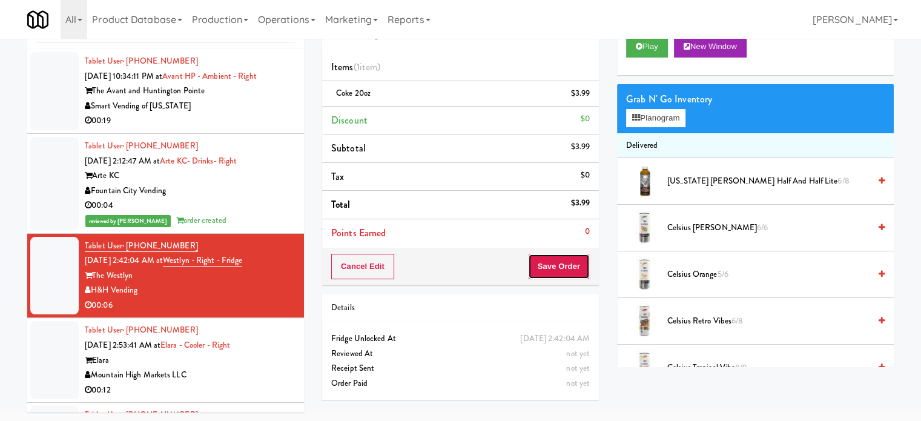
click at [543, 264] on button "Save Order" at bounding box center [559, 266] width 62 height 25
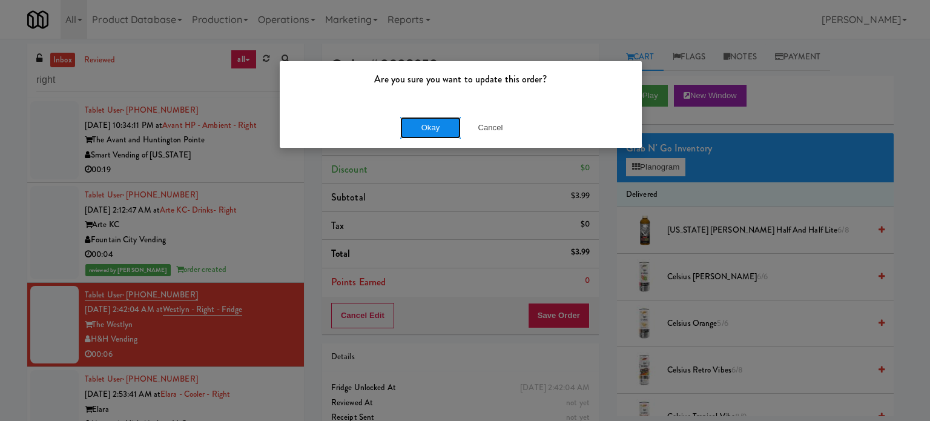
click at [432, 125] on button "Okay" at bounding box center [430, 128] width 61 height 22
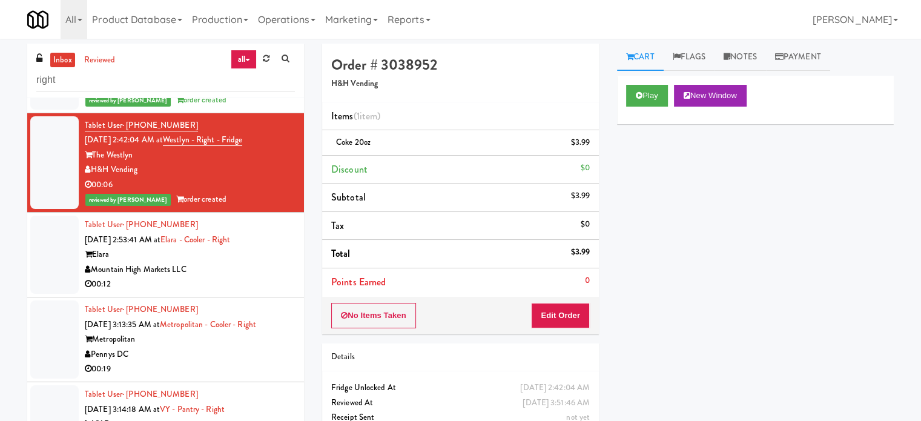
scroll to position [177, 0]
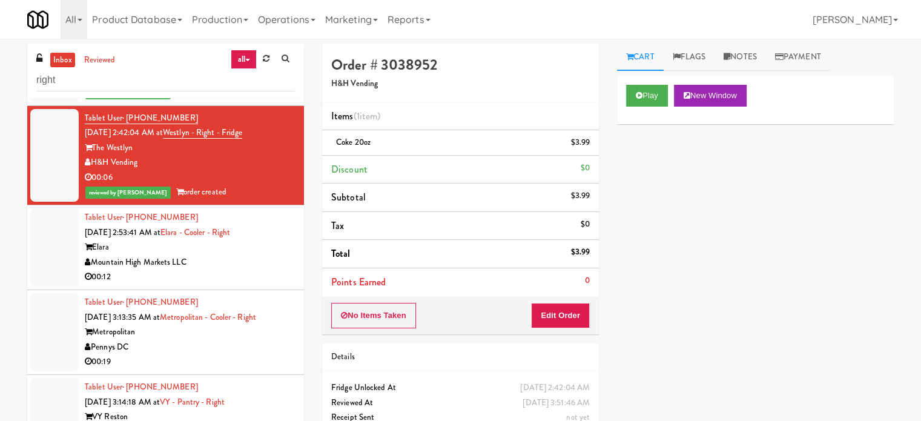
click at [239, 270] on div "00:12" at bounding box center [190, 277] width 210 height 15
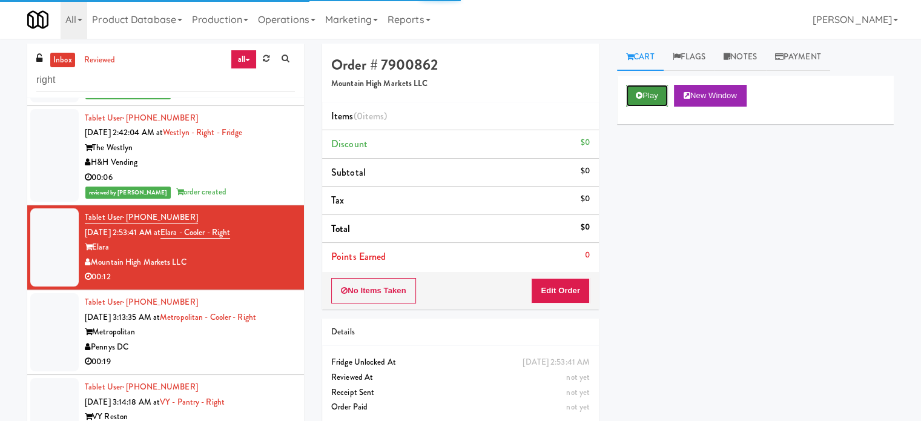
click at [651, 96] on button "Play" at bounding box center [647, 96] width 42 height 22
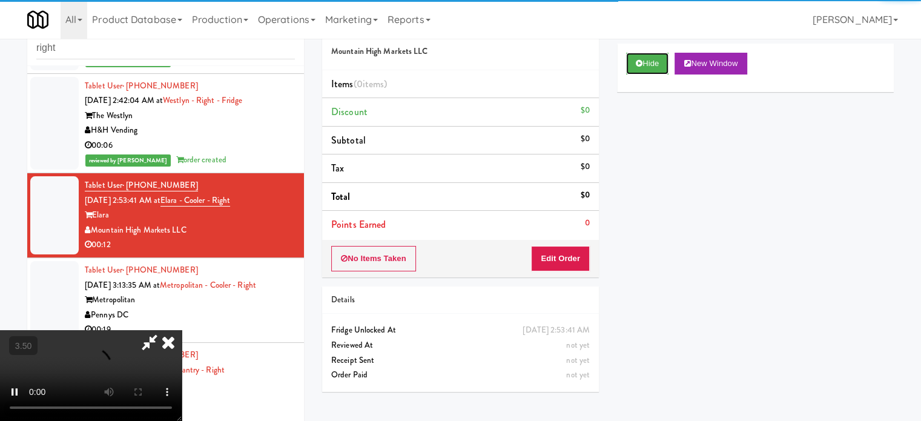
scroll to position [49, 0]
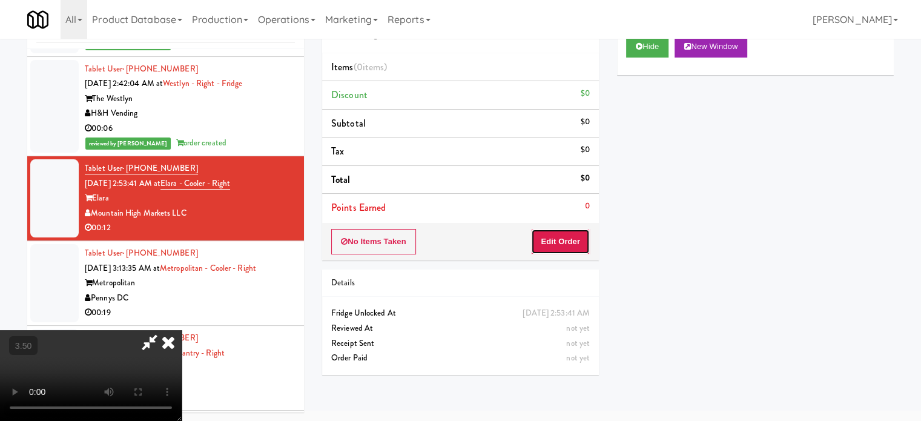
click at [569, 234] on button "Edit Order" at bounding box center [560, 241] width 59 height 25
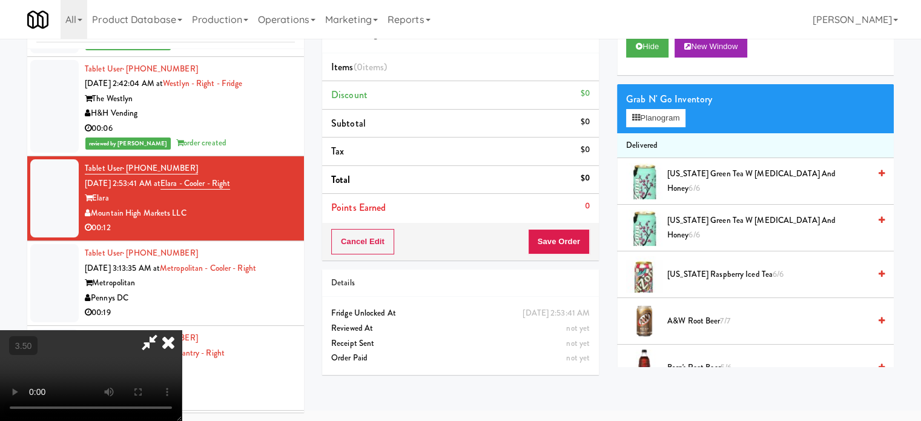
click at [182, 330] on video at bounding box center [91, 375] width 182 height 91
drag, startPoint x: 265, startPoint y: 288, endPoint x: 327, endPoint y: 248, distance: 73.6
click at [182, 330] on video at bounding box center [91, 375] width 182 height 91
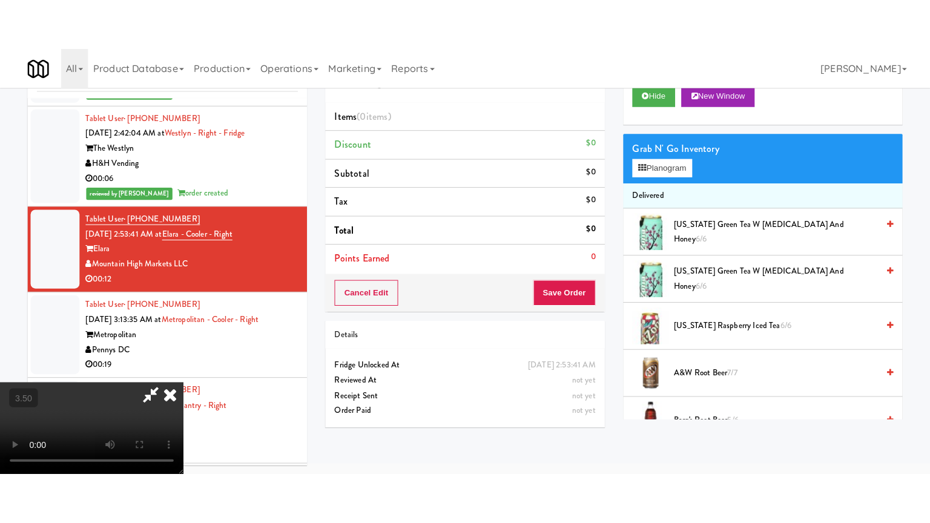
scroll to position [39, 0]
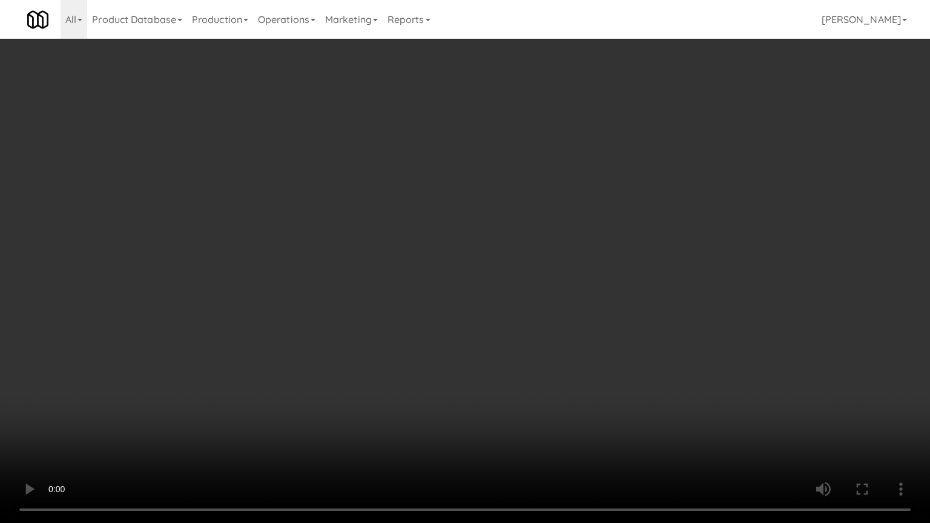
click at [446, 248] on video at bounding box center [465, 261] width 930 height 523
click at [452, 243] on video at bounding box center [465, 261] width 930 height 523
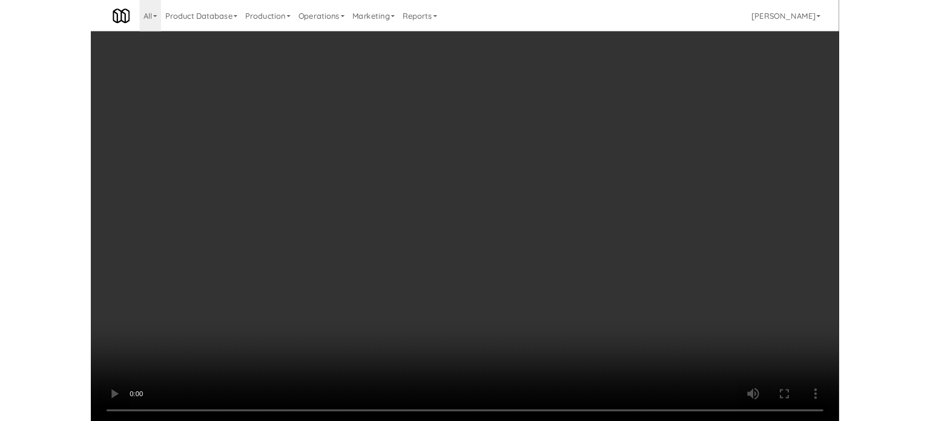
scroll to position [49, 0]
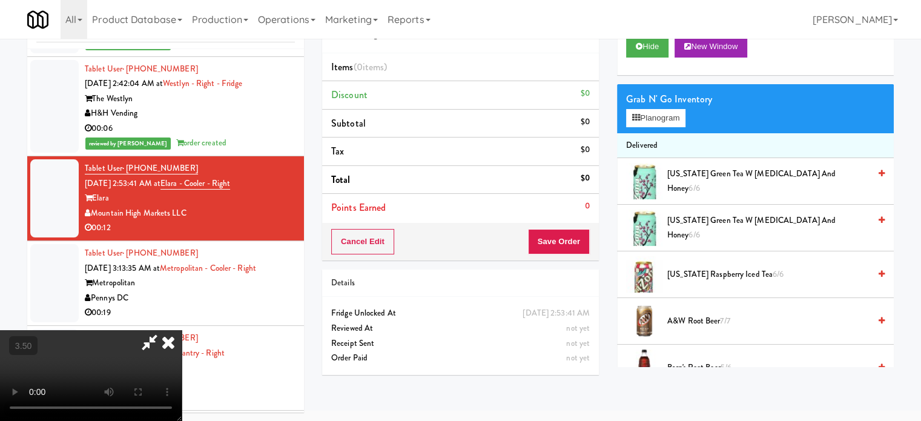
click at [647, 127] on div "Grab N' Go Inventory Planogram" at bounding box center [755, 108] width 277 height 49
click at [642, 120] on button "Planogram" at bounding box center [655, 118] width 59 height 18
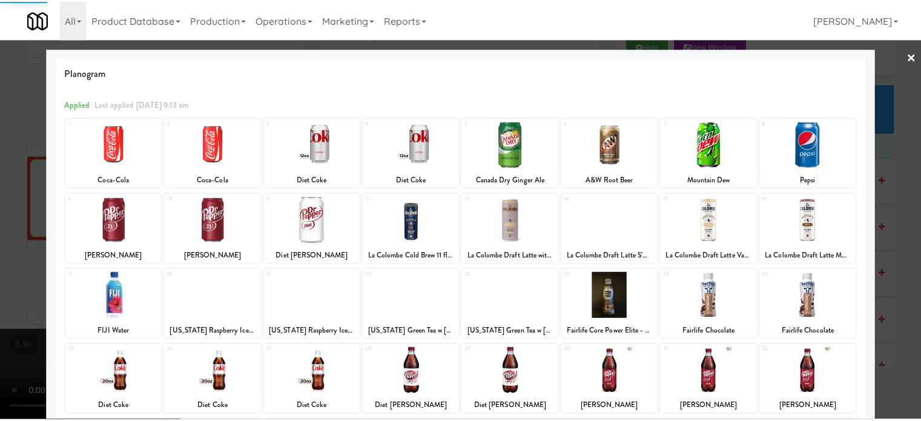
scroll to position [173, 0]
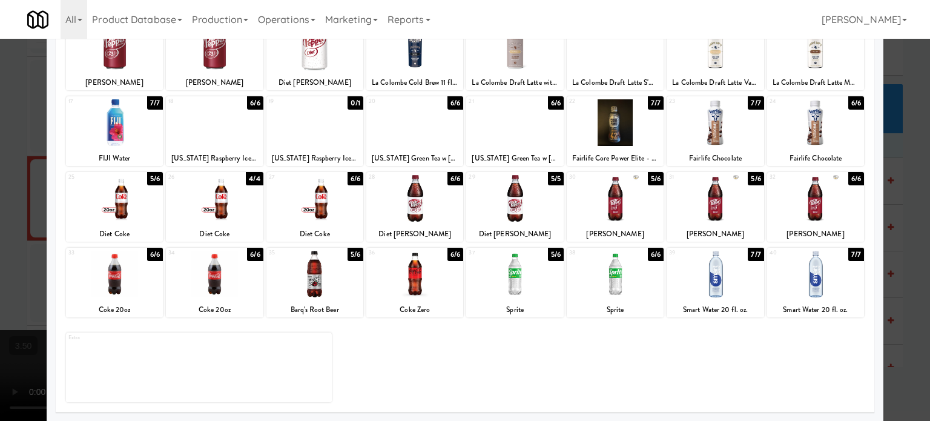
click at [548, 254] on div "5/6" at bounding box center [556, 254] width 16 height 13
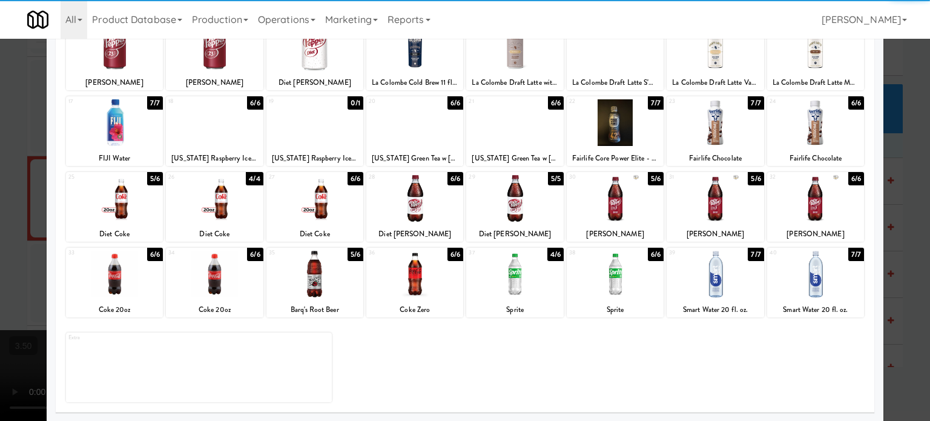
click at [909, 234] on div at bounding box center [465, 210] width 930 height 421
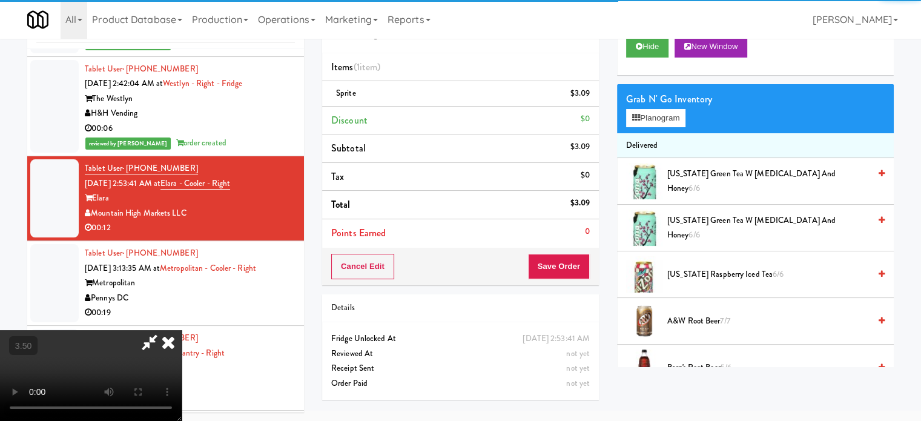
click at [182, 330] on video at bounding box center [91, 375] width 182 height 91
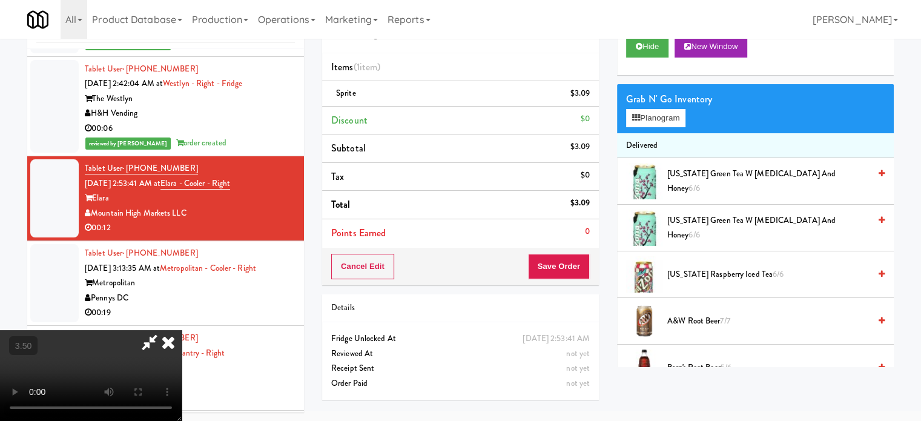
drag, startPoint x: 287, startPoint y: 210, endPoint x: 332, endPoint y: 247, distance: 58.1
click at [182, 330] on video at bounding box center [91, 375] width 182 height 91
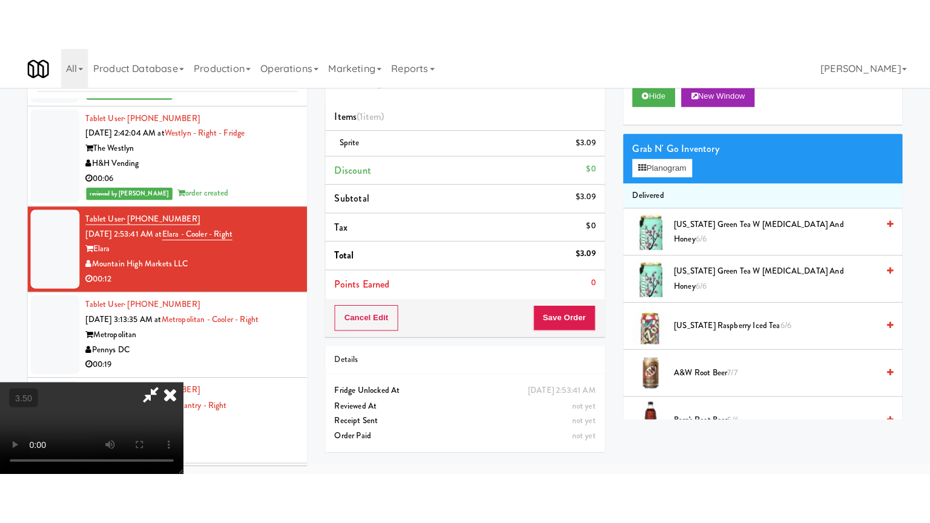
scroll to position [39, 0]
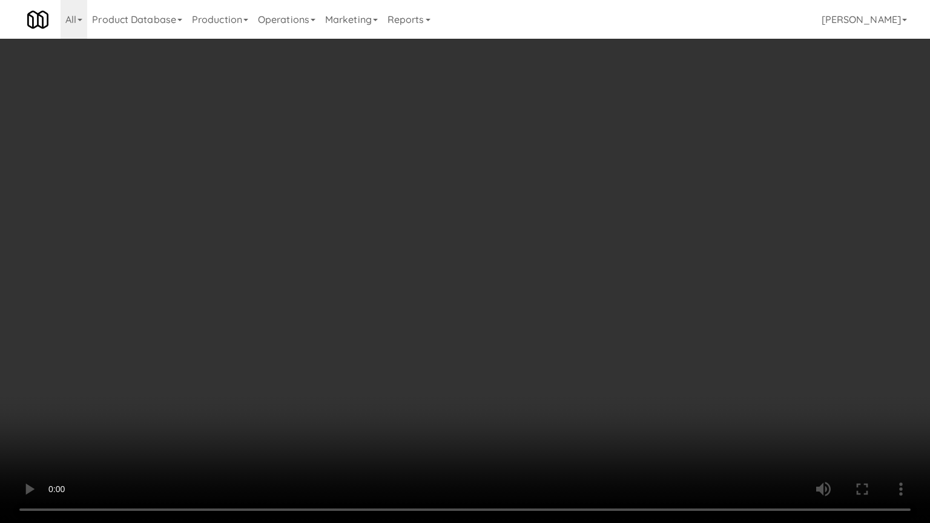
click at [339, 268] on video at bounding box center [465, 261] width 930 height 523
click at [458, 193] on video at bounding box center [465, 261] width 930 height 523
click at [463, 198] on video at bounding box center [465, 261] width 930 height 523
drag, startPoint x: 510, startPoint y: 199, endPoint x: 488, endPoint y: 202, distance: 22.6
click at [510, 199] on video at bounding box center [465, 261] width 930 height 523
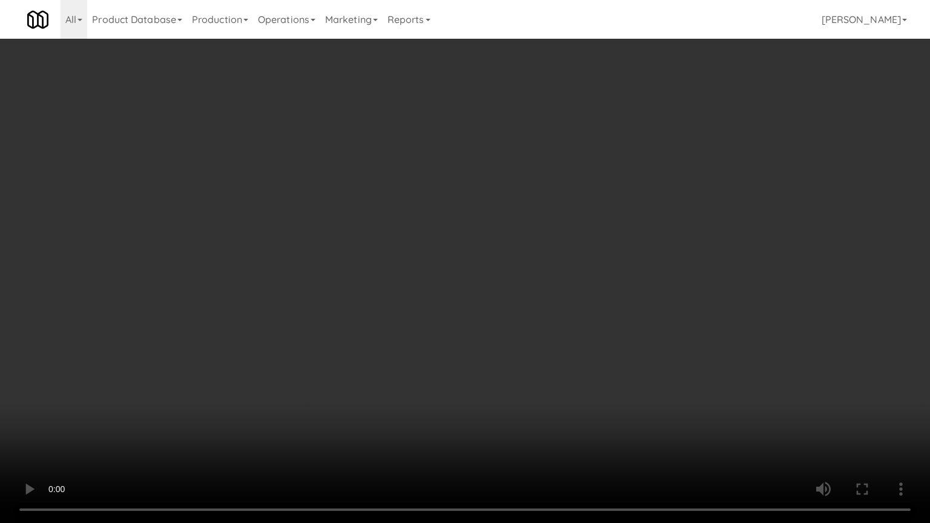
click at [478, 212] on video at bounding box center [465, 261] width 930 height 523
click at [552, 228] on video at bounding box center [465, 261] width 930 height 523
click at [509, 221] on video at bounding box center [465, 261] width 930 height 523
click at [586, 231] on video at bounding box center [465, 261] width 930 height 523
drag, startPoint x: 538, startPoint y: 223, endPoint x: 564, endPoint y: 197, distance: 36.8
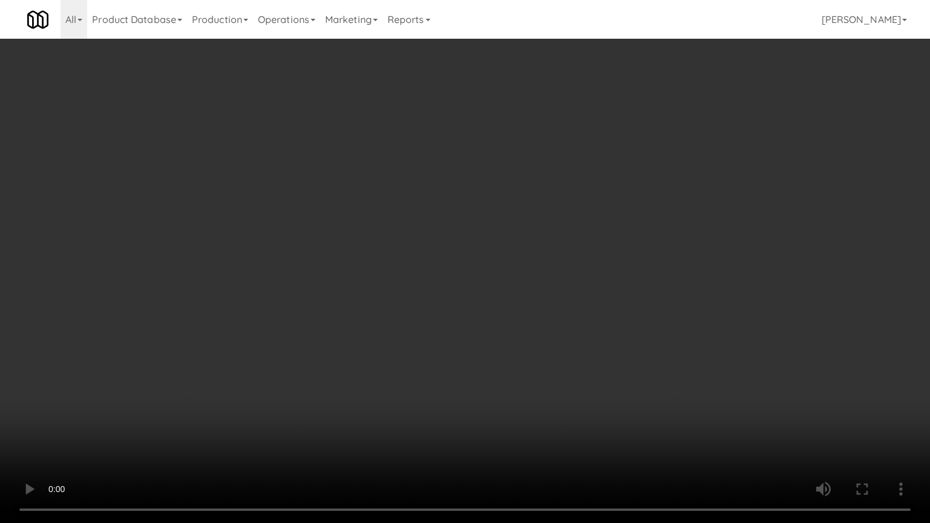
click at [539, 211] on video at bounding box center [465, 261] width 930 height 523
drag, startPoint x: 564, startPoint y: 197, endPoint x: 683, endPoint y: 119, distance: 142.5
click at [566, 199] on video at bounding box center [465, 261] width 930 height 523
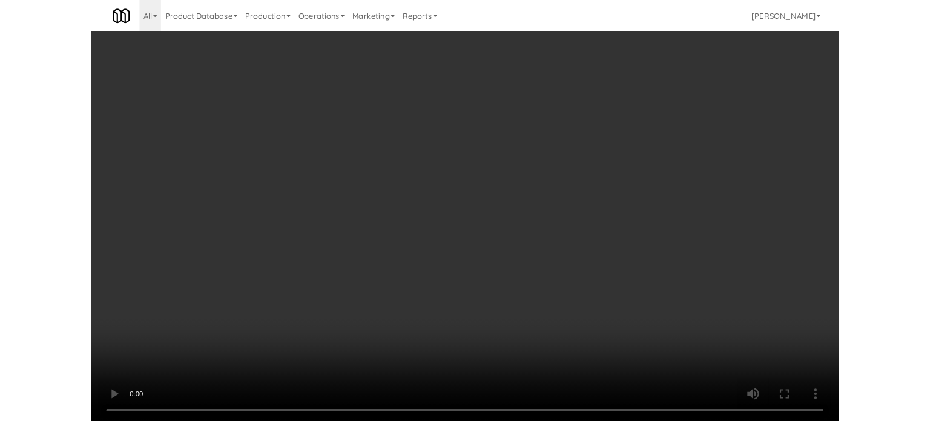
scroll to position [49, 0]
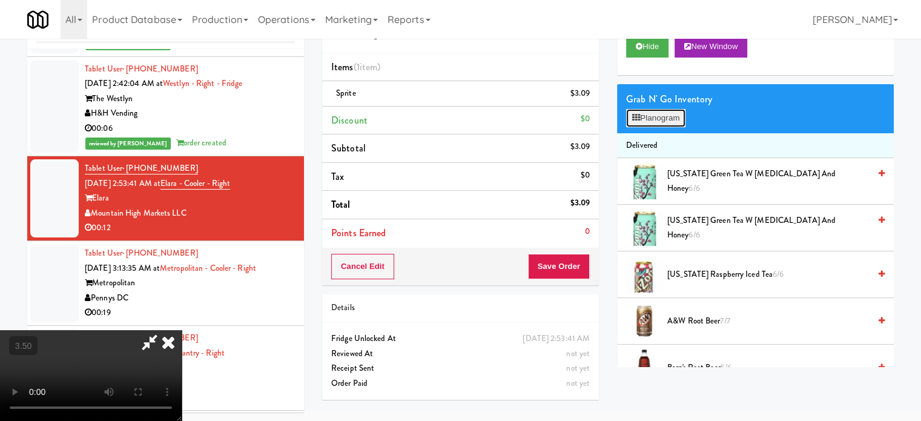
click at [664, 119] on button "Planogram" at bounding box center [655, 118] width 59 height 18
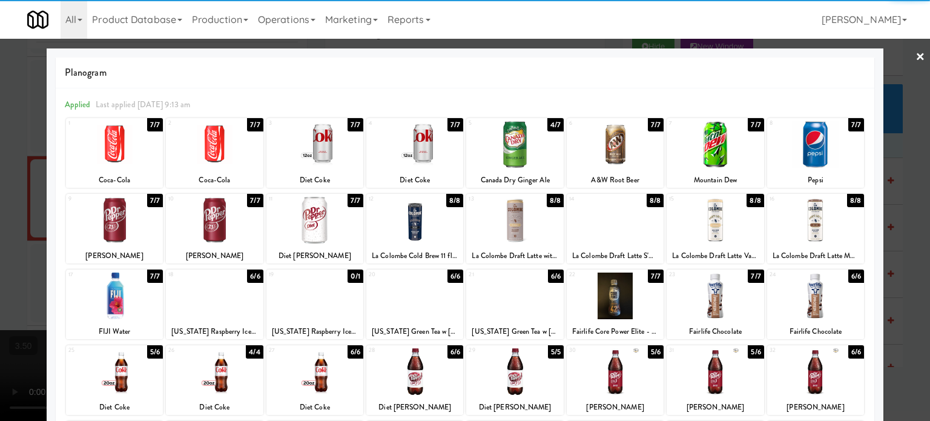
click at [749, 125] on div "7/7" at bounding box center [756, 124] width 16 height 13
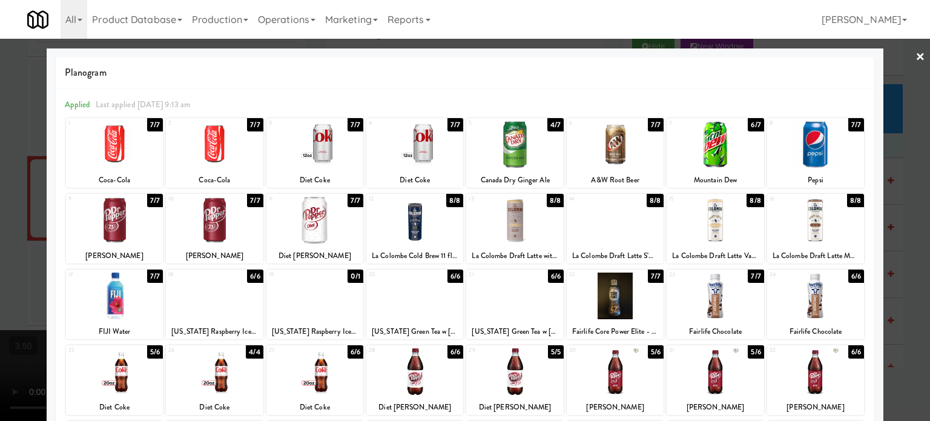
drag, startPoint x: 910, startPoint y: 223, endPoint x: 820, endPoint y: 205, distance: 91.5
click at [910, 224] on div at bounding box center [465, 210] width 930 height 421
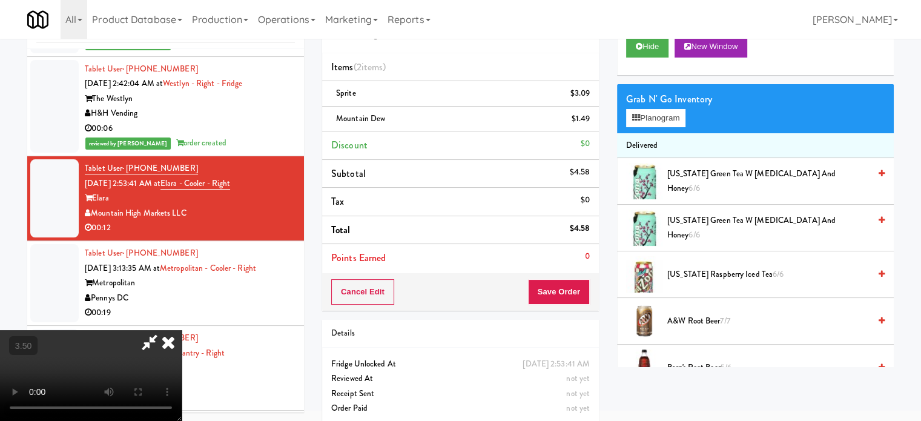
drag, startPoint x: 191, startPoint y: 264, endPoint x: 199, endPoint y: 259, distance: 9.6
click at [182, 330] on video at bounding box center [91, 375] width 182 height 91
drag, startPoint x: 199, startPoint y: 259, endPoint x: 359, endPoint y: 230, distance: 162.5
click at [182, 330] on video at bounding box center [91, 375] width 182 height 91
drag, startPoint x: 359, startPoint y: 230, endPoint x: 387, endPoint y: 232, distance: 28.0
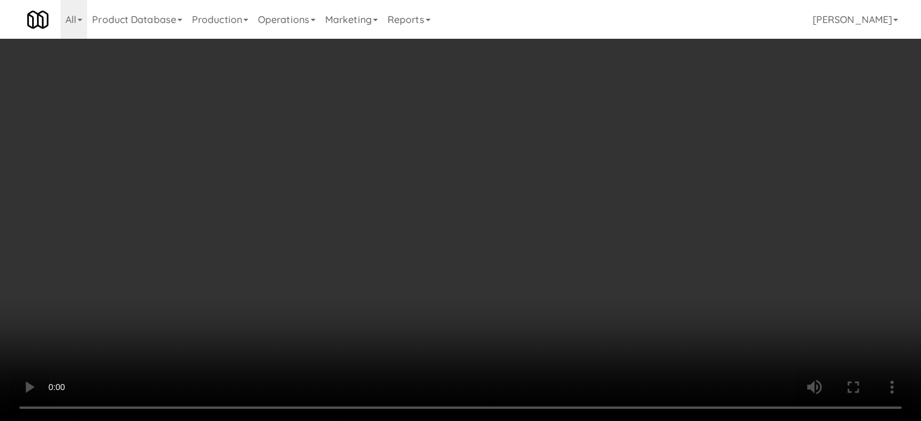
click at [359, 303] on video at bounding box center [460, 210] width 921 height 421
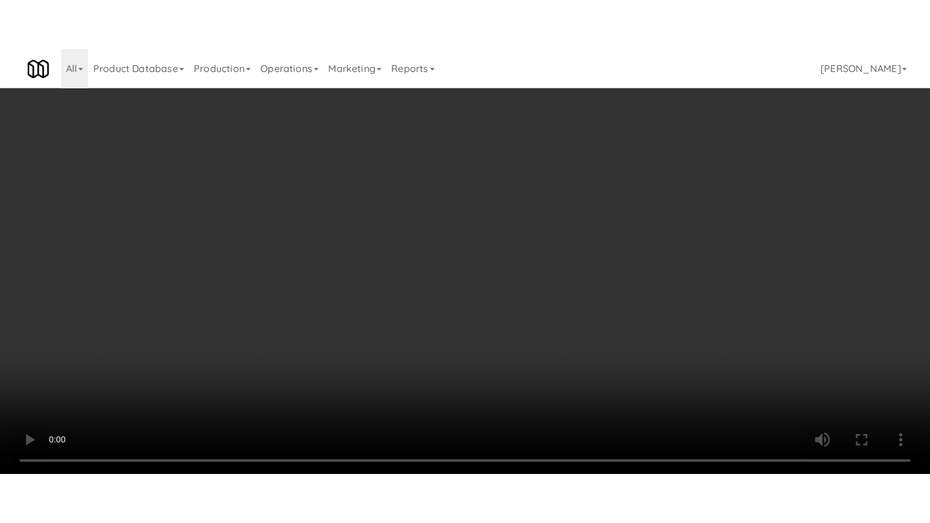
scroll to position [39, 0]
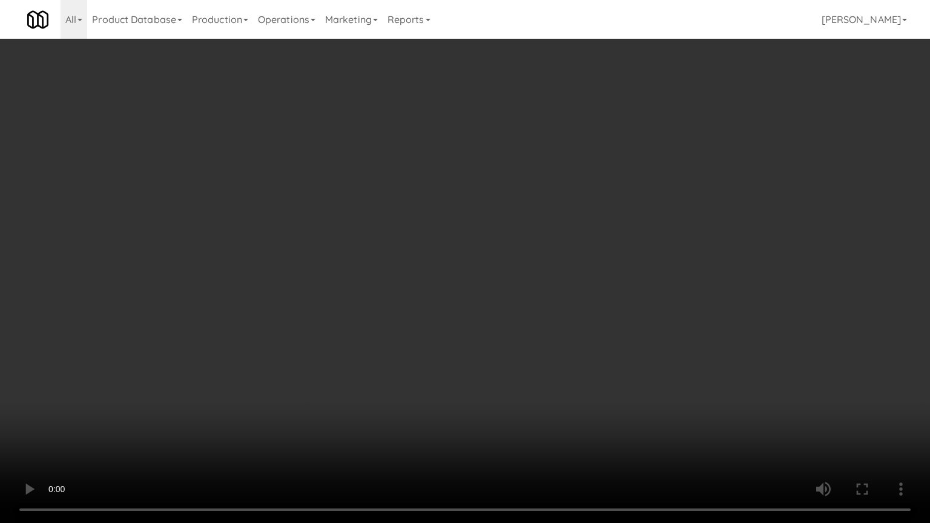
click at [395, 234] on video at bounding box center [465, 261] width 930 height 523
click at [405, 232] on video at bounding box center [465, 261] width 930 height 523
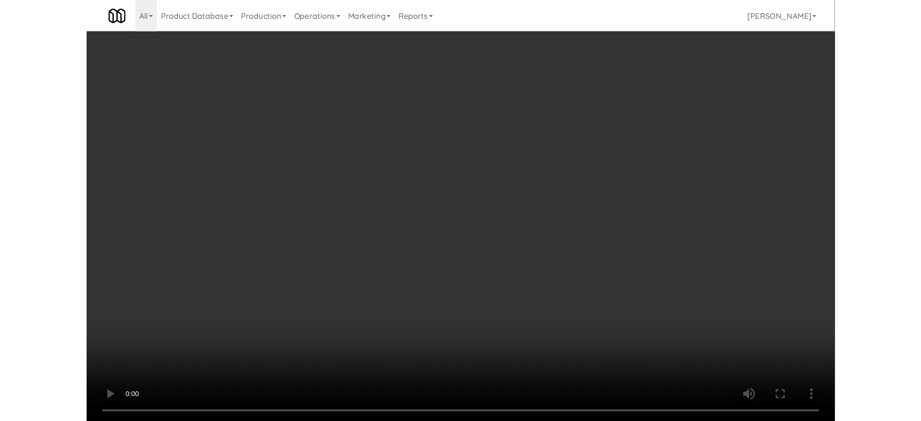
scroll to position [49, 0]
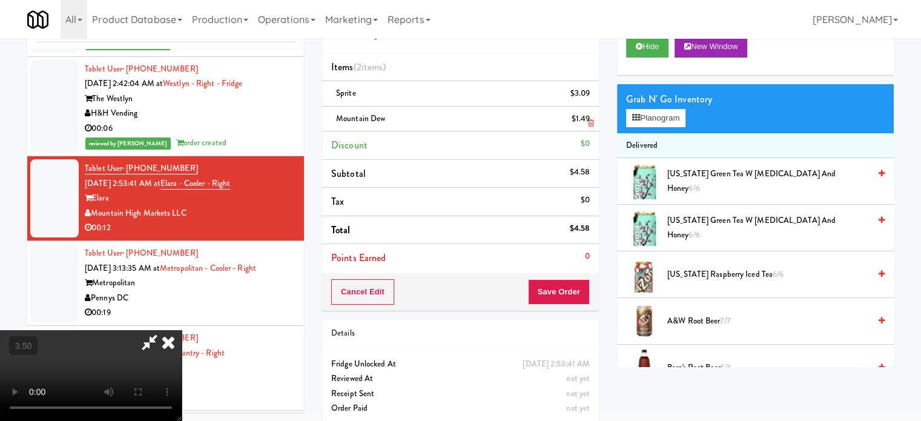
click at [182, 330] on icon at bounding box center [168, 342] width 27 height 24
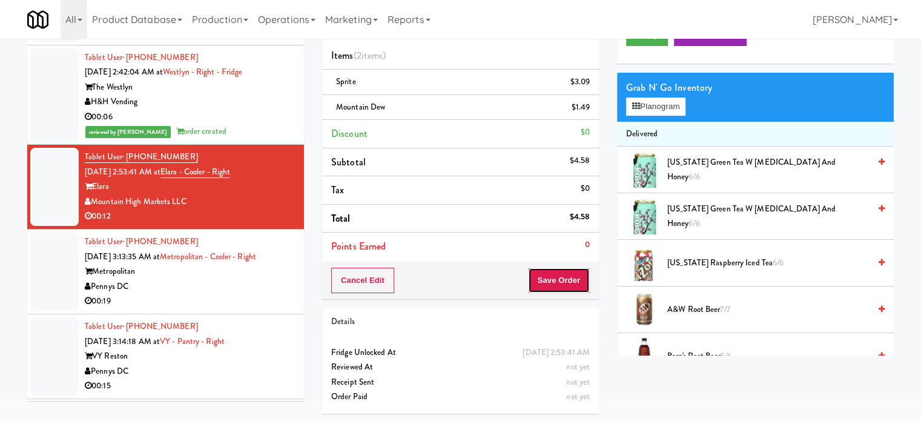
click at [568, 287] on button "Save Order" at bounding box center [559, 280] width 62 height 25
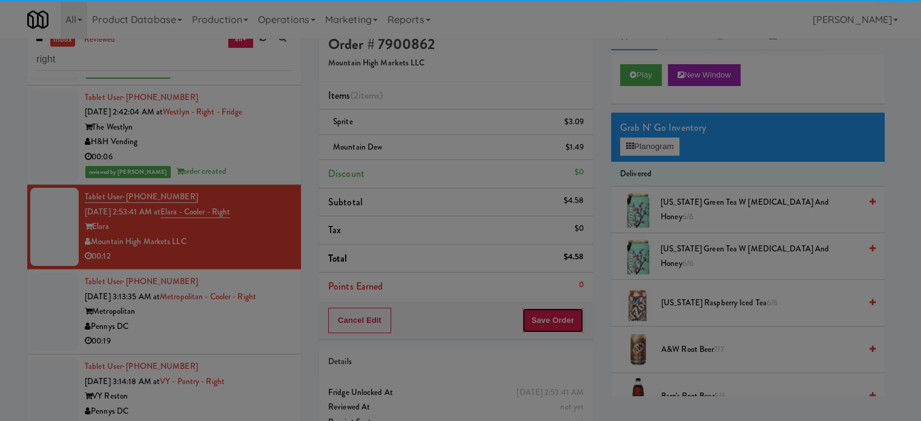
scroll to position [0, 0]
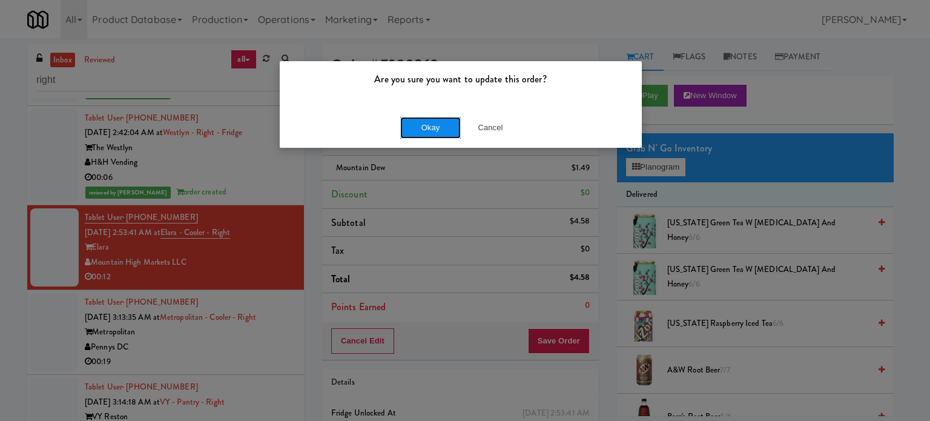
click at [413, 129] on button "Okay" at bounding box center [430, 128] width 61 height 22
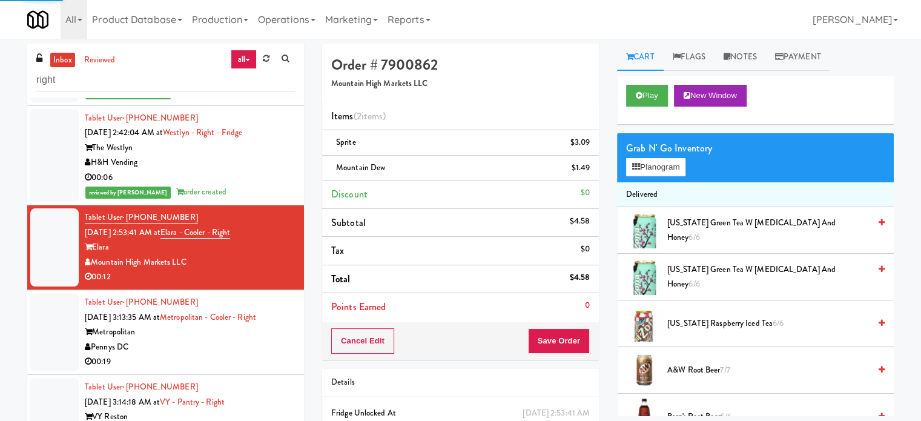
drag, startPoint x: 228, startPoint y: 351, endPoint x: 431, endPoint y: 257, distance: 223.6
click at [231, 351] on div "Pennys DC" at bounding box center [190, 347] width 210 height 15
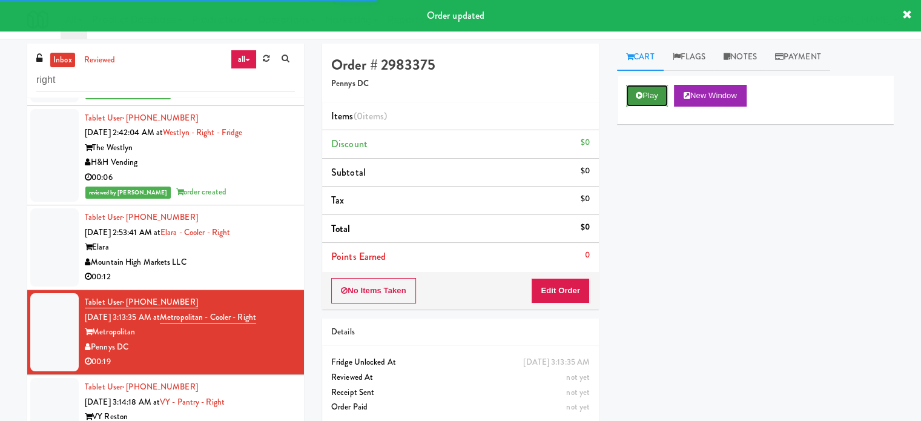
click at [651, 97] on button "Play" at bounding box center [647, 96] width 42 height 22
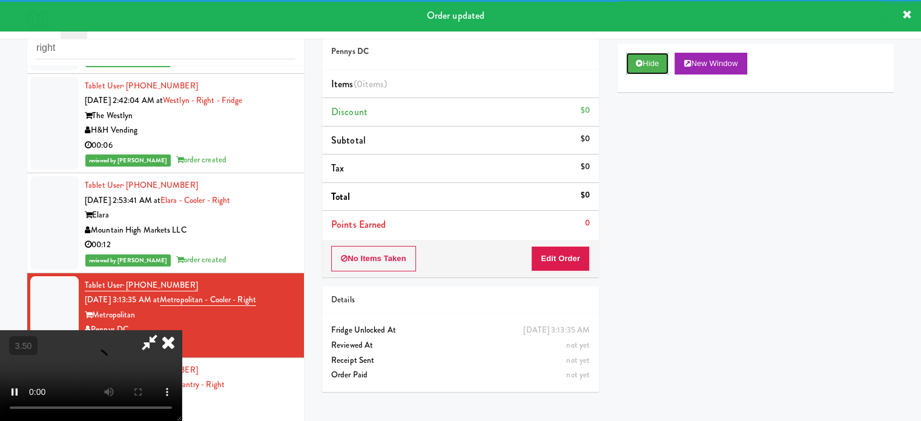
scroll to position [49, 0]
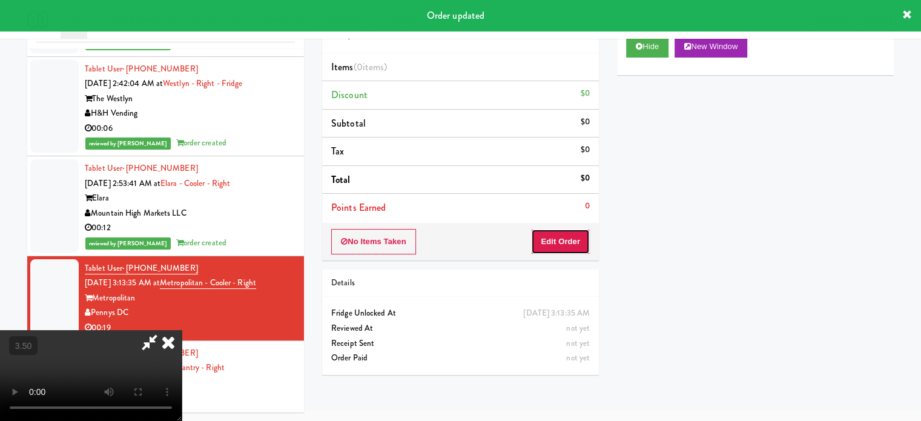
click at [586, 236] on button "Edit Order" at bounding box center [560, 241] width 59 height 25
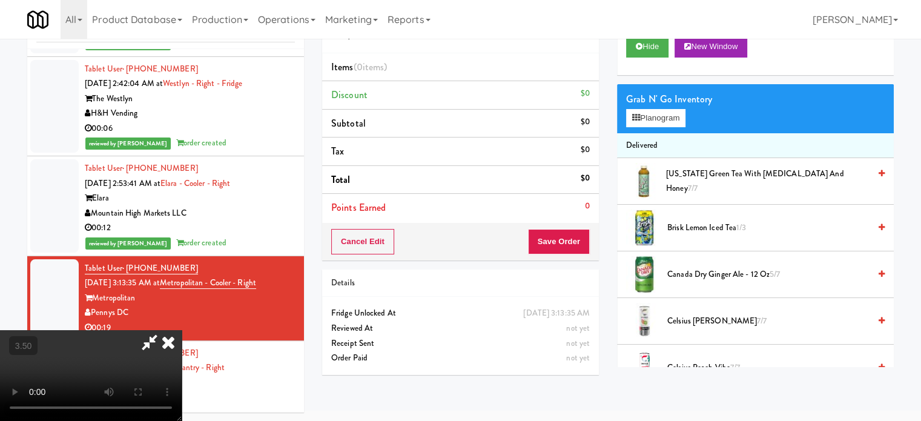
drag, startPoint x: 397, startPoint y: 261, endPoint x: 401, endPoint y: 256, distance: 6.6
click at [182, 330] on video at bounding box center [91, 375] width 182 height 91
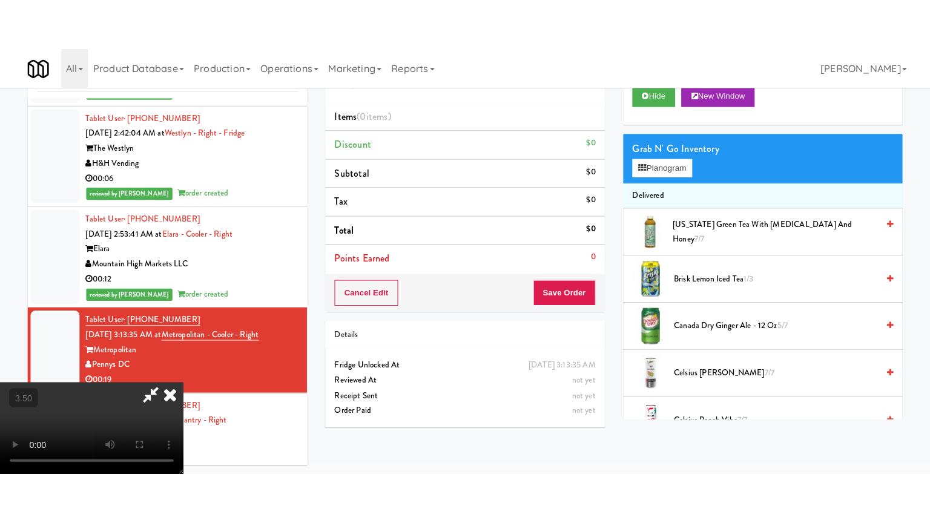
scroll to position [39, 0]
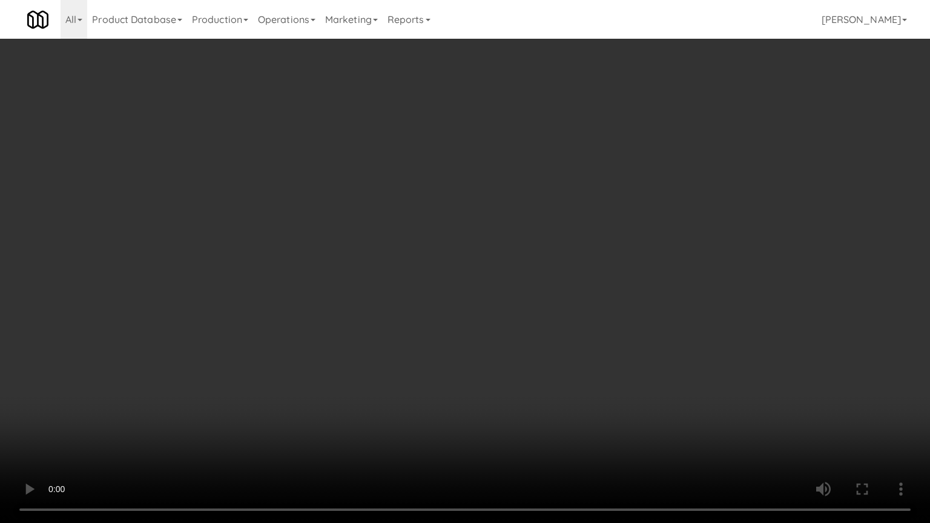
click at [420, 229] on video at bounding box center [465, 261] width 930 height 523
click at [422, 227] on video at bounding box center [465, 261] width 930 height 523
drag, startPoint x: 424, startPoint y: 225, endPoint x: 624, endPoint y: 108, distance: 231.5
click at [436, 223] on video at bounding box center [465, 261] width 930 height 523
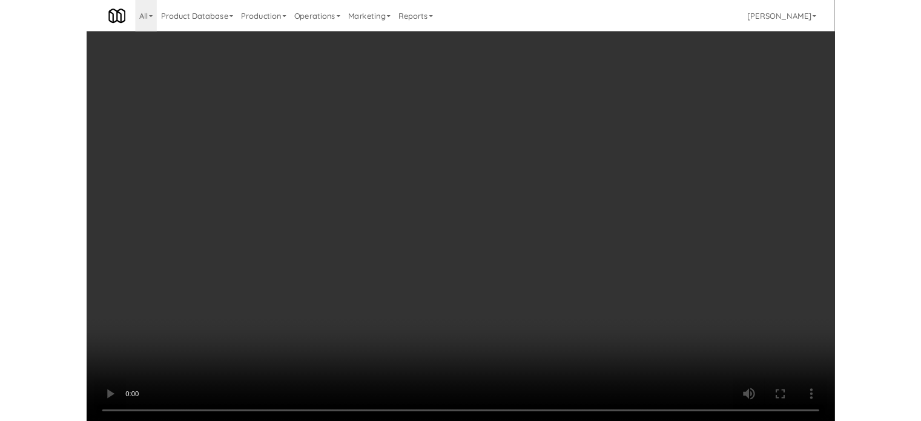
scroll to position [49, 0]
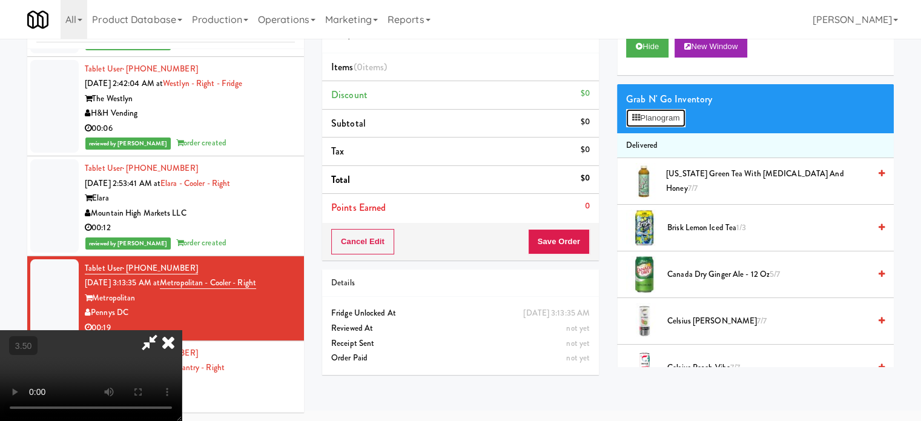
click at [636, 116] on icon at bounding box center [636, 118] width 8 height 8
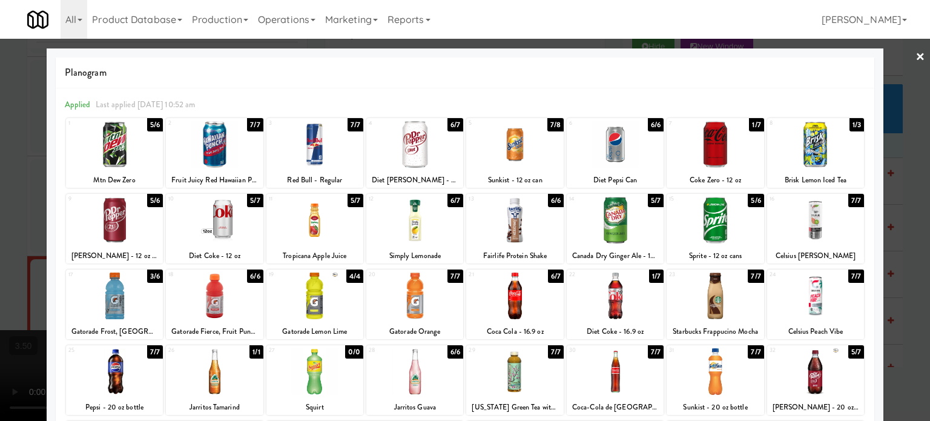
click at [148, 282] on div "3/6" at bounding box center [155, 276] width 16 height 13
click at [18, 273] on div at bounding box center [465, 210] width 930 height 421
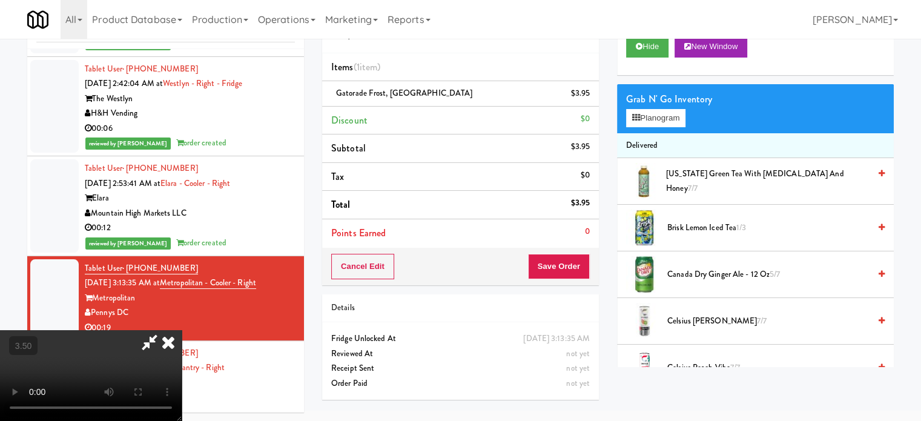
drag, startPoint x: 233, startPoint y: 229, endPoint x: 235, endPoint y: 211, distance: 17.7
click at [182, 330] on video at bounding box center [91, 375] width 182 height 91
drag, startPoint x: 235, startPoint y: 211, endPoint x: 278, endPoint y: 242, distance: 52.9
click at [182, 330] on video at bounding box center [91, 375] width 182 height 91
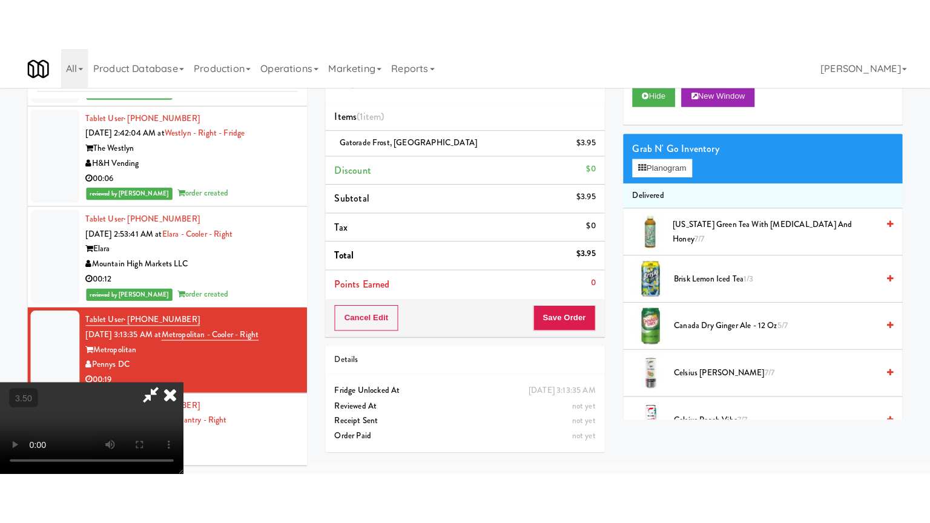
scroll to position [39, 0]
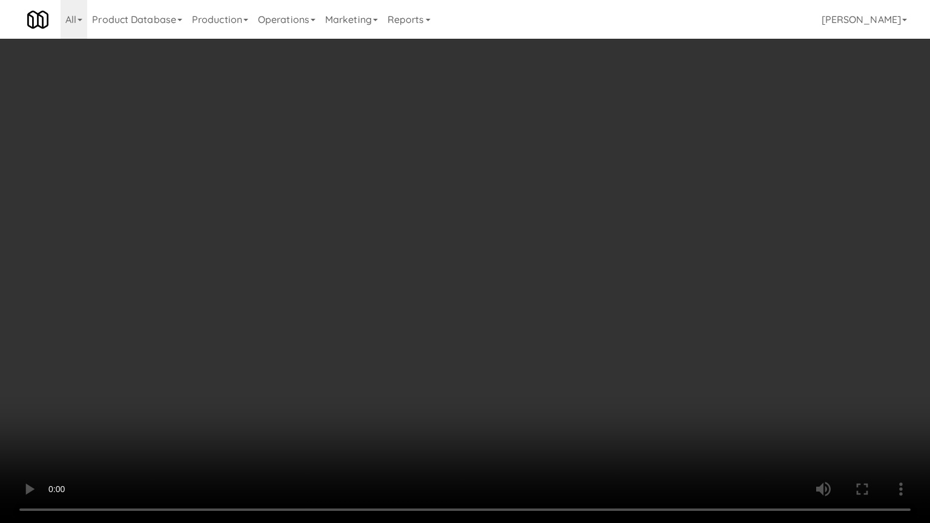
click at [320, 223] on video at bounding box center [465, 261] width 930 height 523
click at [346, 220] on video at bounding box center [465, 261] width 930 height 523
click at [351, 220] on video at bounding box center [465, 261] width 930 height 523
click at [432, 222] on video at bounding box center [465, 261] width 930 height 523
click at [458, 223] on video at bounding box center [465, 261] width 930 height 523
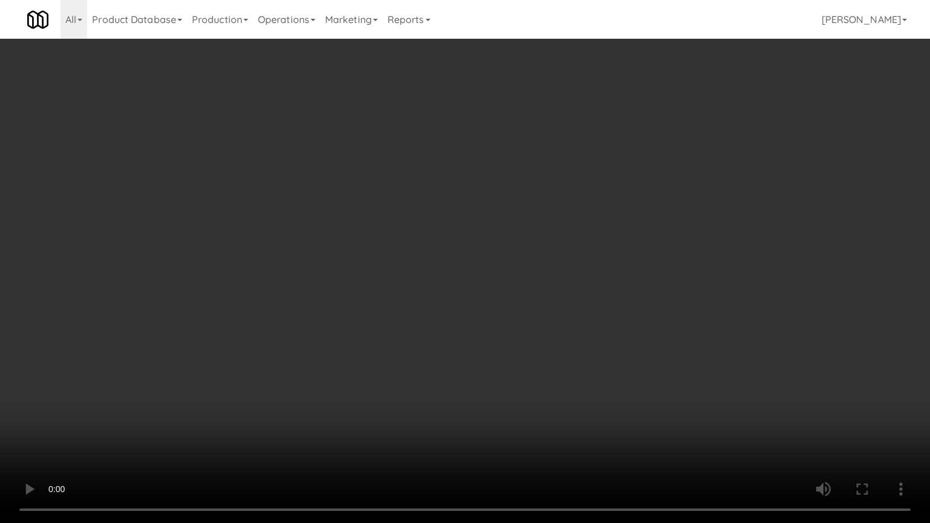
click at [435, 230] on video at bounding box center [465, 261] width 930 height 523
click at [450, 231] on video at bounding box center [465, 261] width 930 height 523
drag, startPoint x: 475, startPoint y: 257, endPoint x: 501, endPoint y: 247, distance: 27.8
click at [476, 257] on video at bounding box center [465, 261] width 930 height 523
click at [501, 248] on video at bounding box center [465, 261] width 930 height 523
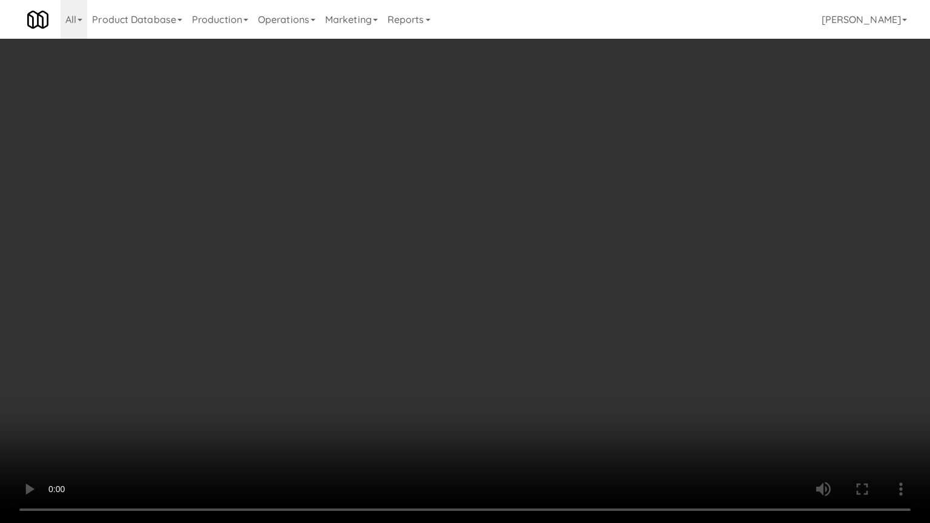
click at [506, 244] on video at bounding box center [465, 261] width 930 height 523
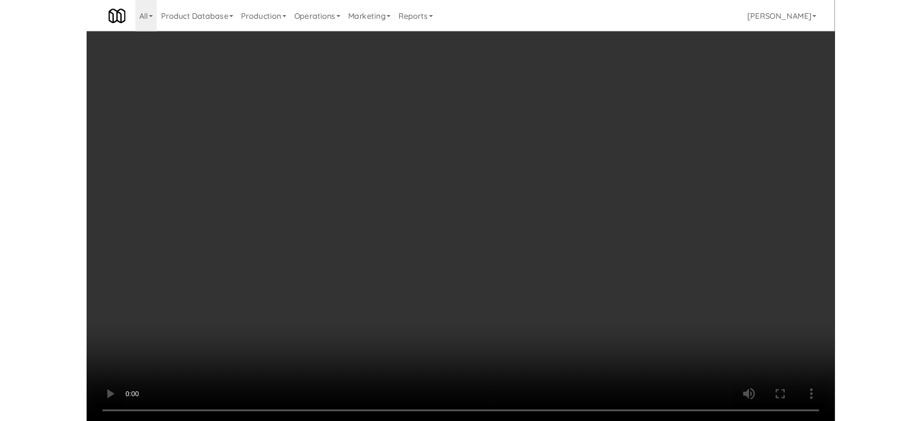
scroll to position [49, 0]
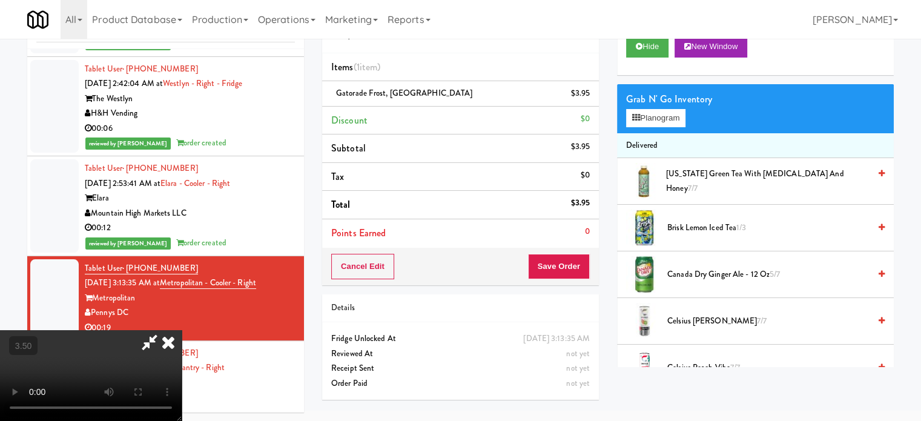
click at [681, 273] on span "Canada Dry Ginger Ale - 12 oz 5/7" at bounding box center [768, 274] width 202 height 15
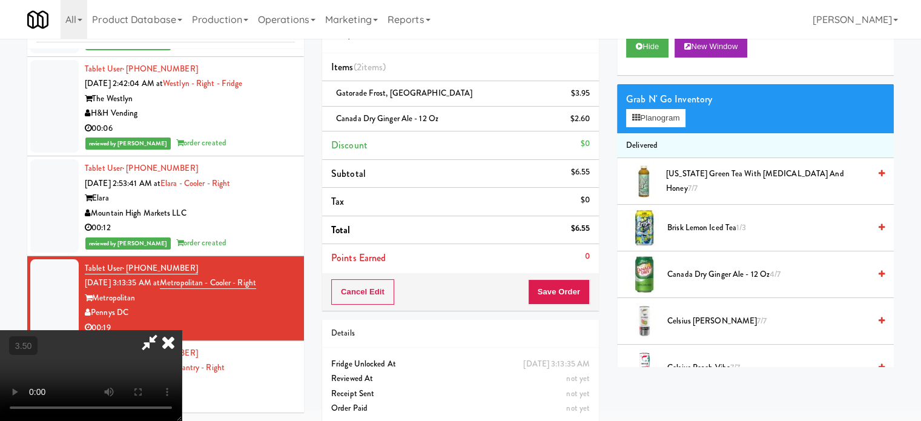
drag, startPoint x: 248, startPoint y: 256, endPoint x: 266, endPoint y: 242, distance: 23.0
click at [182, 330] on video at bounding box center [91, 375] width 182 height 91
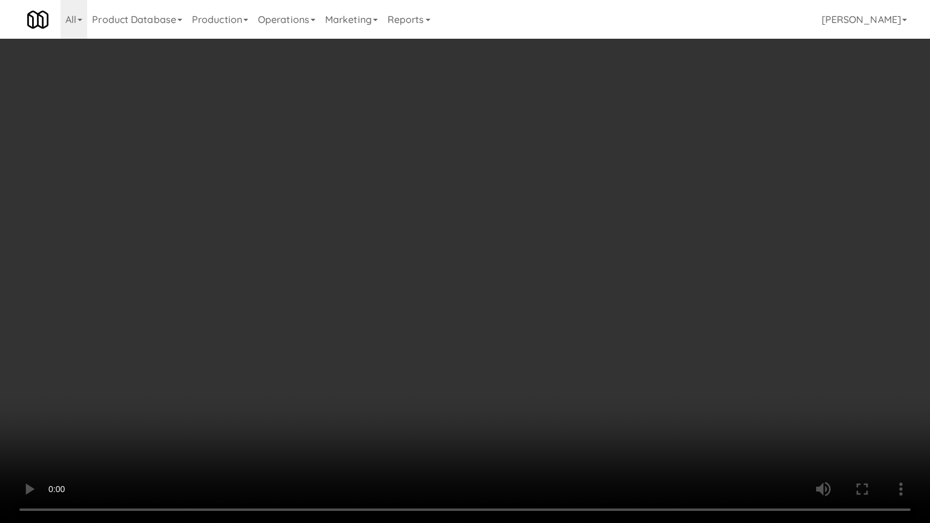
click at [280, 312] on video at bounding box center [465, 261] width 930 height 523
click at [322, 266] on video at bounding box center [465, 261] width 930 height 523
click at [339, 266] on video at bounding box center [465, 261] width 930 height 523
click at [442, 243] on video at bounding box center [465, 261] width 930 height 523
click at [453, 239] on video at bounding box center [465, 261] width 930 height 523
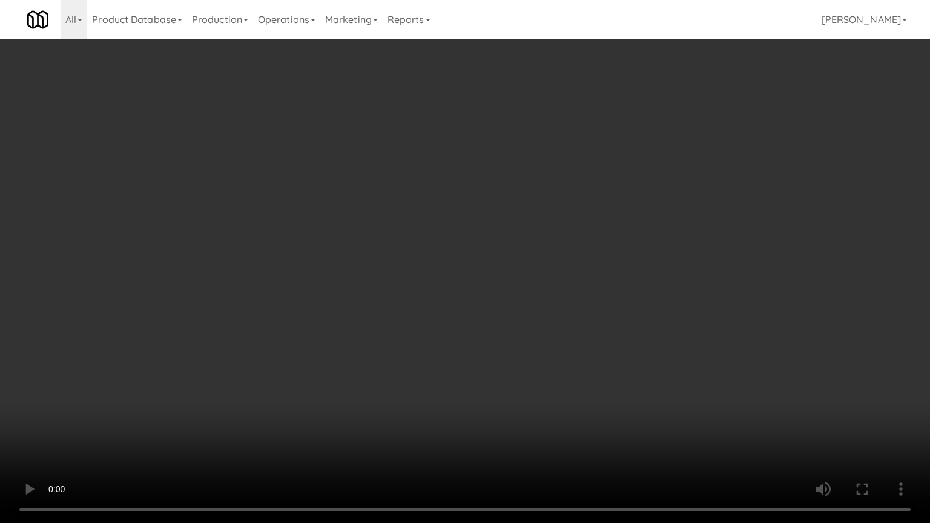
click at [452, 226] on video at bounding box center [465, 261] width 930 height 523
click at [453, 225] on video at bounding box center [465, 261] width 930 height 523
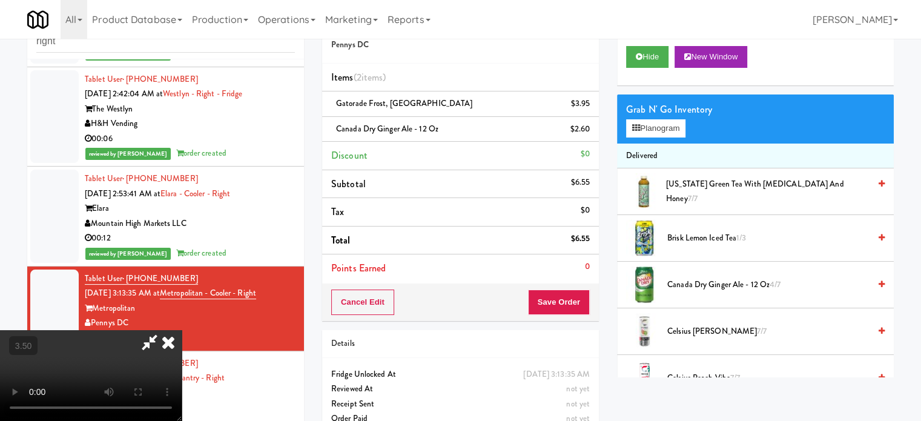
drag, startPoint x: 532, startPoint y: 60, endPoint x: 532, endPoint y: 67, distance: 7.3
click at [182, 330] on div at bounding box center [91, 375] width 182 height 91
click at [182, 330] on icon at bounding box center [168, 342] width 27 height 24
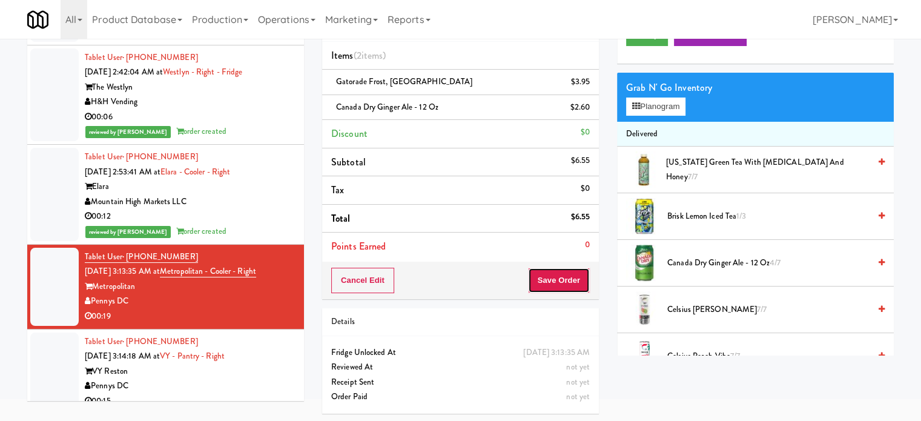
click at [560, 284] on button "Save Order" at bounding box center [559, 280] width 62 height 25
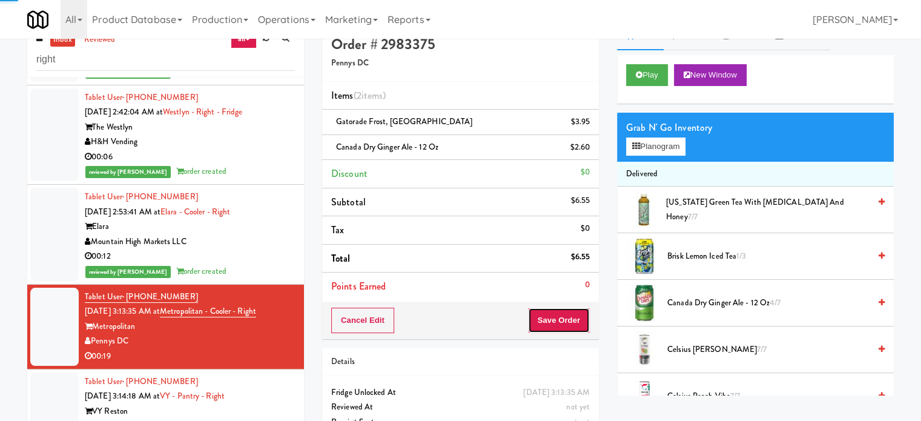
scroll to position [0, 0]
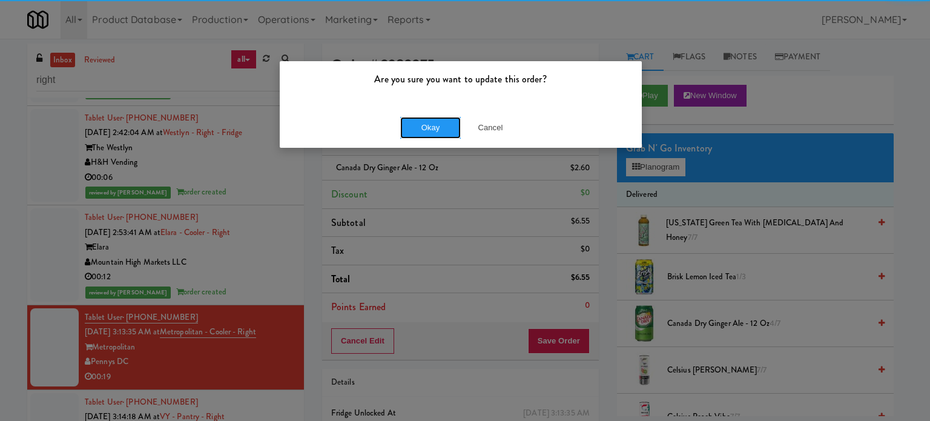
drag, startPoint x: 441, startPoint y: 124, endPoint x: 419, endPoint y: 147, distance: 31.7
click at [442, 125] on button "Okay" at bounding box center [430, 128] width 61 height 22
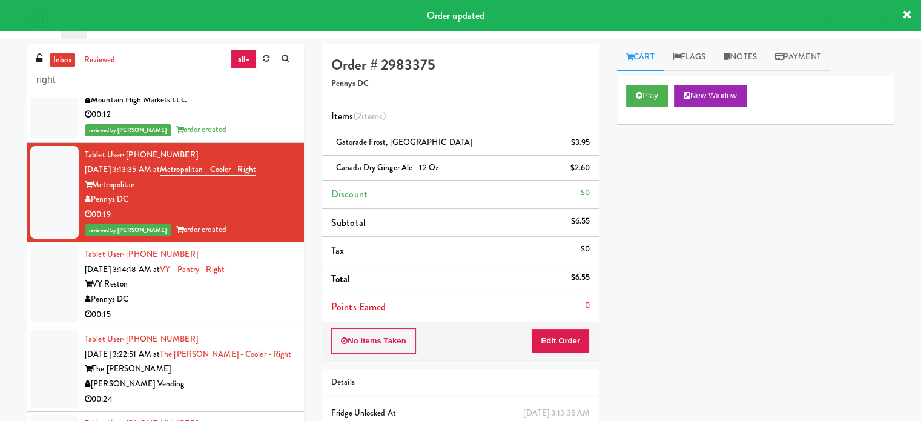
scroll to position [352, 0]
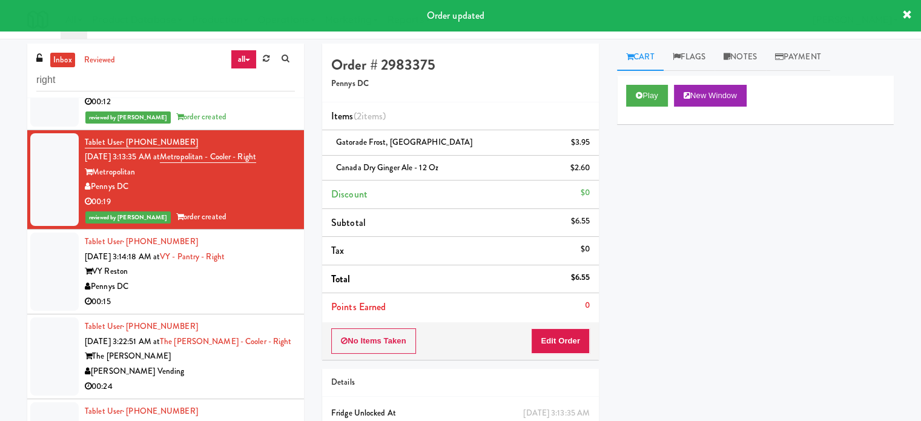
click at [216, 289] on div "Pennys DC" at bounding box center [190, 286] width 210 height 15
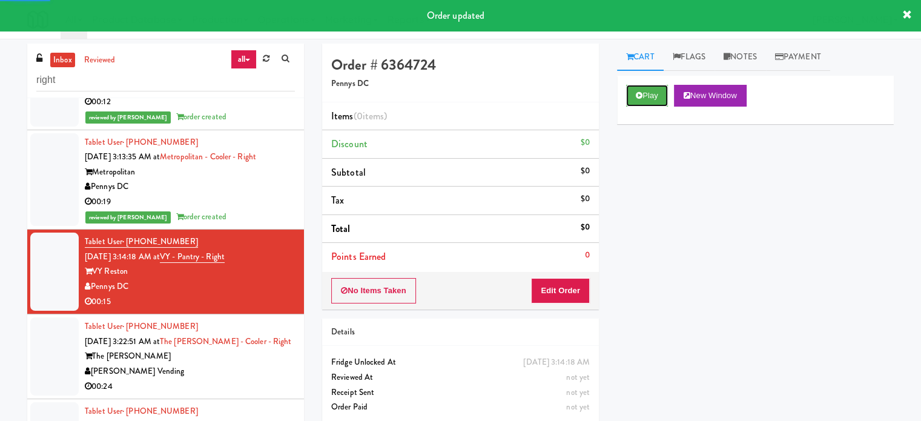
click at [648, 98] on button "Play" at bounding box center [647, 96] width 42 height 22
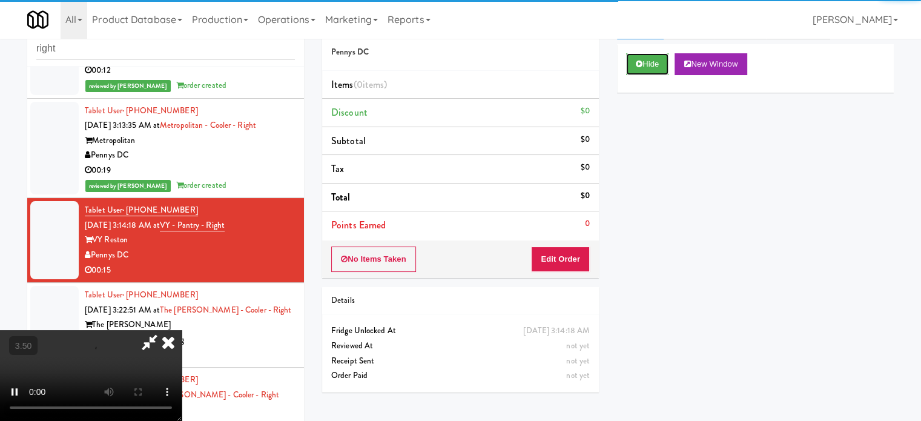
scroll to position [49, 0]
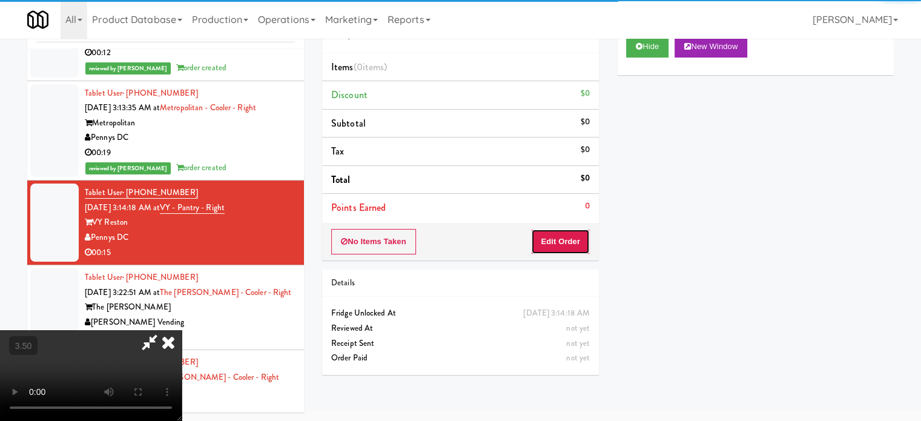
click at [557, 243] on button "Edit Order" at bounding box center [560, 241] width 59 height 25
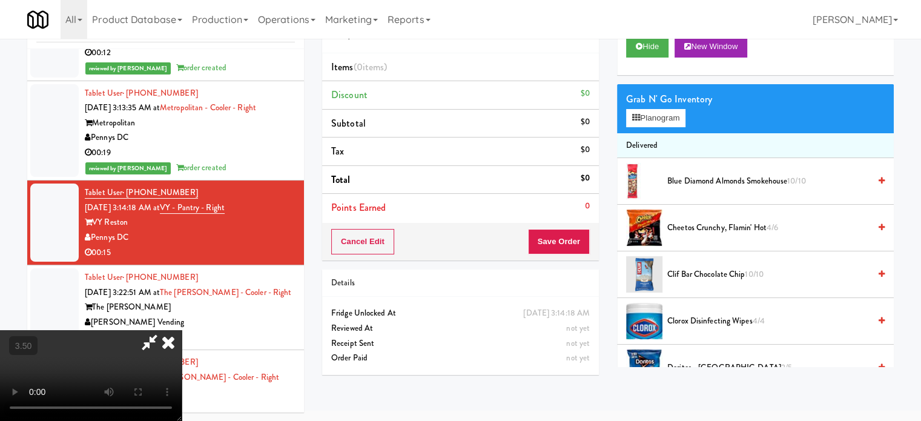
drag, startPoint x: 395, startPoint y: 280, endPoint x: 405, endPoint y: 262, distance: 20.9
click at [182, 330] on video at bounding box center [91, 375] width 182 height 91
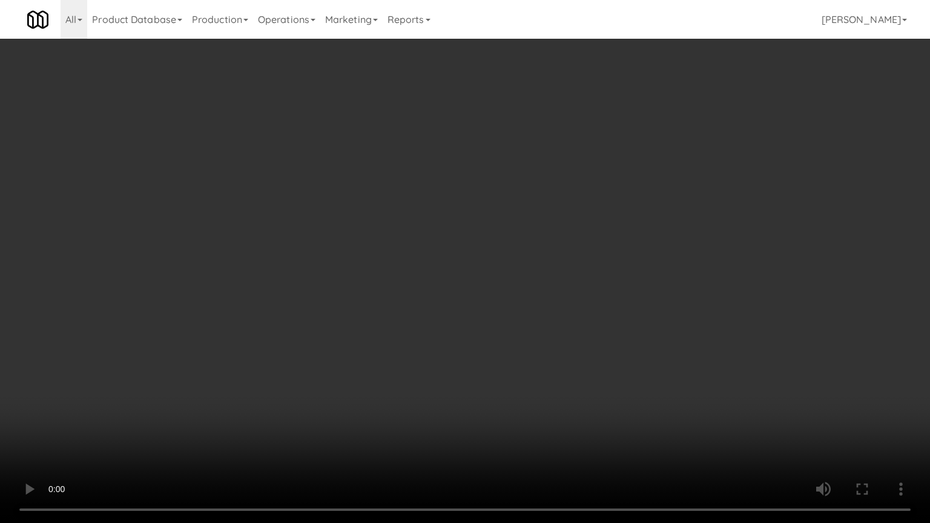
click at [499, 124] on video at bounding box center [465, 261] width 930 height 523
click at [509, 130] on video at bounding box center [465, 261] width 930 height 523
click at [552, 131] on video at bounding box center [465, 261] width 930 height 523
click at [604, 138] on video at bounding box center [465, 261] width 930 height 523
click at [662, 145] on video at bounding box center [465, 261] width 930 height 523
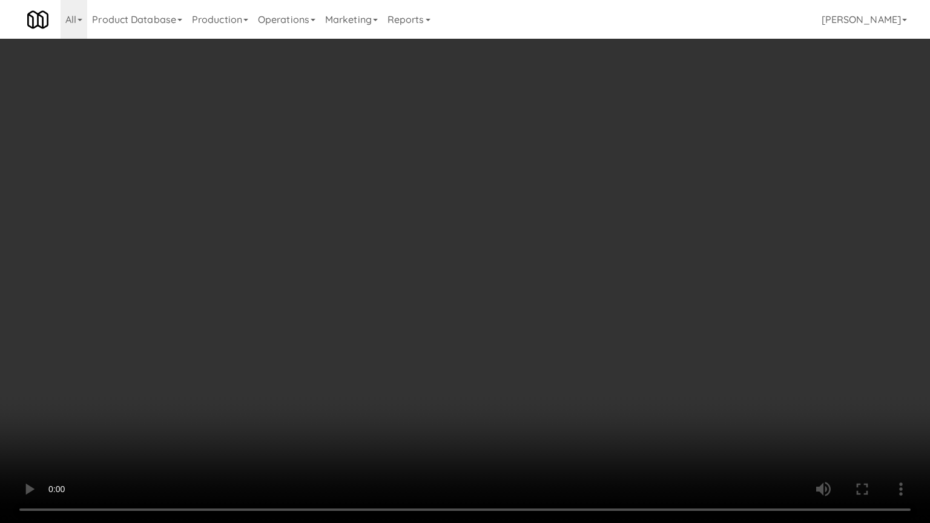
click at [561, 153] on video at bounding box center [465, 261] width 930 height 523
click at [715, 133] on video at bounding box center [465, 261] width 930 height 523
drag, startPoint x: 475, startPoint y: 141, endPoint x: 482, endPoint y: 129, distance: 13.6
click at [475, 141] on video at bounding box center [465, 261] width 930 height 523
click at [574, 172] on video at bounding box center [465, 261] width 930 height 523
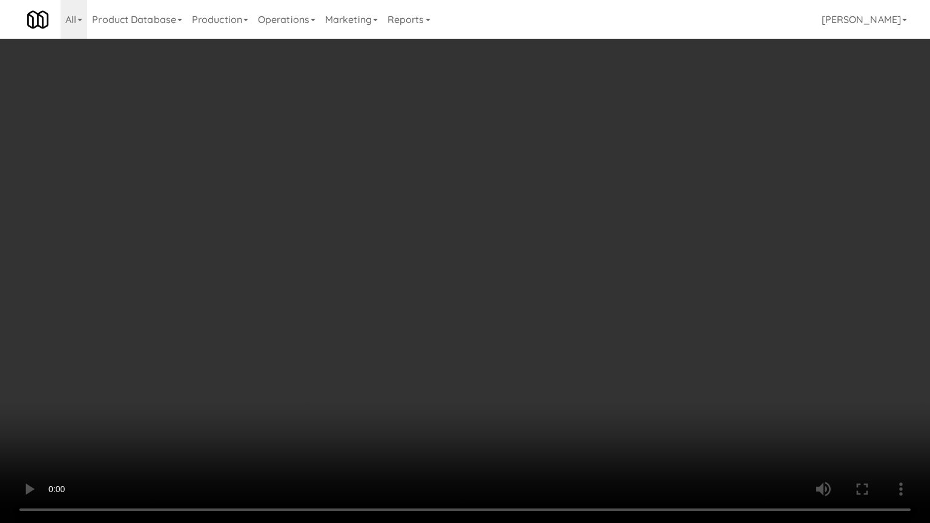
drag, startPoint x: 473, startPoint y: 182, endPoint x: 485, endPoint y: 157, distance: 27.6
click at [475, 177] on video at bounding box center [465, 261] width 930 height 523
click at [428, 177] on video at bounding box center [465, 261] width 930 height 523
click at [423, 420] on video at bounding box center [465, 261] width 930 height 523
click at [420, 313] on video at bounding box center [465, 261] width 930 height 523
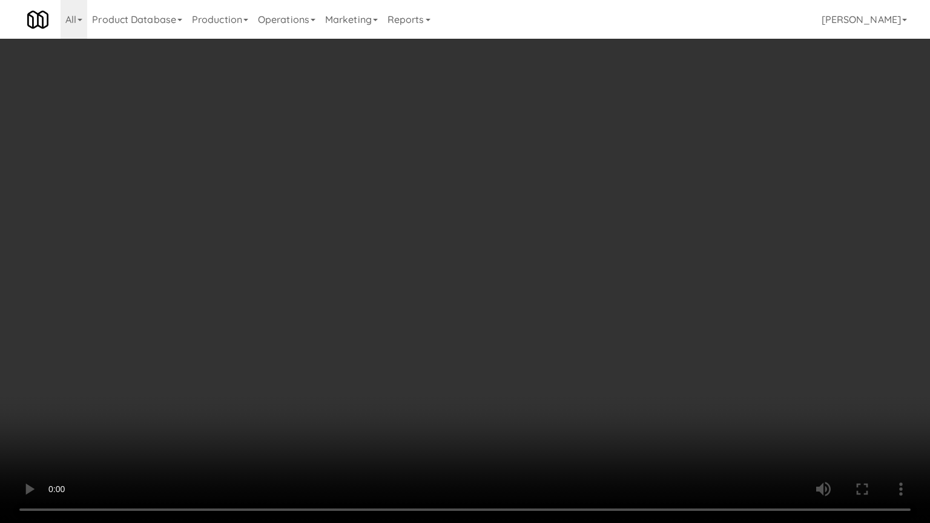
click at [355, 417] on video at bounding box center [465, 261] width 930 height 523
click at [359, 297] on video at bounding box center [465, 261] width 930 height 523
click at [305, 290] on video at bounding box center [465, 261] width 930 height 523
click at [310, 253] on video at bounding box center [465, 261] width 930 height 523
click at [315, 245] on video at bounding box center [465, 261] width 930 height 523
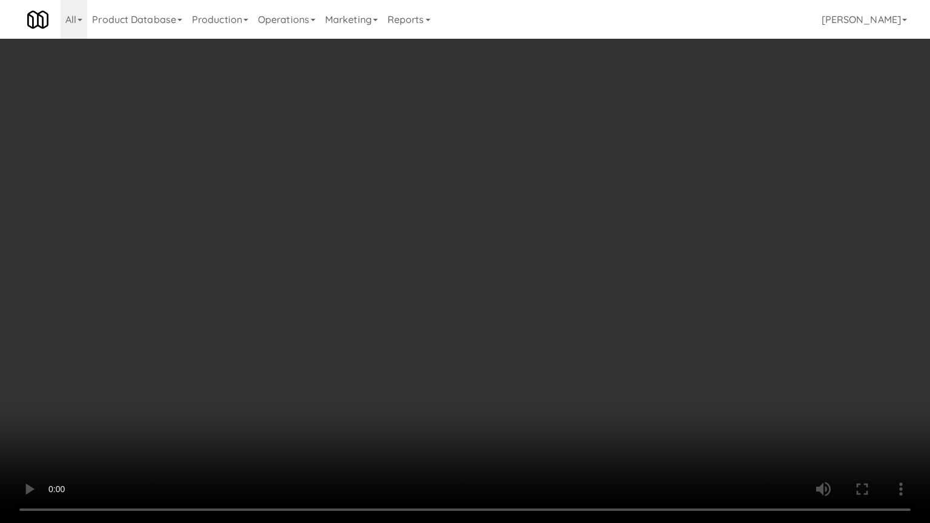
click at [336, 237] on video at bounding box center [465, 261] width 930 height 523
click at [319, 237] on video at bounding box center [465, 261] width 930 height 523
click at [329, 225] on video at bounding box center [465, 261] width 930 height 523
click at [242, 227] on video at bounding box center [465, 261] width 930 height 523
click at [327, 202] on video at bounding box center [465, 261] width 930 height 523
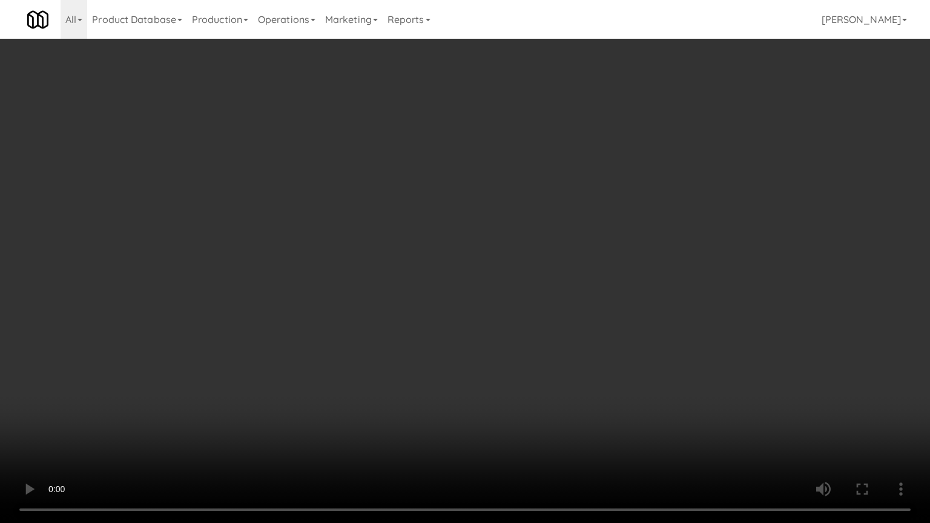
drag, startPoint x: 220, startPoint y: 194, endPoint x: 223, endPoint y: 187, distance: 7.7
click at [220, 193] on video at bounding box center [465, 261] width 930 height 523
click at [276, 182] on video at bounding box center [465, 261] width 930 height 523
click at [257, 180] on video at bounding box center [465, 261] width 930 height 523
click at [271, 175] on video at bounding box center [465, 261] width 930 height 523
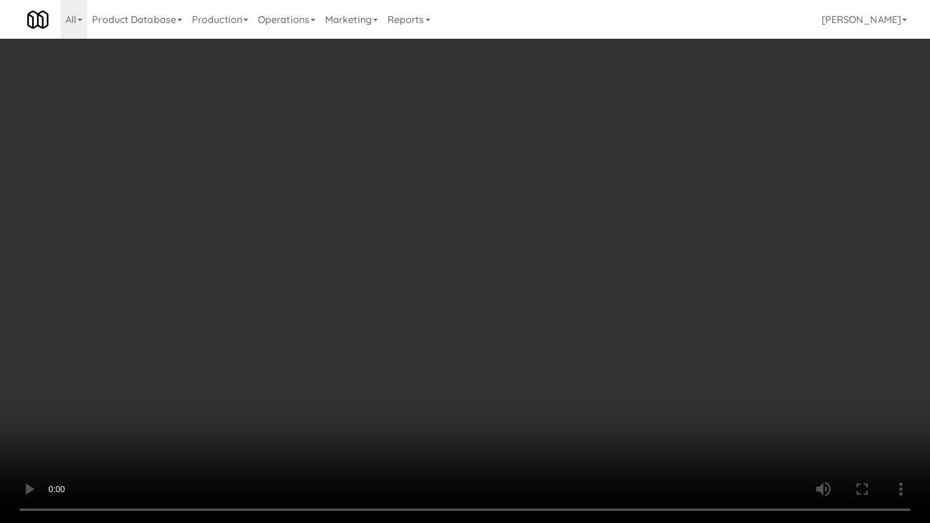
click at [269, 177] on video at bounding box center [465, 261] width 930 height 523
click at [300, 176] on video at bounding box center [465, 261] width 930 height 523
click at [262, 176] on video at bounding box center [465, 261] width 930 height 523
click at [305, 199] on video at bounding box center [465, 261] width 930 height 523
drag, startPoint x: 240, startPoint y: 204, endPoint x: 240, endPoint y: 189, distance: 14.5
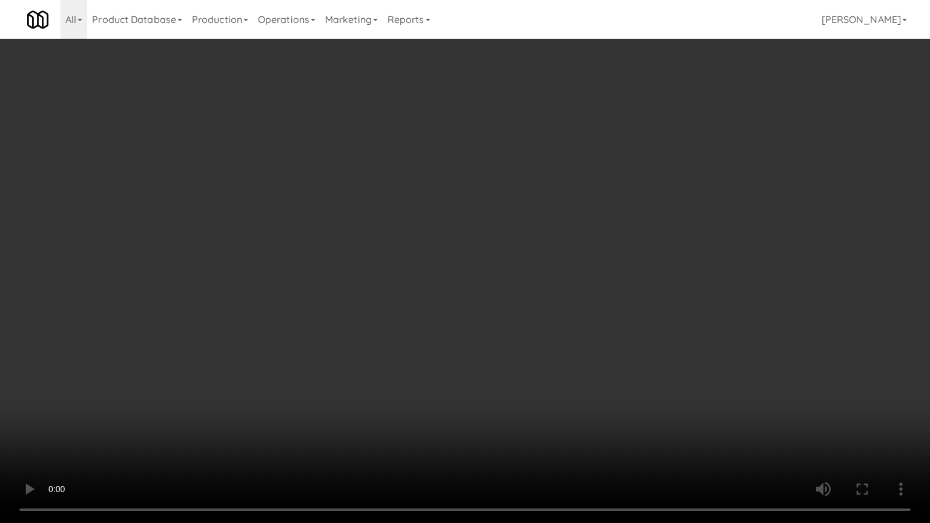
click at [240, 202] on video at bounding box center [465, 261] width 930 height 523
click at [361, 230] on video at bounding box center [465, 261] width 930 height 523
drag, startPoint x: 301, startPoint y: 216, endPoint x: 304, endPoint y: 210, distance: 7.3
click at [300, 215] on video at bounding box center [465, 261] width 930 height 523
click at [336, 214] on video at bounding box center [465, 261] width 930 height 523
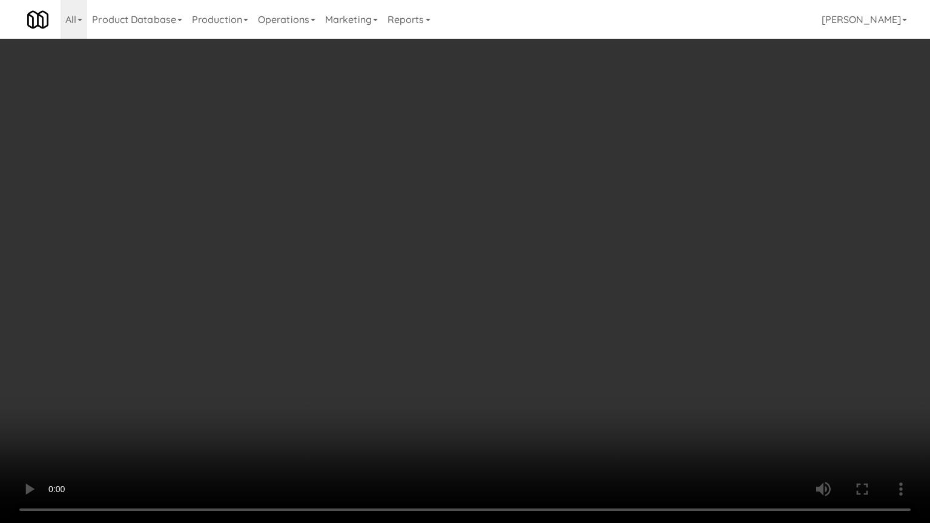
click at [350, 193] on video at bounding box center [465, 261] width 930 height 523
drag, startPoint x: 366, startPoint y: 182, endPoint x: 407, endPoint y: 89, distance: 101.4
click at [370, 180] on video at bounding box center [465, 261] width 930 height 523
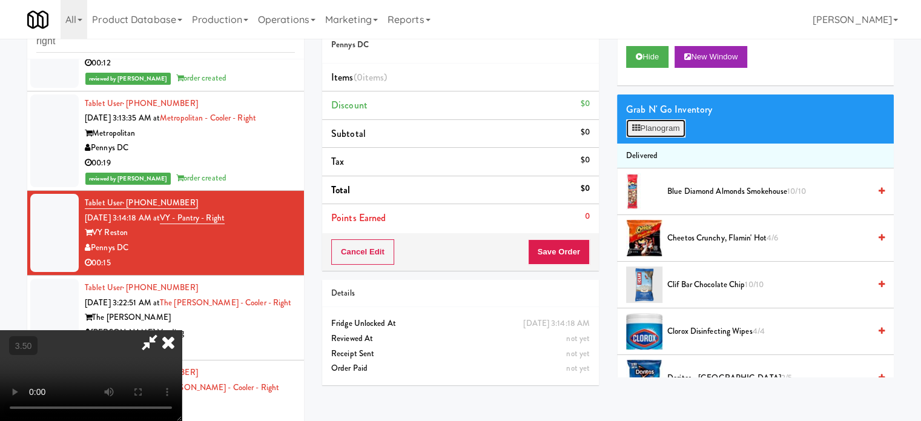
click at [654, 130] on button "Planogram" at bounding box center [655, 128] width 59 height 18
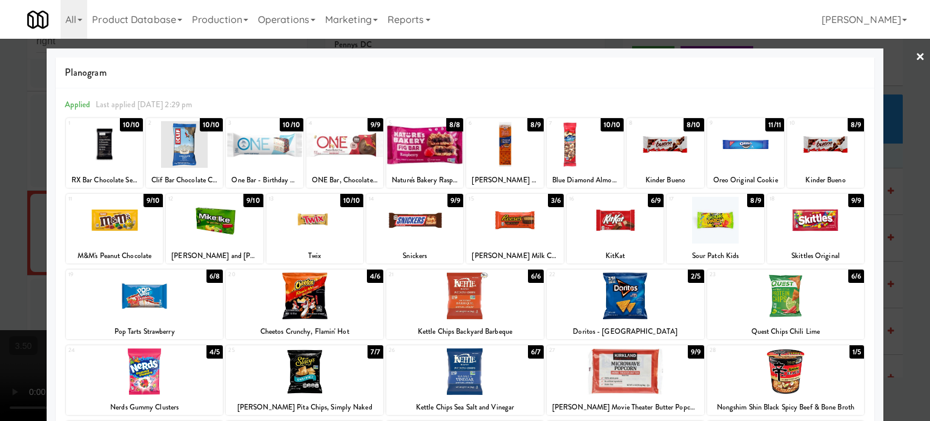
click at [448, 200] on div "9/9" at bounding box center [456, 200] width 16 height 13
click at [447, 200] on div "8/9" at bounding box center [455, 200] width 16 height 13
click at [909, 270] on div at bounding box center [465, 210] width 930 height 421
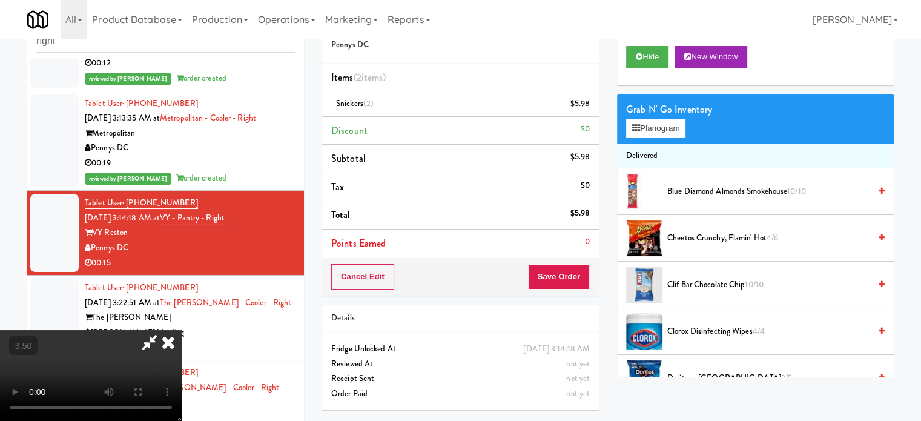
drag, startPoint x: 337, startPoint y: 234, endPoint x: 340, endPoint y: 227, distance: 8.1
click at [182, 330] on video at bounding box center [91, 375] width 182 height 91
drag, startPoint x: 344, startPoint y: 220, endPoint x: 383, endPoint y: 167, distance: 65.9
click at [182, 330] on video at bounding box center [91, 375] width 182 height 91
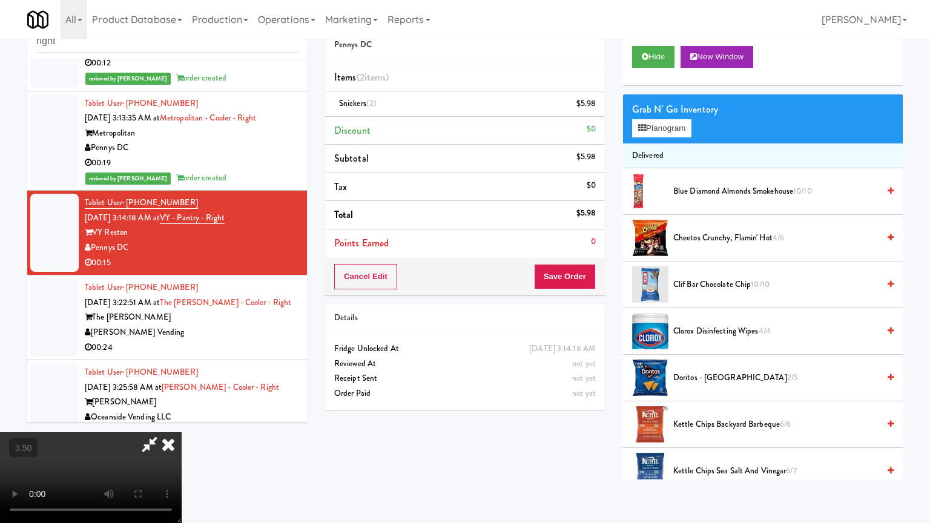
click at [182, 420] on video at bounding box center [91, 477] width 182 height 91
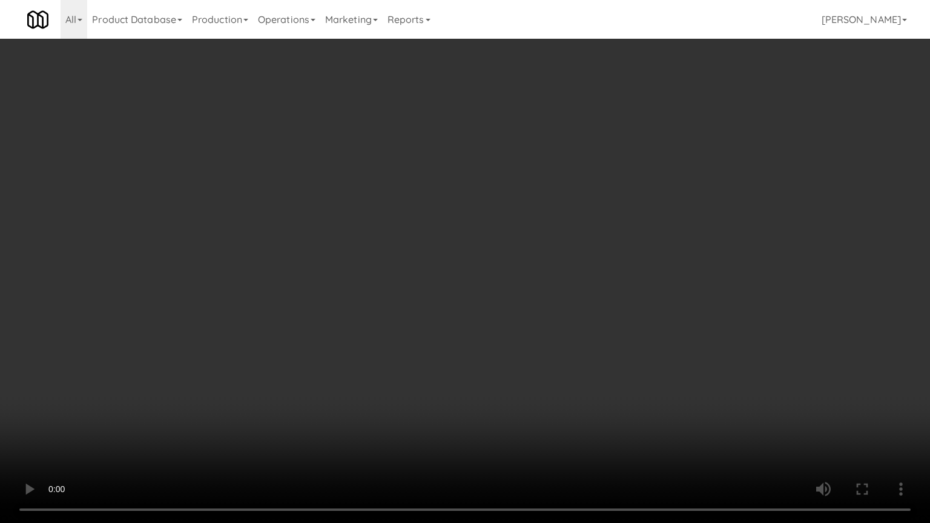
click at [471, 204] on video at bounding box center [465, 261] width 930 height 523
click at [472, 213] on video at bounding box center [465, 261] width 930 height 523
click at [479, 222] on video at bounding box center [465, 261] width 930 height 523
click at [480, 222] on video at bounding box center [465, 261] width 930 height 523
click at [457, 245] on video at bounding box center [465, 261] width 930 height 523
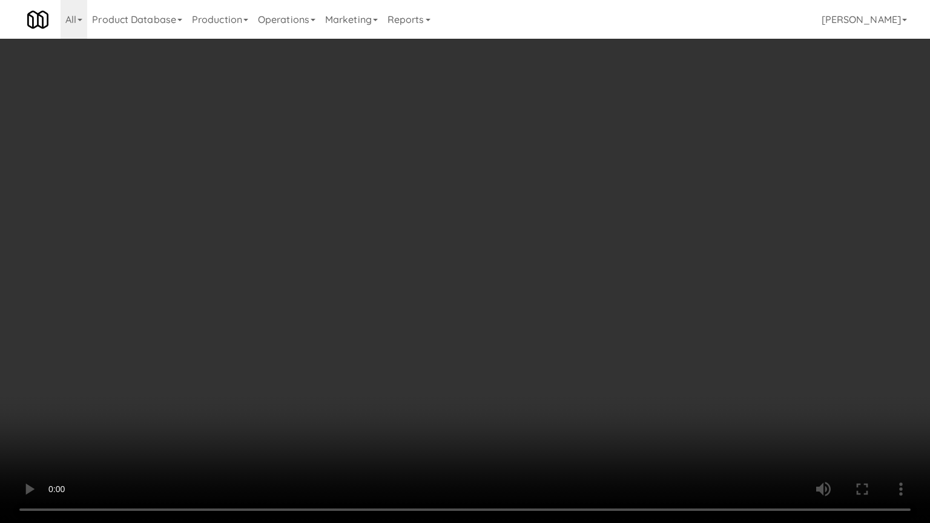
click at [458, 239] on video at bounding box center [465, 261] width 930 height 523
click at [501, 268] on video at bounding box center [465, 261] width 930 height 523
drag, startPoint x: 398, startPoint y: 257, endPoint x: 400, endPoint y: 249, distance: 8.1
click at [398, 257] on video at bounding box center [465, 261] width 930 height 523
click at [480, 271] on video at bounding box center [465, 261] width 930 height 523
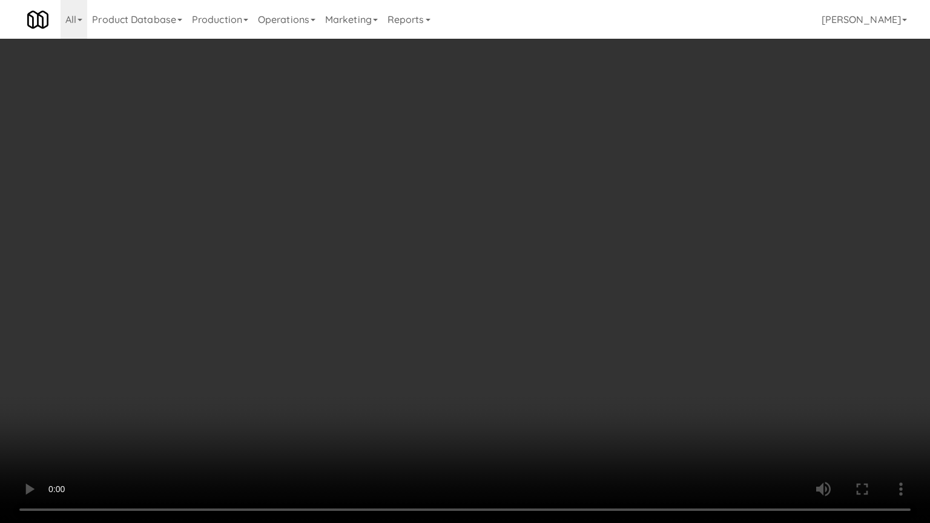
drag, startPoint x: 346, startPoint y: 318, endPoint x: 357, endPoint y: 297, distance: 23.3
click at [349, 314] on video at bounding box center [465, 261] width 930 height 523
drag, startPoint x: 357, startPoint y: 297, endPoint x: 374, endPoint y: 274, distance: 29.0
click at [374, 274] on video at bounding box center [465, 261] width 930 height 523
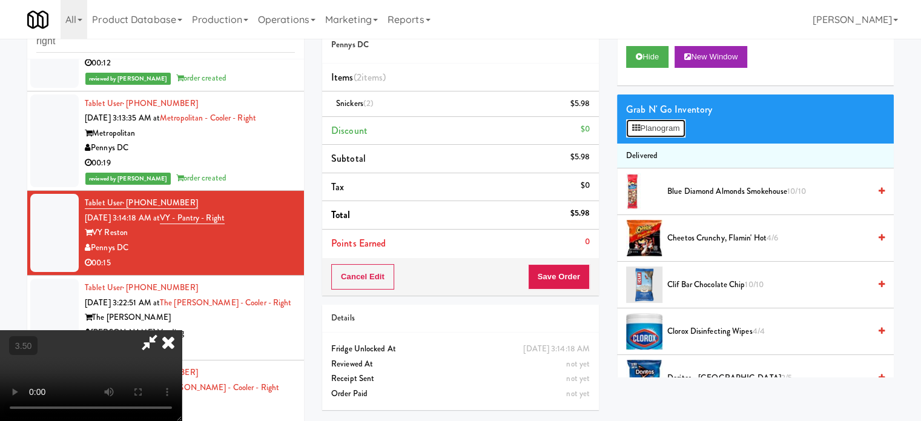
drag, startPoint x: 661, startPoint y: 134, endPoint x: 669, endPoint y: 127, distance: 10.3
click at [661, 134] on button "Planogram" at bounding box center [655, 128] width 59 height 18
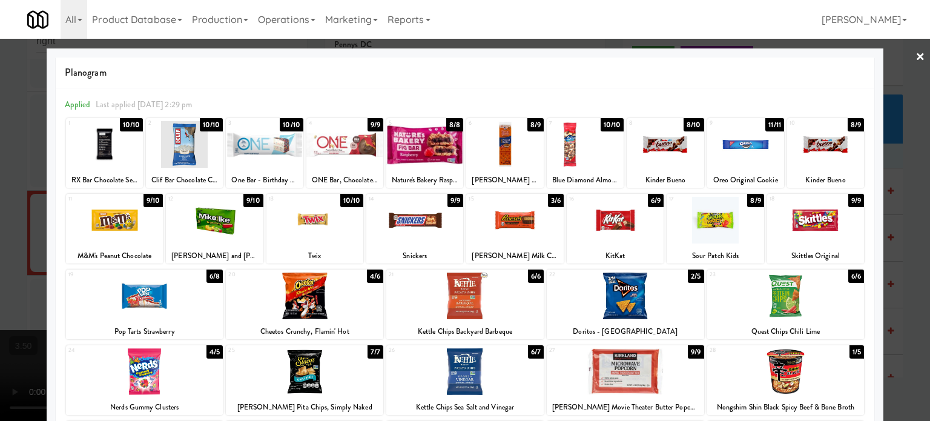
click at [448, 200] on div "9/9" at bounding box center [456, 200] width 16 height 13
click at [448, 200] on div "6/9" at bounding box center [456, 200] width 16 height 13
click at [884, 250] on div at bounding box center [465, 210] width 930 height 421
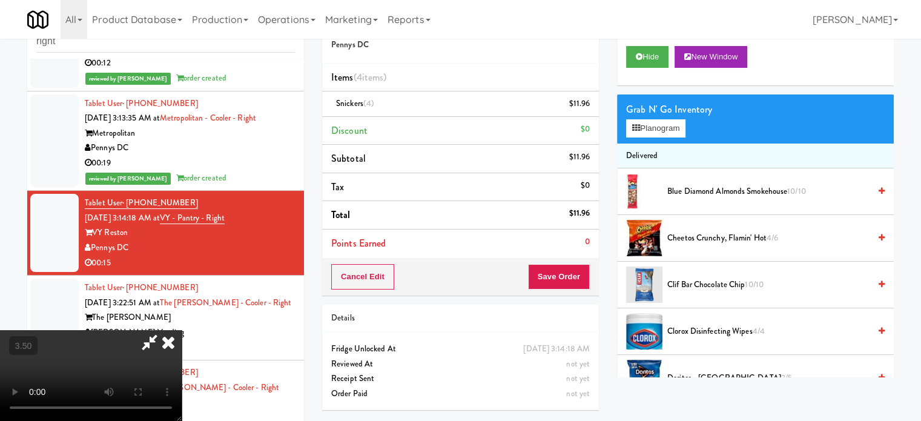
click at [182, 330] on video at bounding box center [91, 375] width 182 height 91
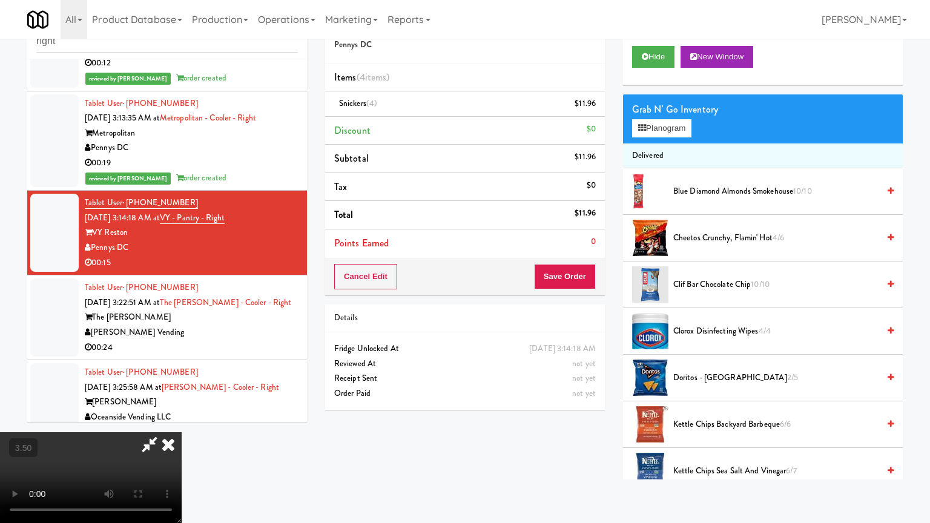
click at [182, 420] on video at bounding box center [91, 477] width 182 height 91
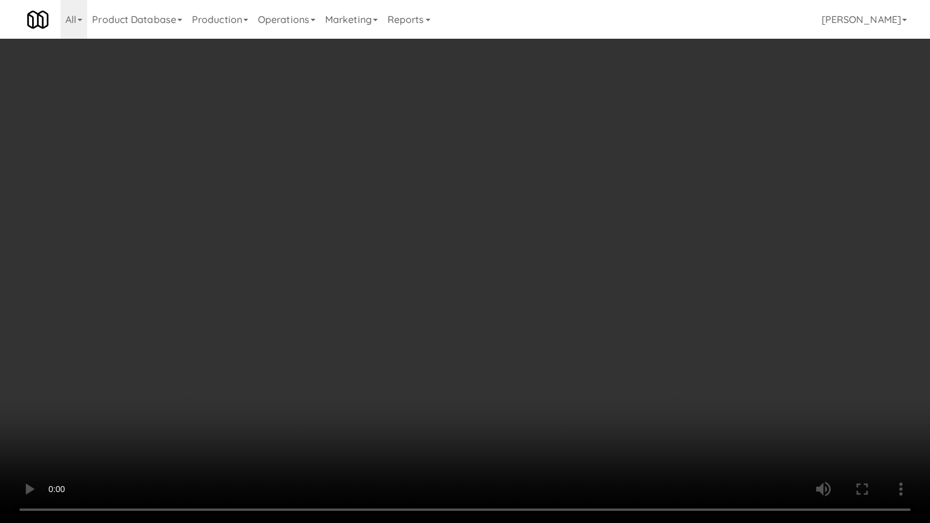
drag, startPoint x: 402, startPoint y: 199, endPoint x: 435, endPoint y: 201, distance: 33.4
click at [409, 200] on video at bounding box center [465, 261] width 930 height 523
click at [436, 200] on video at bounding box center [465, 261] width 930 height 523
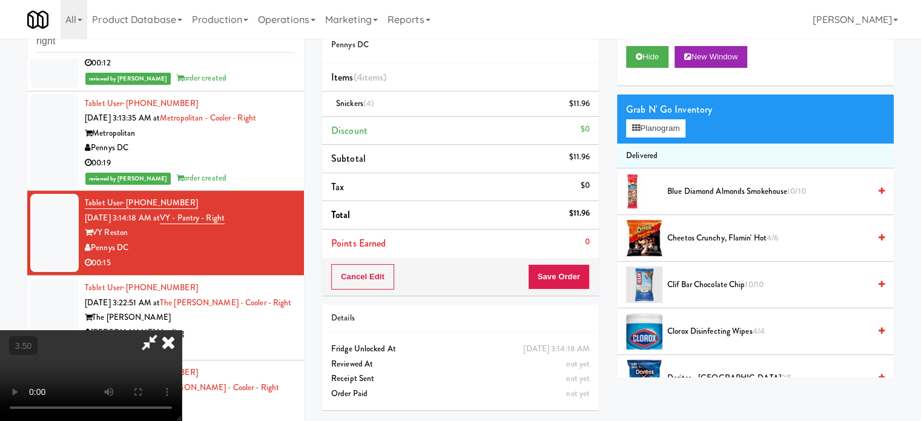
click at [182, 330] on icon at bounding box center [168, 342] width 27 height 24
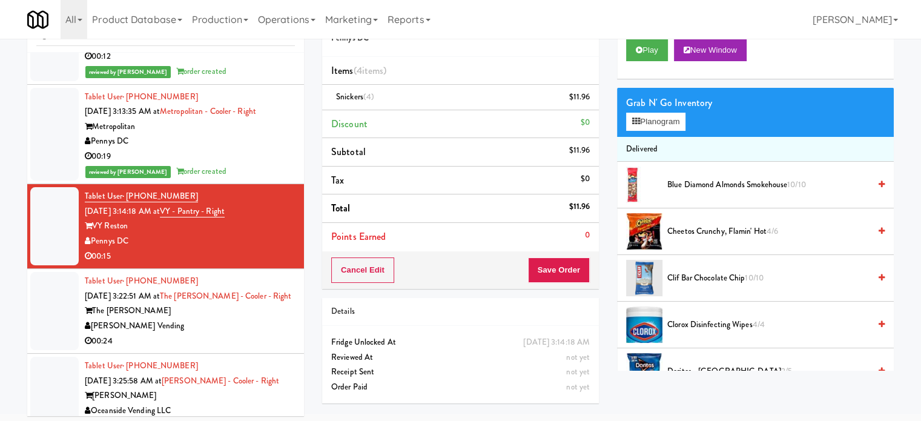
scroll to position [49, 0]
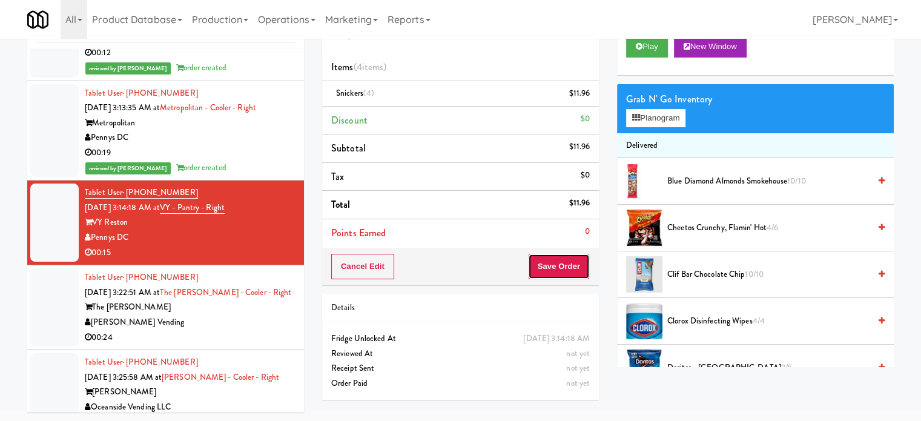
click at [566, 273] on button "Save Order" at bounding box center [559, 266] width 62 height 25
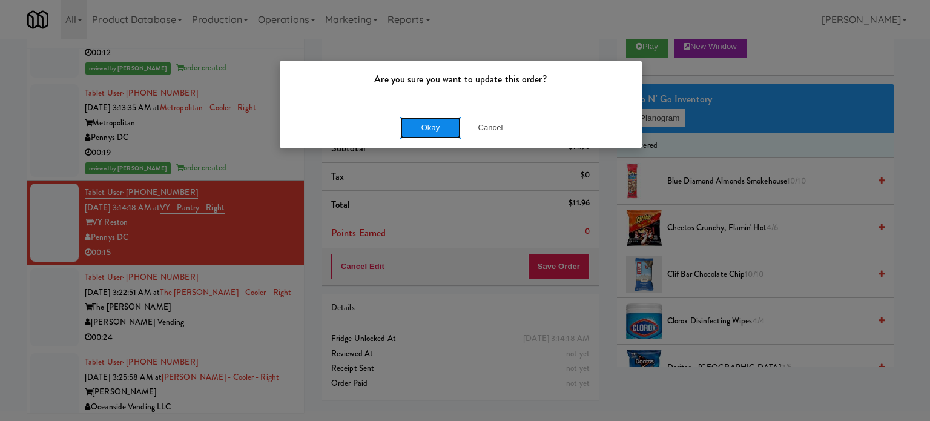
click at [437, 125] on button "Okay" at bounding box center [430, 128] width 61 height 22
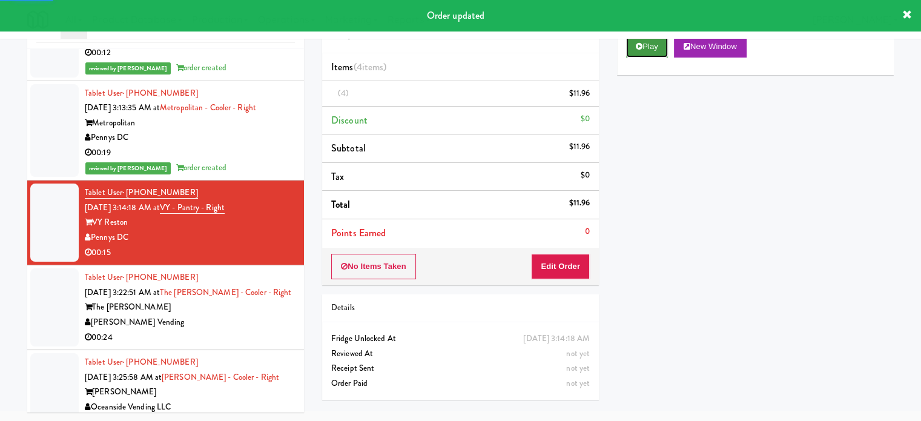
click at [654, 49] on button "Play" at bounding box center [647, 47] width 42 height 22
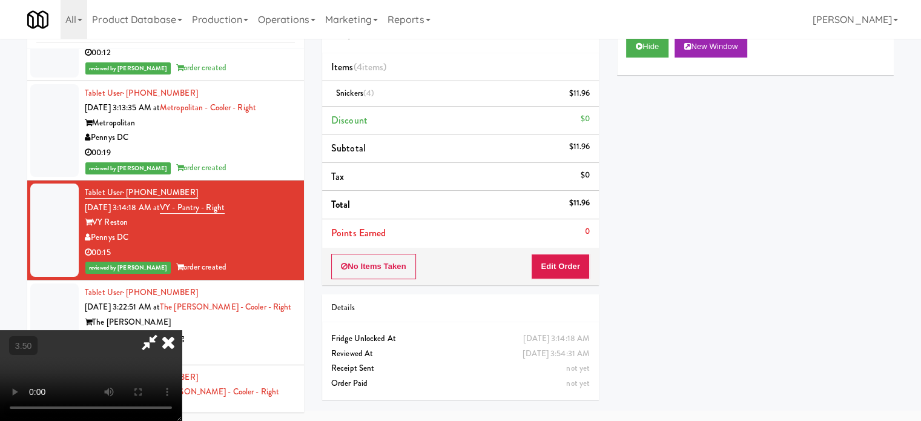
drag, startPoint x: 353, startPoint y: 239, endPoint x: 361, endPoint y: 228, distance: 13.3
click at [182, 330] on video at bounding box center [91, 375] width 182 height 91
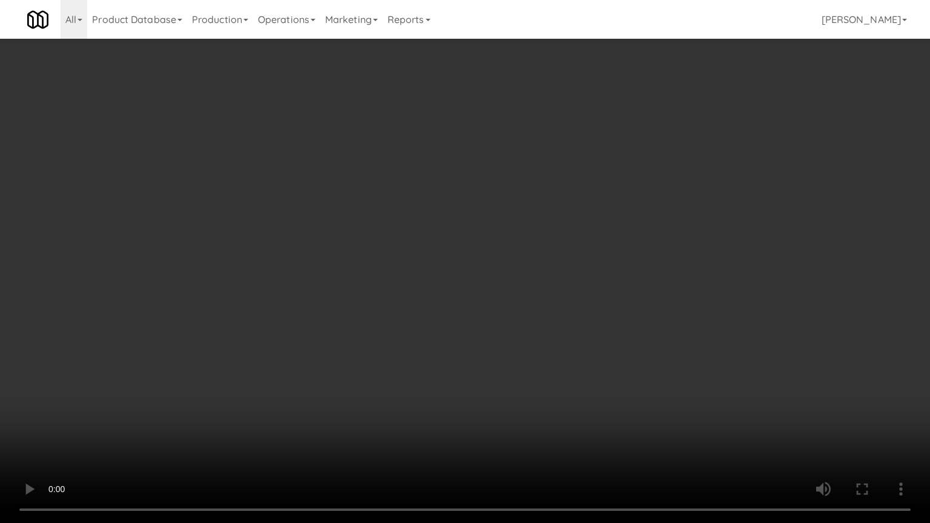
drag, startPoint x: 241, startPoint y: 414, endPoint x: 327, endPoint y: 336, distance: 115.8
click at [249, 403] on video at bounding box center [465, 261] width 930 height 523
click at [470, 311] on video at bounding box center [465, 261] width 930 height 523
click at [474, 305] on video at bounding box center [465, 261] width 930 height 523
click at [463, 308] on video at bounding box center [465, 261] width 930 height 523
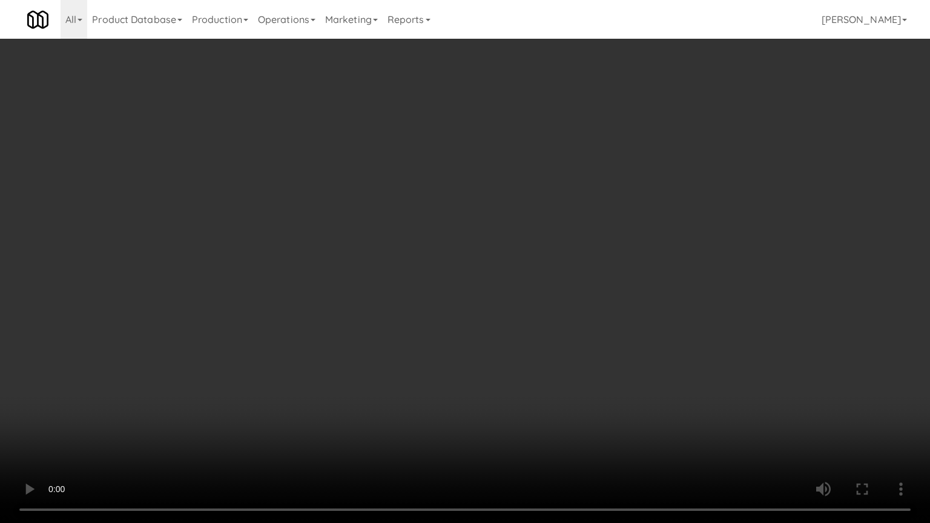
click at [491, 307] on video at bounding box center [465, 261] width 930 height 523
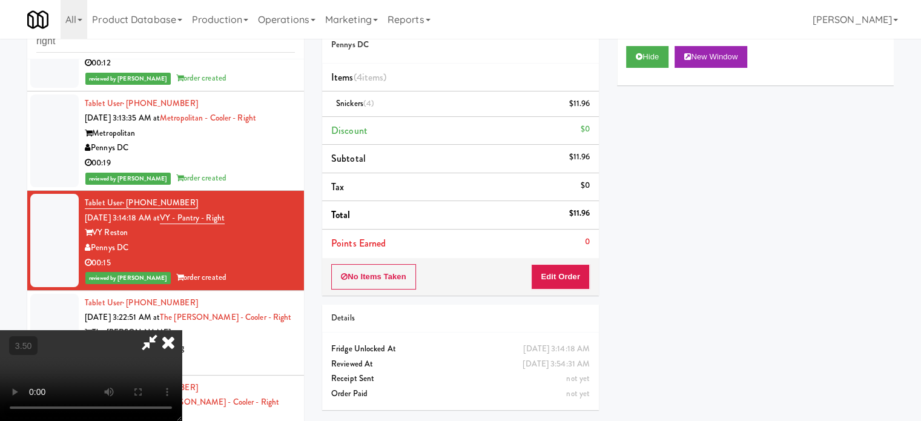
click at [182, 330] on video at bounding box center [91, 375] width 182 height 91
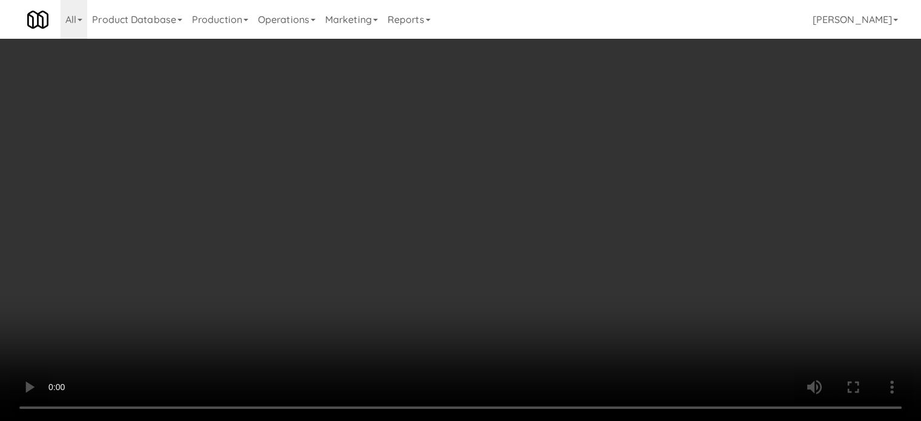
click at [368, 299] on video at bounding box center [460, 210] width 921 height 421
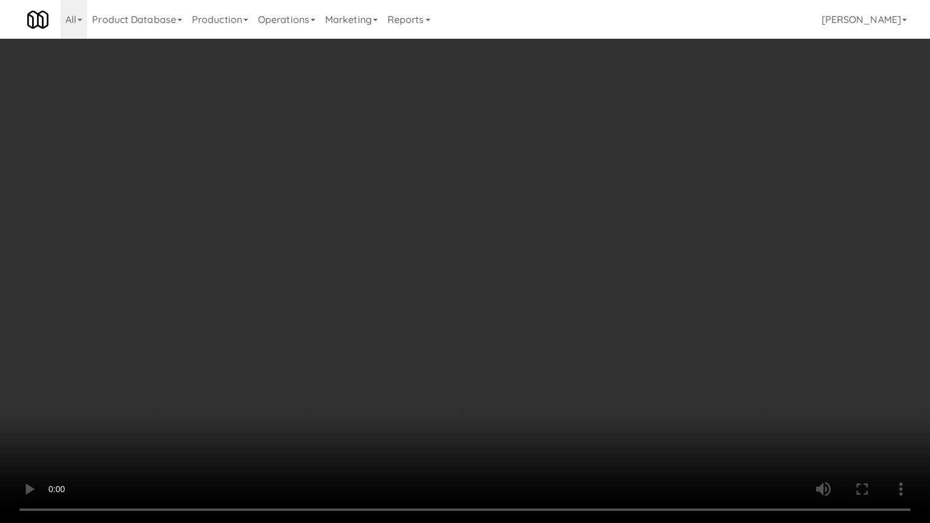
click at [426, 257] on video at bounding box center [465, 261] width 930 height 523
click at [409, 268] on video at bounding box center [465, 261] width 930 height 523
drag, startPoint x: 415, startPoint y: 266, endPoint x: 492, endPoint y: 205, distance: 99.1
click at [417, 266] on video at bounding box center [465, 261] width 930 height 523
click at [465, 230] on video at bounding box center [465, 261] width 930 height 523
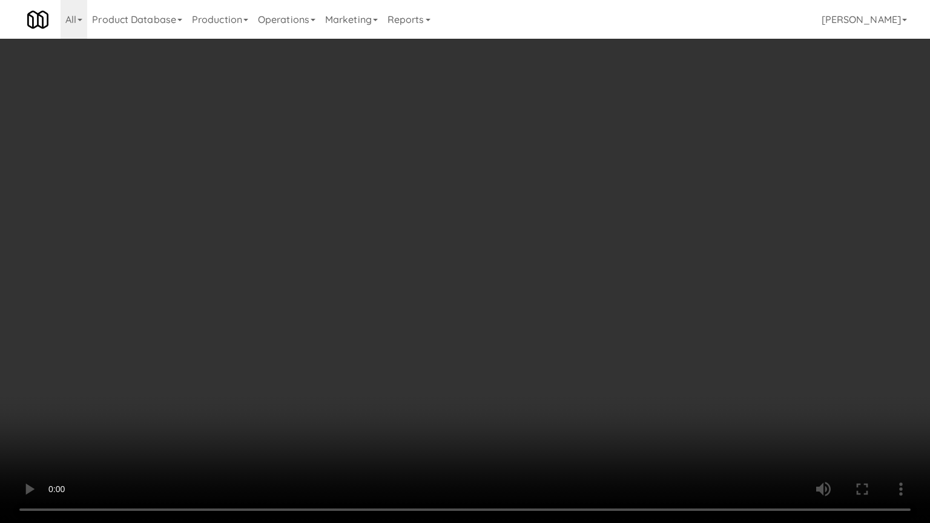
click at [491, 230] on video at bounding box center [465, 261] width 930 height 523
click at [477, 225] on video at bounding box center [465, 261] width 930 height 523
drag, startPoint x: 485, startPoint y: 221, endPoint x: 485, endPoint y: 145, distance: 76.3
click at [485, 222] on video at bounding box center [465, 261] width 930 height 523
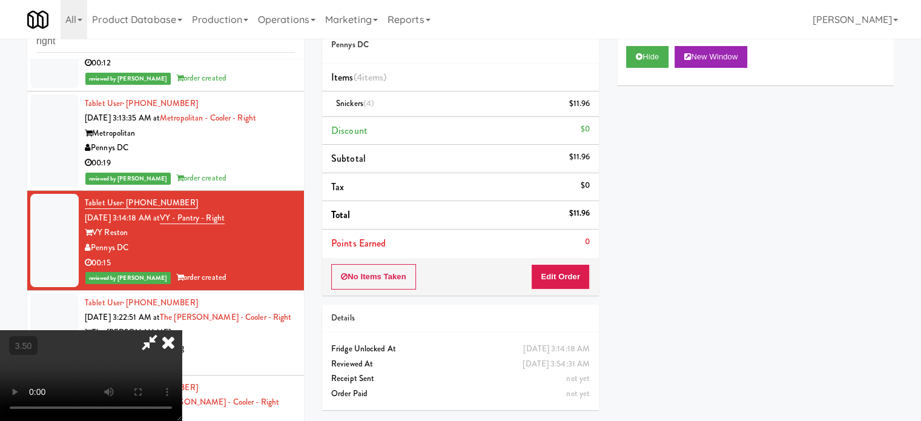
click at [182, 330] on icon at bounding box center [168, 342] width 27 height 24
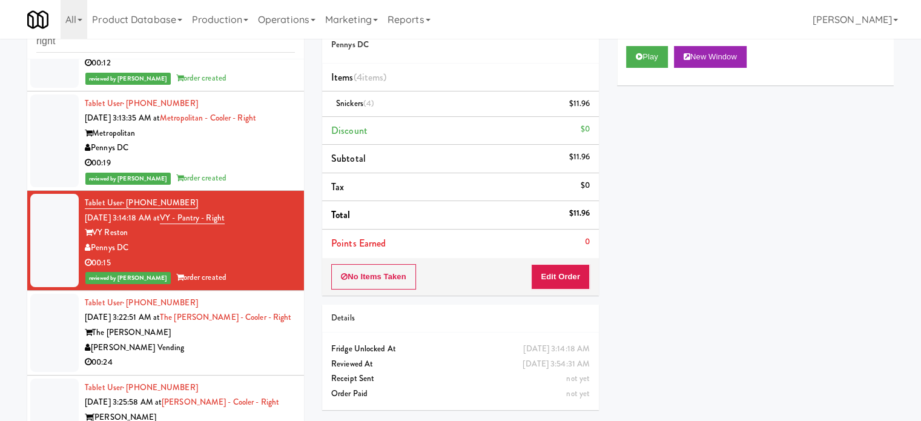
drag, startPoint x: 230, startPoint y: 353, endPoint x: 293, endPoint y: 302, distance: 81.0
click at [230, 352] on div "[PERSON_NAME] Vending" at bounding box center [190, 347] width 210 height 15
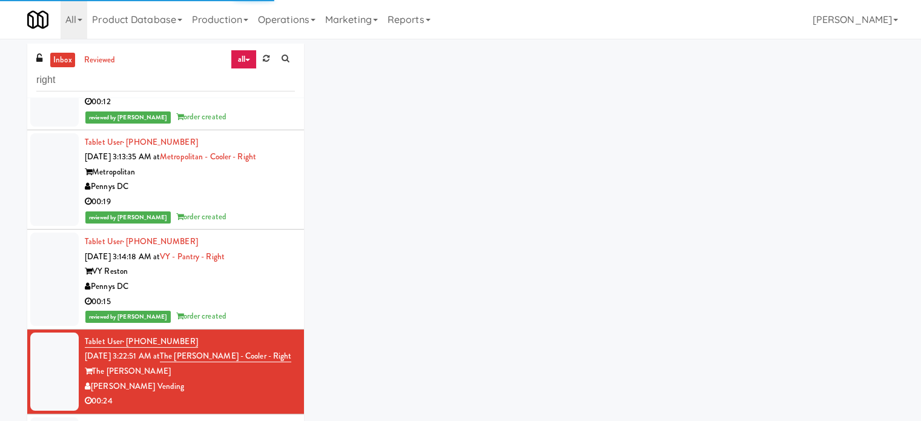
scroll to position [557, 0]
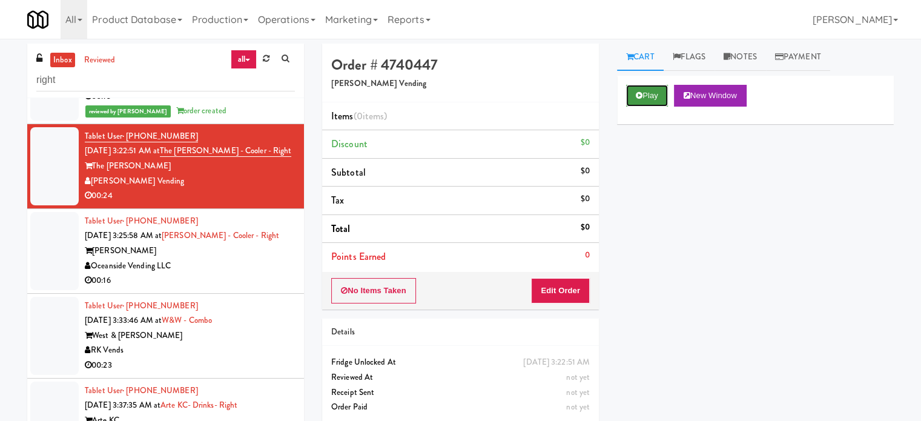
click at [663, 93] on button "Play" at bounding box center [647, 96] width 42 height 22
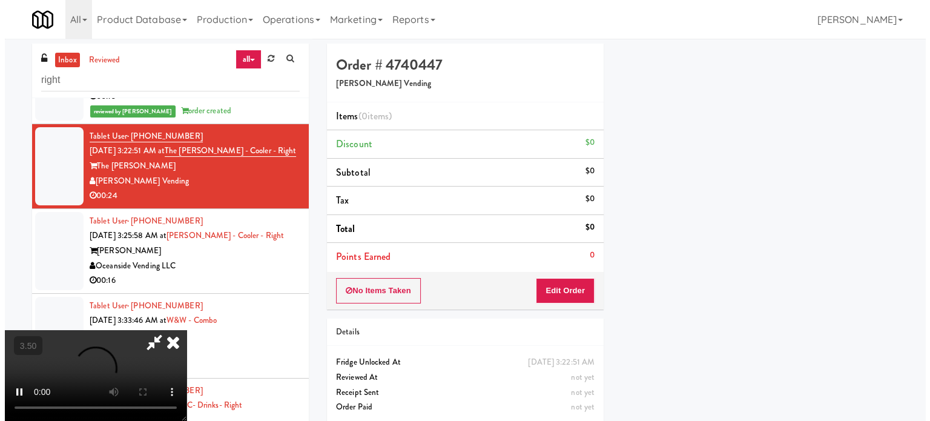
scroll to position [113, 0]
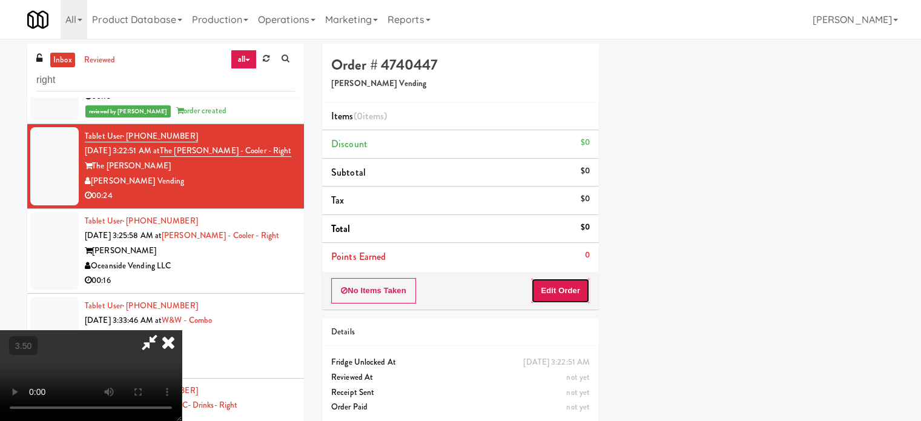
click at [562, 298] on button "Edit Order" at bounding box center [560, 290] width 59 height 25
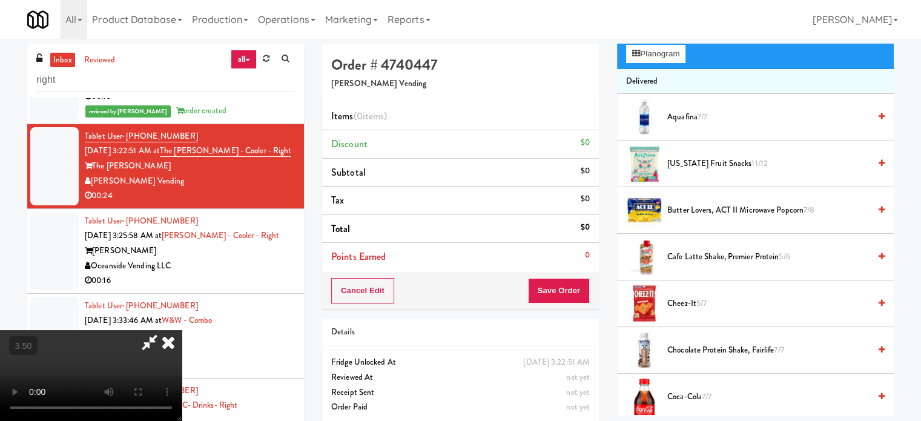
click at [182, 330] on video at bounding box center [91, 375] width 182 height 91
drag, startPoint x: 386, startPoint y: 256, endPoint x: 372, endPoint y: 224, distance: 35.0
click at [182, 330] on video at bounding box center [91, 375] width 182 height 91
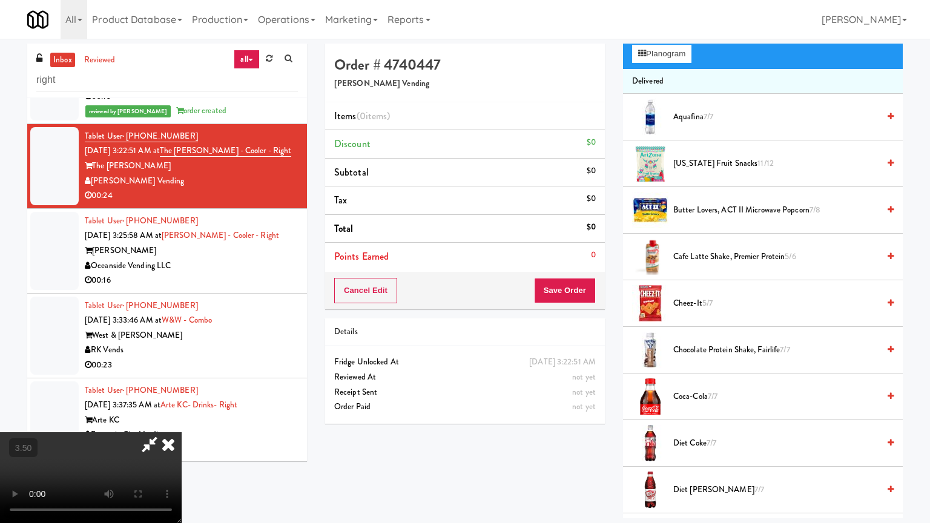
click at [182, 420] on video at bounding box center [91, 477] width 182 height 91
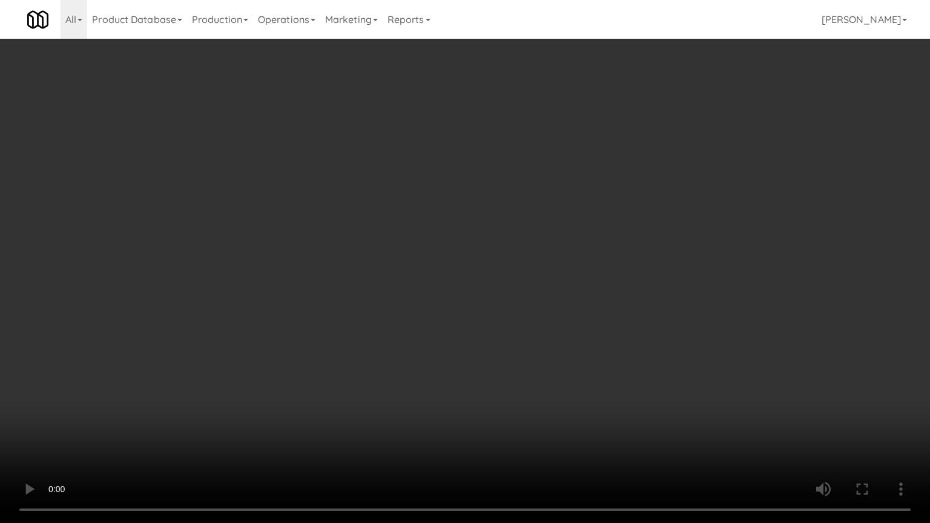
click at [269, 331] on video at bounding box center [465, 261] width 930 height 523
click at [34, 12] on video at bounding box center [465, 261] width 930 height 523
drag, startPoint x: 85, startPoint y: 24, endPoint x: 99, endPoint y: 16, distance: 15.8
click at [94, 19] on video at bounding box center [465, 261] width 930 height 523
drag, startPoint x: 99, startPoint y: 16, endPoint x: 109, endPoint y: 15, distance: 10.3
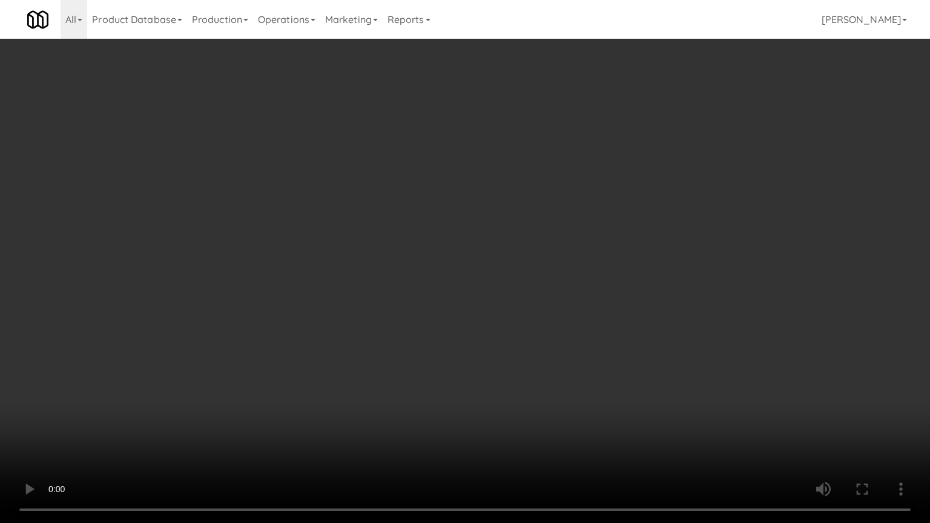
click at [109, 15] on video at bounding box center [465, 261] width 930 height 523
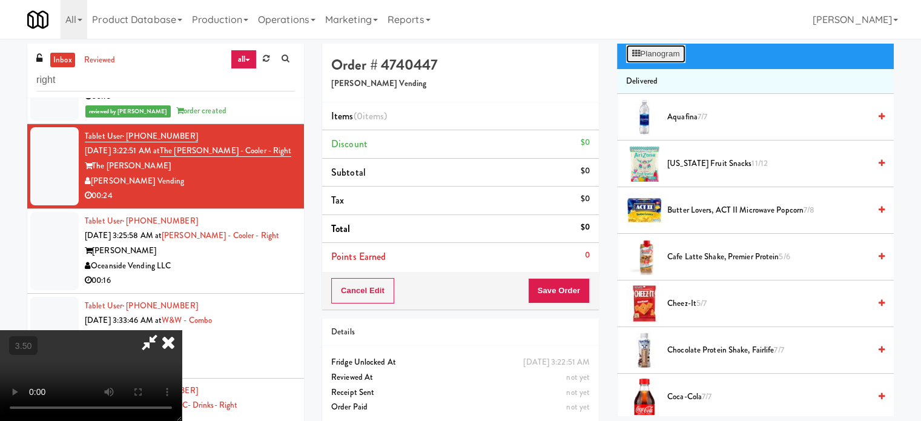
click at [670, 61] on button "Planogram" at bounding box center [655, 54] width 59 height 18
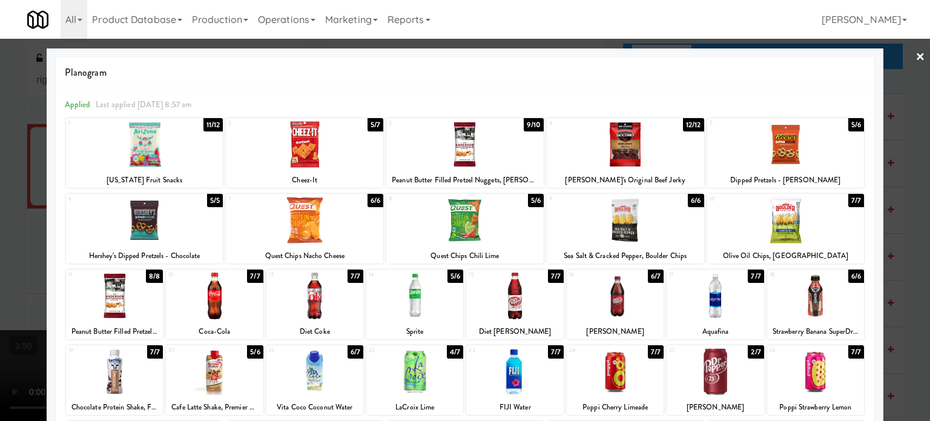
click at [849, 123] on div "5/6" at bounding box center [857, 124] width 16 height 13
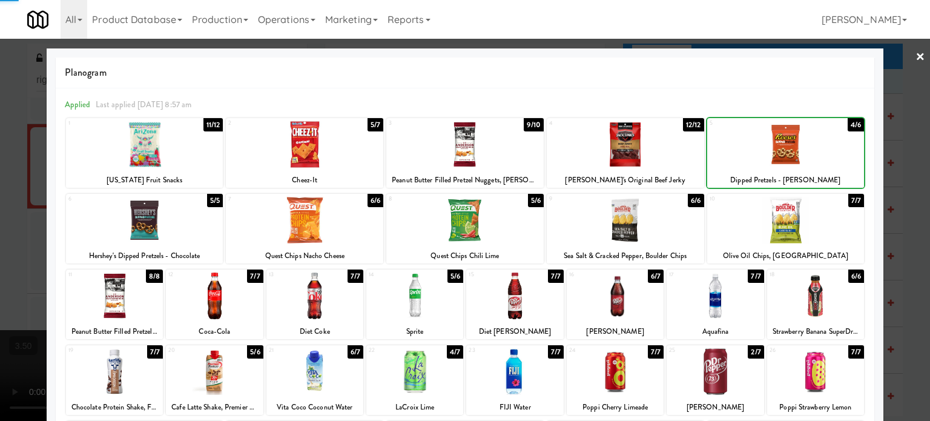
click at [904, 186] on div at bounding box center [465, 210] width 930 height 421
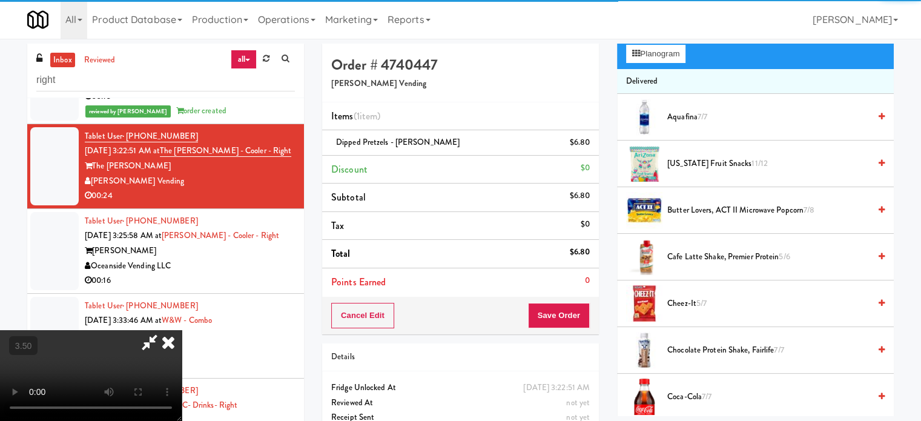
drag, startPoint x: 351, startPoint y: 230, endPoint x: 361, endPoint y: 215, distance: 17.8
click at [182, 330] on video at bounding box center [91, 375] width 182 height 91
drag, startPoint x: 361, startPoint y: 215, endPoint x: 415, endPoint y: 284, distance: 88.0
click at [182, 330] on video at bounding box center [91, 375] width 182 height 91
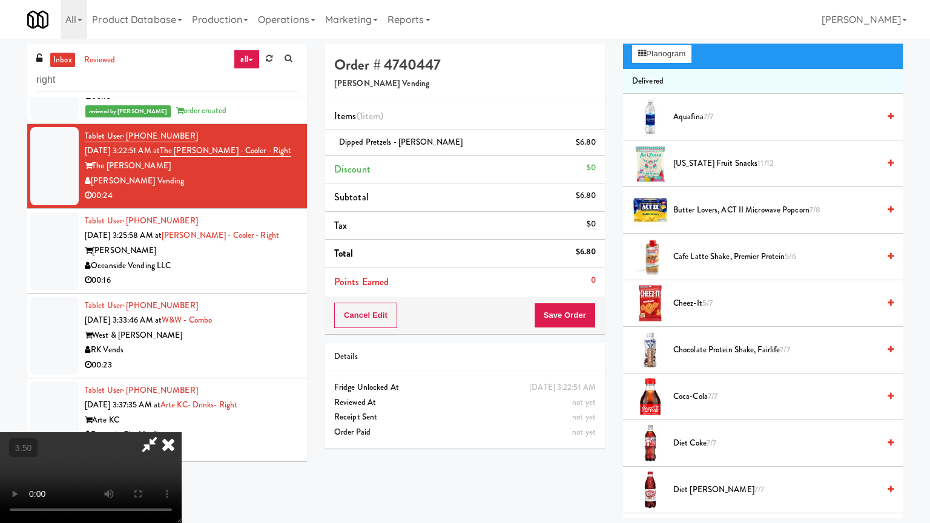
click at [182, 420] on video at bounding box center [91, 477] width 182 height 91
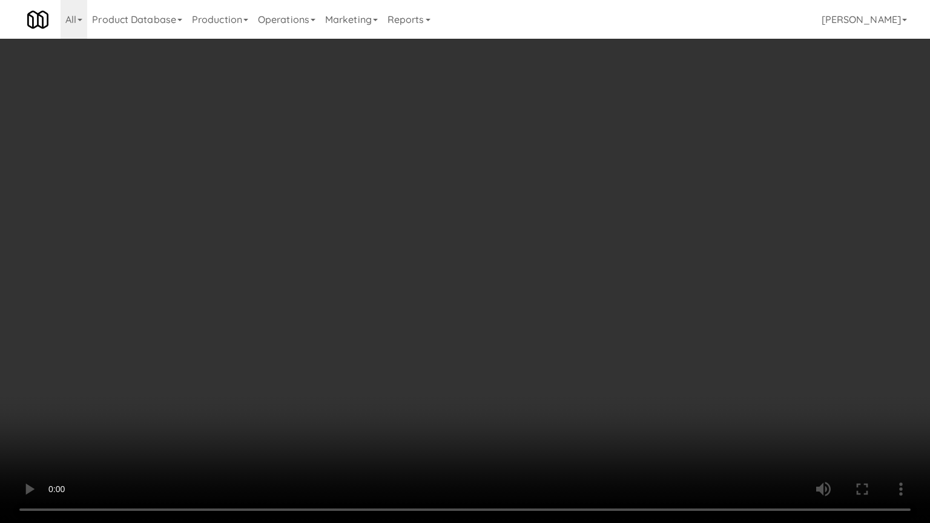
click at [457, 243] on video at bounding box center [465, 261] width 930 height 523
click at [525, 389] on video at bounding box center [465, 261] width 930 height 523
click at [486, 339] on video at bounding box center [465, 261] width 930 height 523
click at [472, 315] on video at bounding box center [465, 261] width 930 height 523
click at [473, 306] on video at bounding box center [465, 261] width 930 height 523
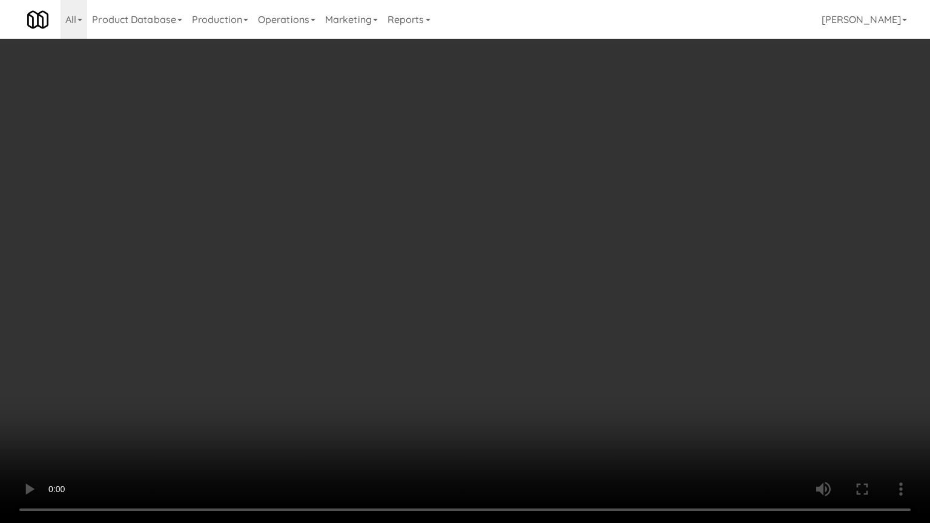
click at [469, 297] on video at bounding box center [465, 261] width 930 height 523
click at [475, 290] on video at bounding box center [465, 261] width 930 height 523
click at [475, 271] on video at bounding box center [465, 261] width 930 height 523
click at [476, 269] on video at bounding box center [465, 261] width 930 height 523
drag, startPoint x: 477, startPoint y: 268, endPoint x: 508, endPoint y: 245, distance: 39.0
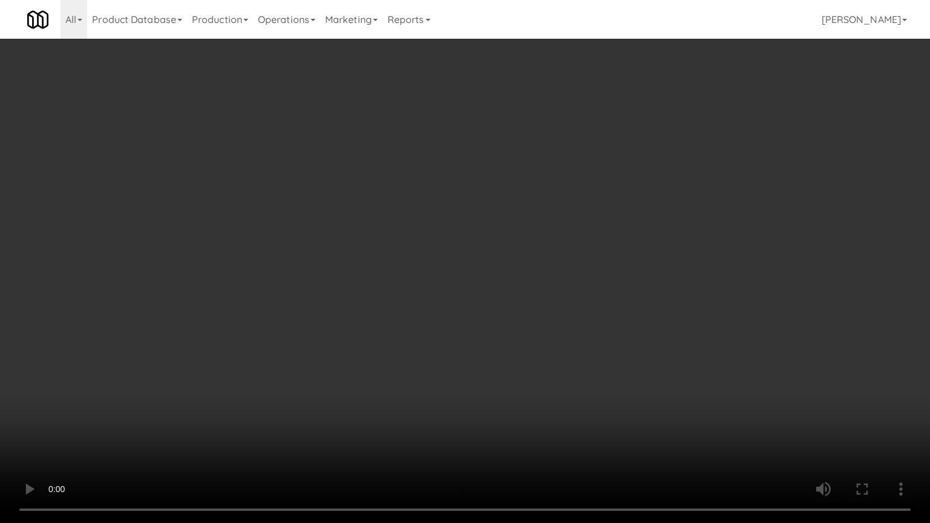
click at [477, 267] on video at bounding box center [465, 261] width 930 height 523
drag, startPoint x: 520, startPoint y: 236, endPoint x: 524, endPoint y: 225, distance: 11.1
click at [520, 235] on video at bounding box center [465, 261] width 930 height 523
click at [524, 225] on video at bounding box center [465, 261] width 930 height 523
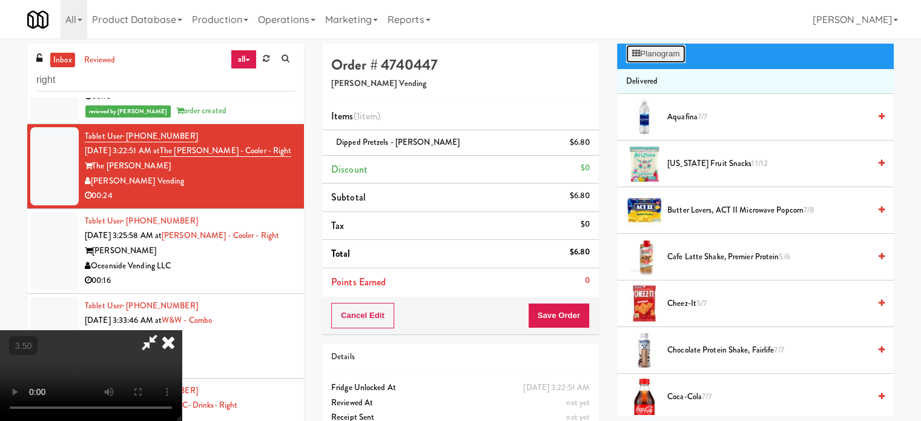
click at [663, 55] on button "Planogram" at bounding box center [655, 54] width 59 height 18
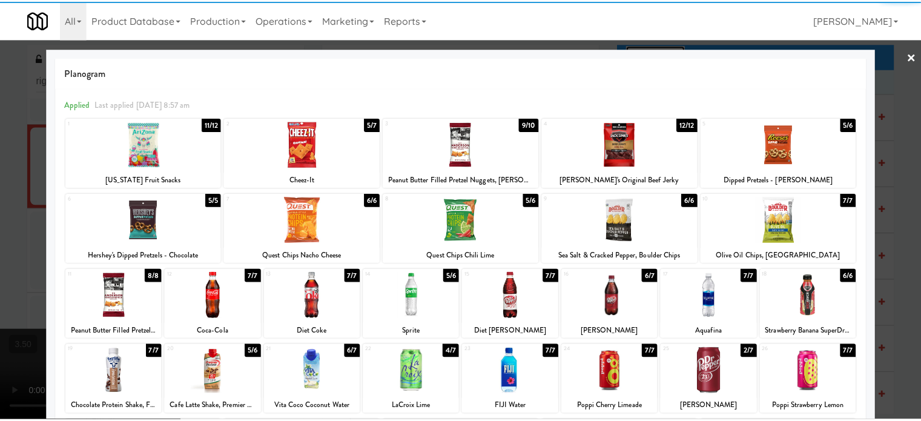
scroll to position [173, 0]
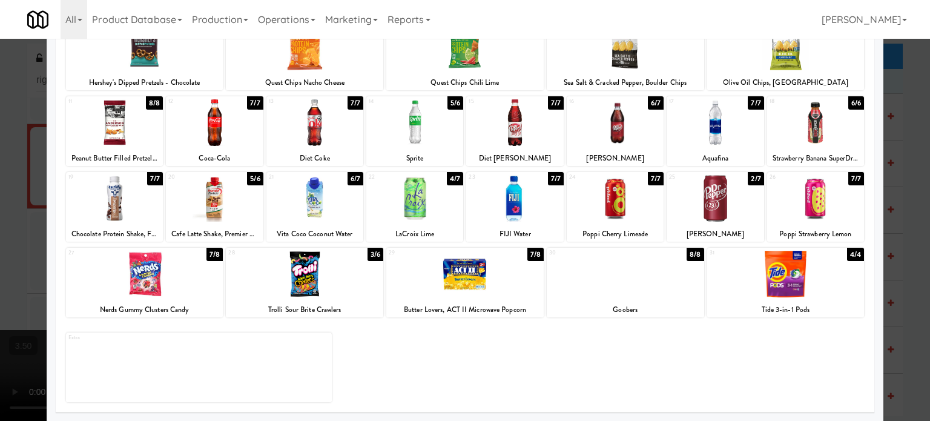
click at [210, 254] on div "7/8" at bounding box center [215, 254] width 16 height 13
drag, startPoint x: 915, startPoint y: 219, endPoint x: 911, endPoint y: 224, distance: 6.6
click at [915, 221] on div at bounding box center [465, 210] width 930 height 421
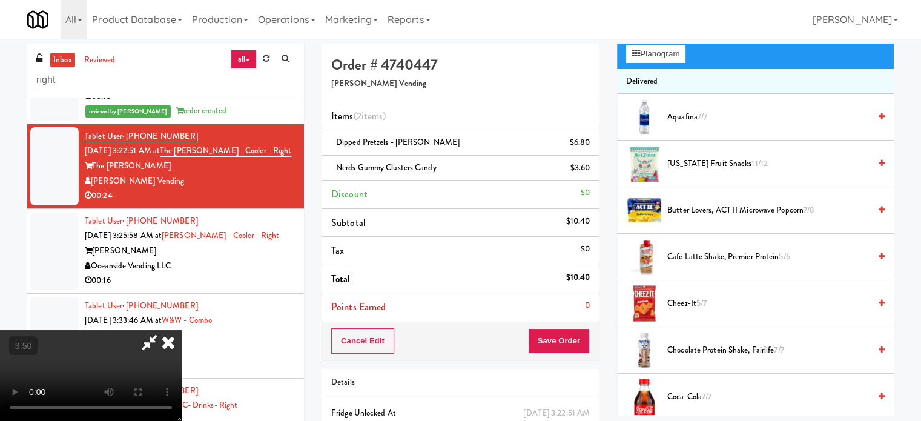
click at [182, 330] on video at bounding box center [91, 375] width 182 height 91
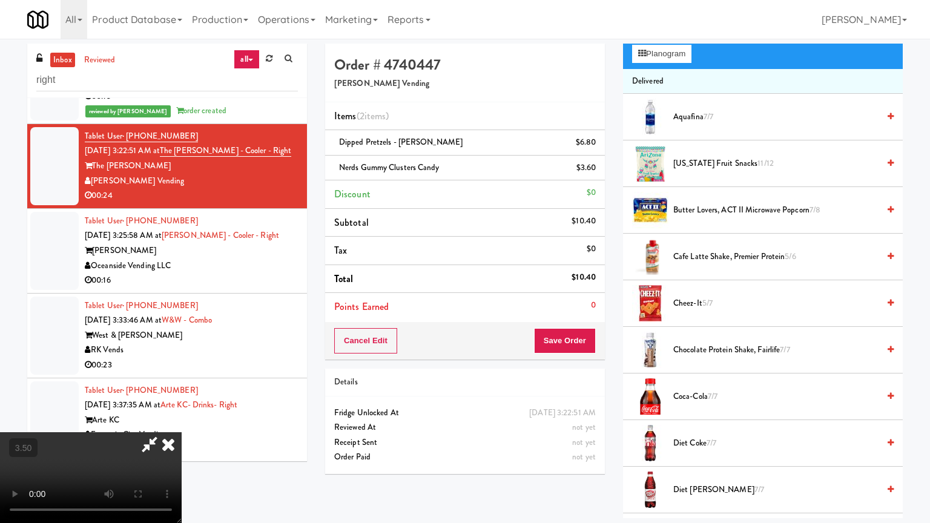
click at [182, 420] on video at bounding box center [91, 477] width 182 height 91
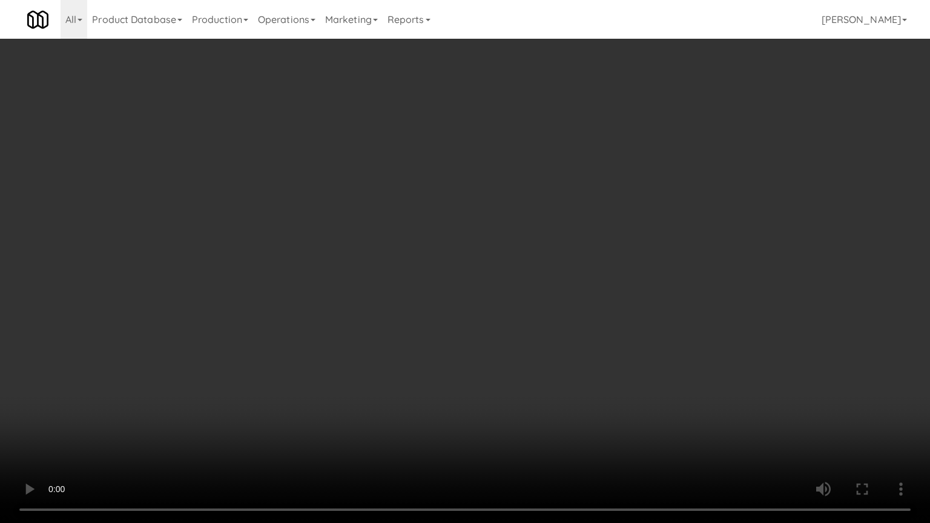
click at [286, 340] on video at bounding box center [465, 261] width 930 height 523
click at [286, 334] on video at bounding box center [465, 261] width 930 height 523
click at [287, 313] on video at bounding box center [465, 261] width 930 height 523
drag, startPoint x: 214, startPoint y: 314, endPoint x: 371, endPoint y: 202, distance: 193.1
click at [218, 310] on video at bounding box center [465, 261] width 930 height 523
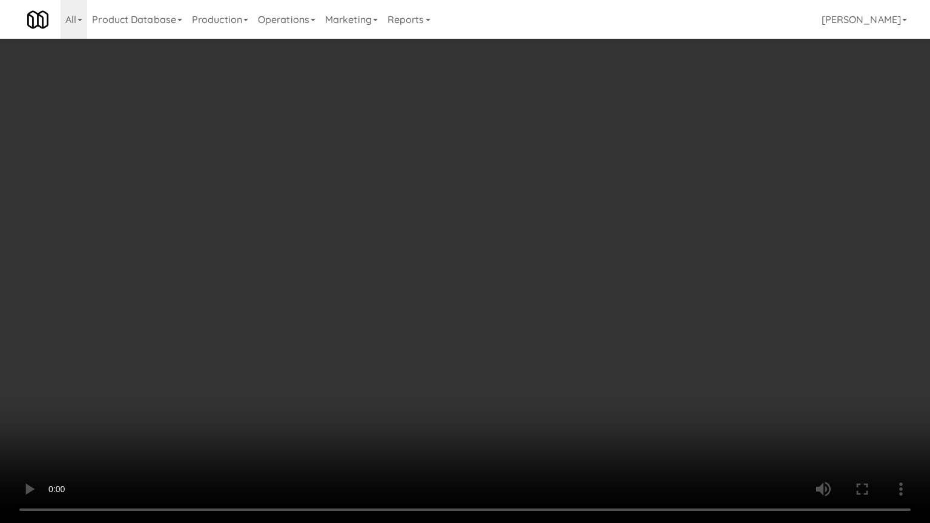
click at [354, 227] on video at bounding box center [465, 261] width 930 height 523
click at [354, 229] on video at bounding box center [465, 261] width 930 height 523
click at [354, 233] on video at bounding box center [465, 261] width 930 height 523
click at [379, 224] on video at bounding box center [465, 261] width 930 height 523
click at [390, 240] on video at bounding box center [465, 261] width 930 height 523
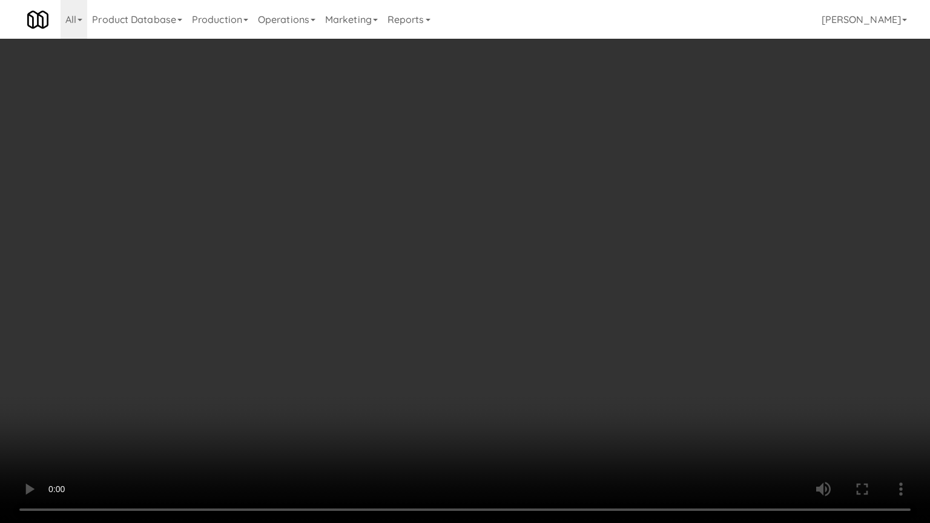
click at [390, 240] on video at bounding box center [465, 261] width 930 height 523
click at [390, 244] on video at bounding box center [465, 261] width 930 height 523
click at [397, 235] on video at bounding box center [465, 261] width 930 height 523
click at [449, 405] on video at bounding box center [465, 261] width 930 height 523
click at [447, 400] on video at bounding box center [465, 261] width 930 height 523
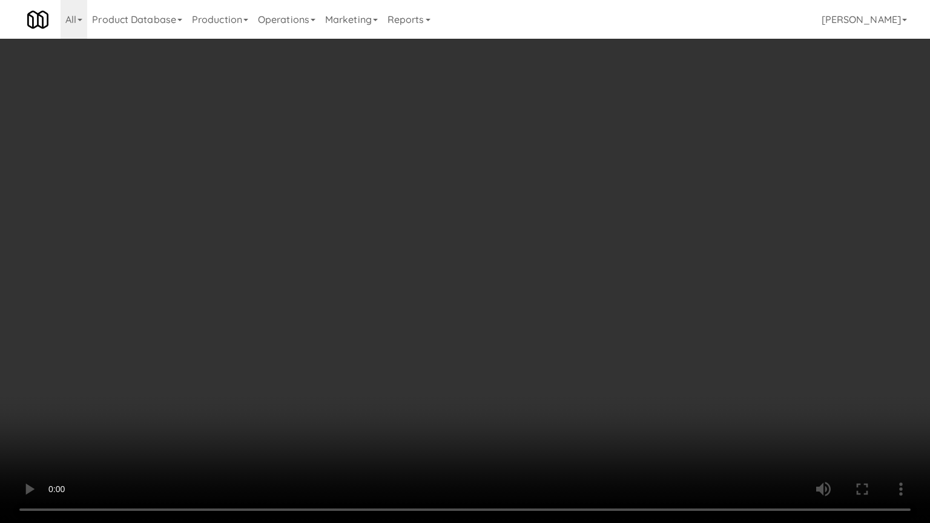
click at [441, 349] on video at bounding box center [465, 261] width 930 height 523
click at [441, 335] on video at bounding box center [465, 261] width 930 height 523
drag, startPoint x: 443, startPoint y: 311, endPoint x: 455, endPoint y: 301, distance: 15.5
click at [448, 311] on video at bounding box center [465, 261] width 930 height 523
drag, startPoint x: 456, startPoint y: 301, endPoint x: 466, endPoint y: 180, distance: 121.5
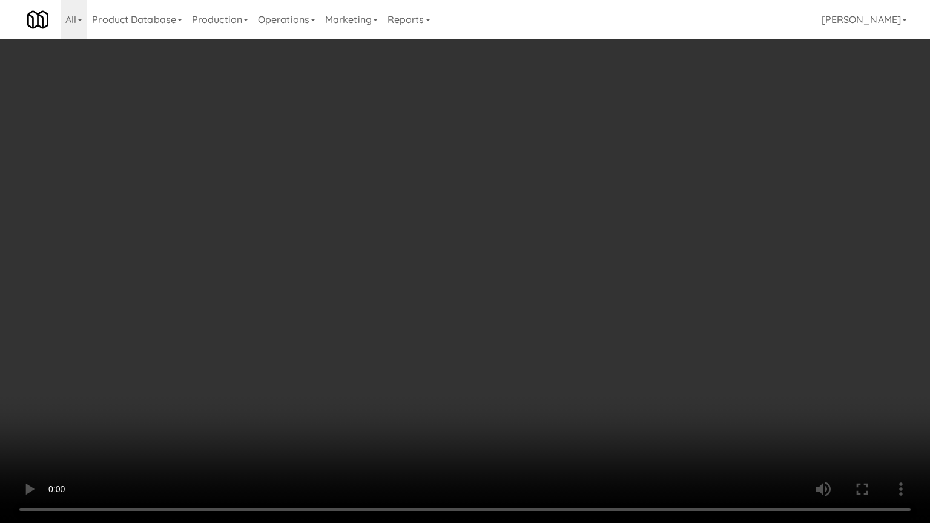
click at [458, 299] on video at bounding box center [465, 261] width 930 height 523
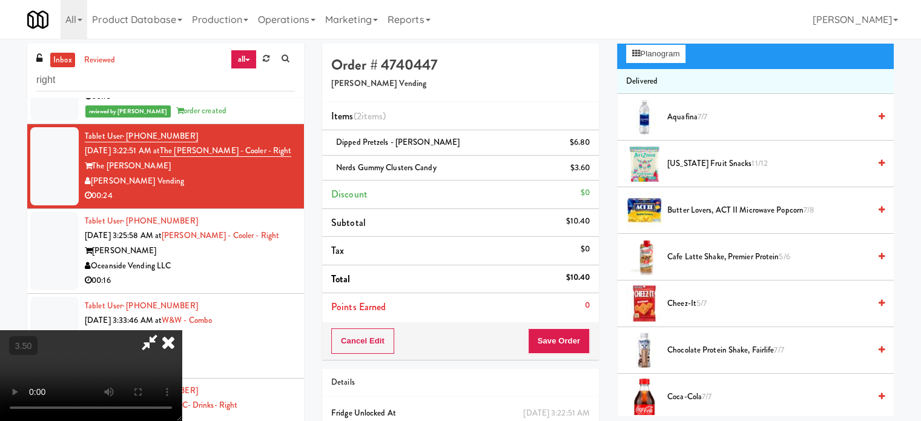
click at [182, 330] on icon at bounding box center [168, 342] width 27 height 24
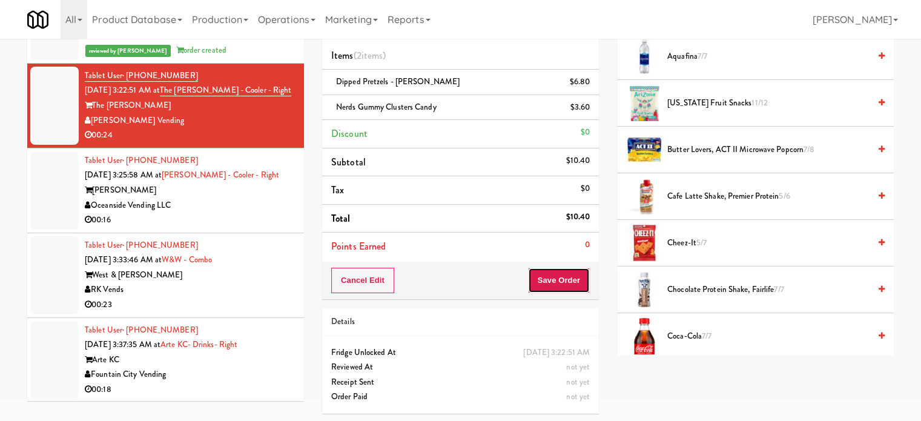
click at [552, 278] on button "Save Order" at bounding box center [559, 280] width 62 height 25
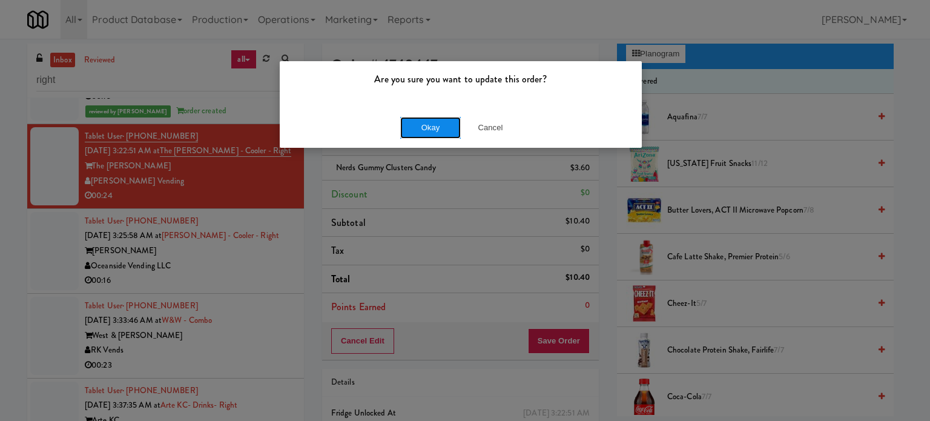
click at [426, 129] on button "Okay" at bounding box center [430, 128] width 61 height 22
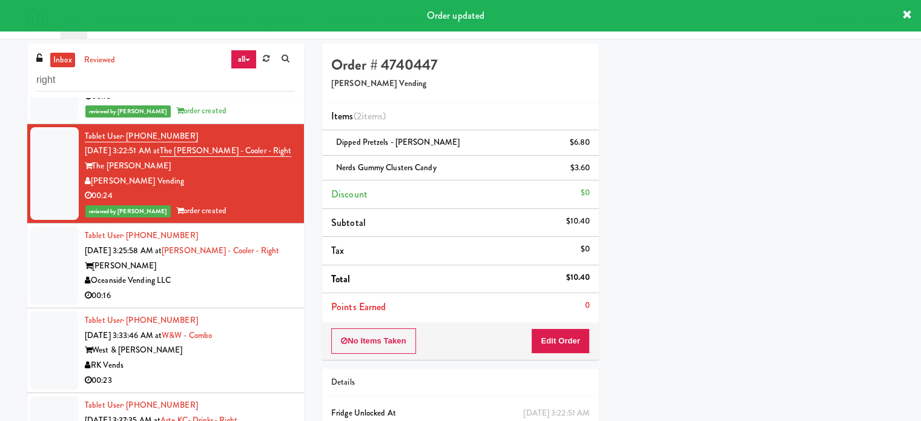
click at [258, 288] on div "00:16" at bounding box center [190, 295] width 210 height 15
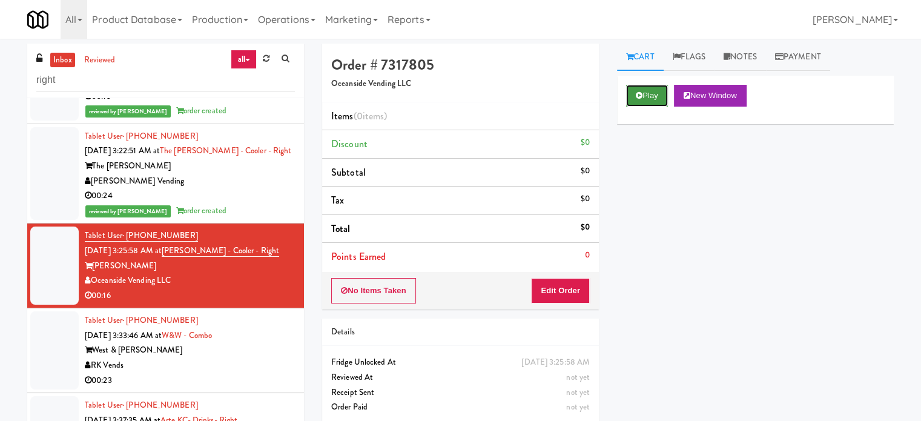
click at [651, 94] on button "Play" at bounding box center [647, 96] width 42 height 22
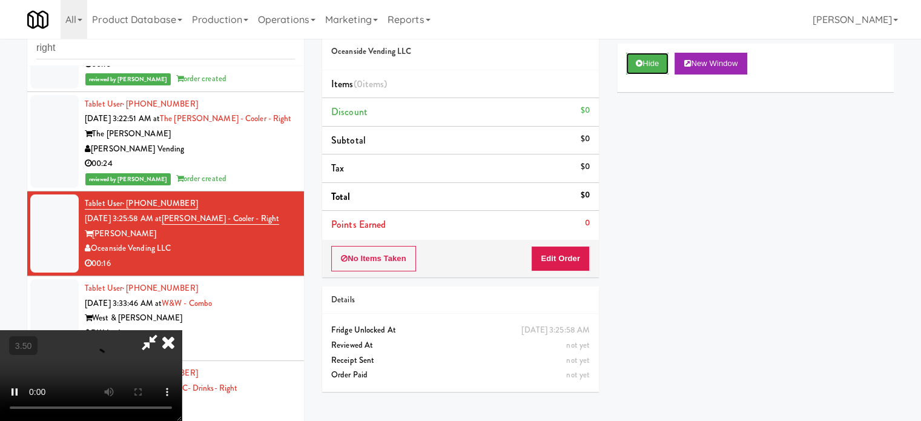
scroll to position [49, 0]
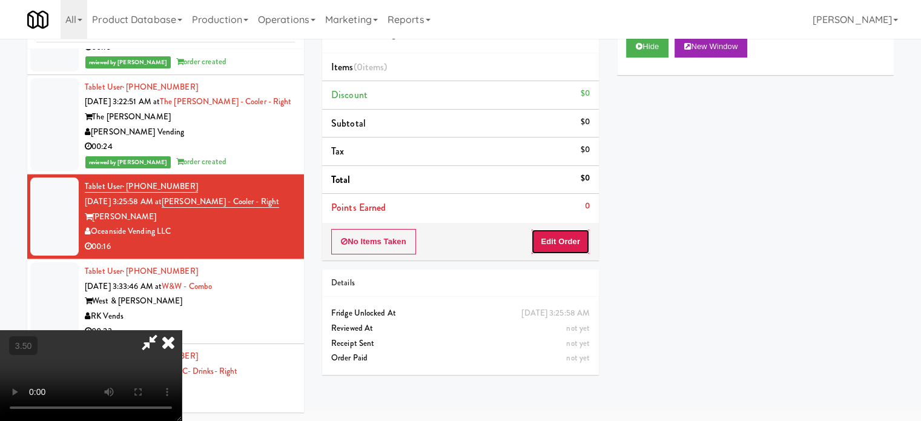
click at [586, 239] on button "Edit Order" at bounding box center [560, 241] width 59 height 25
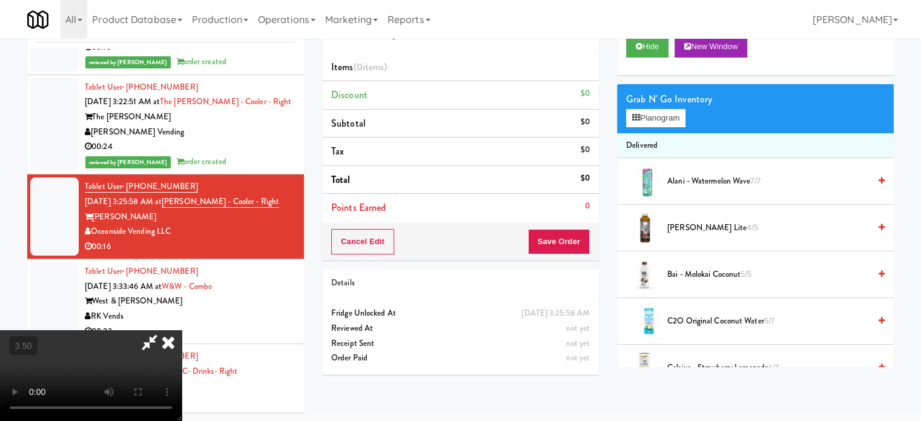
drag, startPoint x: 187, startPoint y: 240, endPoint x: 263, endPoint y: 246, distance: 76.5
click at [182, 330] on video at bounding box center [91, 375] width 182 height 91
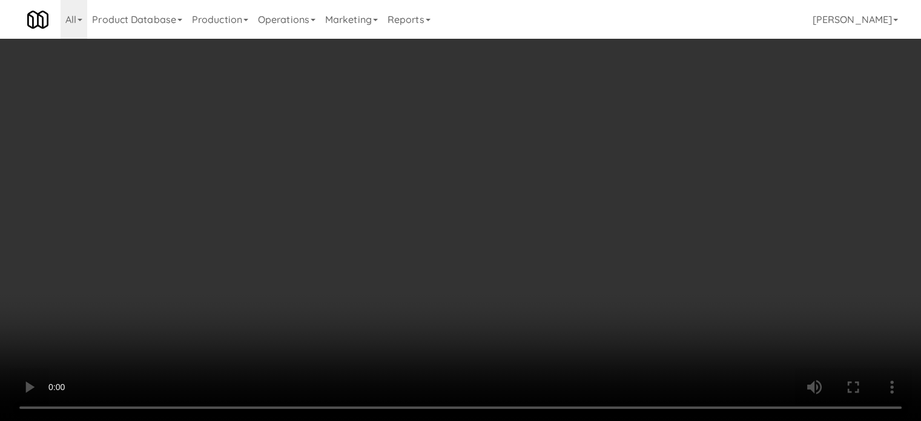
click at [265, 308] on video at bounding box center [460, 210] width 921 height 421
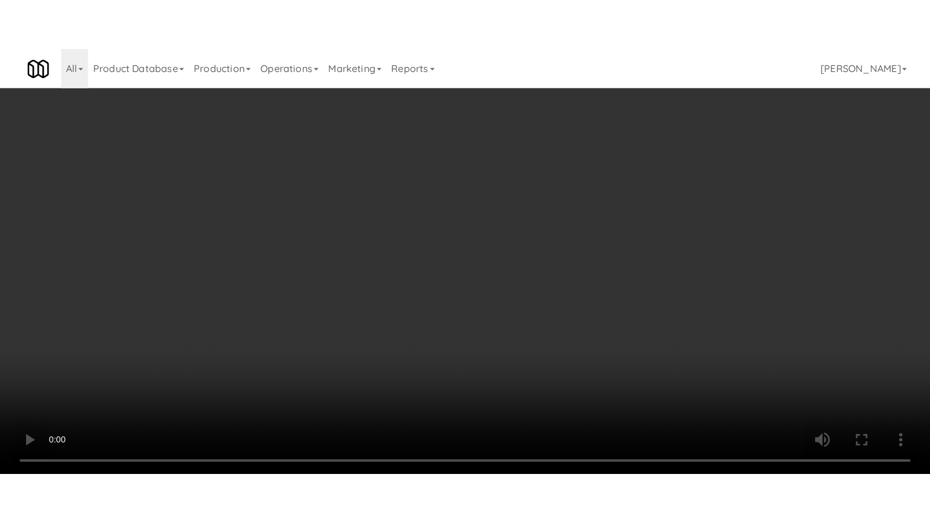
scroll to position [39, 0]
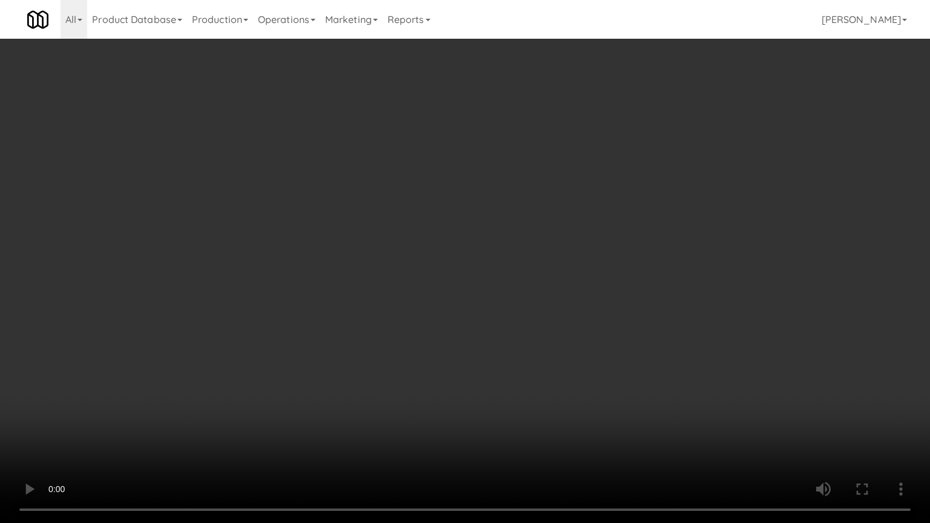
click at [425, 263] on video at bounding box center [465, 261] width 930 height 523
drag, startPoint x: 429, startPoint y: 303, endPoint x: 446, endPoint y: 302, distance: 16.4
click at [429, 303] on video at bounding box center [465, 261] width 930 height 523
click at [505, 302] on video at bounding box center [465, 261] width 930 height 523
click at [496, 292] on video at bounding box center [465, 261] width 930 height 523
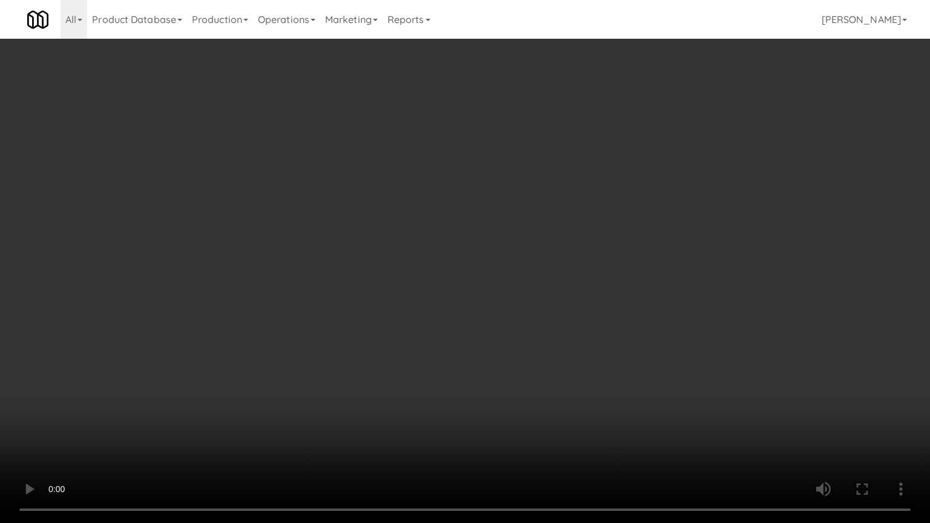
click at [616, 290] on video at bounding box center [465, 261] width 930 height 523
click at [511, 273] on video at bounding box center [465, 261] width 930 height 523
click at [515, 271] on video at bounding box center [465, 261] width 930 height 523
click at [582, 291] on video at bounding box center [465, 261] width 930 height 523
drag, startPoint x: 528, startPoint y: 285, endPoint x: 535, endPoint y: 276, distance: 11.2
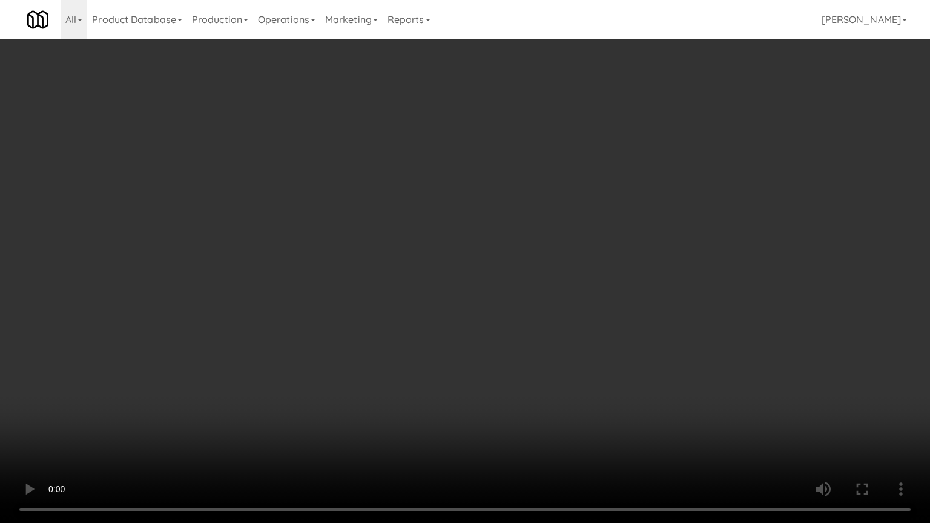
click at [529, 283] on video at bounding box center [465, 261] width 930 height 523
drag, startPoint x: 535, startPoint y: 276, endPoint x: 588, endPoint y: 260, distance: 54.6
click at [538, 275] on video at bounding box center [465, 261] width 930 height 523
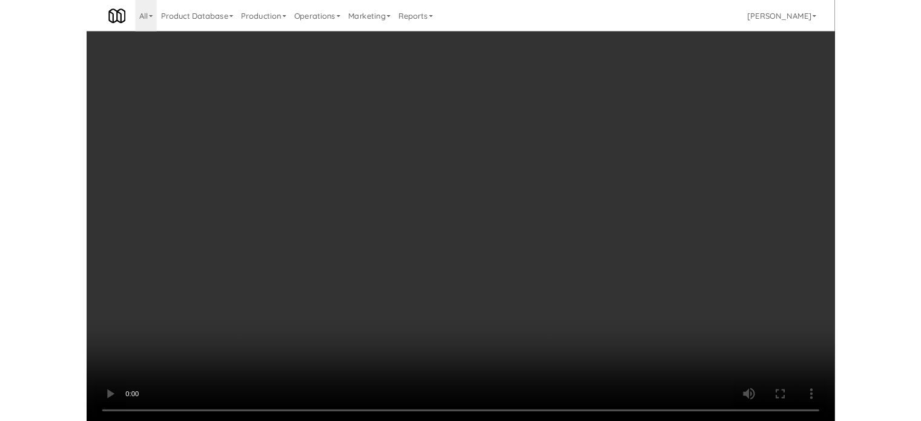
scroll to position [49, 0]
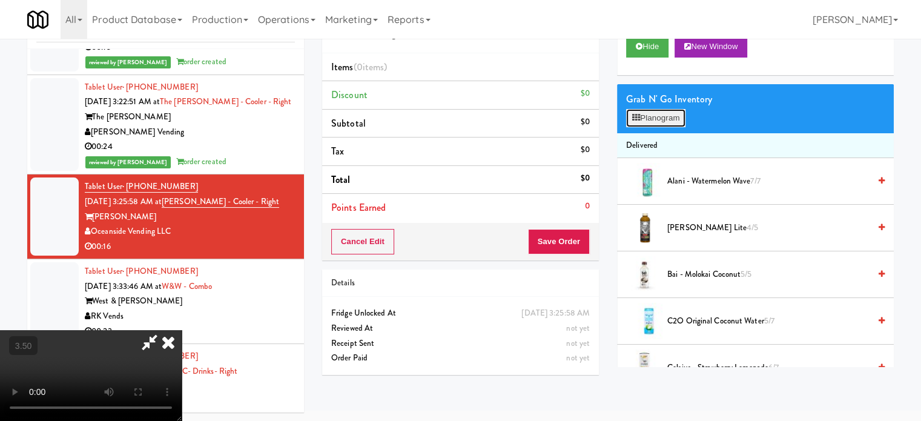
click at [673, 118] on button "Planogram" at bounding box center [655, 118] width 59 height 18
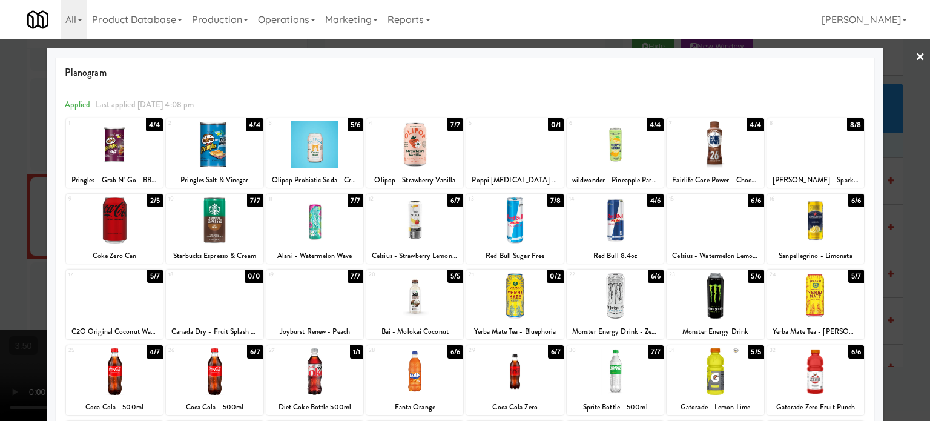
click at [351, 277] on div "7/7" at bounding box center [356, 276] width 16 height 13
click at [906, 227] on div at bounding box center [465, 210] width 930 height 421
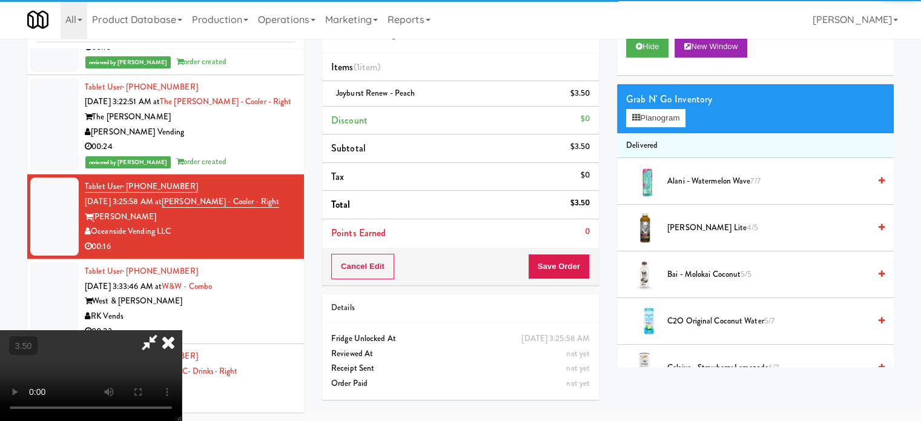
drag, startPoint x: 397, startPoint y: 220, endPoint x: 400, endPoint y: 204, distance: 15.9
click at [182, 330] on video at bounding box center [91, 375] width 182 height 91
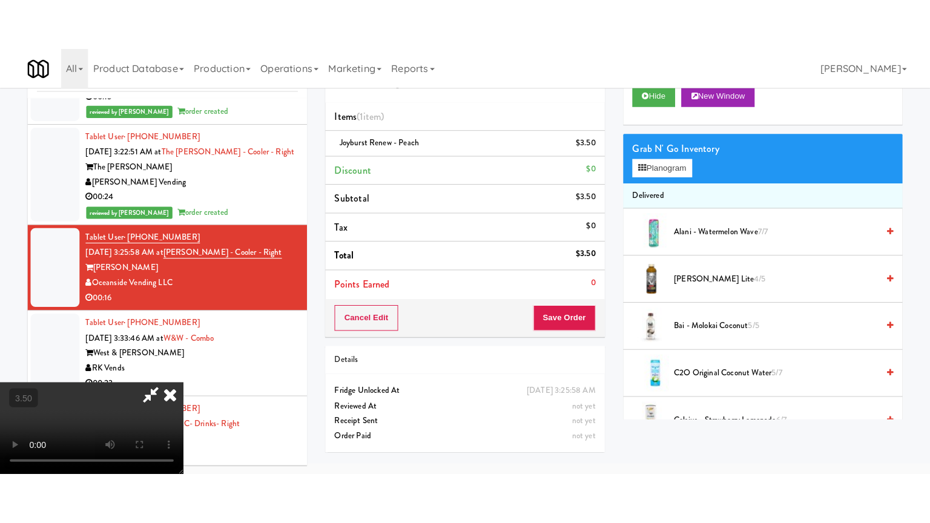
scroll to position [39, 0]
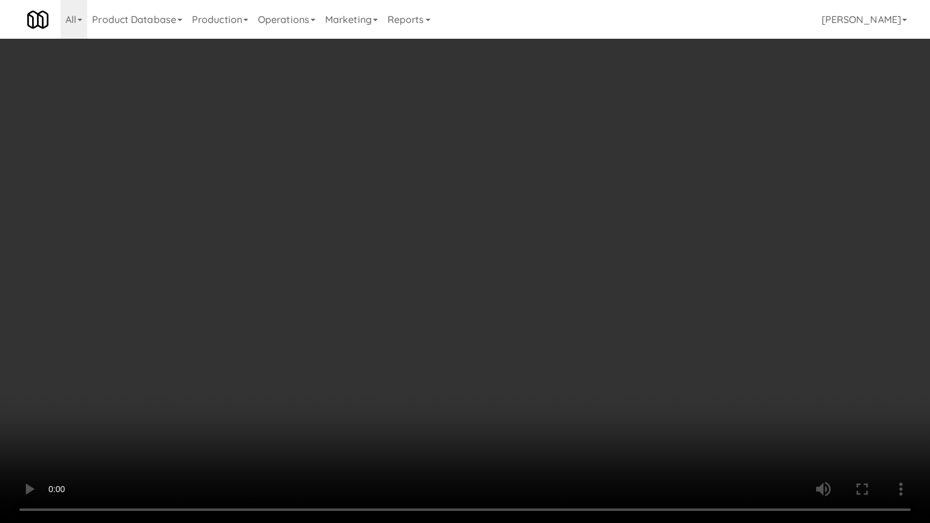
click at [458, 213] on video at bounding box center [465, 261] width 930 height 523
click at [462, 242] on video at bounding box center [465, 261] width 930 height 523
click at [429, 248] on video at bounding box center [465, 261] width 930 height 523
click at [434, 245] on video at bounding box center [465, 261] width 930 height 523
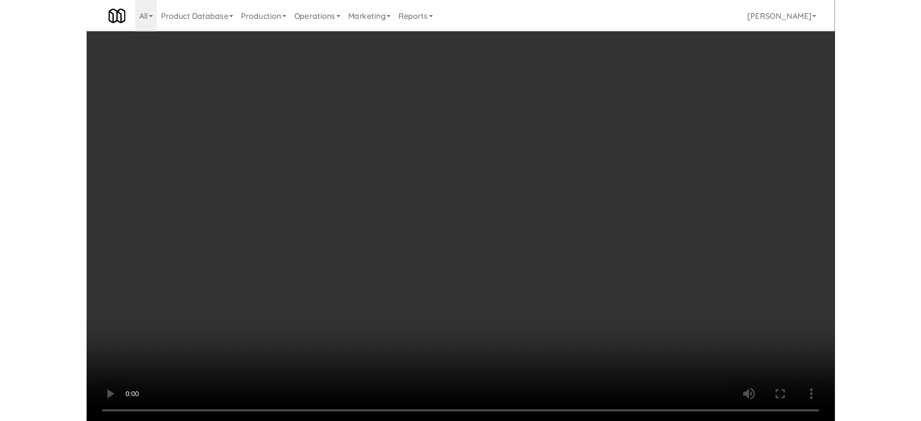
scroll to position [49, 0]
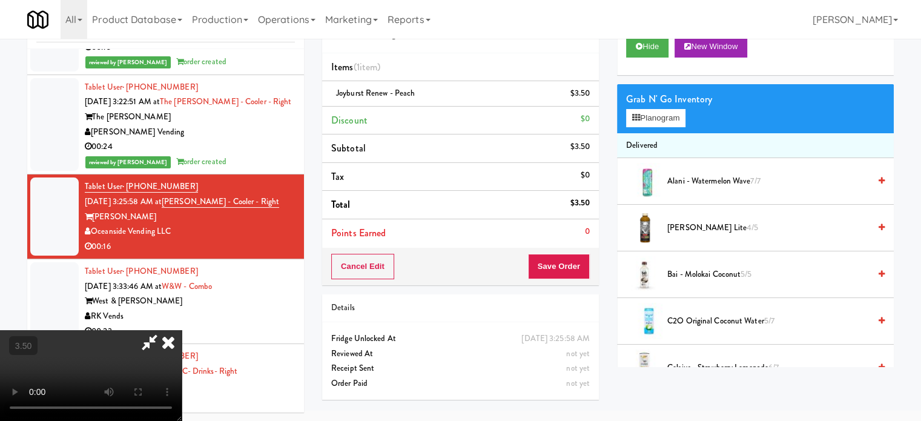
click at [721, 321] on span "C2O Original Coconut Water 5/7" at bounding box center [768, 321] width 202 height 15
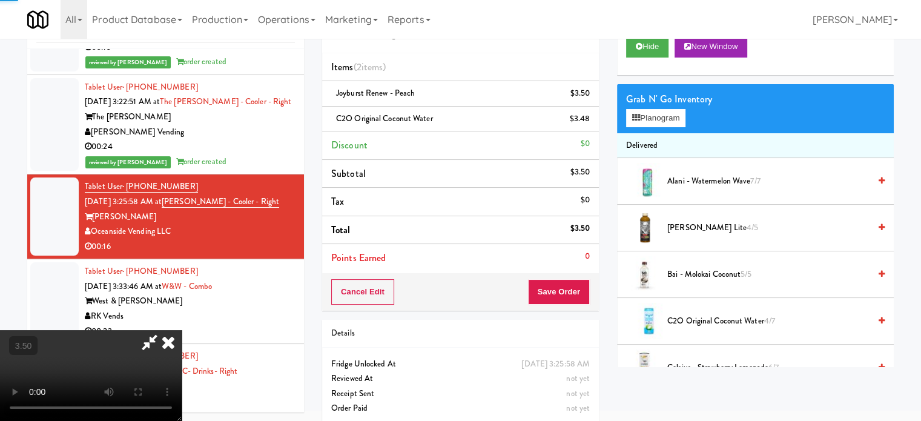
drag, startPoint x: 191, startPoint y: 297, endPoint x: 199, endPoint y: 290, distance: 10.3
click at [182, 330] on video at bounding box center [91, 375] width 182 height 91
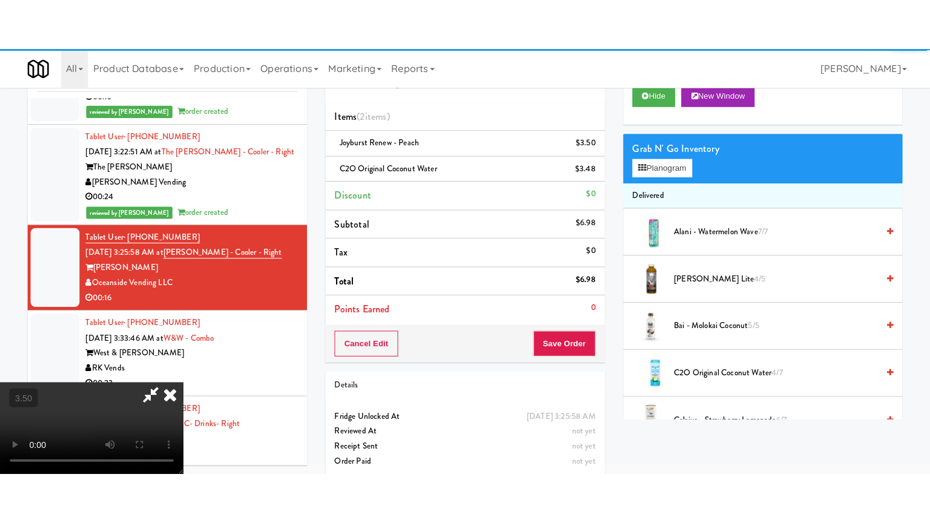
scroll to position [39, 0]
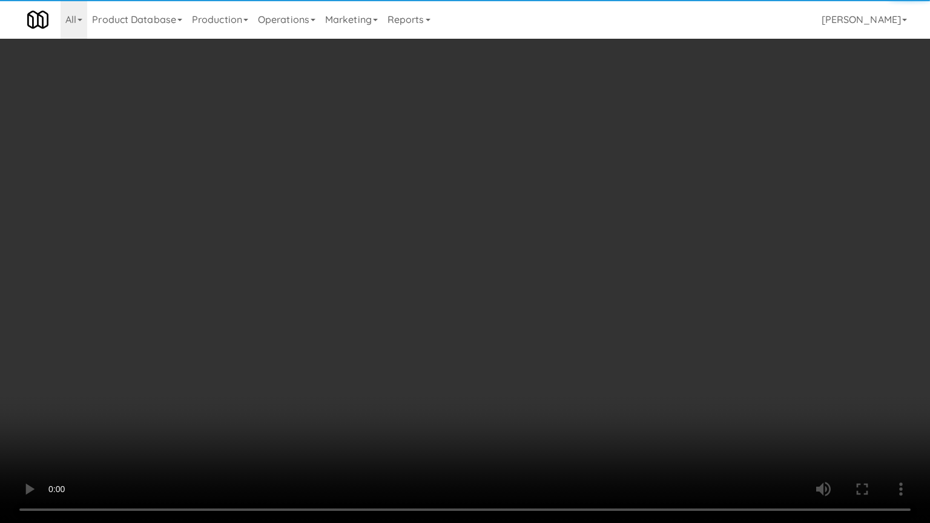
click at [430, 254] on video at bounding box center [465, 261] width 930 height 523
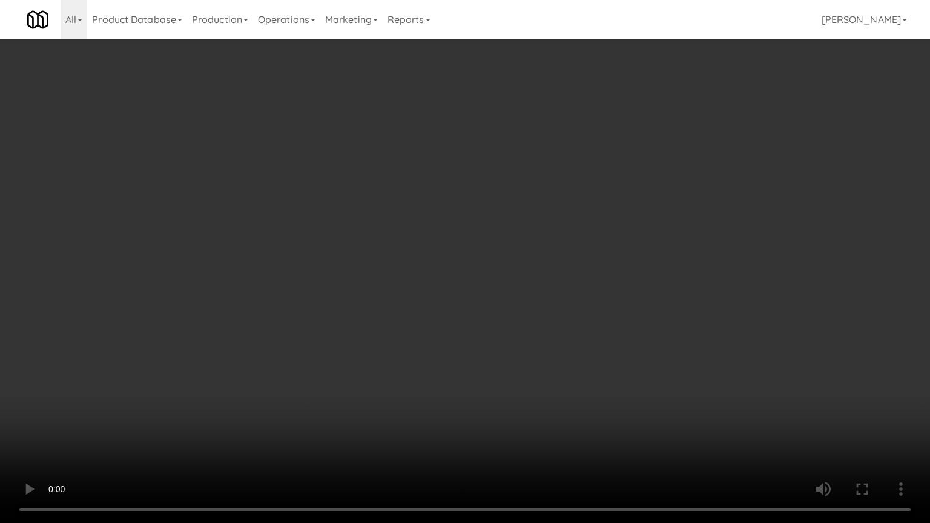
click at [434, 236] on video at bounding box center [465, 261] width 930 height 523
click at [442, 233] on video at bounding box center [465, 261] width 930 height 523
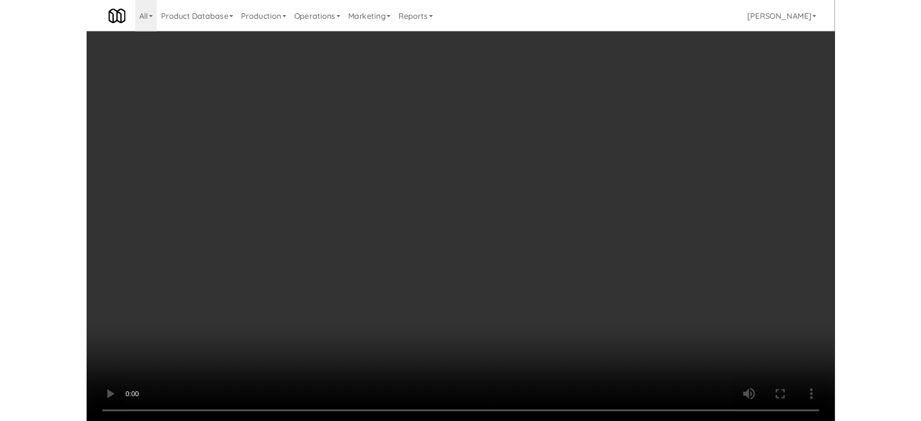
scroll to position [49, 0]
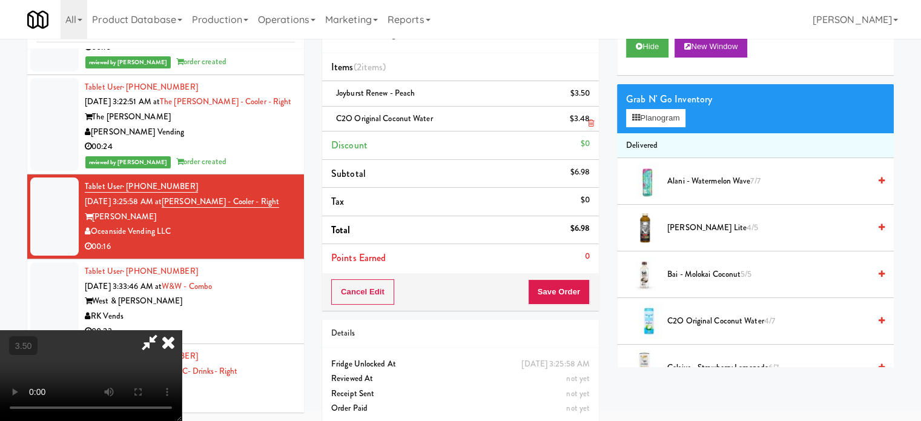
click at [182, 330] on icon at bounding box center [168, 342] width 27 height 24
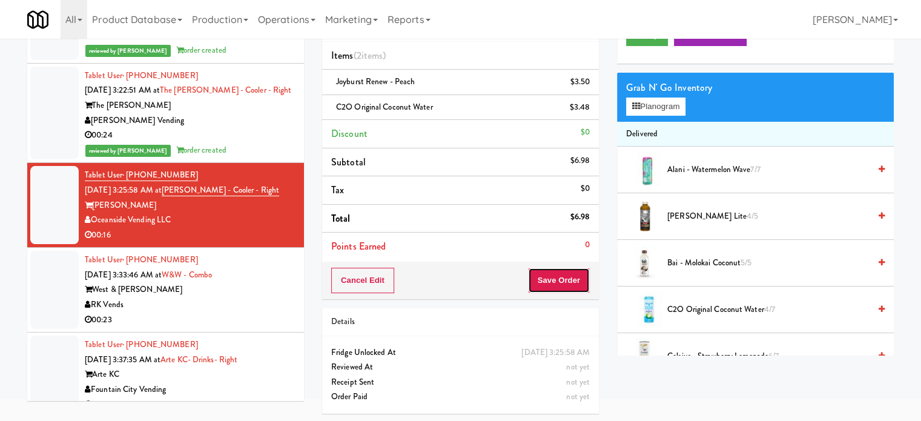
drag, startPoint x: 550, startPoint y: 274, endPoint x: 472, endPoint y: 225, distance: 91.9
click at [551, 275] on button "Save Order" at bounding box center [559, 280] width 62 height 25
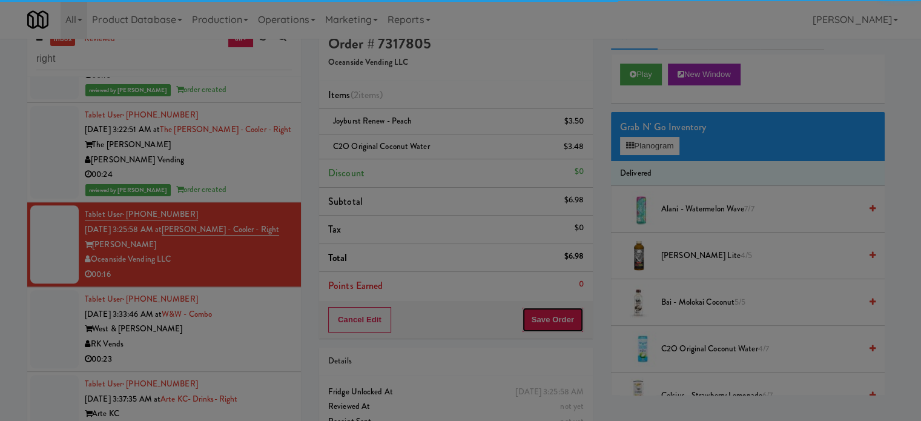
scroll to position [0, 0]
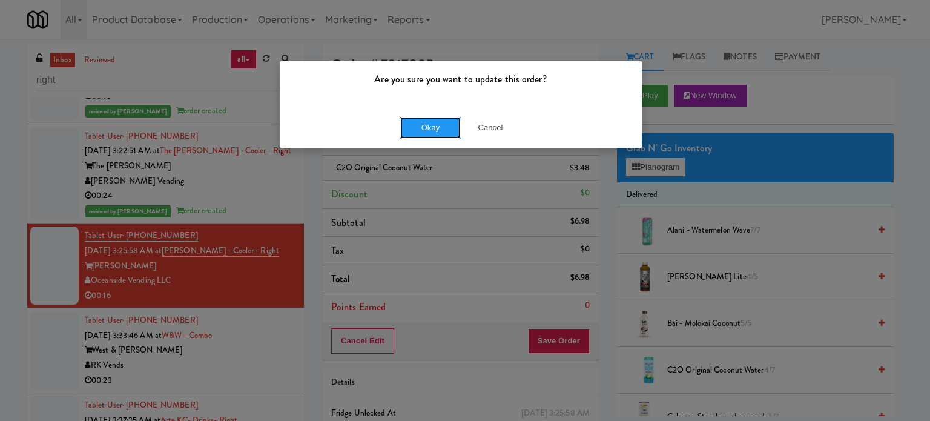
drag, startPoint x: 430, startPoint y: 121, endPoint x: 431, endPoint y: 130, distance: 9.1
click at [430, 122] on button "Okay" at bounding box center [430, 128] width 61 height 22
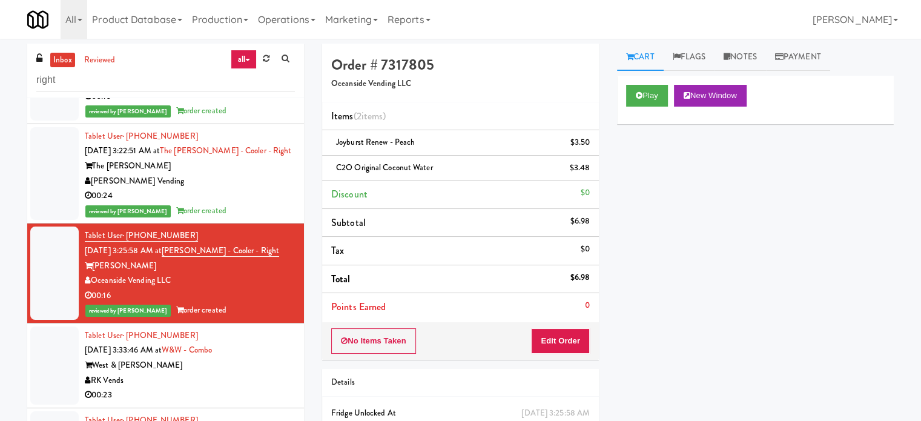
drag, startPoint x: 239, startPoint y: 368, endPoint x: 291, endPoint y: 300, distance: 85.0
click at [240, 368] on div "West & [PERSON_NAME]" at bounding box center [190, 365] width 210 height 15
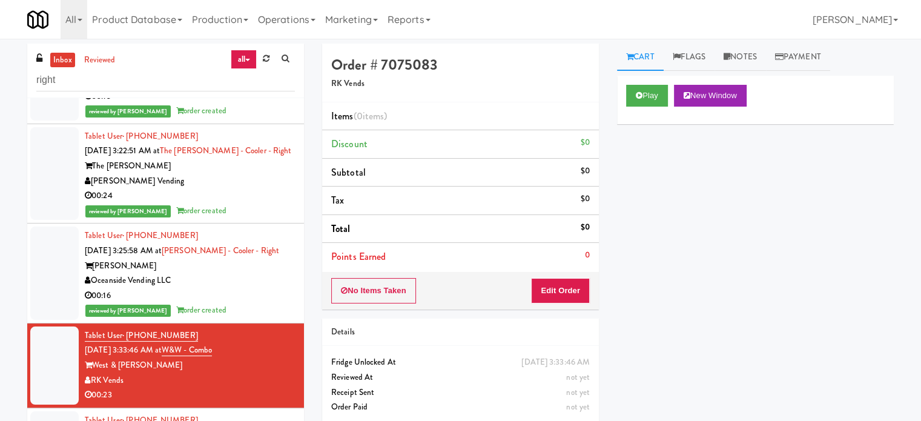
drag, startPoint x: 829, startPoint y: 324, endPoint x: 824, endPoint y: 331, distance: 8.6
click at [829, 324] on div "Play New Window Primary Flag Clear Flag if unable to determine what was taken o…" at bounding box center [755, 303] width 277 height 454
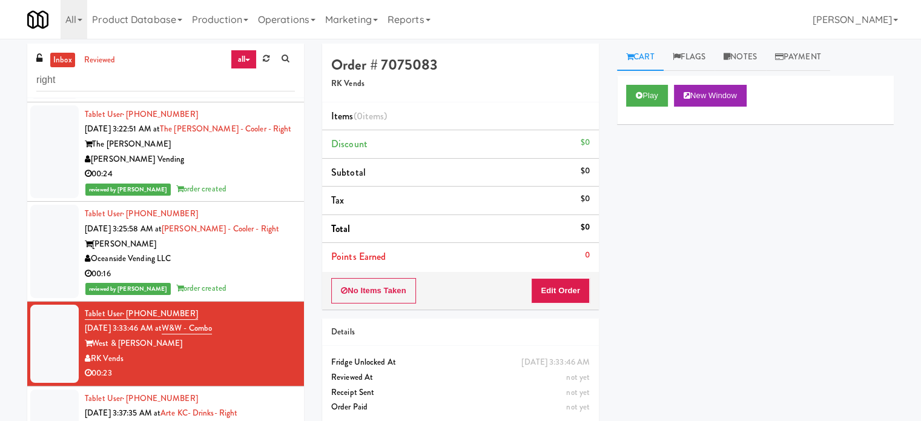
scroll to position [584, 0]
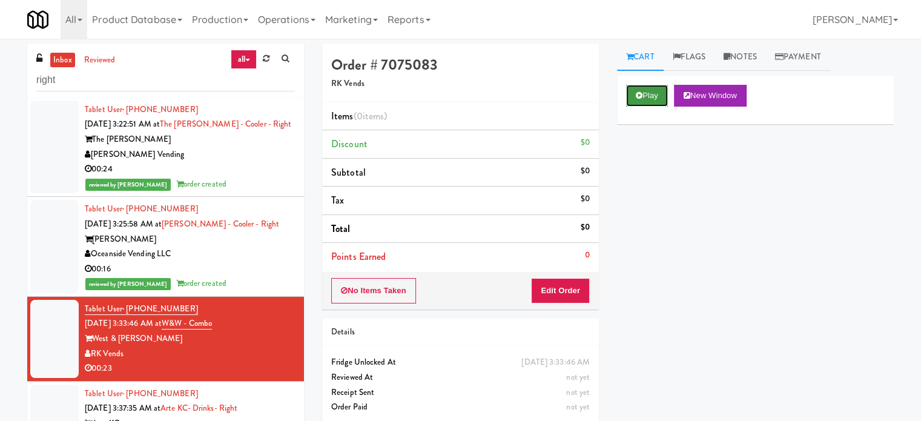
click at [654, 91] on button "Play" at bounding box center [647, 96] width 42 height 22
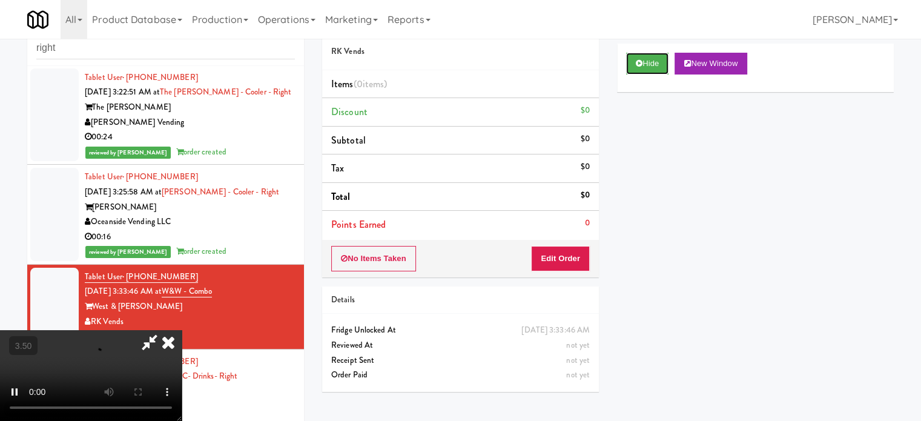
scroll to position [49, 0]
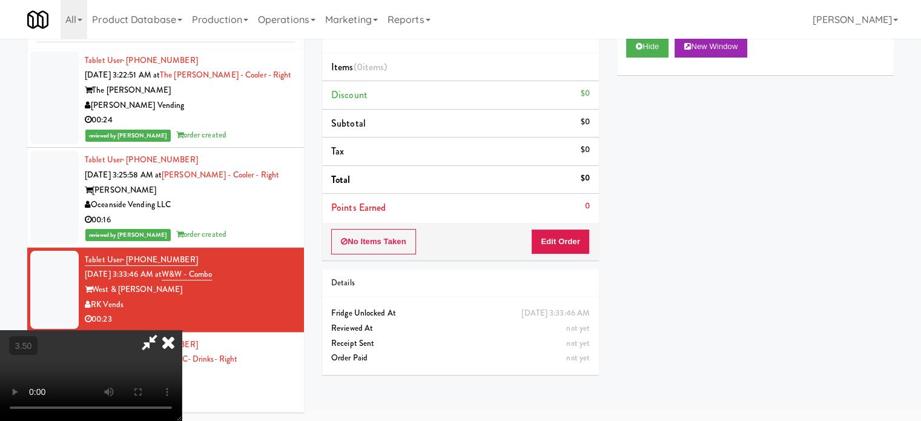
click at [572, 265] on div "Order # 7075083 RK Vends Items (0 items ) Discount $0 Subtotal $0 Tax $0 Total …" at bounding box center [460, 189] width 295 height 389
click at [574, 242] on button "Edit Order" at bounding box center [560, 241] width 59 height 25
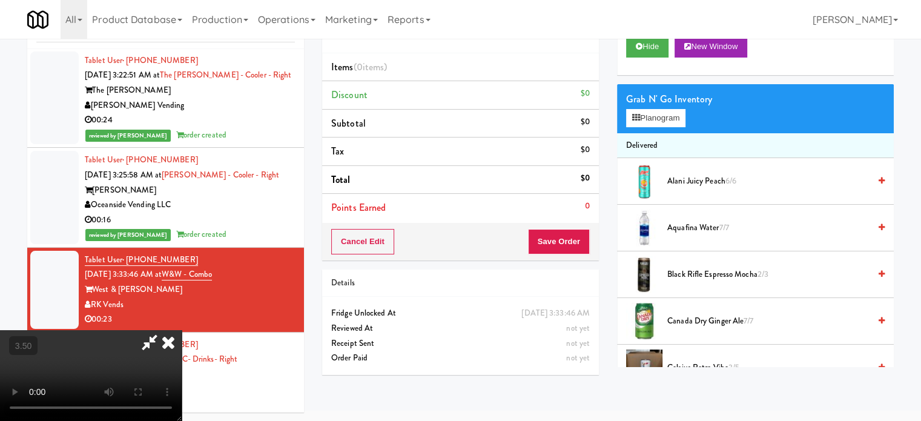
click at [182, 330] on video at bounding box center [91, 375] width 182 height 91
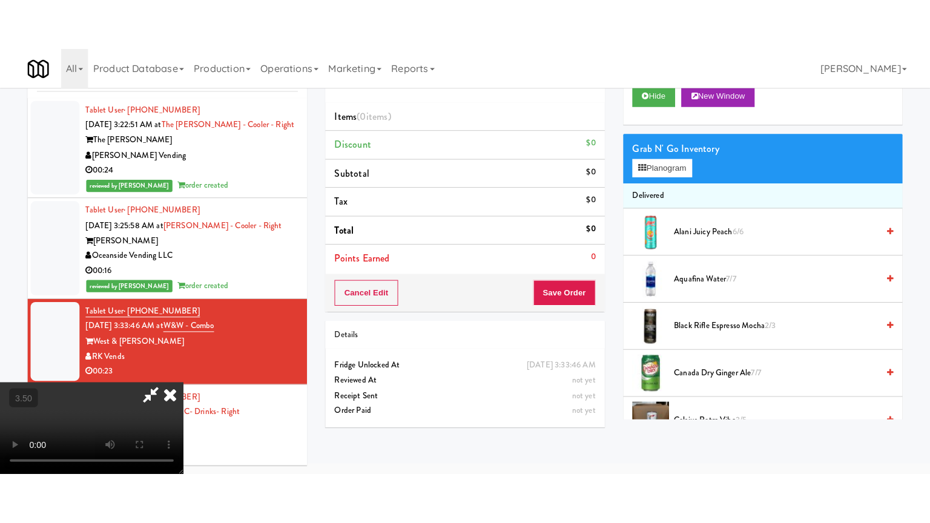
scroll to position [39, 0]
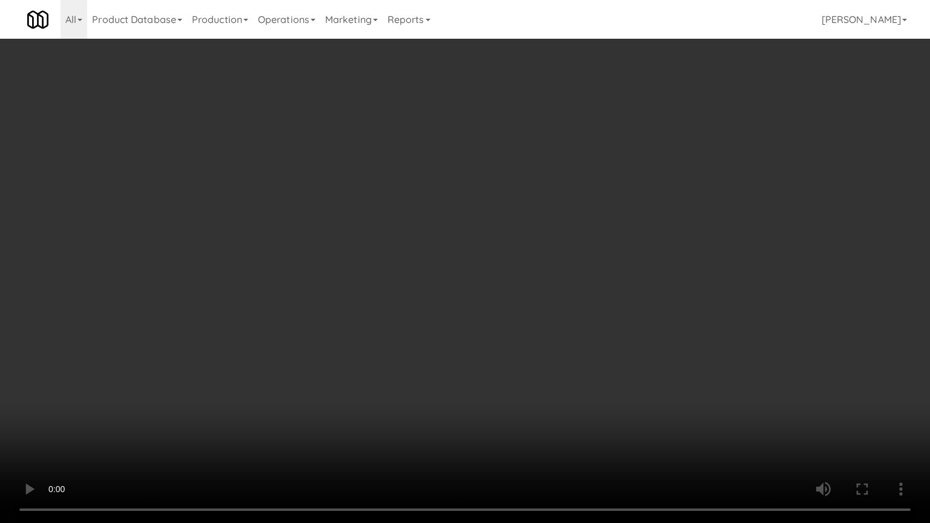
click at [419, 257] on video at bounding box center [465, 261] width 930 height 523
click at [428, 253] on video at bounding box center [465, 261] width 930 height 523
click at [425, 240] on video at bounding box center [465, 261] width 930 height 523
click at [443, 245] on video at bounding box center [465, 261] width 930 height 523
click at [453, 263] on video at bounding box center [465, 261] width 930 height 523
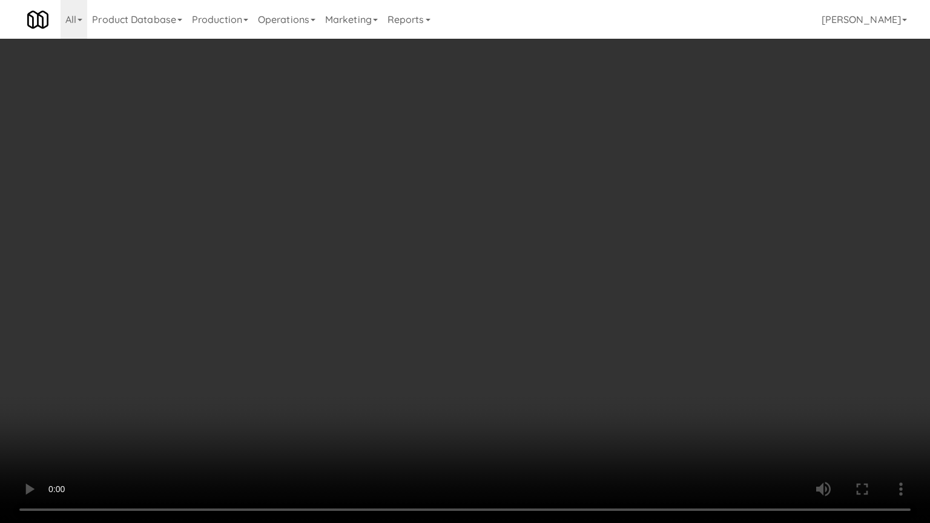
click at [458, 262] on video at bounding box center [465, 261] width 930 height 523
click at [522, 265] on video at bounding box center [465, 261] width 930 height 523
click at [495, 259] on video at bounding box center [465, 261] width 930 height 523
click at [530, 263] on video at bounding box center [465, 261] width 930 height 523
click at [493, 260] on video at bounding box center [465, 261] width 930 height 523
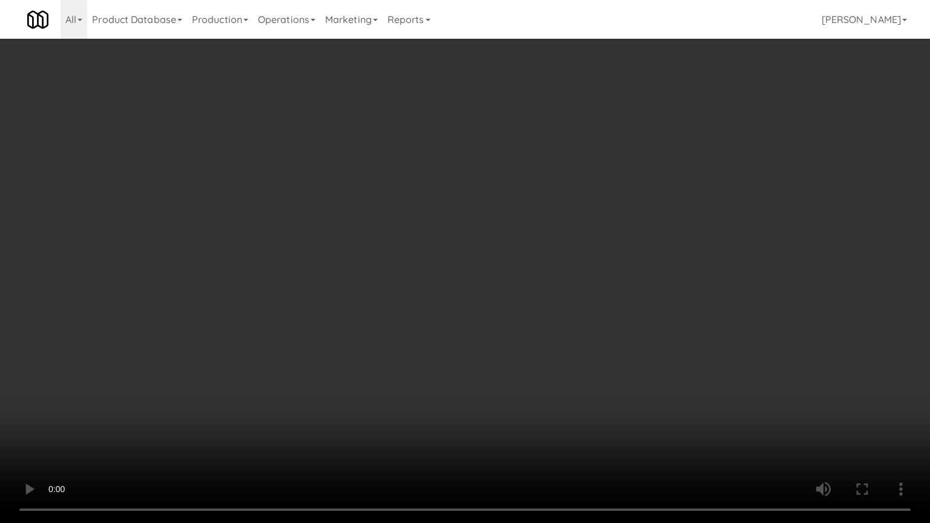
click at [494, 259] on video at bounding box center [465, 261] width 930 height 523
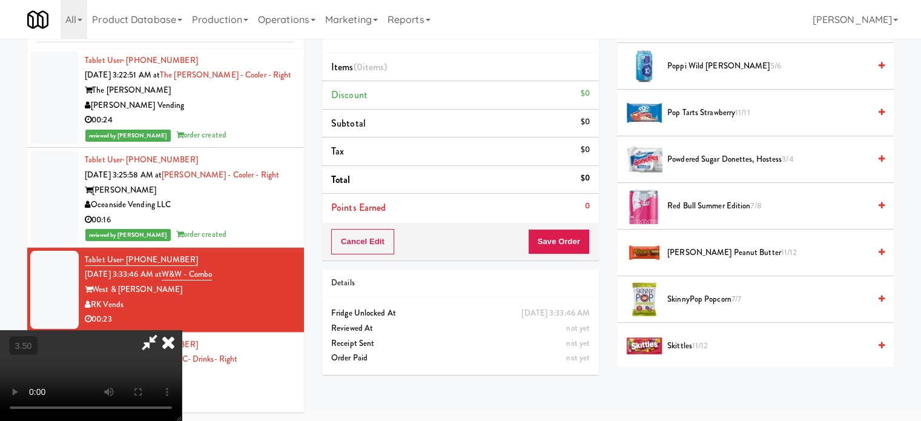
scroll to position [1817, 0]
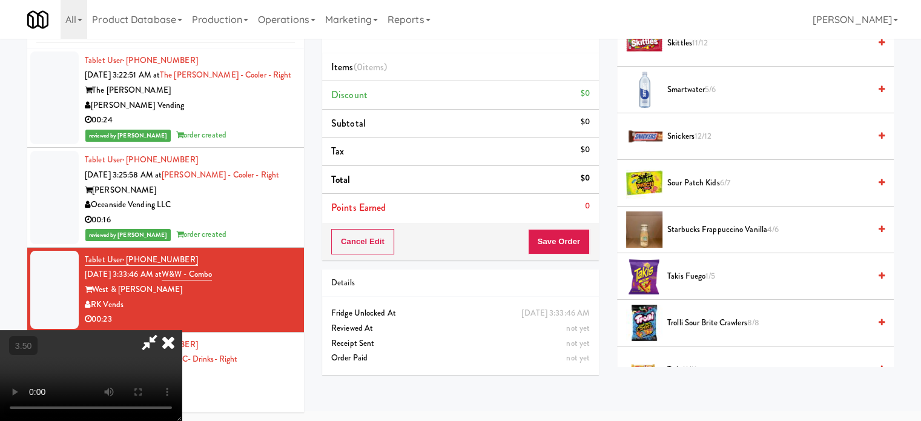
click at [706, 130] on span "12/12" at bounding box center [704, 136] width 18 height 12
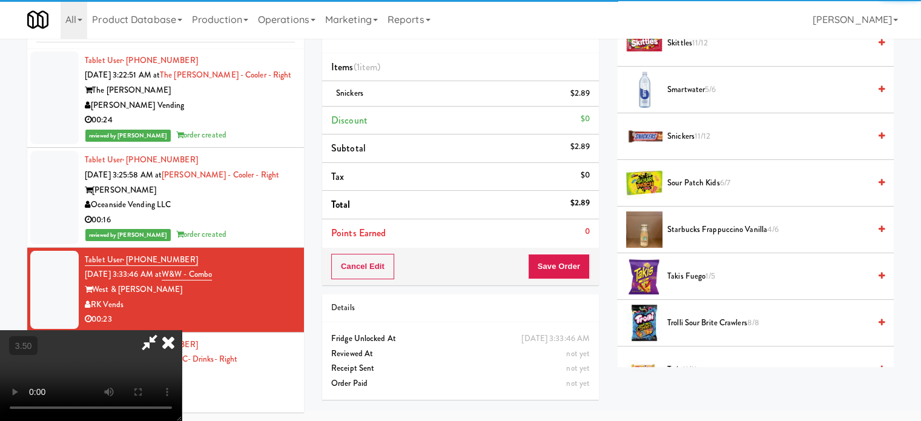
click at [182, 330] on video at bounding box center [91, 375] width 182 height 91
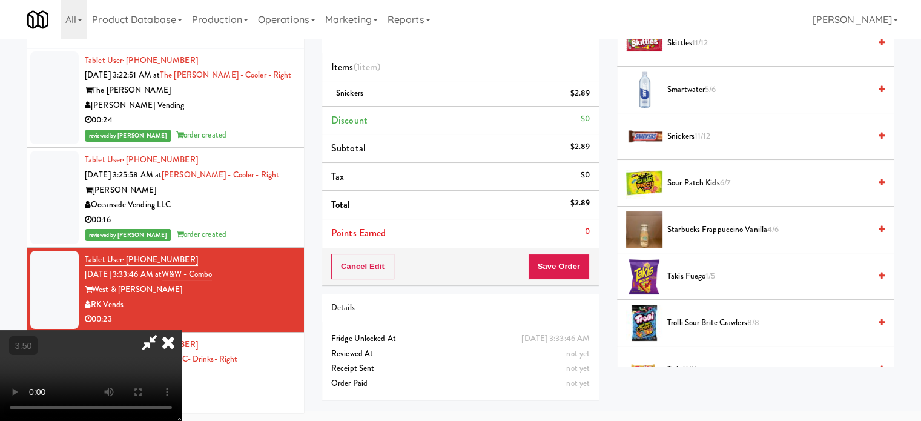
click at [182, 330] on video at bounding box center [91, 375] width 182 height 91
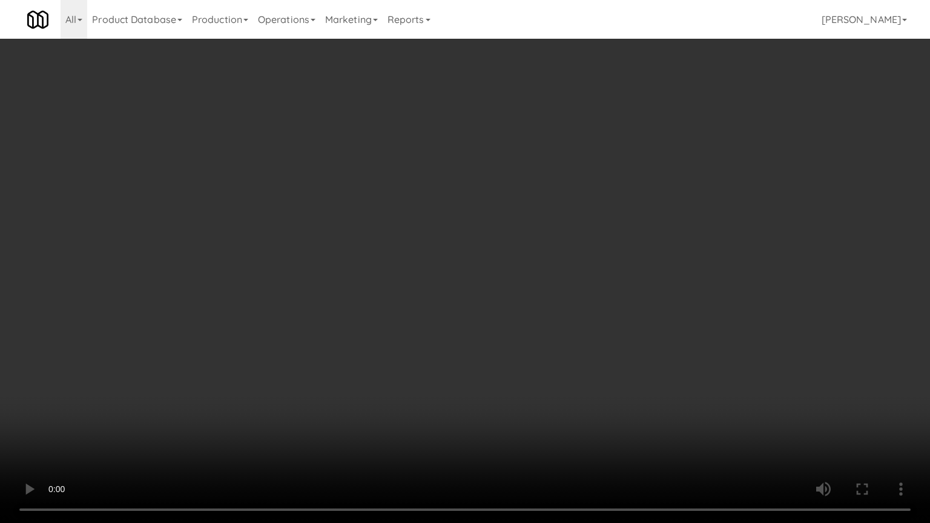
click at [236, 385] on video at bounding box center [465, 261] width 930 height 523
click at [416, 282] on video at bounding box center [465, 261] width 930 height 523
click at [426, 260] on video at bounding box center [465, 261] width 930 height 523
click at [428, 270] on video at bounding box center [465, 261] width 930 height 523
click at [439, 273] on video at bounding box center [465, 261] width 930 height 523
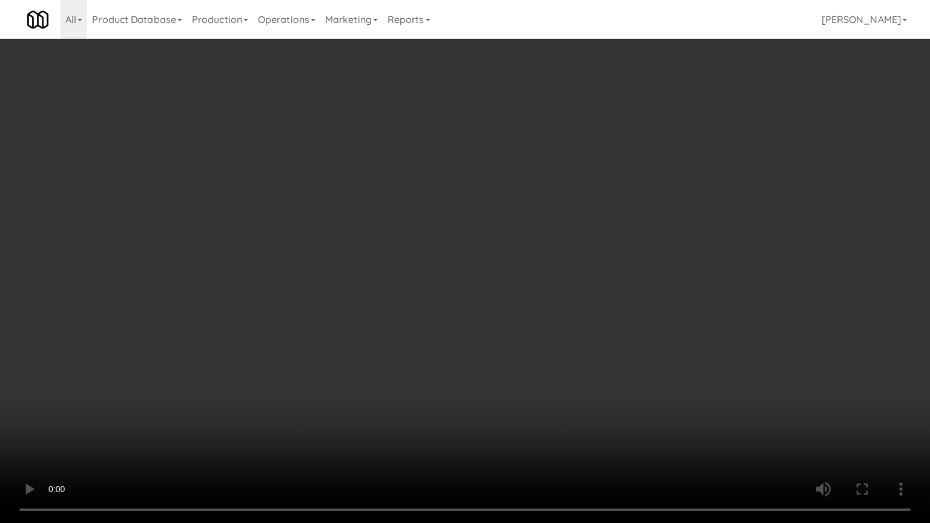
click at [486, 278] on video at bounding box center [465, 261] width 930 height 523
click at [481, 281] on video at bounding box center [465, 261] width 930 height 523
click at [543, 285] on video at bounding box center [465, 261] width 930 height 523
click at [485, 284] on video at bounding box center [465, 261] width 930 height 523
click at [566, 283] on video at bounding box center [465, 261] width 930 height 523
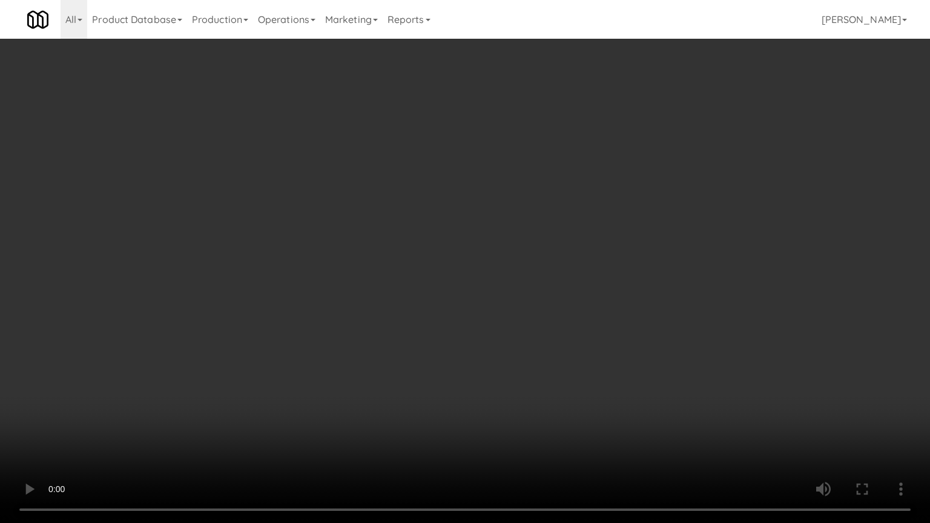
click at [541, 286] on video at bounding box center [465, 261] width 930 height 523
click at [599, 286] on video at bounding box center [465, 261] width 930 height 523
click at [580, 286] on video at bounding box center [465, 261] width 930 height 523
click at [574, 262] on video at bounding box center [465, 261] width 930 height 523
click at [500, 259] on video at bounding box center [465, 261] width 930 height 523
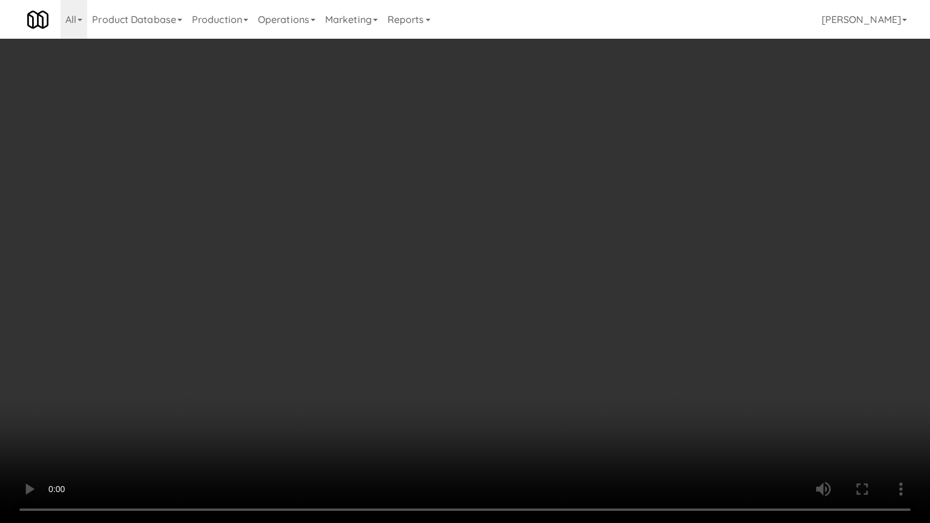
click at [514, 251] on video at bounding box center [465, 261] width 930 height 523
click at [521, 256] on video at bounding box center [465, 261] width 930 height 523
click at [541, 265] on video at bounding box center [465, 261] width 930 height 523
click at [540, 265] on video at bounding box center [465, 261] width 930 height 523
click at [541, 277] on video at bounding box center [465, 261] width 930 height 523
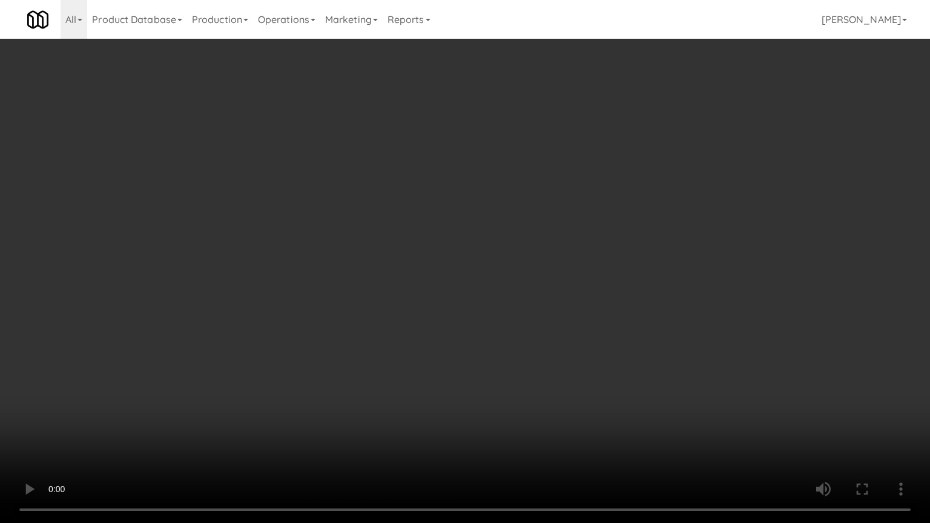
click at [538, 279] on video at bounding box center [465, 261] width 930 height 523
drag, startPoint x: 540, startPoint y: 278, endPoint x: 578, endPoint y: 287, distance: 39.2
click at [540, 279] on video at bounding box center [465, 261] width 930 height 523
drag, startPoint x: 540, startPoint y: 445, endPoint x: 528, endPoint y: 403, distance: 43.5
click at [540, 420] on video at bounding box center [465, 261] width 930 height 523
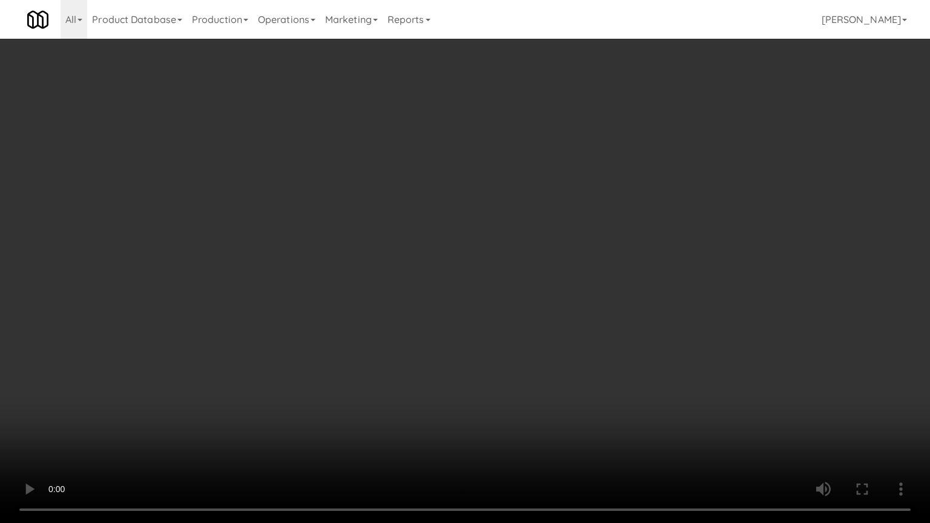
click at [502, 378] on video at bounding box center [465, 261] width 930 height 523
click at [481, 303] on video at bounding box center [465, 261] width 930 height 523
click at [477, 297] on video at bounding box center [465, 261] width 930 height 523
drag, startPoint x: 468, startPoint y: 398, endPoint x: 477, endPoint y: 294, distance: 104.0
click at [468, 391] on video at bounding box center [465, 261] width 930 height 523
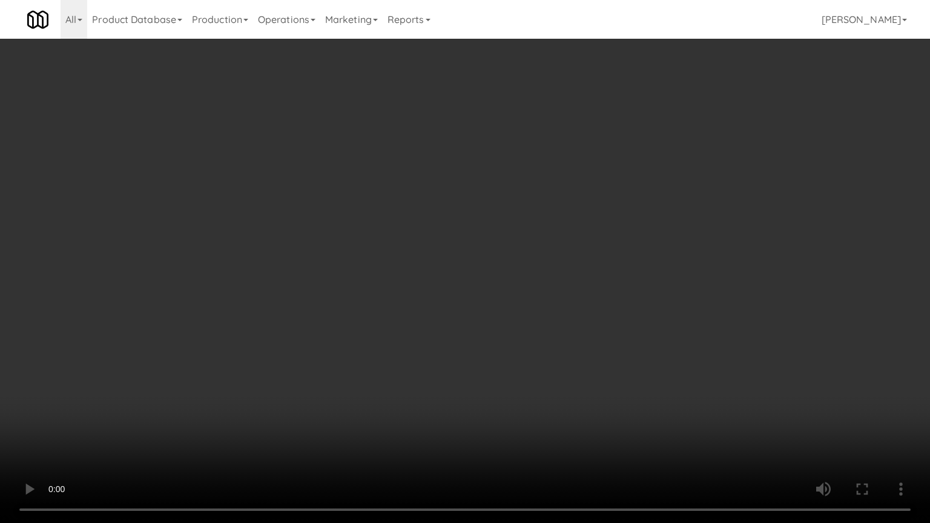
click at [466, 297] on video at bounding box center [465, 261] width 930 height 523
click at [472, 304] on video at bounding box center [465, 261] width 930 height 523
click at [488, 317] on video at bounding box center [465, 261] width 930 height 523
click at [500, 318] on video at bounding box center [465, 261] width 930 height 523
click at [540, 337] on video at bounding box center [465, 261] width 930 height 523
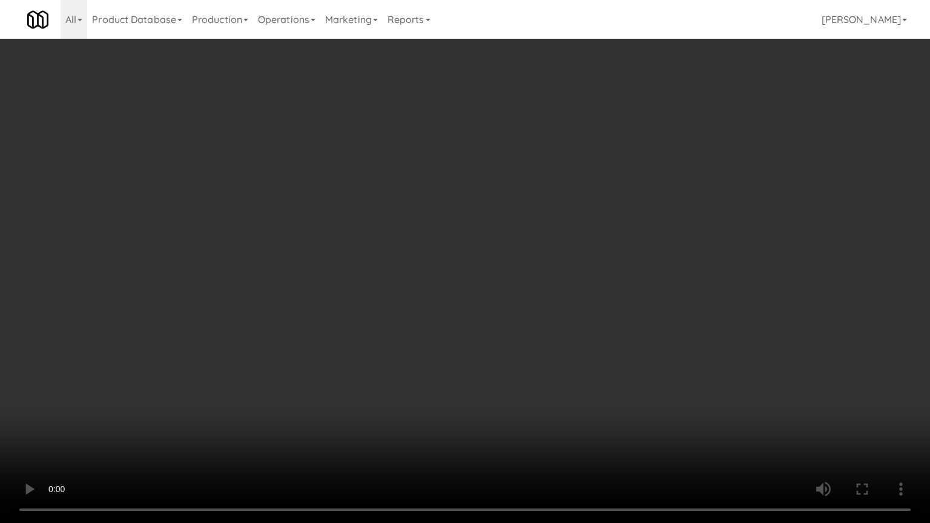
drag, startPoint x: 529, startPoint y: 330, endPoint x: 532, endPoint y: 323, distance: 7.6
click at [529, 329] on video at bounding box center [465, 261] width 930 height 523
click at [535, 319] on video at bounding box center [465, 261] width 930 height 523
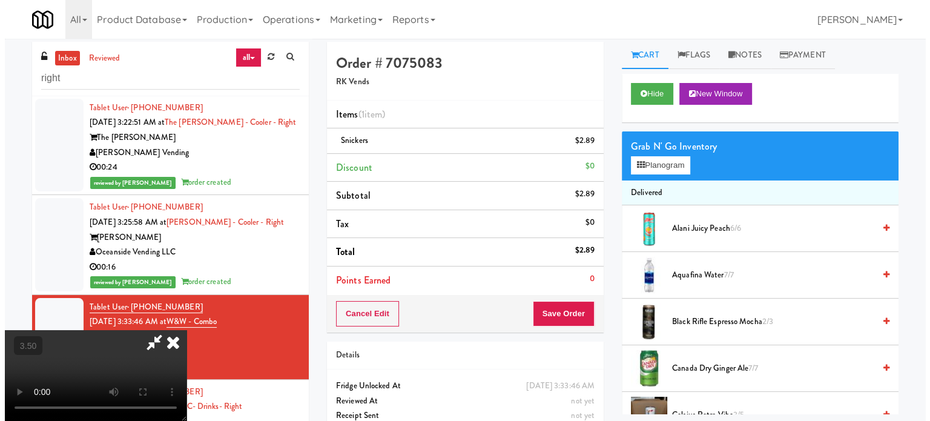
scroll to position [0, 0]
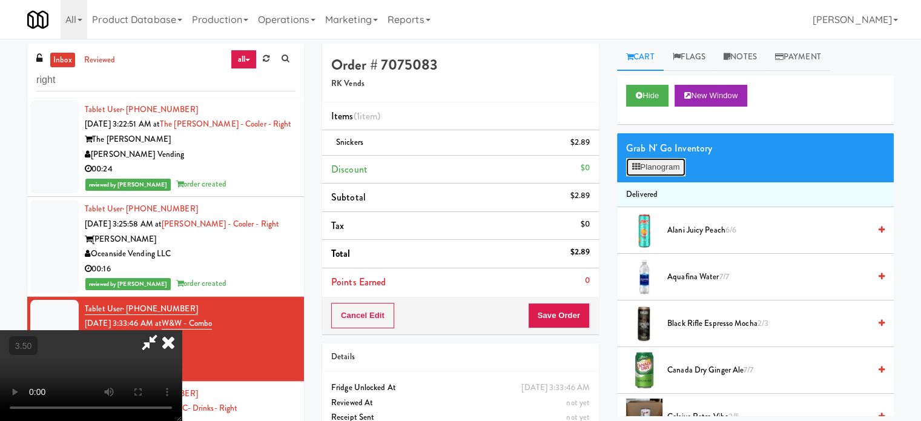
click at [671, 168] on button "Planogram" at bounding box center [655, 167] width 59 height 18
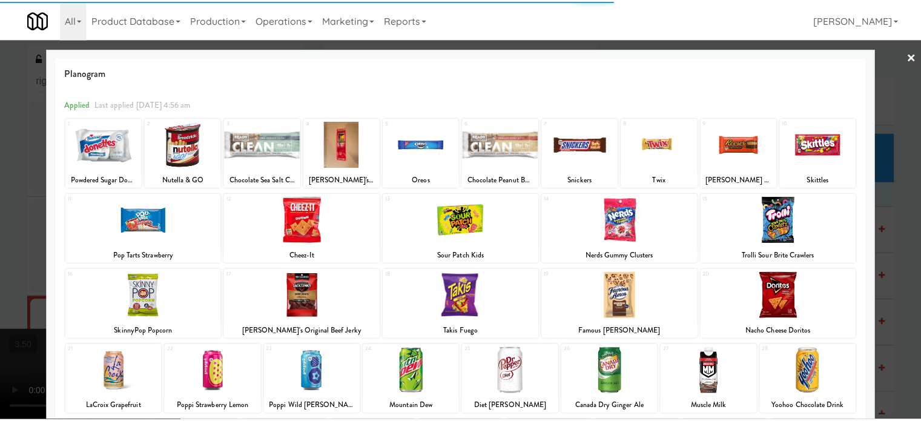
scroll to position [250, 0]
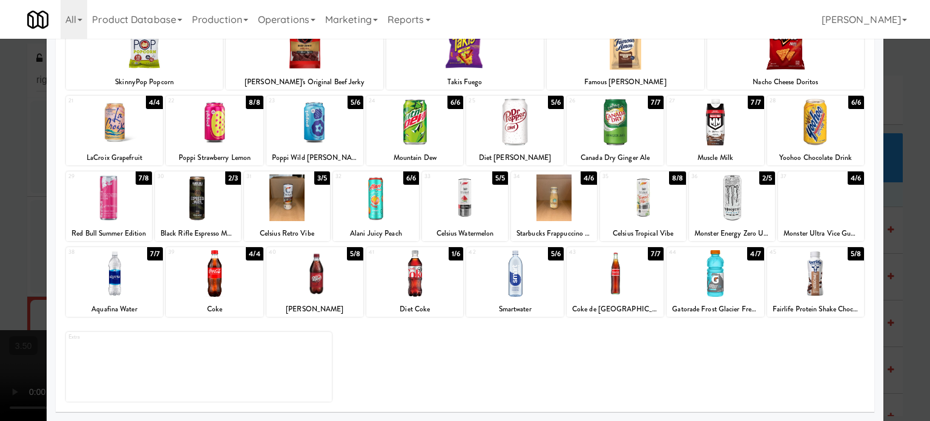
click at [449, 101] on div "6/6" at bounding box center [456, 102] width 16 height 13
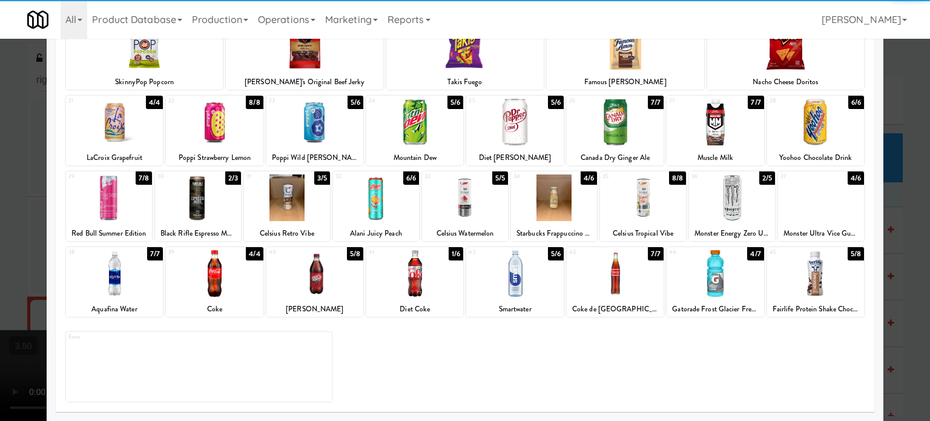
click at [910, 234] on div at bounding box center [465, 210] width 930 height 421
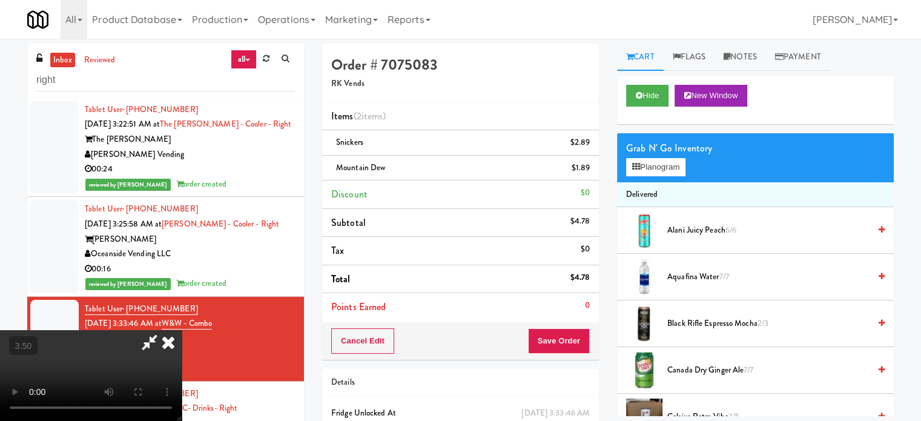
click at [182, 330] on video at bounding box center [91, 375] width 182 height 91
drag, startPoint x: 434, startPoint y: 287, endPoint x: 446, endPoint y: 210, distance: 78.6
click at [182, 330] on video at bounding box center [91, 375] width 182 height 91
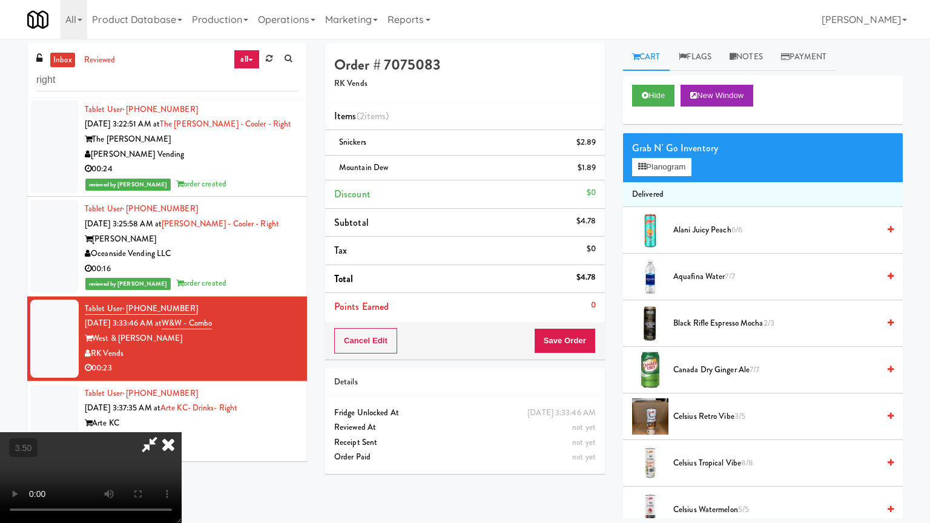
drag, startPoint x: 423, startPoint y: 258, endPoint x: 444, endPoint y: 241, distance: 26.7
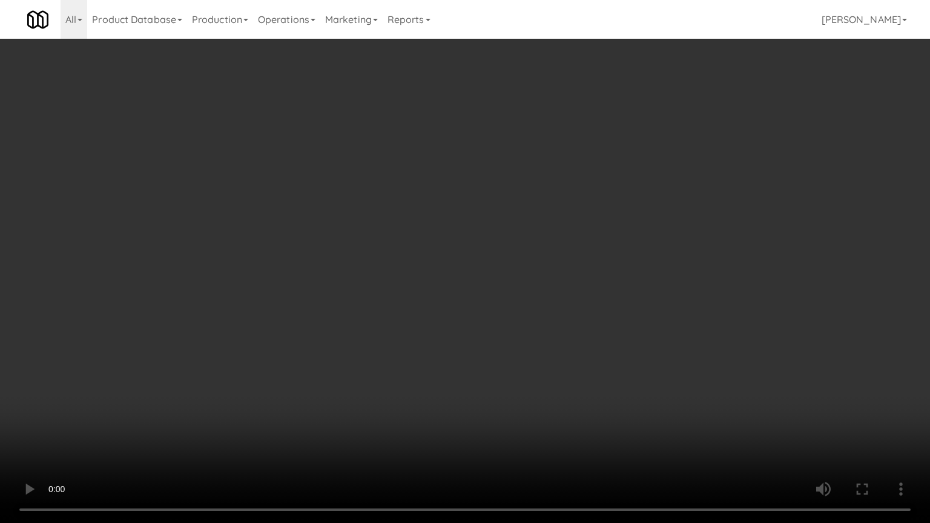
click at [423, 258] on video at bounding box center [465, 261] width 930 height 523
click at [447, 239] on video at bounding box center [465, 261] width 930 height 523
click at [445, 249] on video at bounding box center [465, 261] width 930 height 523
click at [448, 250] on video at bounding box center [465, 261] width 930 height 523
click at [447, 251] on video at bounding box center [465, 261] width 930 height 523
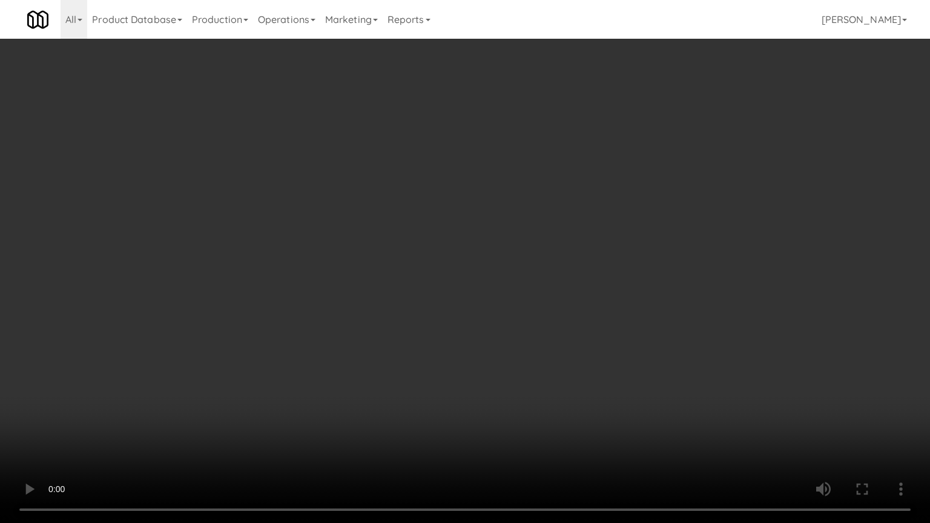
click at [442, 251] on video at bounding box center [465, 261] width 930 height 523
click at [445, 249] on video at bounding box center [465, 261] width 930 height 523
click at [448, 262] on video at bounding box center [465, 261] width 930 height 523
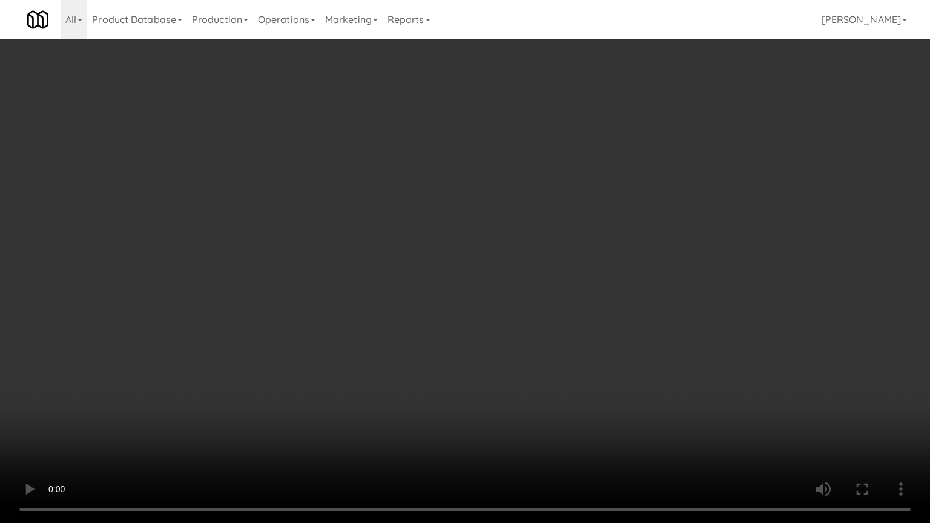
click at [461, 237] on video at bounding box center [465, 261] width 930 height 523
click at [460, 240] on video at bounding box center [465, 261] width 930 height 523
click at [464, 242] on video at bounding box center [465, 261] width 930 height 523
click at [534, 219] on video at bounding box center [465, 261] width 930 height 523
drag, startPoint x: 532, startPoint y: 227, endPoint x: 540, endPoint y: 227, distance: 8.5
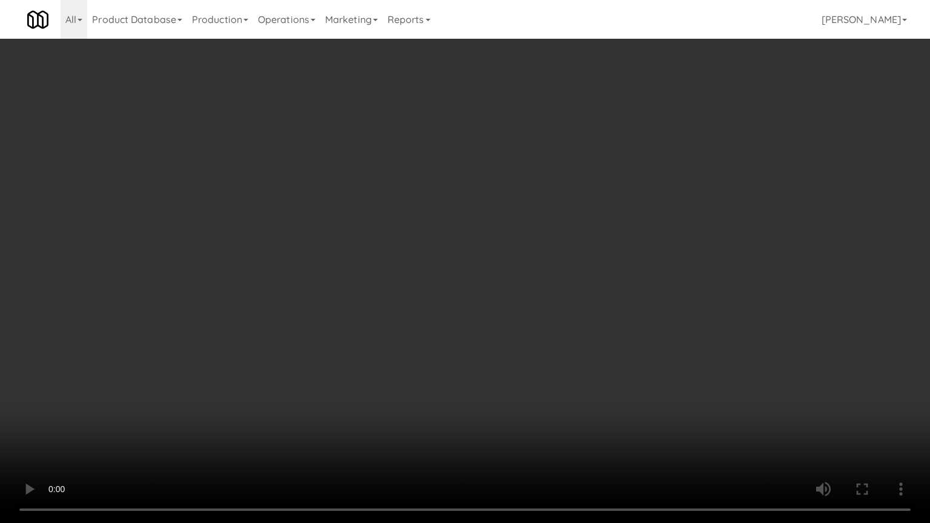
click at [535, 228] on video at bounding box center [465, 261] width 930 height 523
drag, startPoint x: 540, startPoint y: 227, endPoint x: 746, endPoint y: 72, distance: 257.8
click at [547, 224] on video at bounding box center [465, 261] width 930 height 523
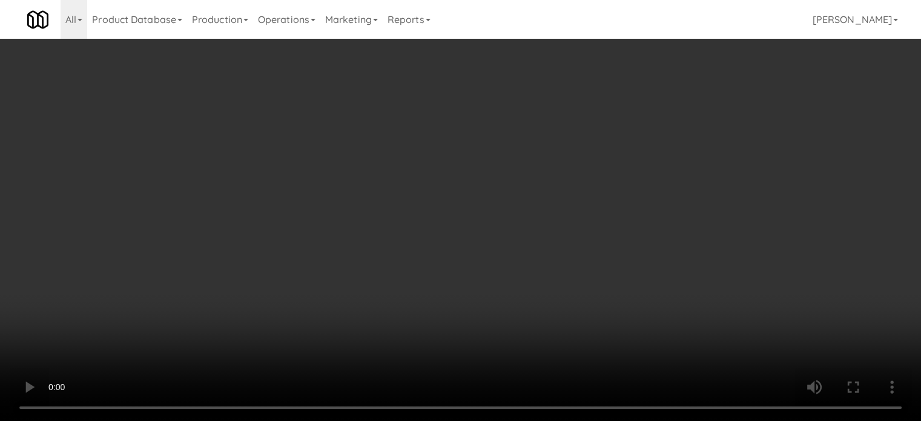
scroll to position [1817, 0]
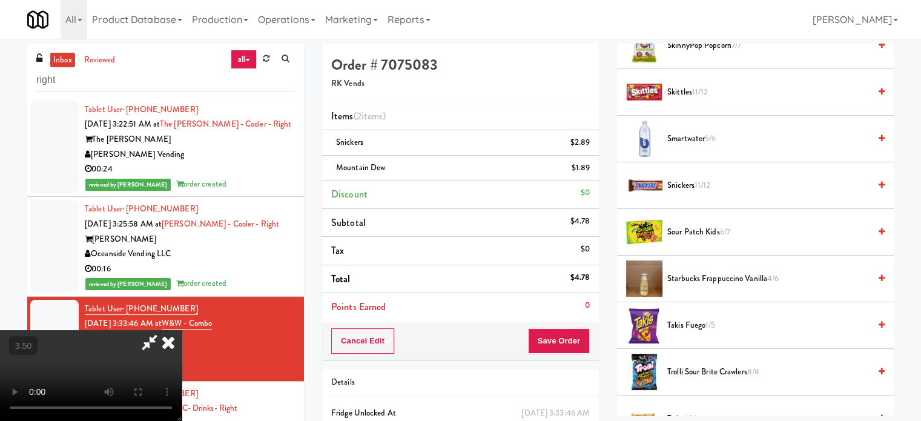
click at [703, 320] on span "Takis Fuego 1/5" at bounding box center [768, 325] width 202 height 15
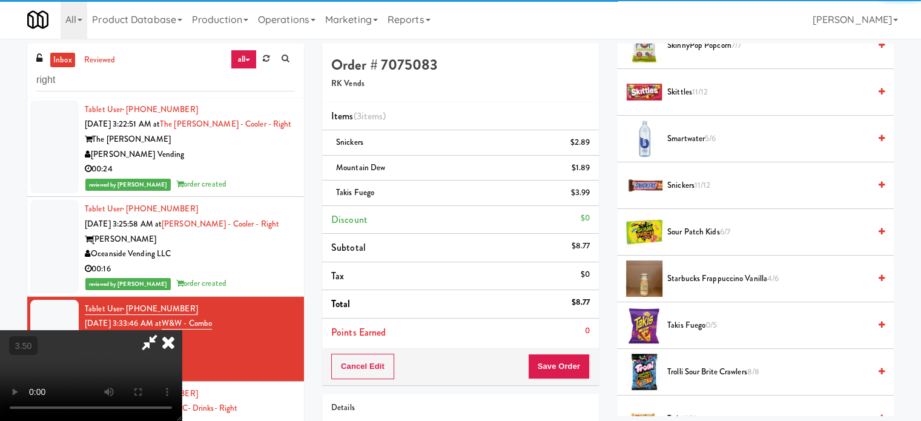
drag, startPoint x: 475, startPoint y: 280, endPoint x: 462, endPoint y: 251, distance: 32.2
click at [182, 330] on video at bounding box center [91, 375] width 182 height 91
drag, startPoint x: 462, startPoint y: 251, endPoint x: 494, endPoint y: 173, distance: 85.3
click at [182, 330] on video at bounding box center [91, 375] width 182 height 91
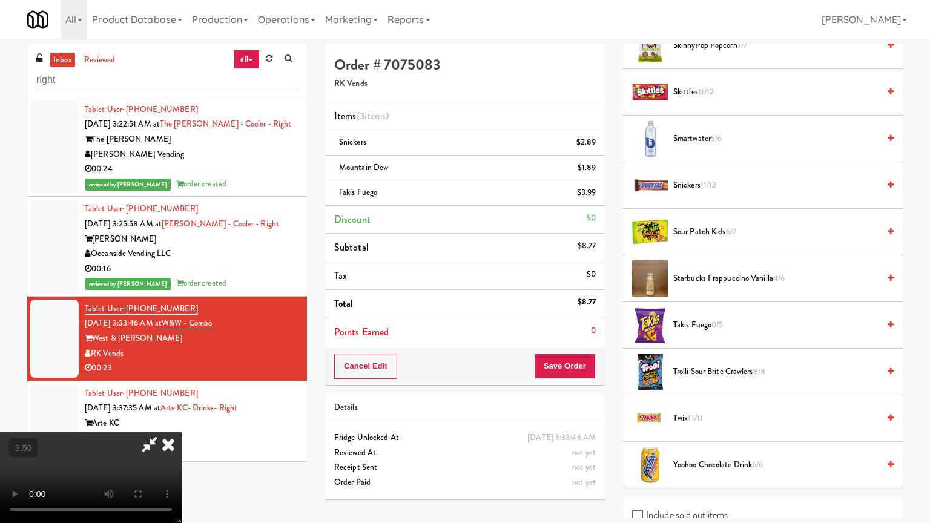
click at [182, 420] on video at bounding box center [91, 477] width 182 height 91
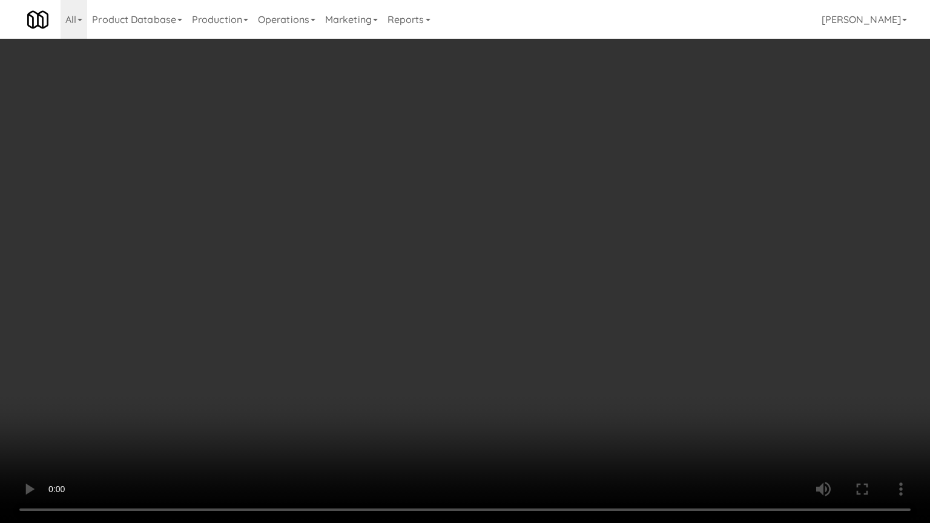
drag, startPoint x: 501, startPoint y: 225, endPoint x: 504, endPoint y: 219, distance: 6.5
click at [501, 225] on video at bounding box center [465, 261] width 930 height 523
drag, startPoint x: 504, startPoint y: 219, endPoint x: 506, endPoint y: 133, distance: 86.6
click at [504, 218] on video at bounding box center [465, 261] width 930 height 523
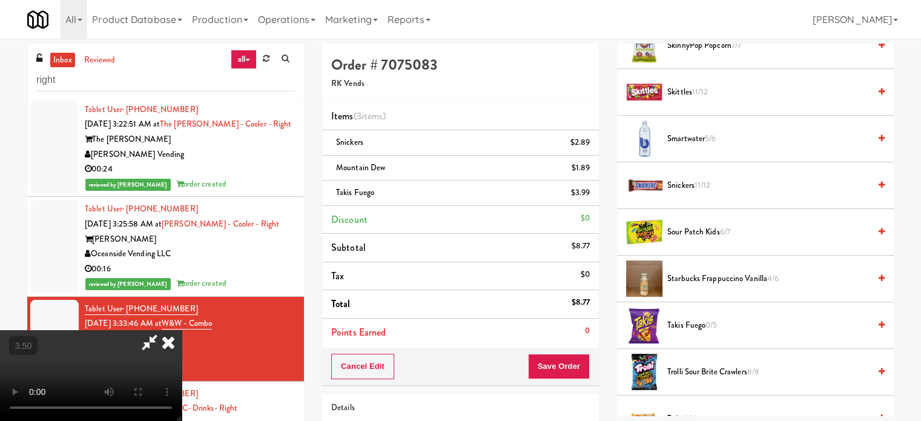
click at [182, 330] on icon at bounding box center [168, 342] width 27 height 24
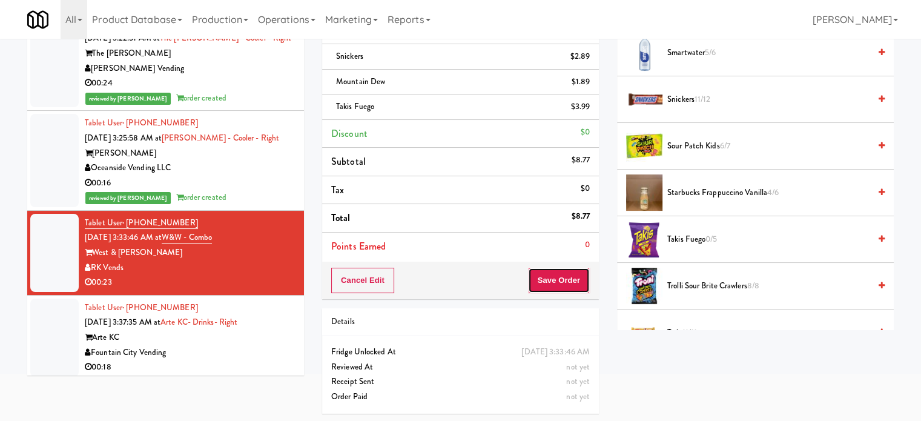
click at [540, 282] on button "Save Order" at bounding box center [559, 280] width 62 height 25
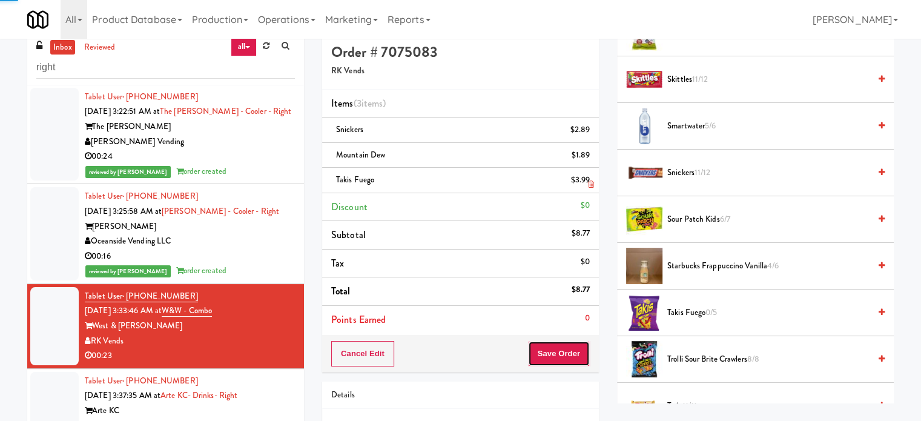
scroll to position [0, 0]
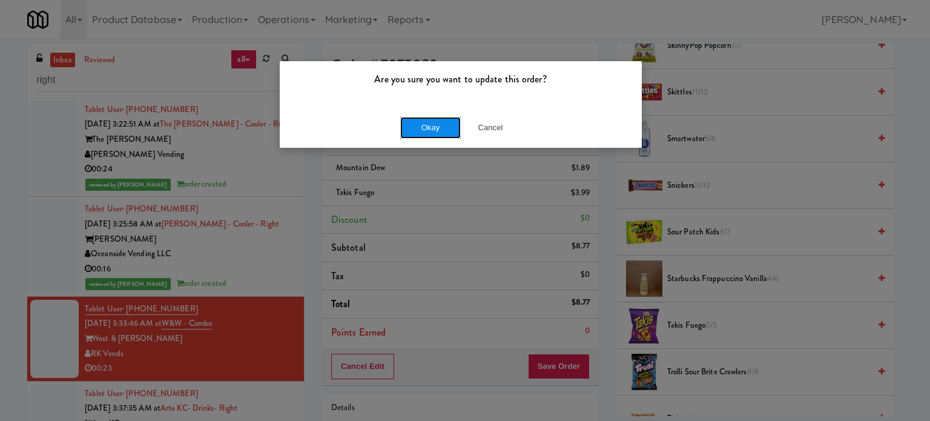
click at [415, 117] on button "Okay" at bounding box center [430, 128] width 61 height 22
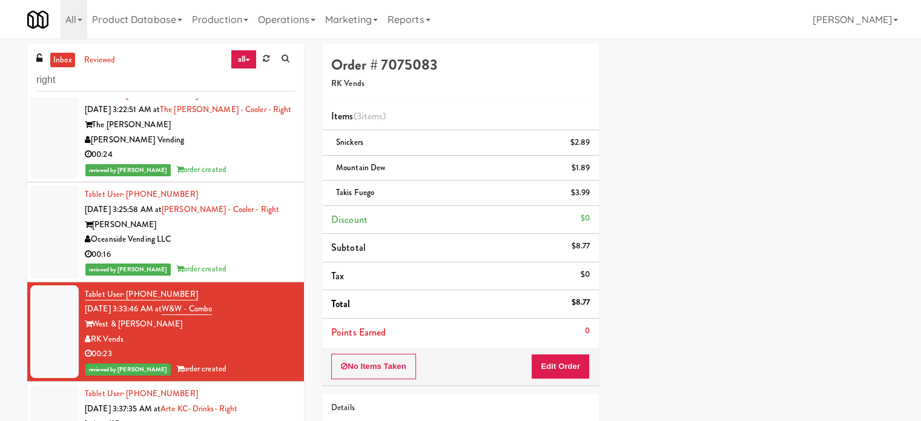
scroll to position [602, 0]
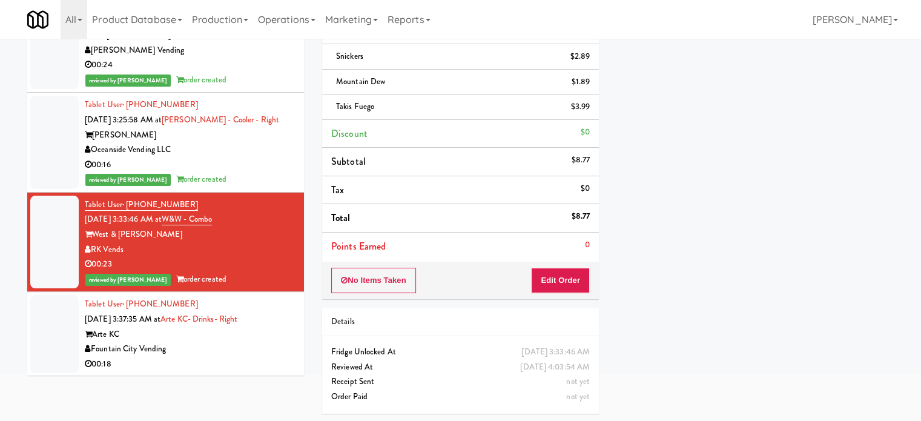
click at [285, 343] on div "Fountain City Vending" at bounding box center [190, 349] width 210 height 15
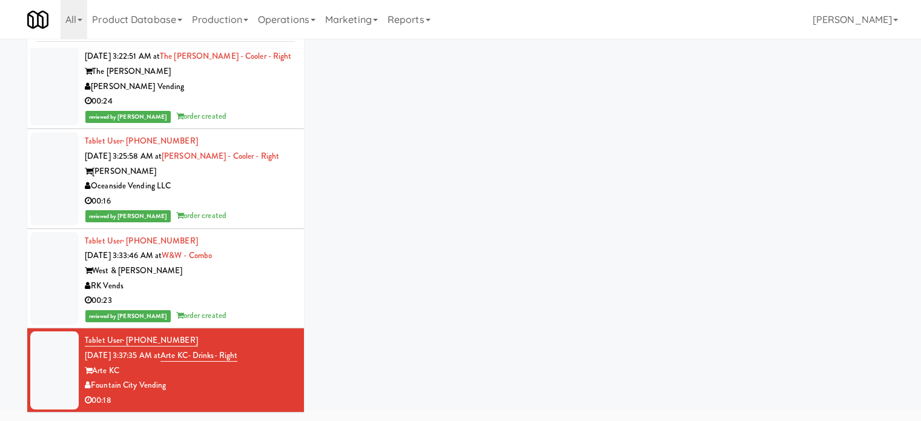
scroll to position [49, 0]
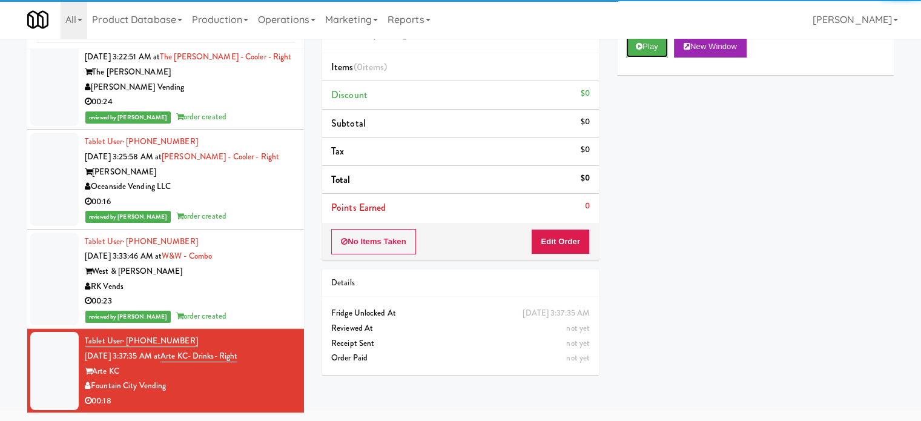
click at [653, 45] on button "Play" at bounding box center [647, 47] width 42 height 22
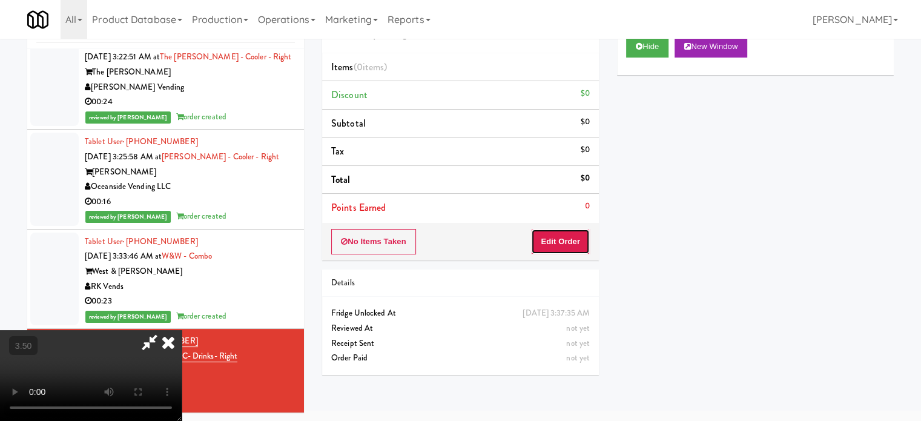
click at [563, 237] on button "Edit Order" at bounding box center [560, 241] width 59 height 25
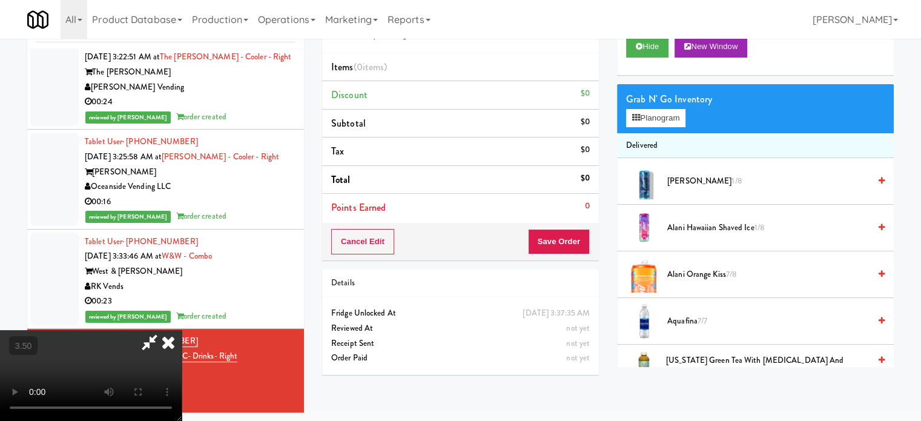
click at [182, 330] on video at bounding box center [91, 375] width 182 height 91
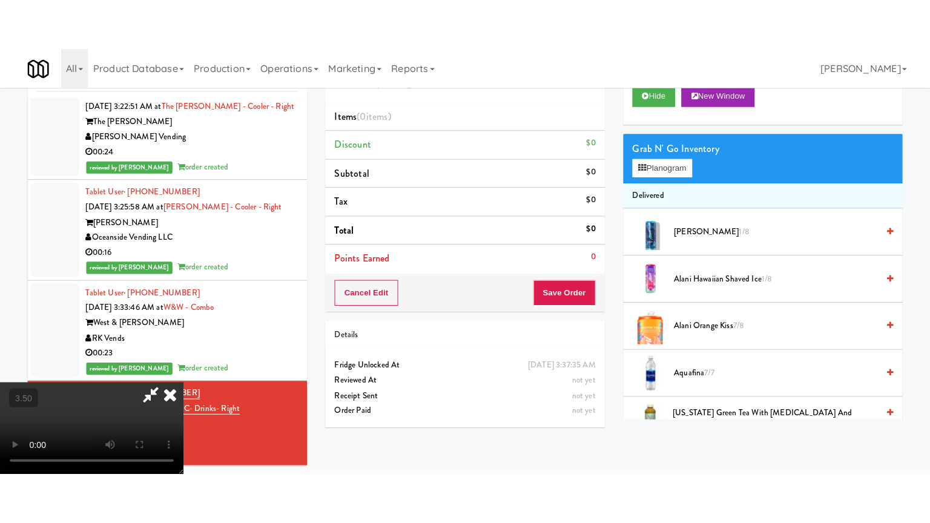
scroll to position [39, 0]
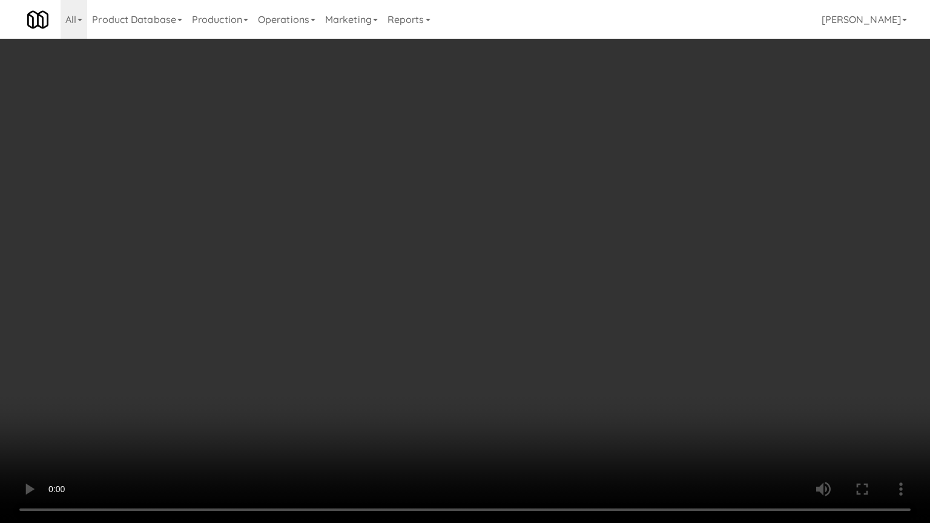
click at [340, 310] on video at bounding box center [465, 261] width 930 height 523
drag, startPoint x: 343, startPoint y: 258, endPoint x: 417, endPoint y: 145, distance: 134.7
click at [344, 256] on video at bounding box center [465, 261] width 930 height 523
click at [397, 209] on video at bounding box center [465, 261] width 930 height 523
click at [414, 192] on video at bounding box center [465, 261] width 930 height 523
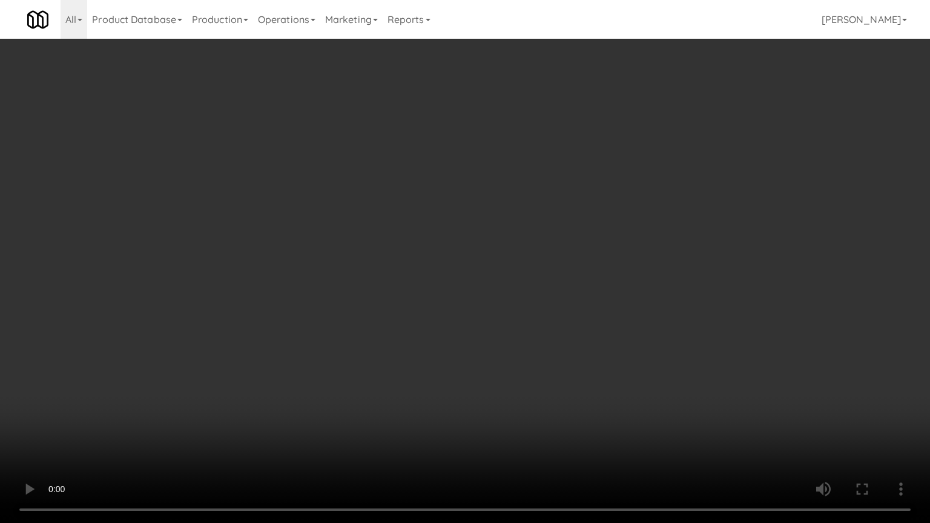
click at [515, 205] on video at bounding box center [465, 261] width 930 height 523
click at [511, 207] on video at bounding box center [465, 261] width 930 height 523
click at [571, 213] on video at bounding box center [465, 261] width 930 height 523
click at [560, 215] on video at bounding box center [465, 261] width 930 height 523
click at [572, 237] on video at bounding box center [465, 261] width 930 height 523
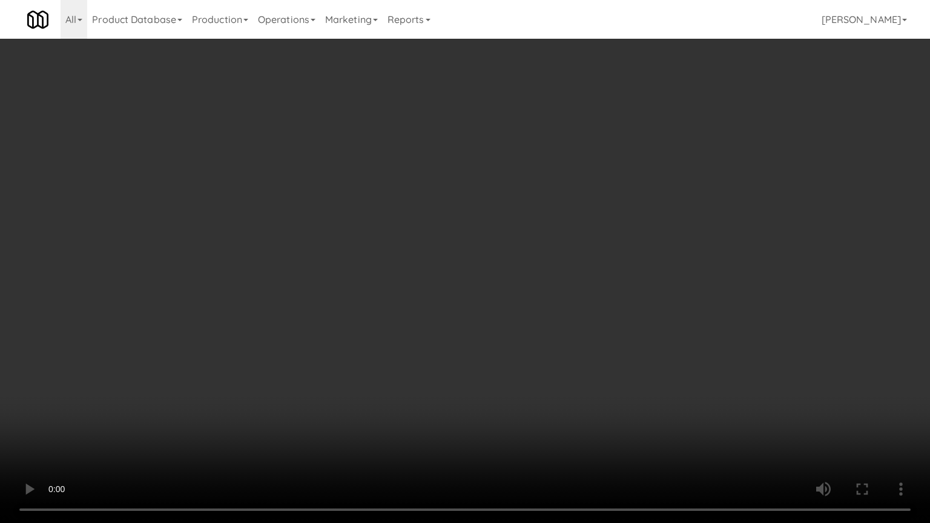
click at [572, 239] on video at bounding box center [465, 261] width 930 height 523
click at [611, 262] on video at bounding box center [465, 261] width 930 height 523
drag, startPoint x: 598, startPoint y: 263, endPoint x: 611, endPoint y: 255, distance: 15.8
click at [600, 260] on video at bounding box center [465, 261] width 930 height 523
drag, startPoint x: 611, startPoint y: 255, endPoint x: 734, endPoint y: 99, distance: 198.4
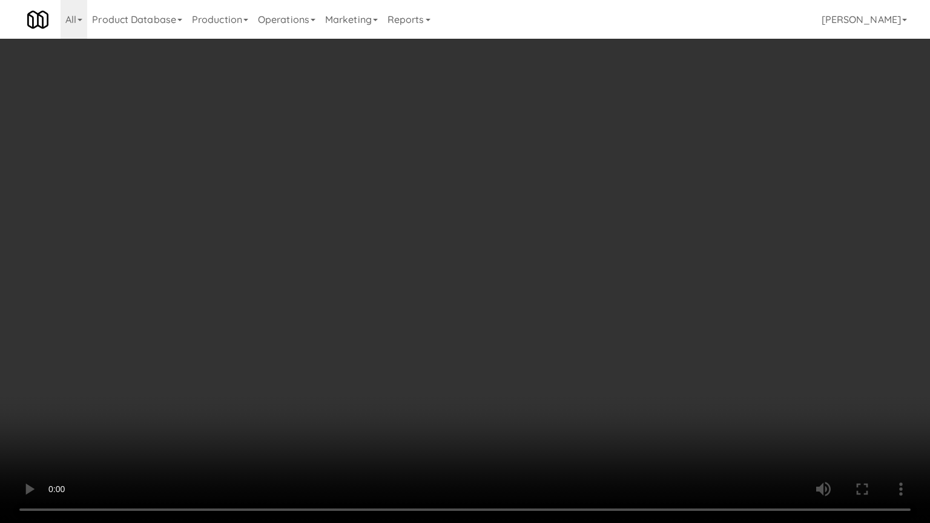
click at [613, 254] on video at bounding box center [465, 261] width 930 height 523
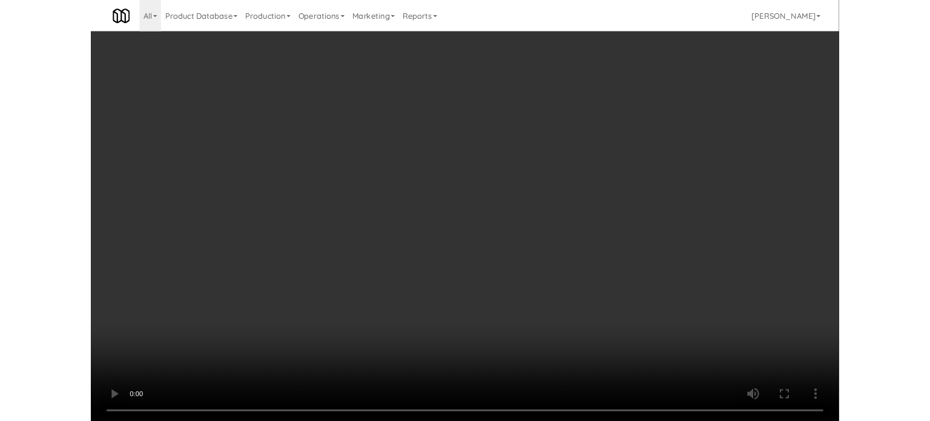
scroll to position [49, 0]
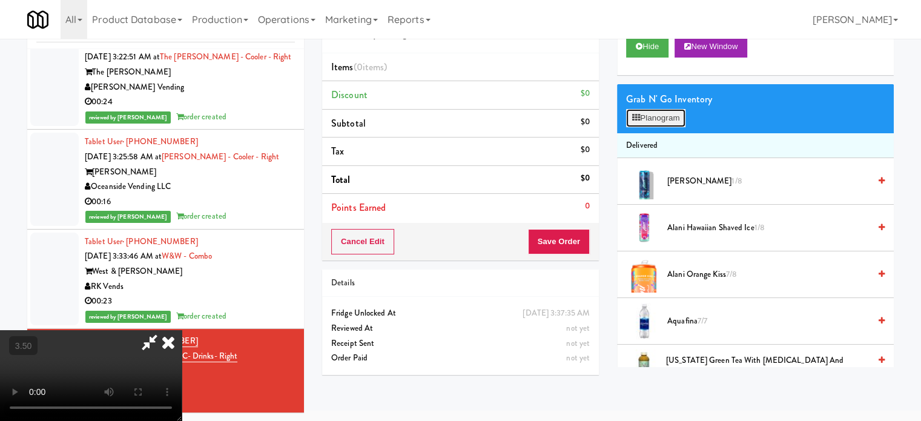
click at [655, 116] on button "Planogram" at bounding box center [655, 118] width 59 height 18
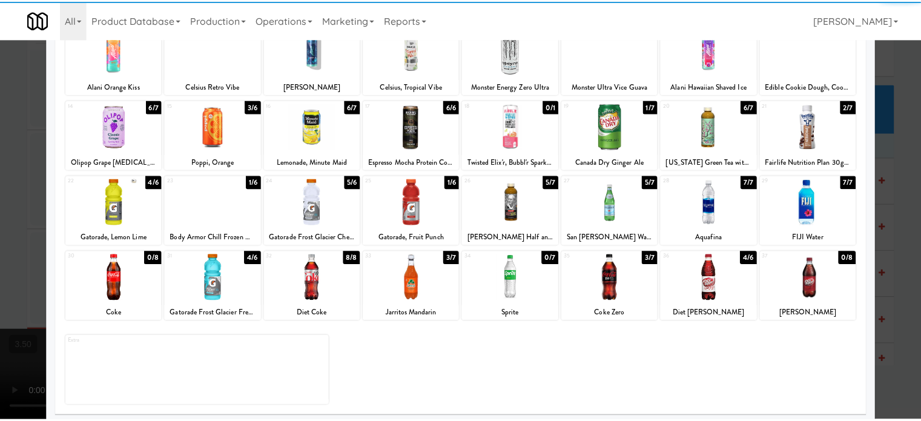
scroll to position [173, 0]
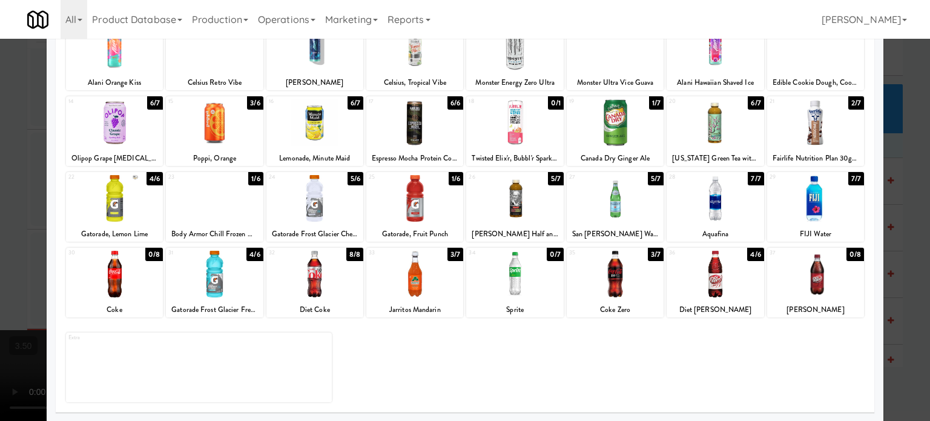
click at [352, 181] on div "5/6" at bounding box center [356, 178] width 16 height 13
click at [455, 257] on div "3/7" at bounding box center [456, 254] width 16 height 13
drag, startPoint x: 902, startPoint y: 242, endPoint x: 855, endPoint y: 242, distance: 47.2
click at [902, 242] on div at bounding box center [465, 210] width 930 height 421
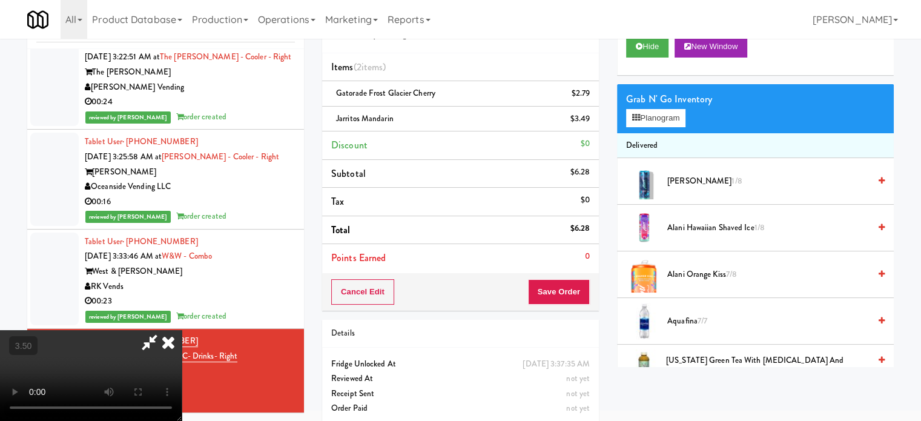
click at [182, 330] on video at bounding box center [91, 375] width 182 height 91
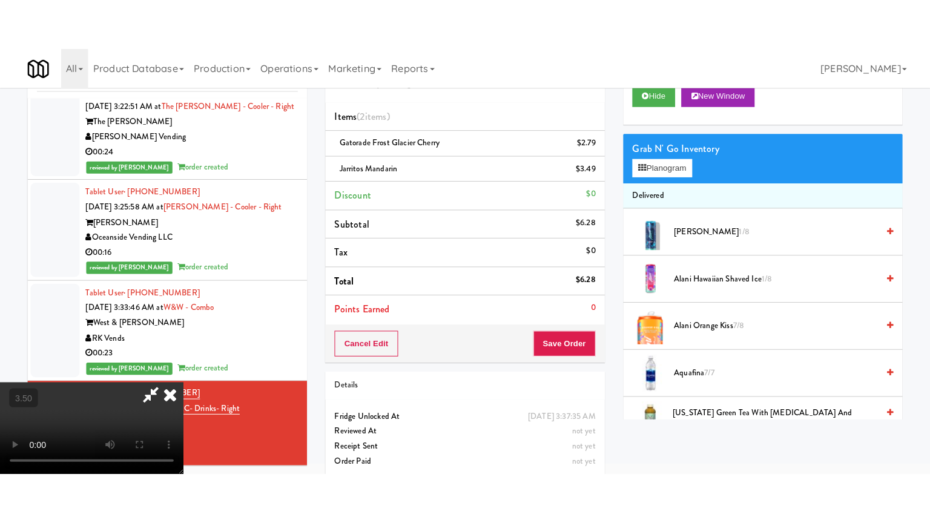
scroll to position [39, 0]
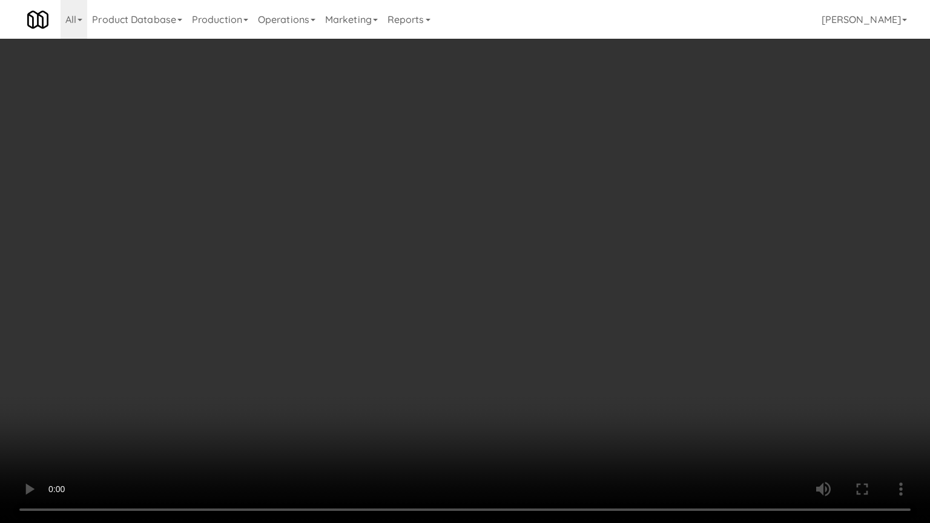
click at [383, 262] on video at bounding box center [465, 261] width 930 height 523
click at [390, 257] on video at bounding box center [465, 261] width 930 height 523
click at [407, 264] on video at bounding box center [465, 261] width 930 height 523
click at [407, 261] on video at bounding box center [465, 261] width 930 height 523
click at [408, 261] on video at bounding box center [465, 261] width 930 height 523
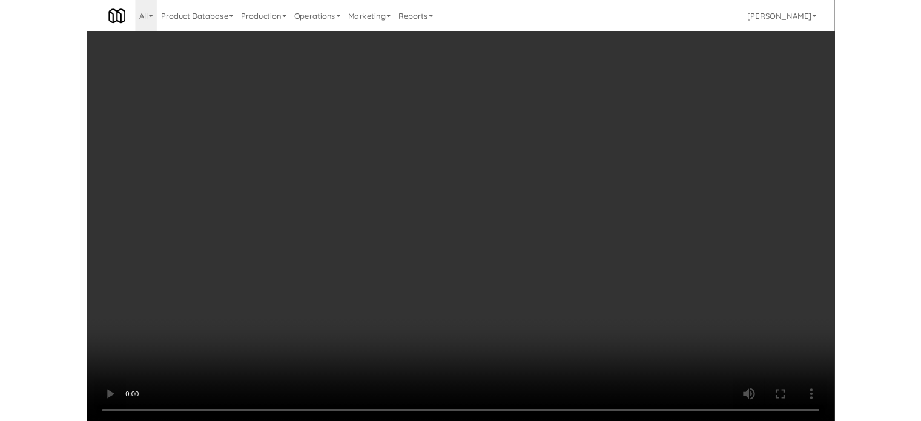
scroll to position [49, 0]
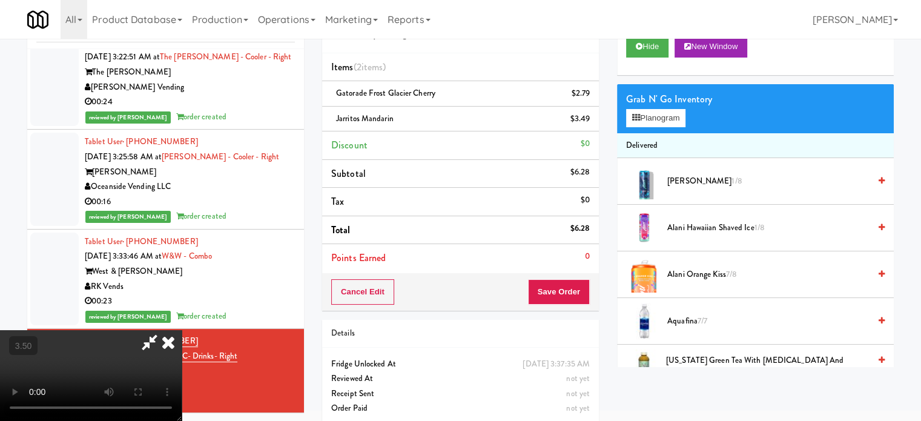
click at [182, 330] on video at bounding box center [91, 375] width 182 height 91
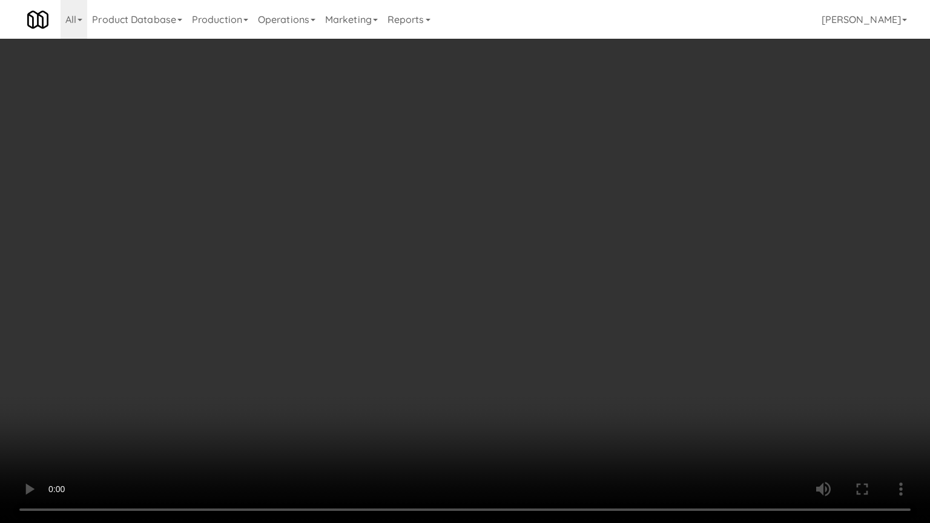
drag, startPoint x: 283, startPoint y: 380, endPoint x: 291, endPoint y: 369, distance: 13.4
click at [285, 380] on video at bounding box center [465, 261] width 930 height 523
click at [318, 315] on video at bounding box center [465, 261] width 930 height 523
click at [320, 312] on video at bounding box center [465, 261] width 930 height 523
click at [326, 308] on video at bounding box center [465, 261] width 930 height 523
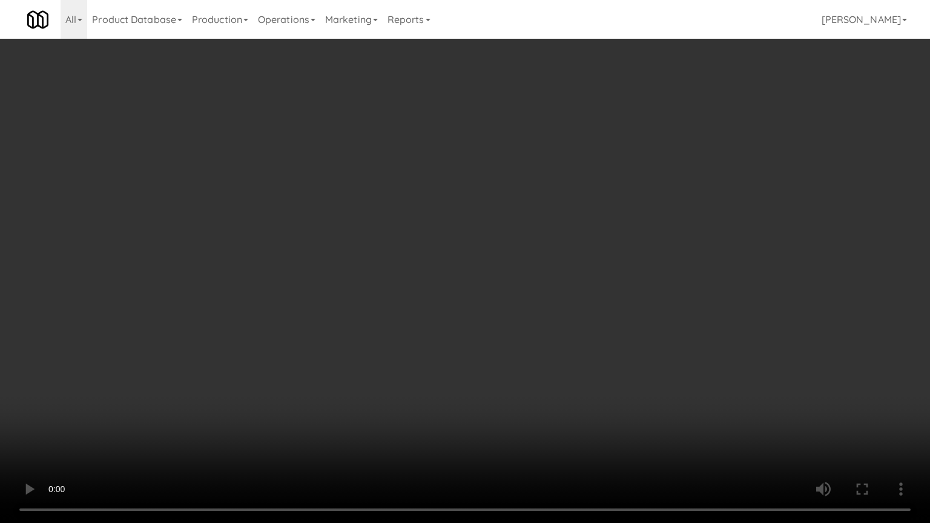
click at [339, 303] on video at bounding box center [465, 261] width 930 height 523
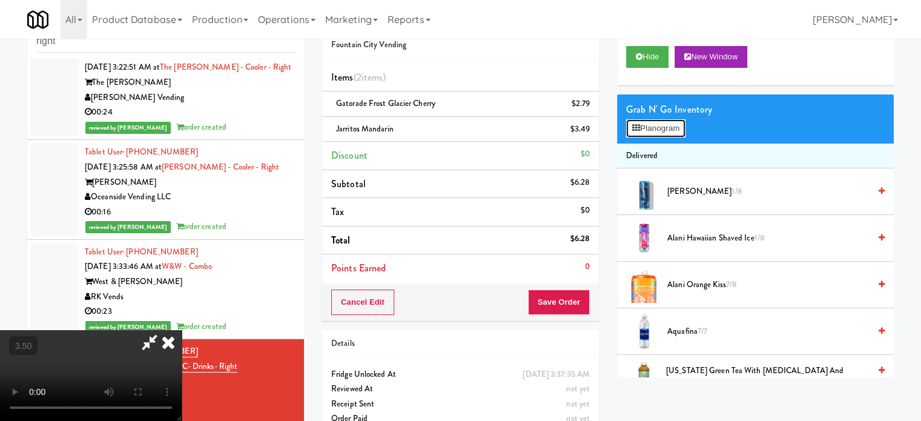
click at [663, 125] on button "Planogram" at bounding box center [655, 128] width 59 height 18
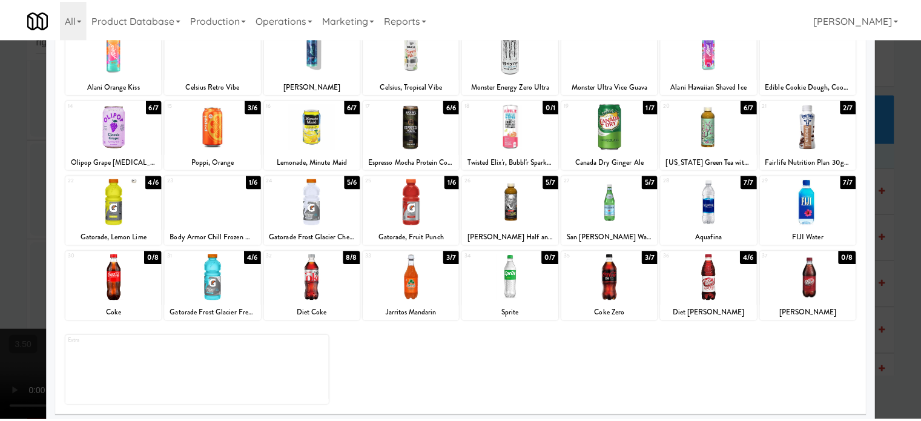
scroll to position [173, 0]
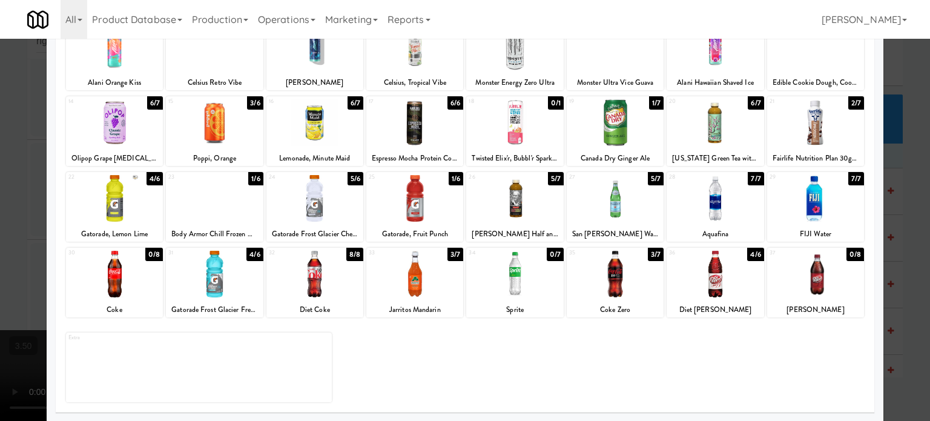
click at [249, 256] on div "4/6" at bounding box center [255, 254] width 16 height 13
click at [13, 282] on div at bounding box center [465, 210] width 930 height 421
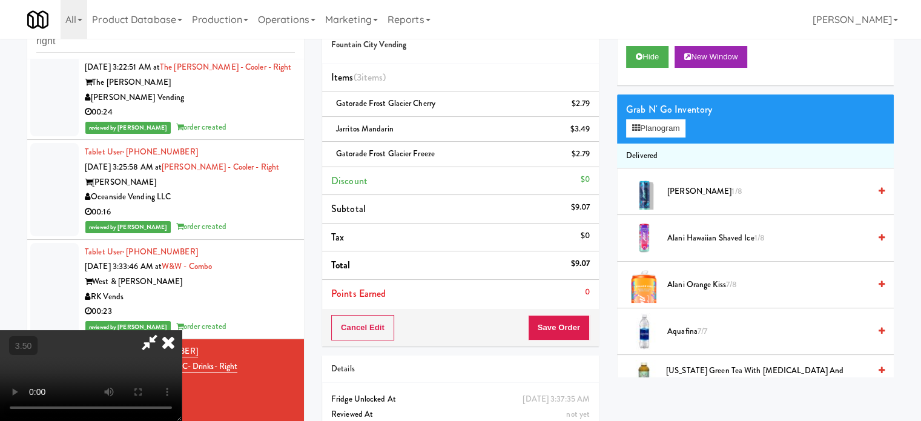
drag, startPoint x: 290, startPoint y: 254, endPoint x: 305, endPoint y: 248, distance: 16.7
click at [182, 330] on video at bounding box center [91, 375] width 182 height 91
drag, startPoint x: 305, startPoint y: 248, endPoint x: 322, endPoint y: 246, distance: 17.1
click at [182, 330] on video at bounding box center [91, 375] width 182 height 91
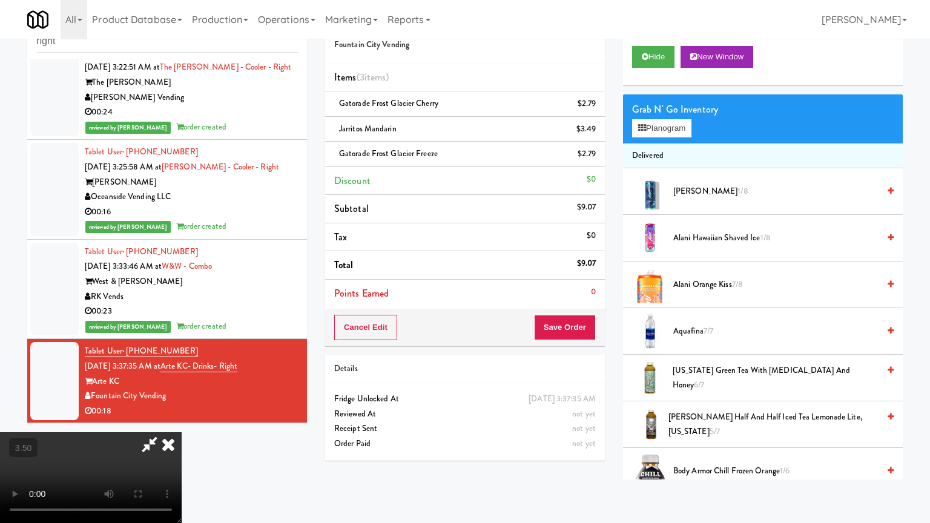
drag, startPoint x: 207, startPoint y: 388, endPoint x: 247, endPoint y: 349, distance: 55.3
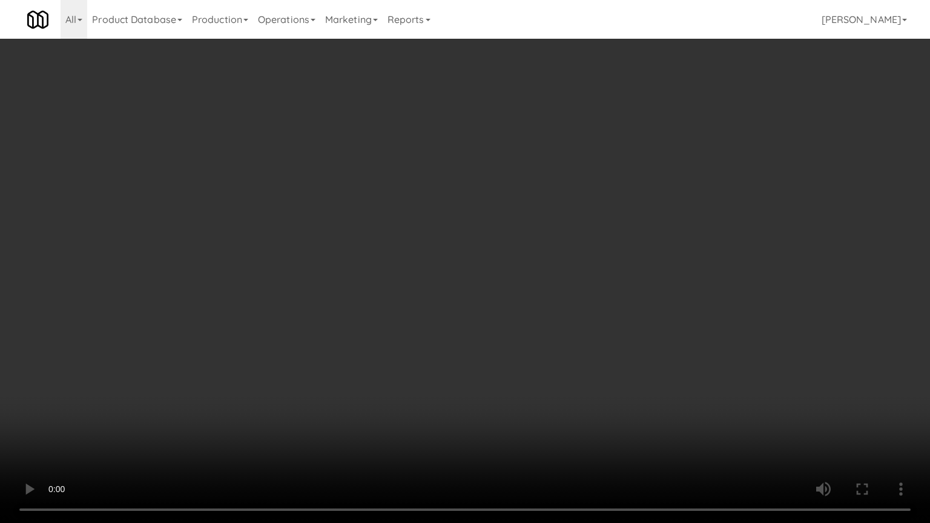
click at [208, 386] on video at bounding box center [465, 261] width 930 height 523
drag, startPoint x: 390, startPoint y: 268, endPoint x: 399, endPoint y: 259, distance: 12.9
click at [391, 266] on video at bounding box center [465, 261] width 930 height 523
click at [388, 276] on video at bounding box center [465, 261] width 930 height 523
drag, startPoint x: 395, startPoint y: 245, endPoint x: 426, endPoint y: 237, distance: 32.6
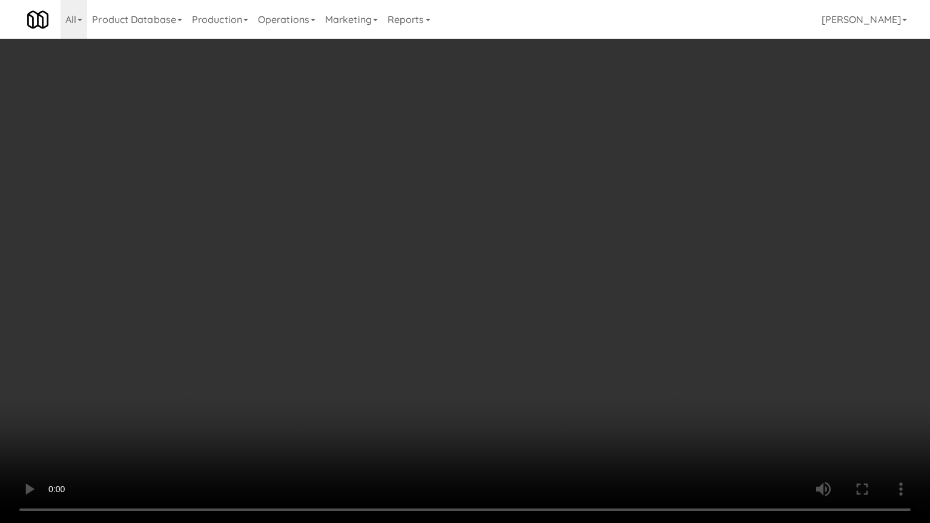
click at [423, 239] on video at bounding box center [465, 261] width 930 height 523
click at [426, 237] on video at bounding box center [465, 261] width 930 height 523
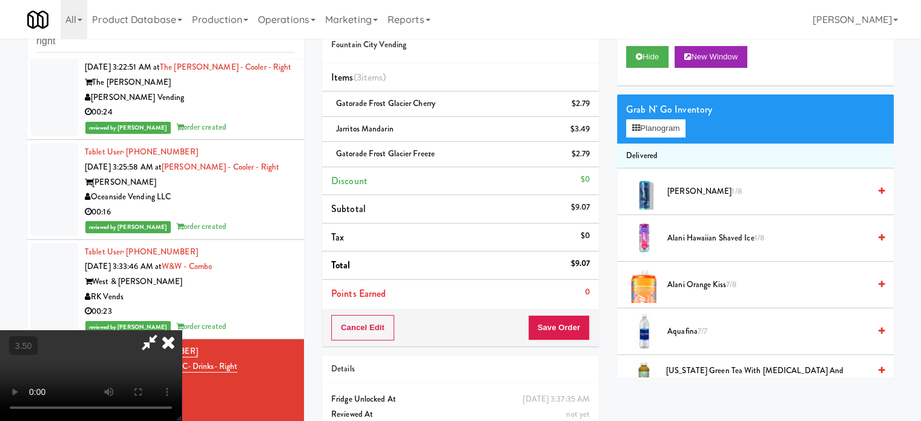
click at [182, 330] on icon at bounding box center [168, 342] width 27 height 24
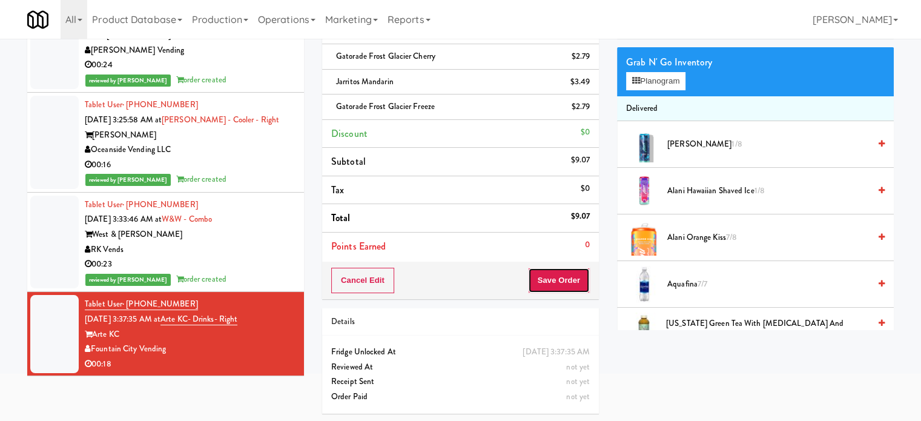
click at [554, 273] on button "Save Order" at bounding box center [559, 280] width 62 height 25
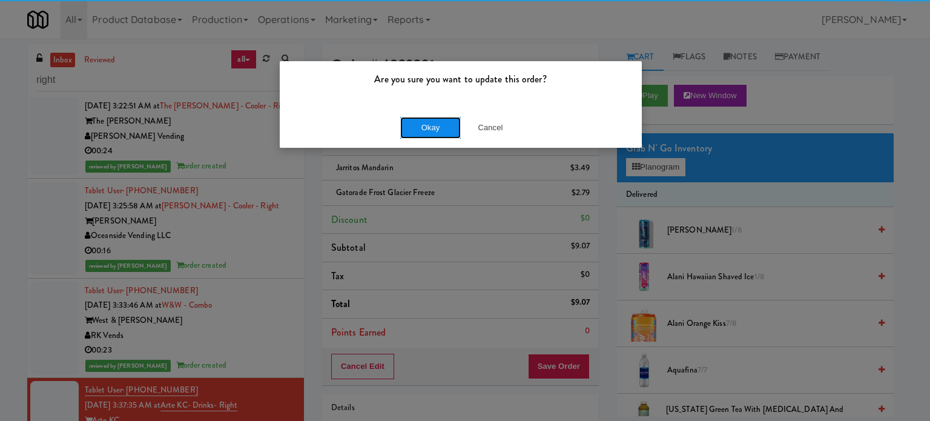
click at [423, 131] on button "Okay" at bounding box center [430, 128] width 61 height 22
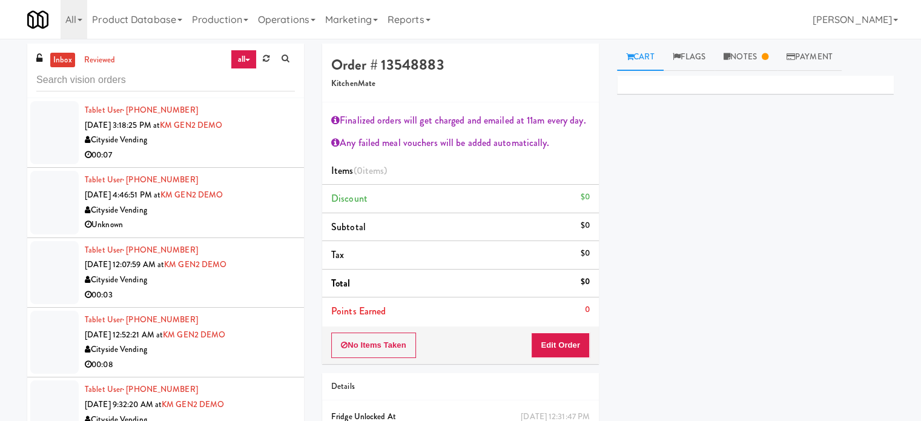
scroll to position [2496, 0]
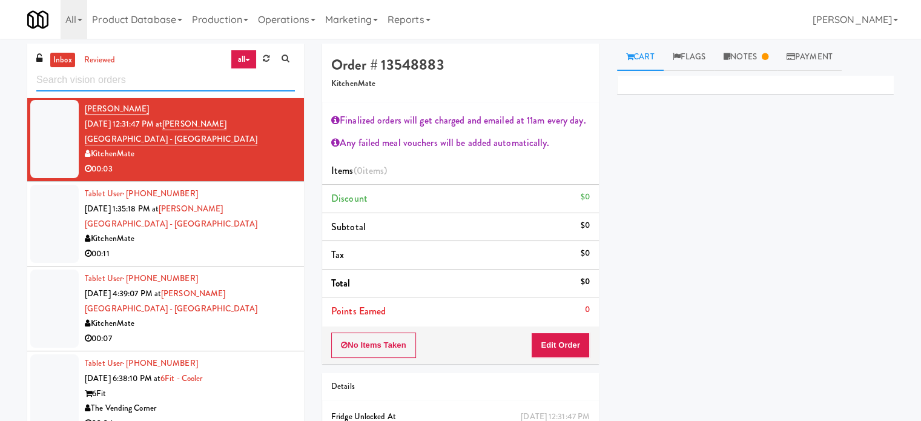
click at [103, 79] on input "text" at bounding box center [165, 80] width 259 height 22
paste input "Cambridge Memorial Hospital -"
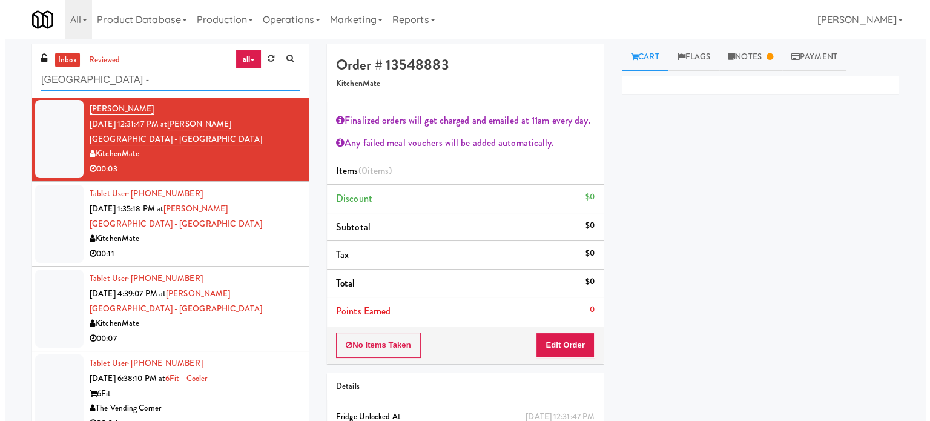
scroll to position [0, 0]
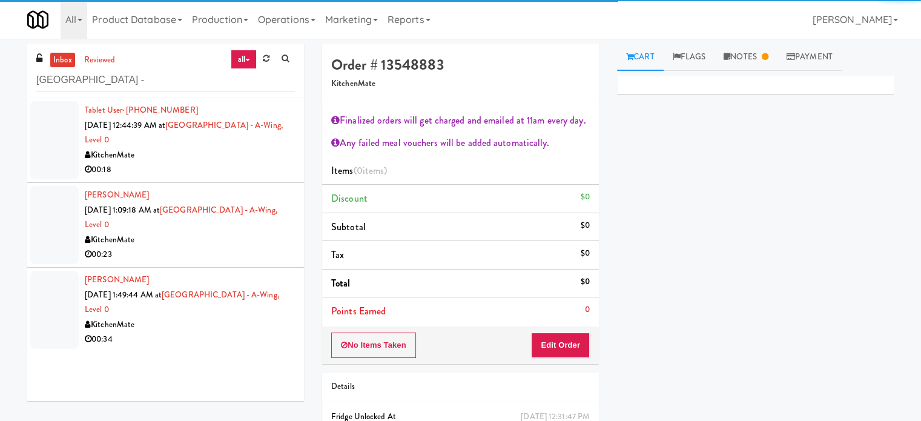
drag, startPoint x: 194, startPoint y: 163, endPoint x: 204, endPoint y: 158, distance: 10.8
click at [196, 163] on div "00:18" at bounding box center [190, 169] width 210 height 15
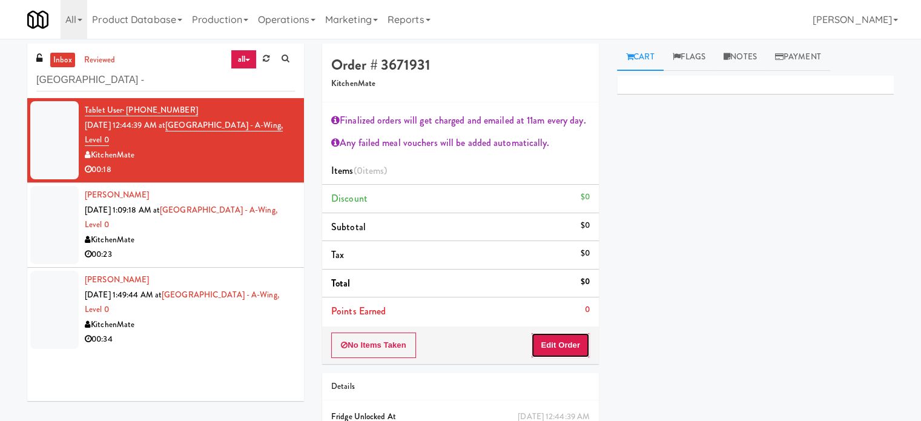
drag, startPoint x: 551, startPoint y: 347, endPoint x: 717, endPoint y: 152, distance: 256.5
click at [552, 347] on button "Edit Order" at bounding box center [560, 345] width 59 height 25
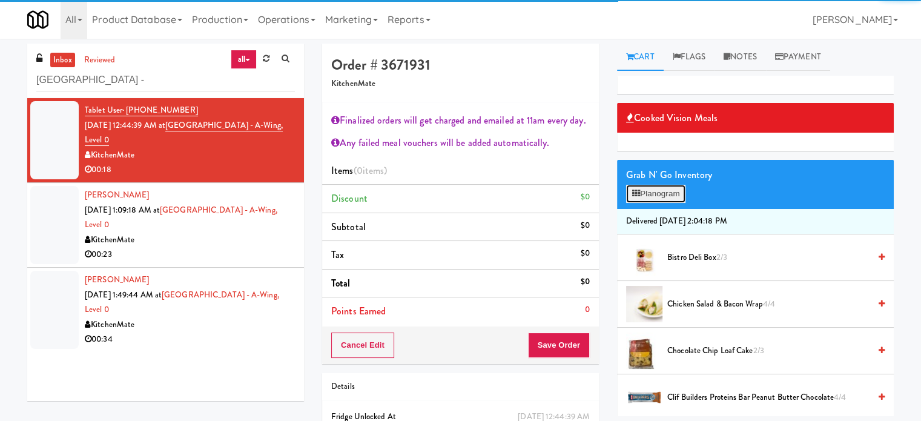
click at [681, 194] on button "Planogram" at bounding box center [655, 194] width 59 height 18
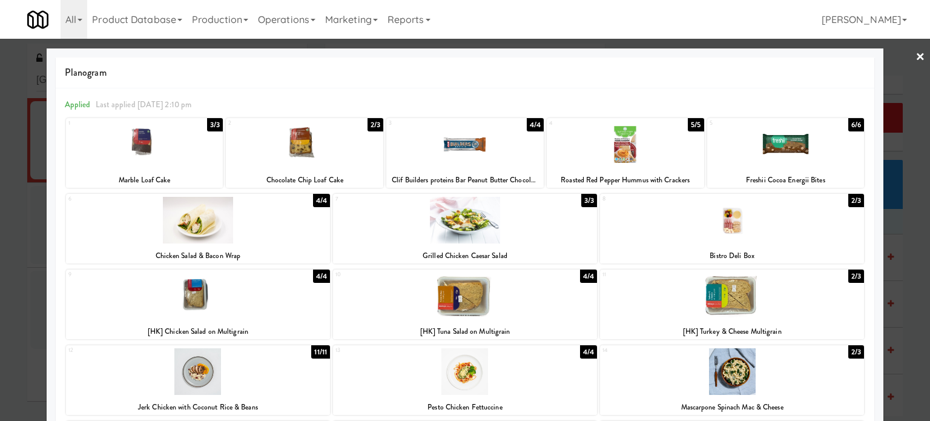
click at [583, 198] on div "3/3" at bounding box center [589, 200] width 16 height 13
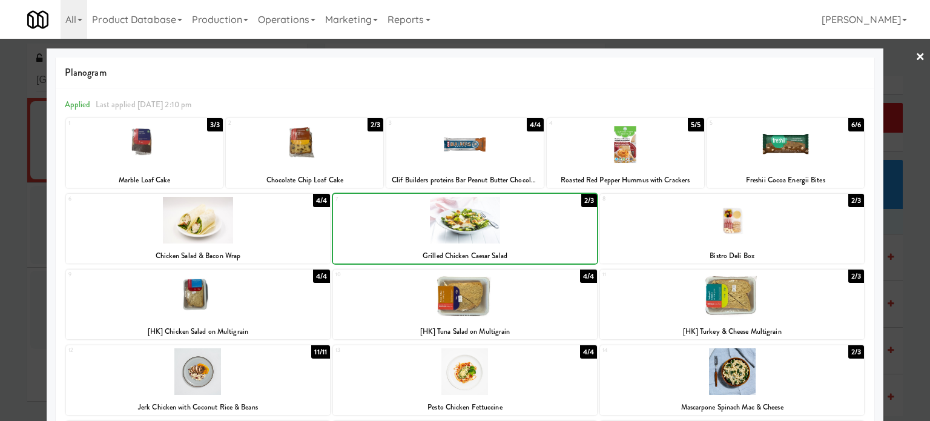
scroll to position [250, 0]
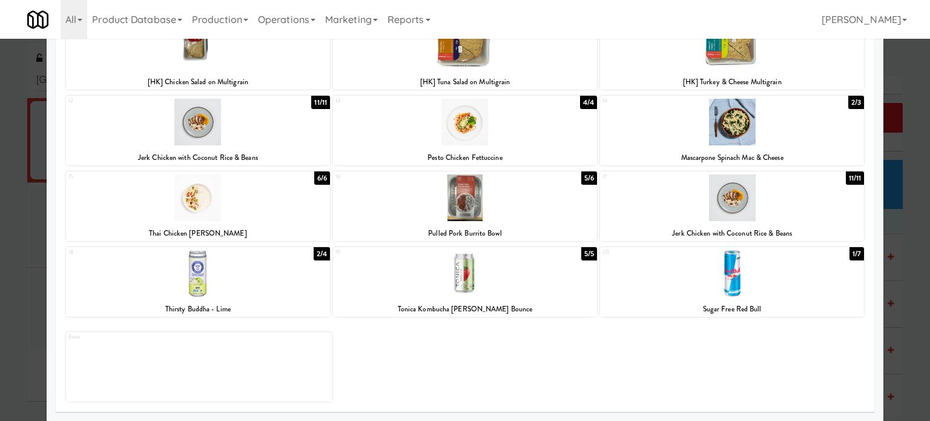
click at [585, 254] on div "5/5" at bounding box center [589, 253] width 16 height 13
click at [904, 272] on div at bounding box center [465, 210] width 930 height 421
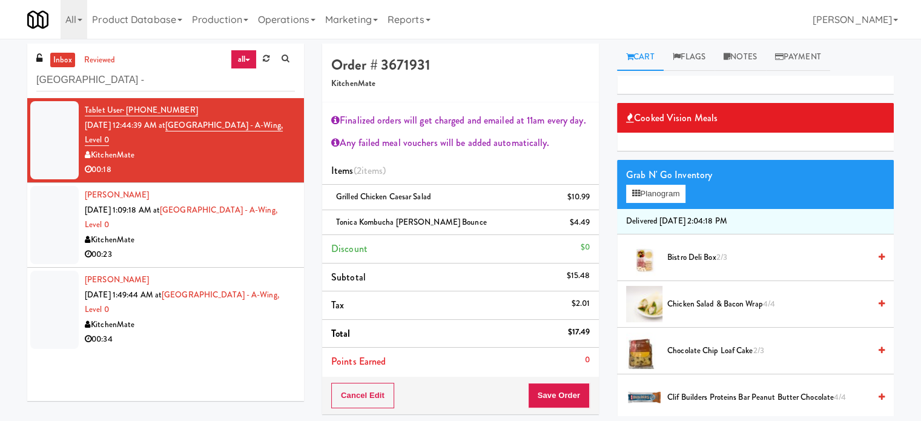
drag, startPoint x: 589, startPoint y: 229, endPoint x: 637, endPoint y: 205, distance: 53.9
click at [589, 228] on icon at bounding box center [591, 227] width 6 height 8
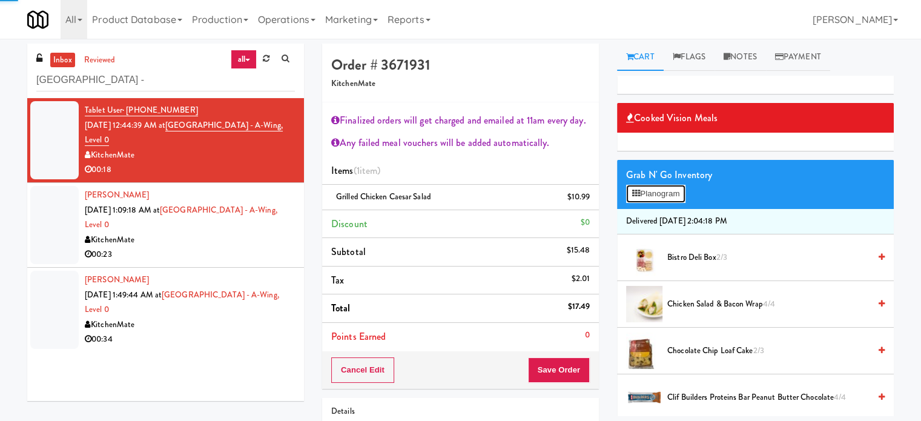
click at [657, 191] on button "Planogram" at bounding box center [655, 194] width 59 height 18
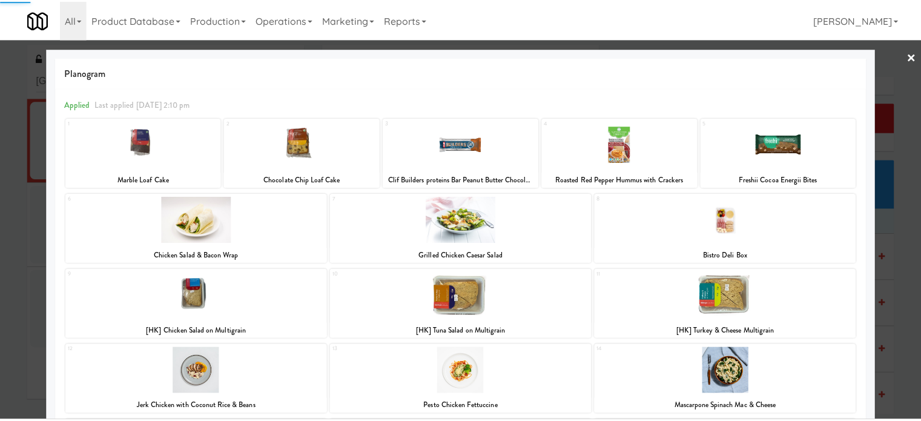
scroll to position [250, 0]
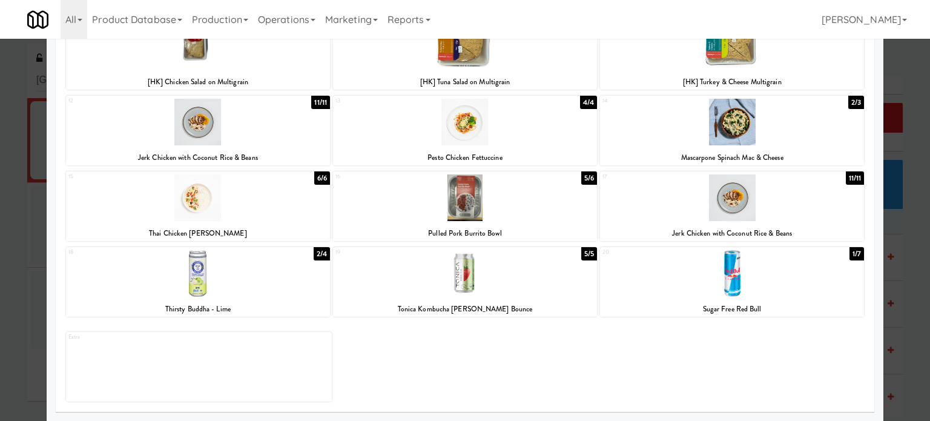
click at [853, 255] on div "1/7" at bounding box center [857, 253] width 15 height 13
click at [906, 279] on div at bounding box center [465, 210] width 930 height 421
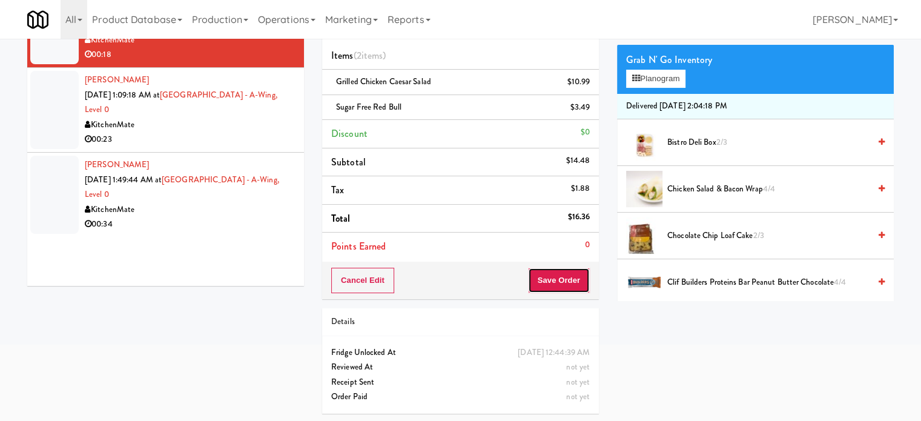
click at [554, 275] on button "Save Order" at bounding box center [559, 280] width 62 height 25
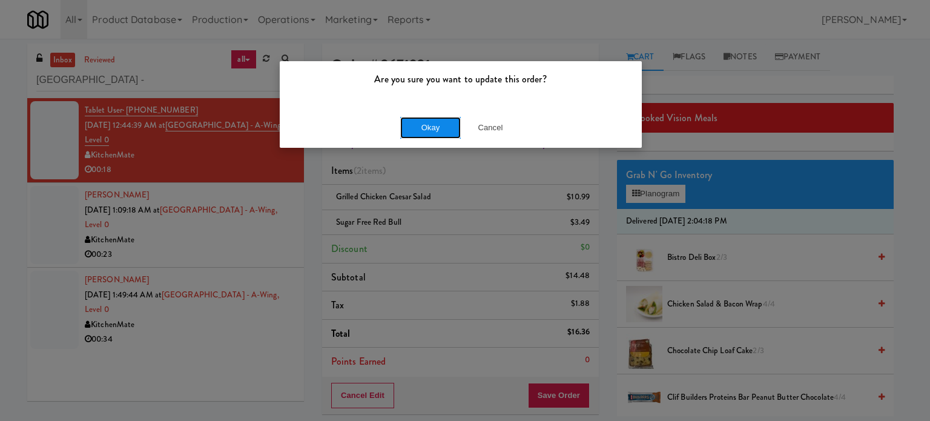
drag, startPoint x: 426, startPoint y: 124, endPoint x: 421, endPoint y: 134, distance: 11.4
click at [426, 125] on button "Okay" at bounding box center [430, 128] width 61 height 22
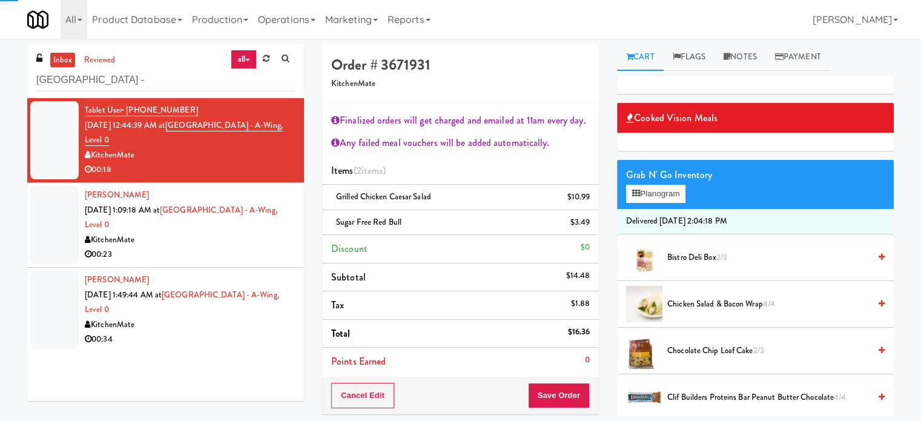
click at [266, 245] on div "KitchenMate" at bounding box center [190, 240] width 210 height 15
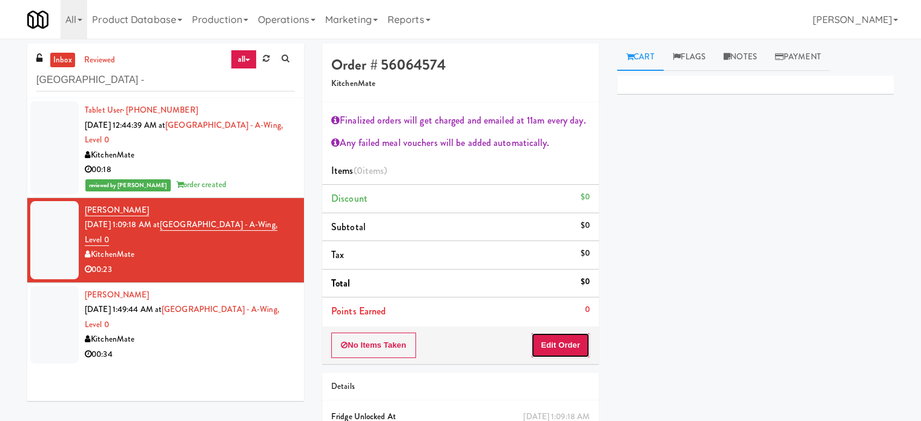
click at [572, 342] on button "Edit Order" at bounding box center [560, 345] width 59 height 25
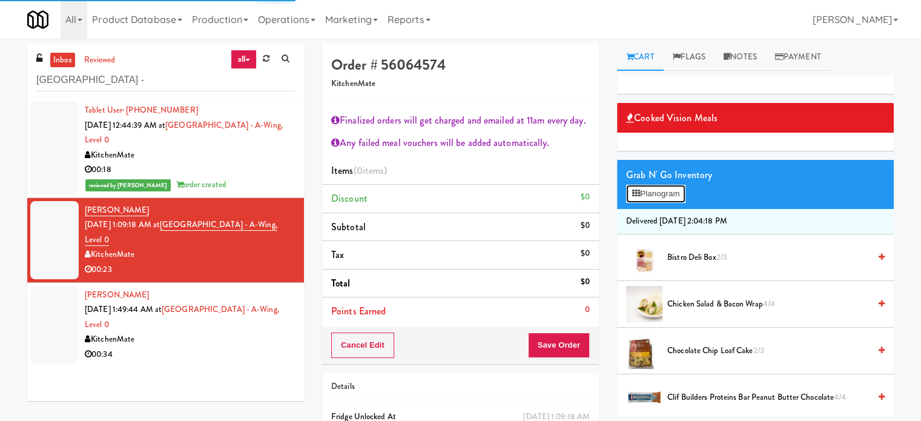
click at [670, 191] on button "Planogram" at bounding box center [655, 194] width 59 height 18
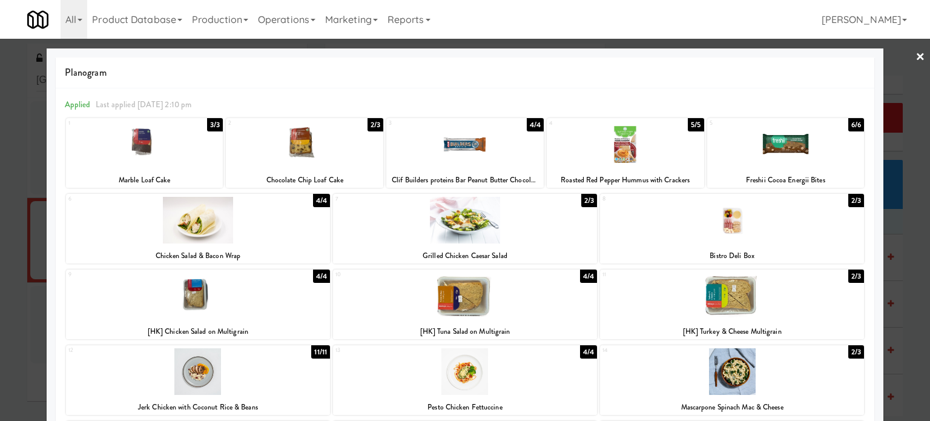
drag, startPoint x: 911, startPoint y: 248, endPoint x: 894, endPoint y: 249, distance: 17.0
click at [911, 248] on div at bounding box center [465, 210] width 930 height 421
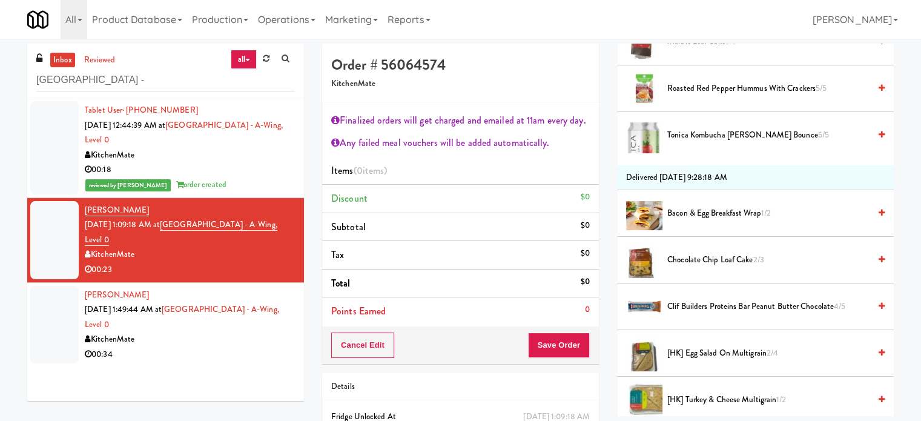
scroll to position [606, 0]
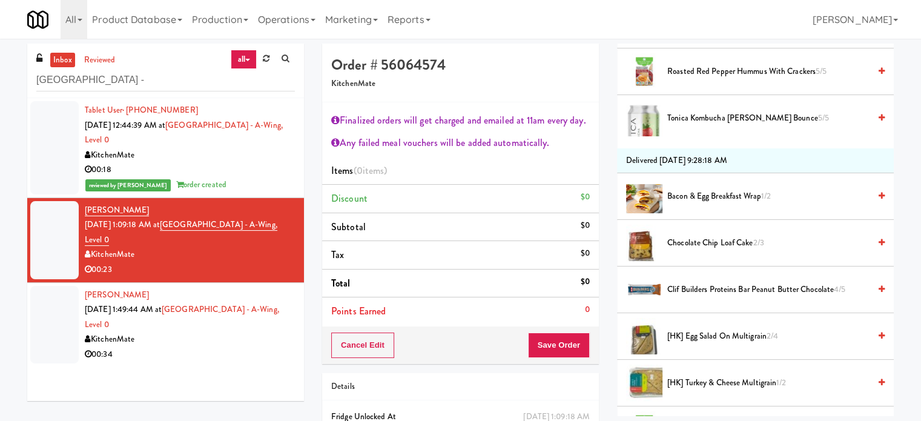
click at [713, 333] on span "[HK] Egg Salad on Multigrain 2/4" at bounding box center [768, 336] width 202 height 15
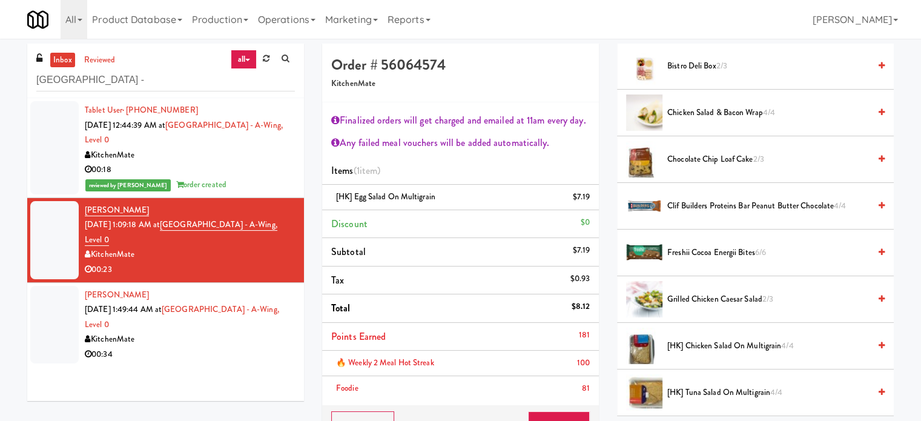
scroll to position [0, 0]
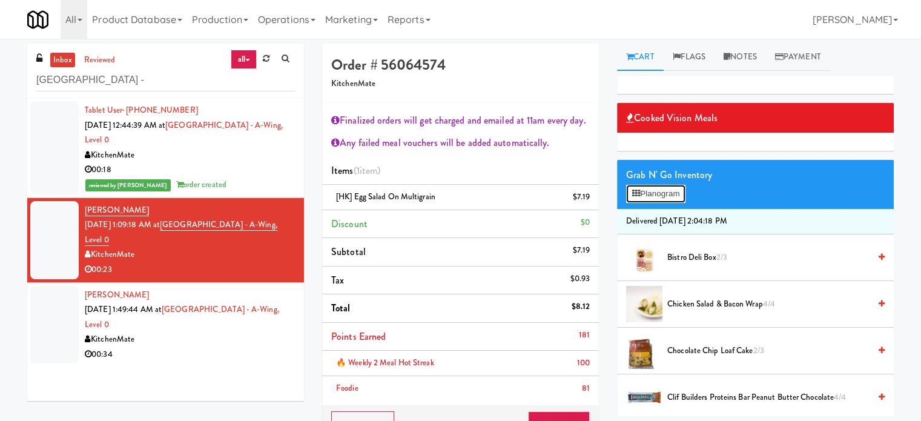
click at [662, 196] on button "Planogram" at bounding box center [655, 194] width 59 height 18
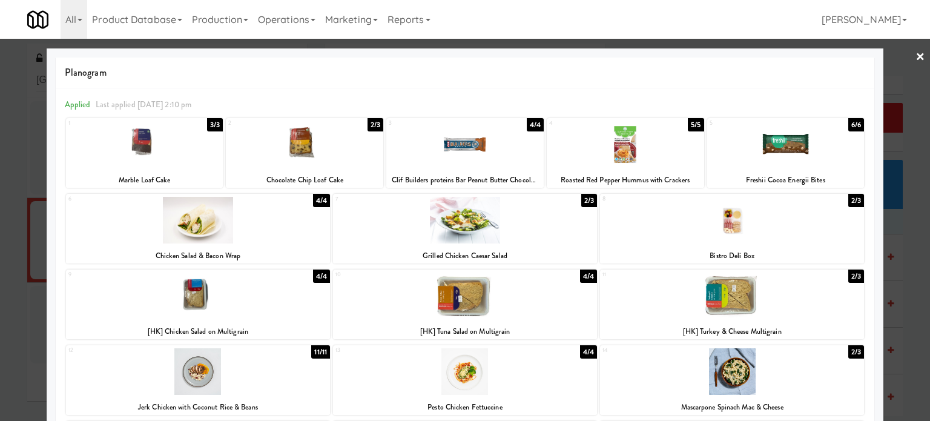
click at [368, 125] on div "2/3" at bounding box center [376, 124] width 16 height 13
click at [910, 248] on div at bounding box center [465, 210] width 930 height 421
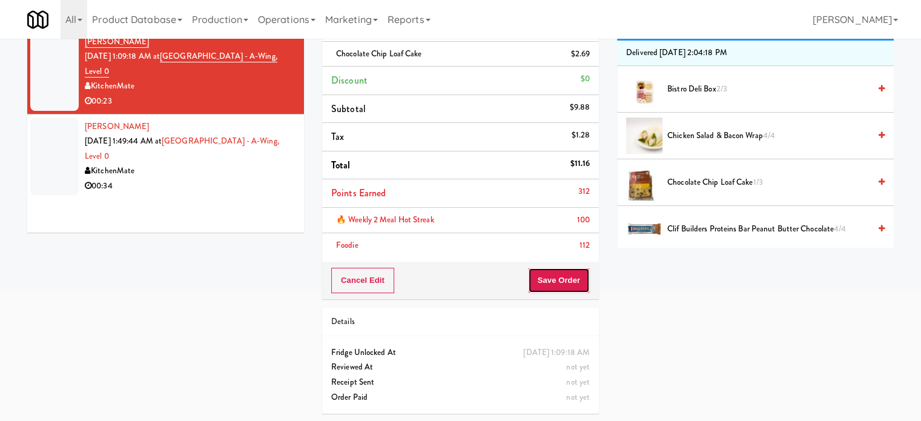
drag, startPoint x: 562, startPoint y: 285, endPoint x: 560, endPoint y: 266, distance: 18.3
click at [564, 288] on button "Save Order" at bounding box center [559, 280] width 62 height 25
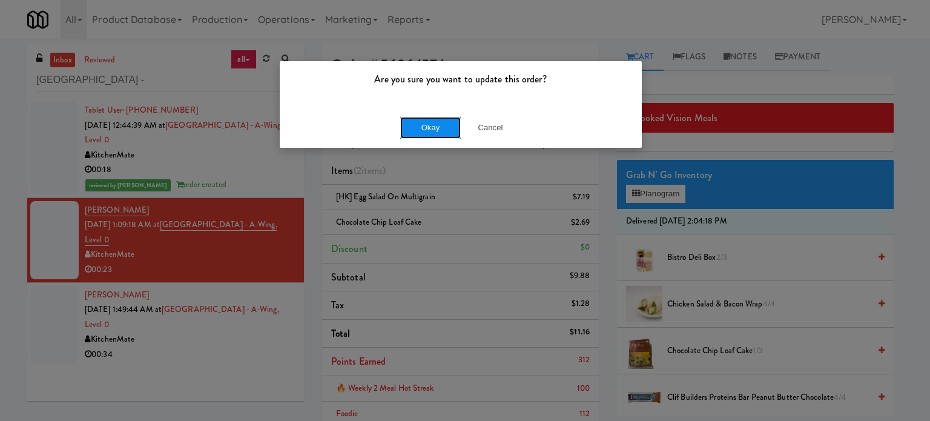
click at [432, 132] on button "Okay" at bounding box center [430, 128] width 61 height 22
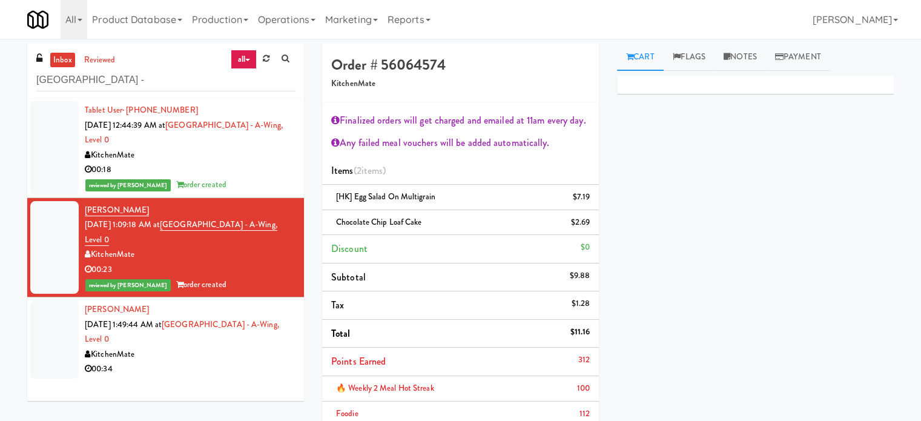
click at [240, 355] on div "KitchenMate" at bounding box center [190, 354] width 210 height 15
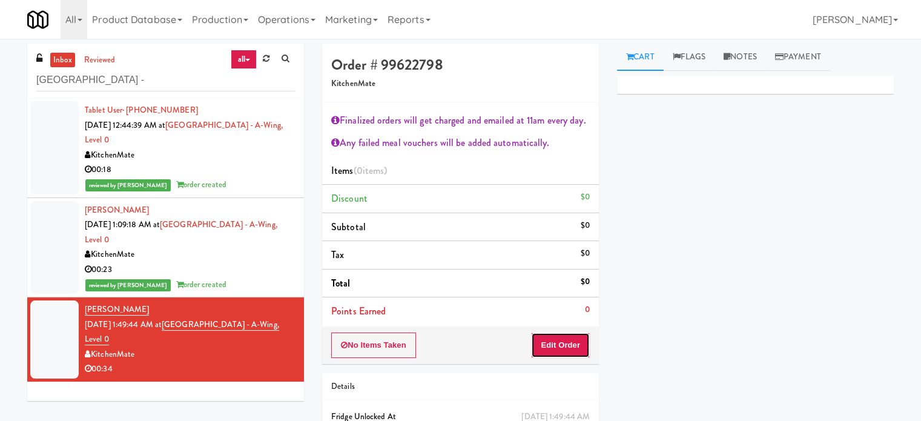
click at [552, 343] on button "Edit Order" at bounding box center [560, 345] width 59 height 25
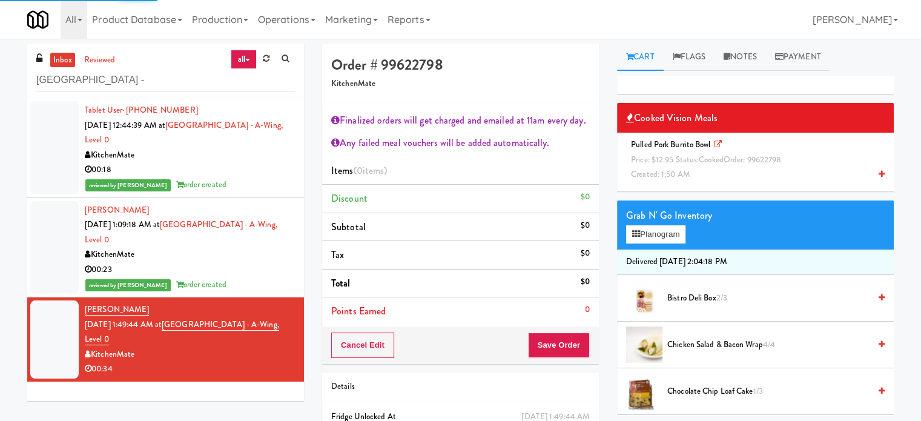
click at [689, 152] on div "Pulled Pork Burrito Bowl Price: $12.95 Status: cooked Order: 99622798 Created: …" at bounding box center [755, 159] width 259 height 45
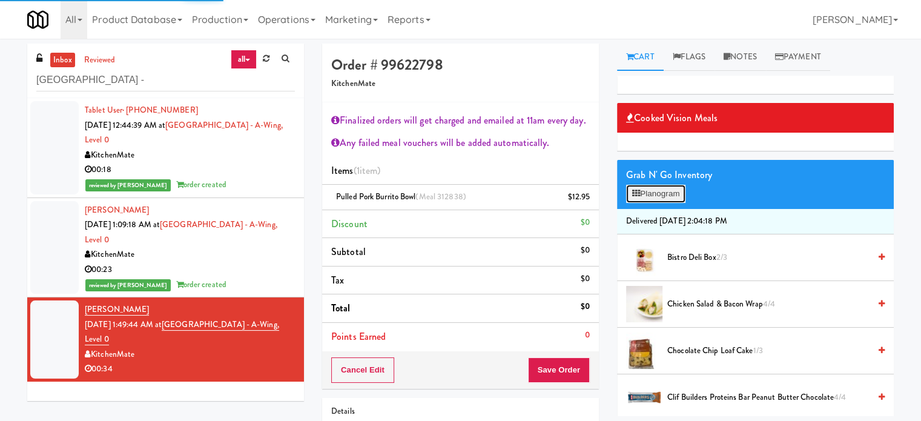
click at [667, 196] on button "Planogram" at bounding box center [655, 194] width 59 height 18
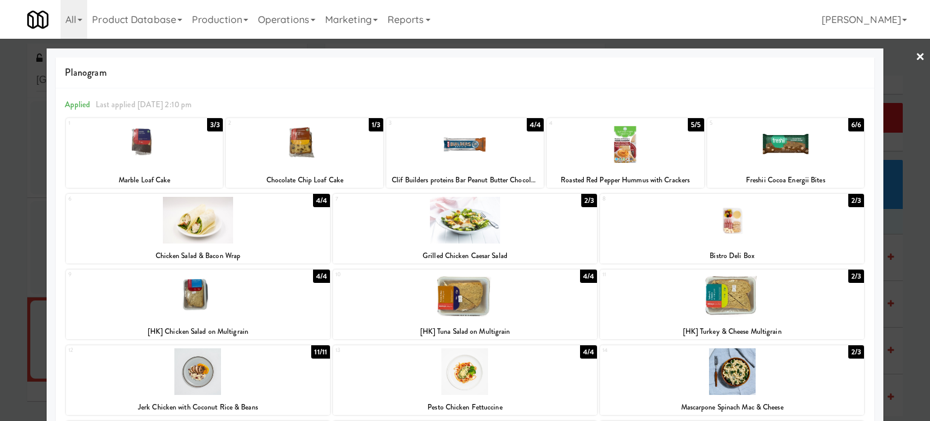
click at [209, 125] on div "3/3" at bounding box center [215, 124] width 16 height 13
click at [910, 235] on div at bounding box center [465, 210] width 930 height 421
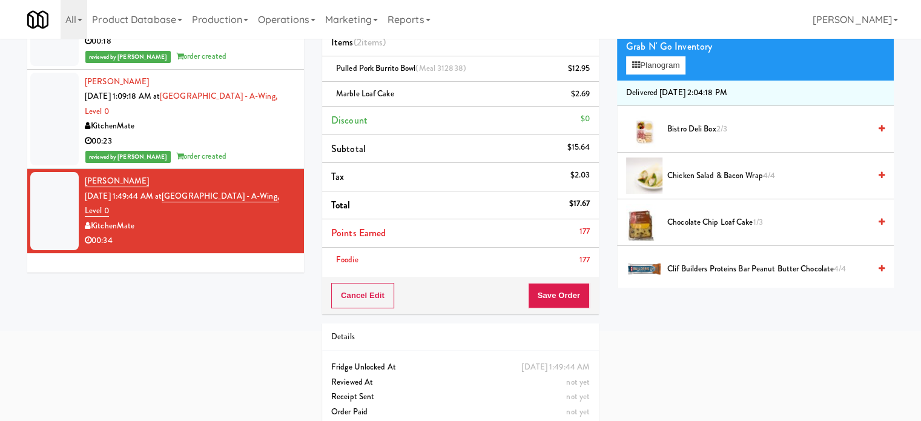
scroll to position [143, 0]
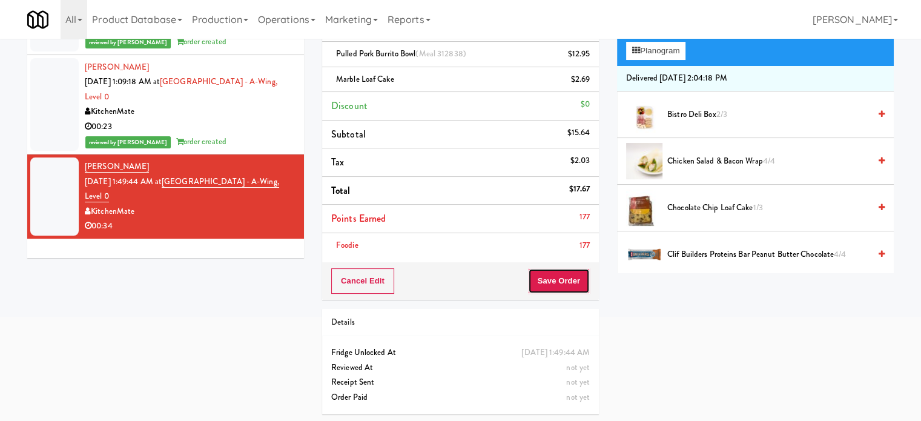
click at [561, 278] on button "Save Order" at bounding box center [559, 280] width 62 height 25
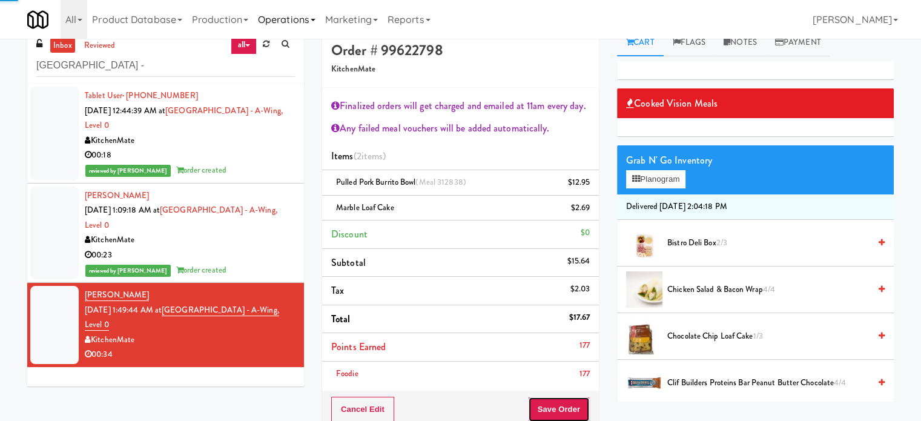
scroll to position [0, 0]
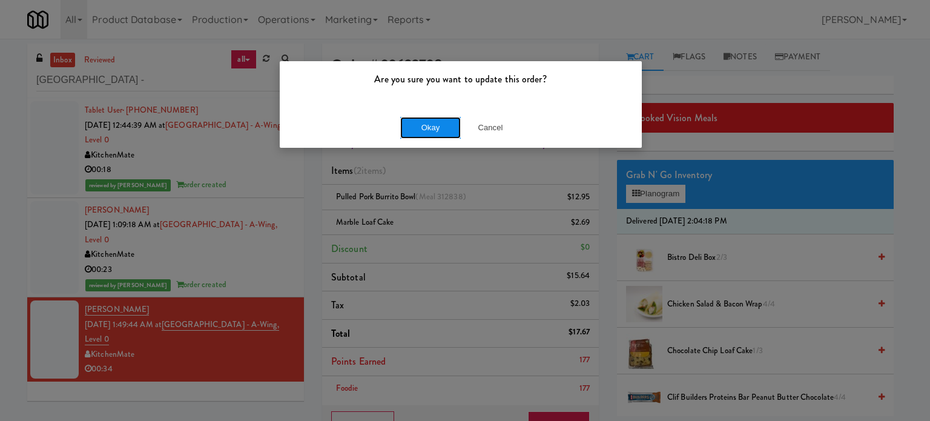
click at [445, 128] on button "Okay" at bounding box center [430, 128] width 61 height 22
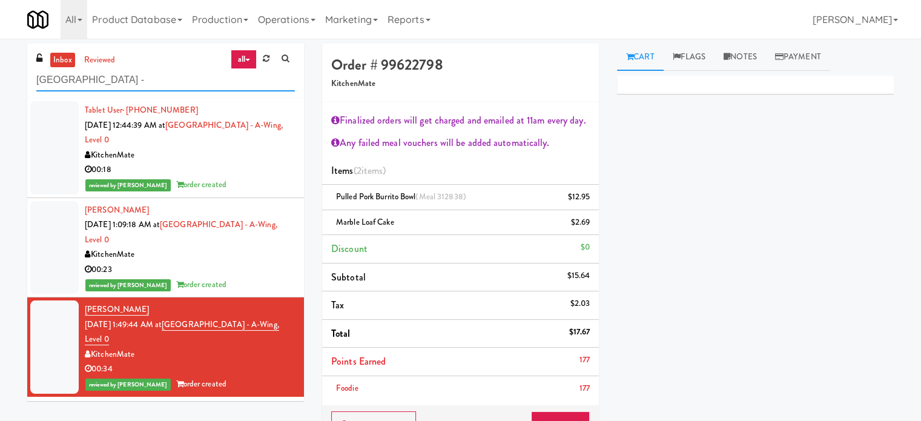
click at [133, 71] on input "[GEOGRAPHIC_DATA] -" at bounding box center [165, 80] width 259 height 22
click at [133, 72] on input "[GEOGRAPHIC_DATA] -" at bounding box center [165, 80] width 259 height 22
paste input "Mattr (formerly Shawcor)"
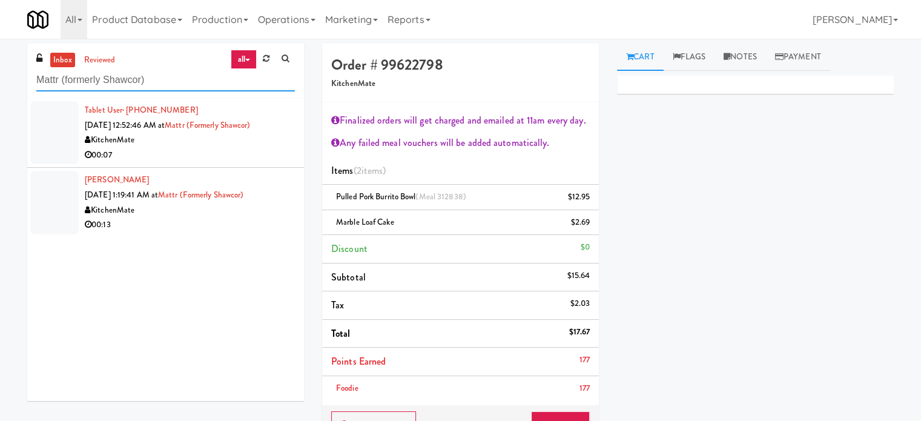
type input "Mattr (formerly Shawcor)"
click at [254, 164] on li "Tablet User · (437) 214-8596 Sep 8, 2025 12:52:46 AM at Mattr (formerly Shawcor…" at bounding box center [165, 133] width 277 height 70
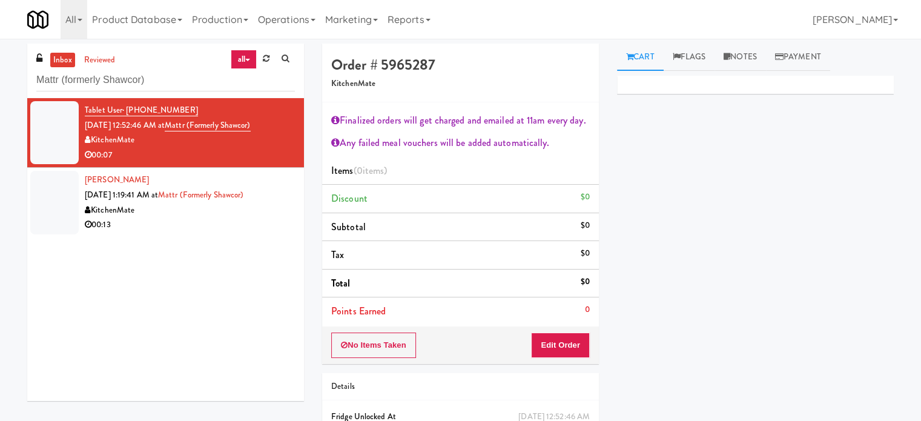
click at [177, 219] on div "00:13" at bounding box center [190, 224] width 210 height 15
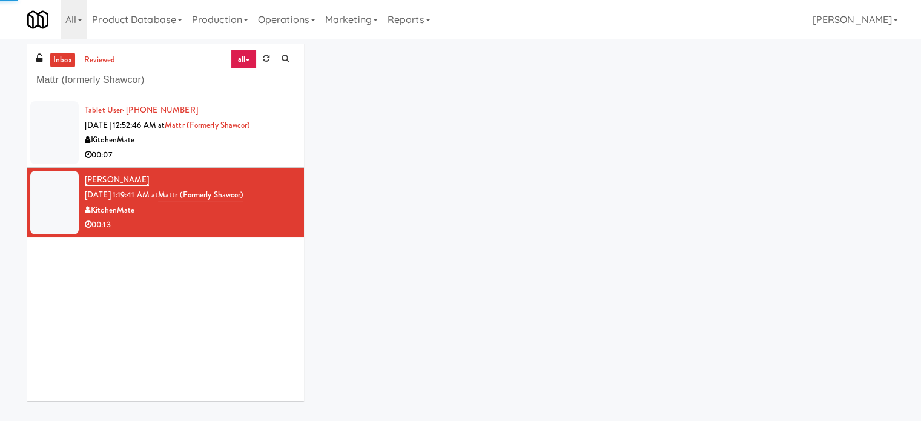
click at [190, 159] on div "00:07" at bounding box center [190, 155] width 210 height 15
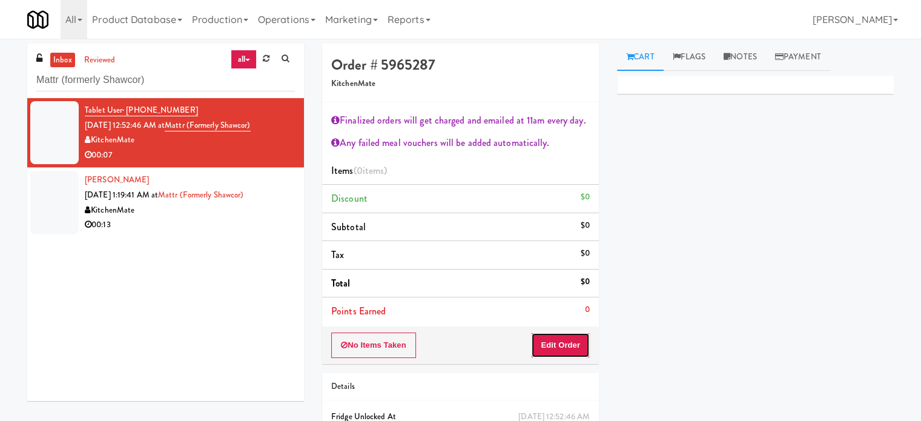
drag, startPoint x: 557, startPoint y: 338, endPoint x: 583, endPoint y: 316, distance: 34.4
click at [557, 337] on button "Edit Order" at bounding box center [560, 345] width 59 height 25
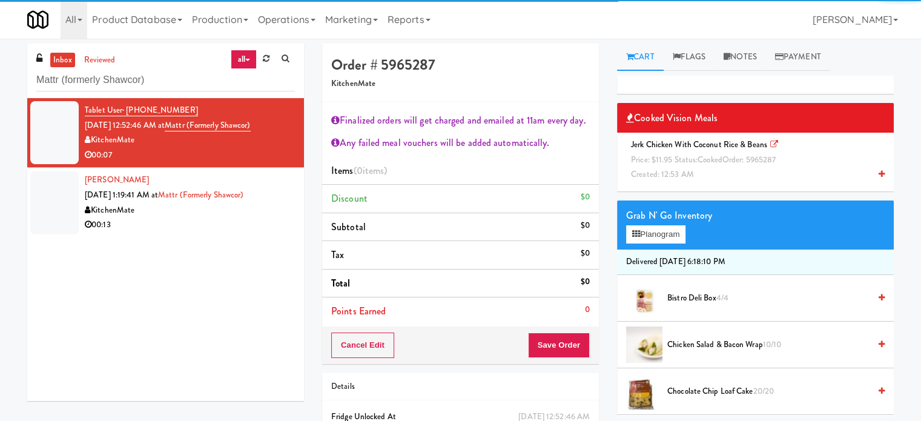
click at [666, 160] on span "Price: $11.95 Status: cooked Order: 5965287" at bounding box center [703, 160] width 145 height 12
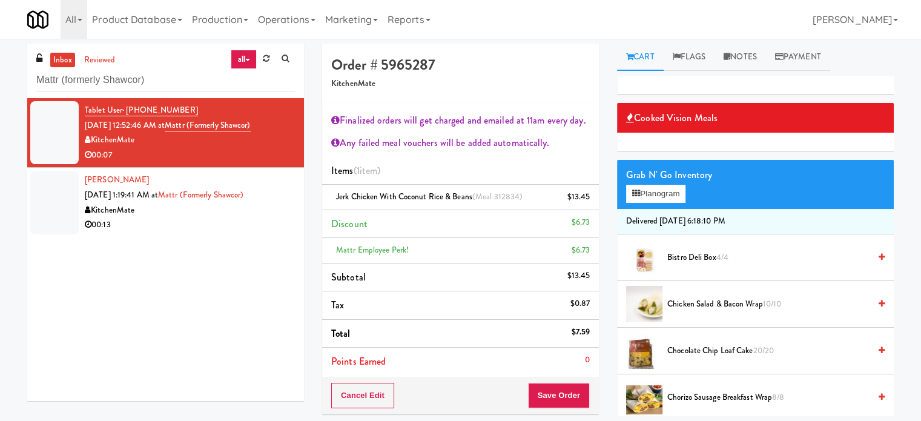
scroll to position [303, 0]
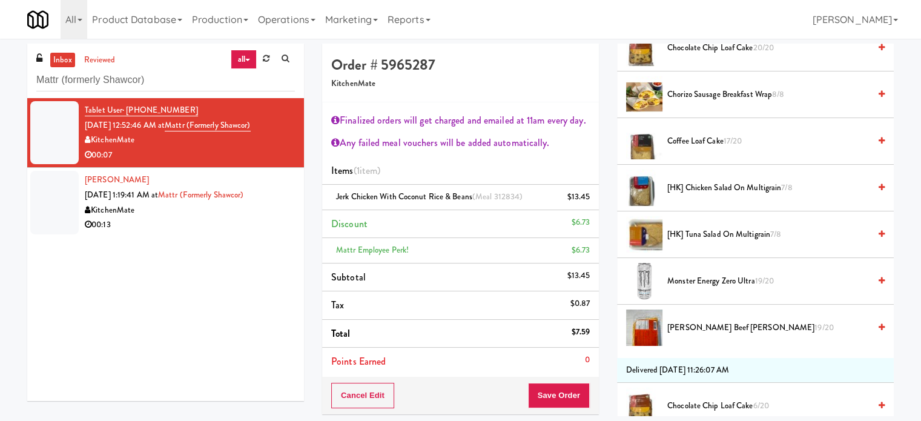
click at [699, 330] on span "Patty King Beef Patty 19/20" at bounding box center [768, 327] width 202 height 15
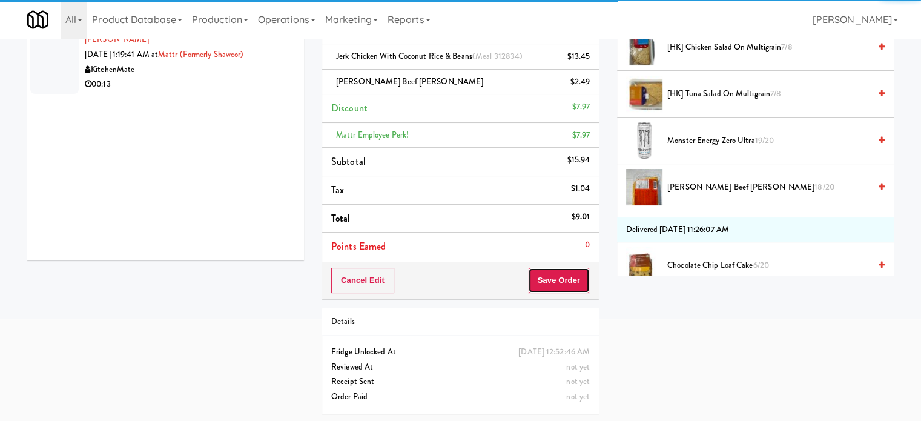
click at [561, 282] on button "Save Order" at bounding box center [559, 280] width 62 height 25
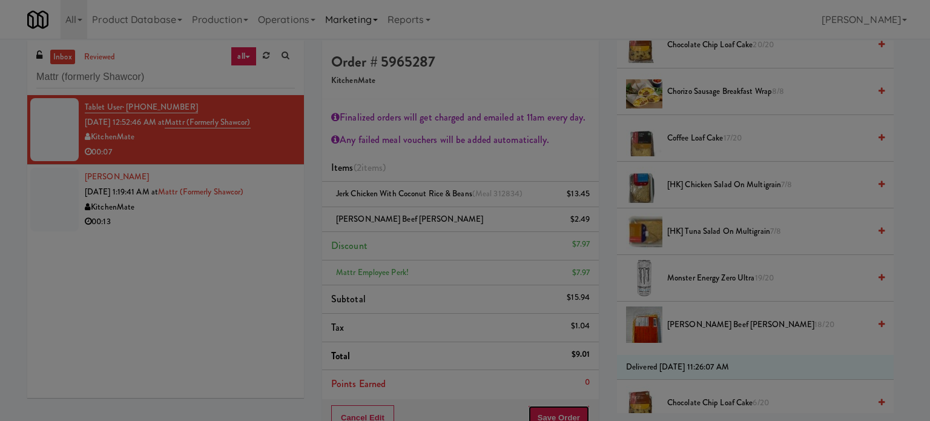
scroll to position [0, 0]
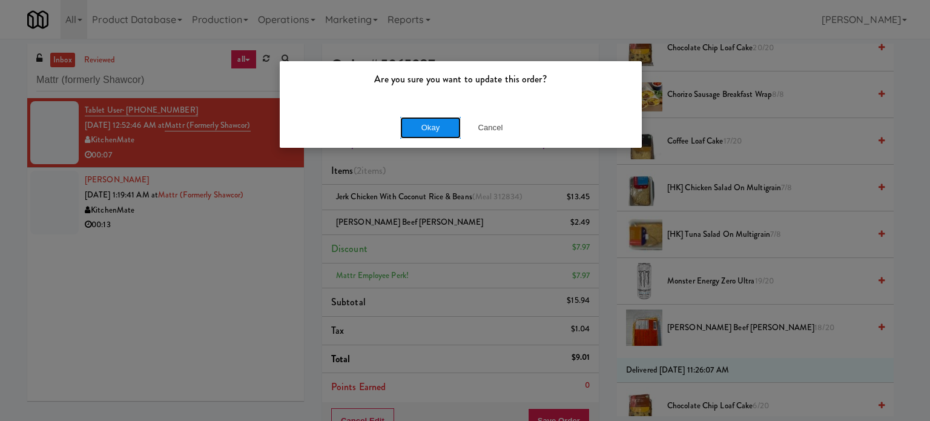
click at [419, 122] on button "Okay" at bounding box center [430, 128] width 61 height 22
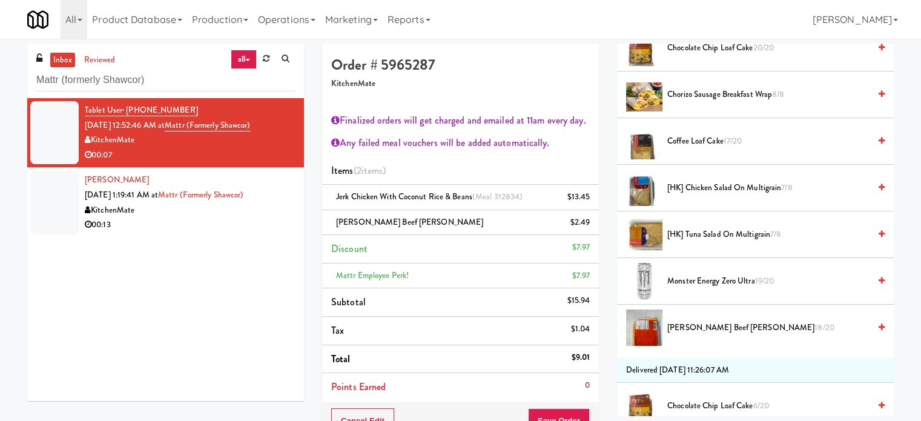
click at [264, 230] on div "00:13" at bounding box center [190, 224] width 210 height 15
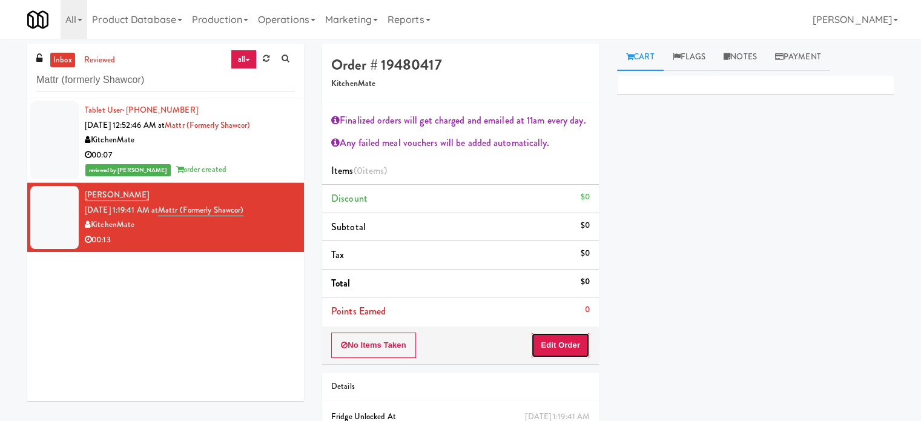
drag, startPoint x: 553, startPoint y: 340, endPoint x: 607, endPoint y: 302, distance: 65.7
click at [553, 341] on button "Edit Order" at bounding box center [560, 345] width 59 height 25
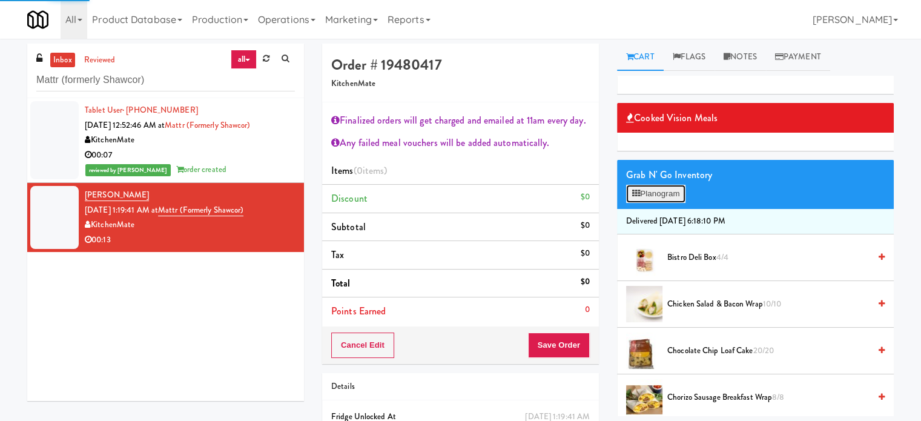
click at [640, 190] on button "Planogram" at bounding box center [655, 194] width 59 height 18
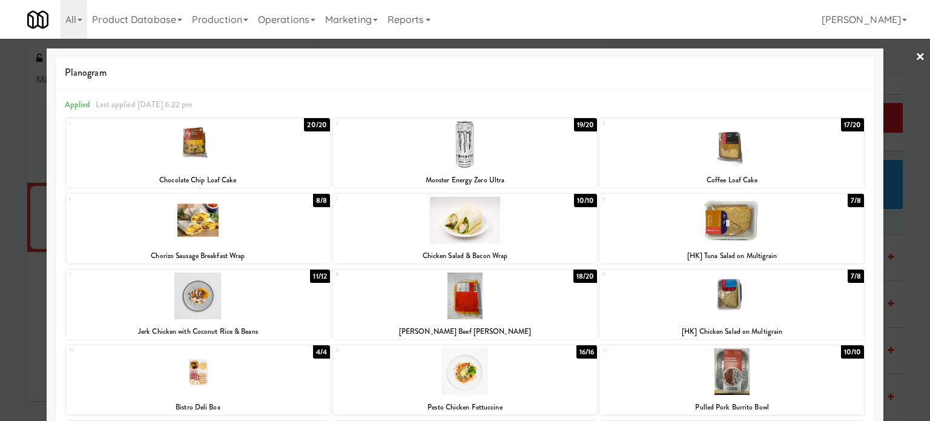
click at [586, 277] on div "18/20" at bounding box center [586, 276] width 24 height 13
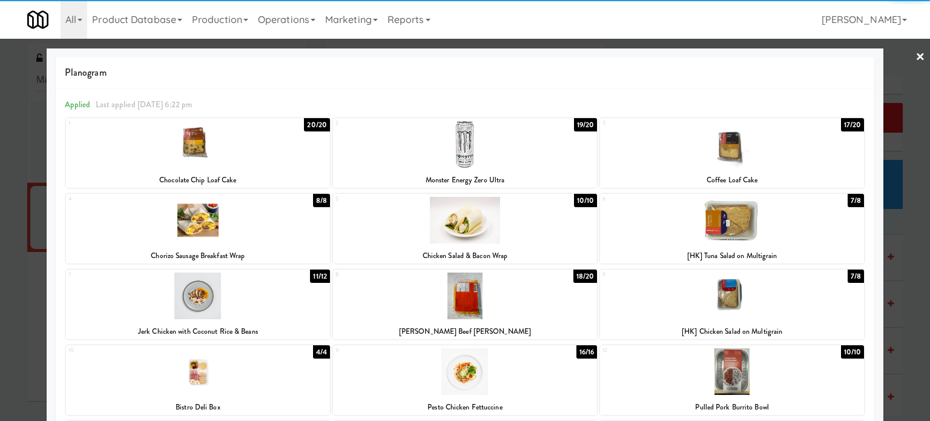
click at [907, 230] on div at bounding box center [465, 210] width 930 height 421
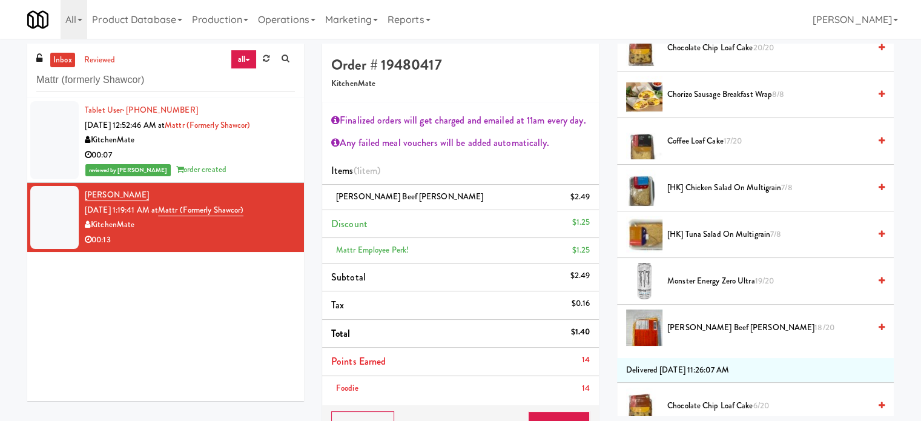
scroll to position [606, 0]
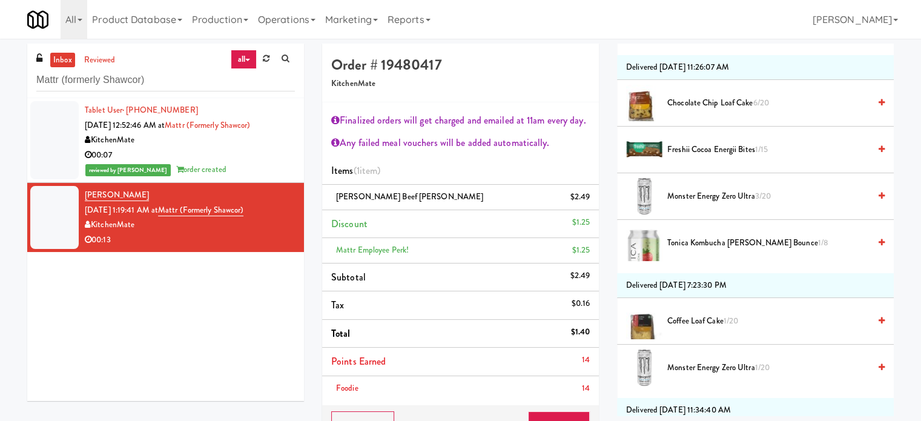
click at [763, 147] on span "1/15" at bounding box center [761, 150] width 13 height 12
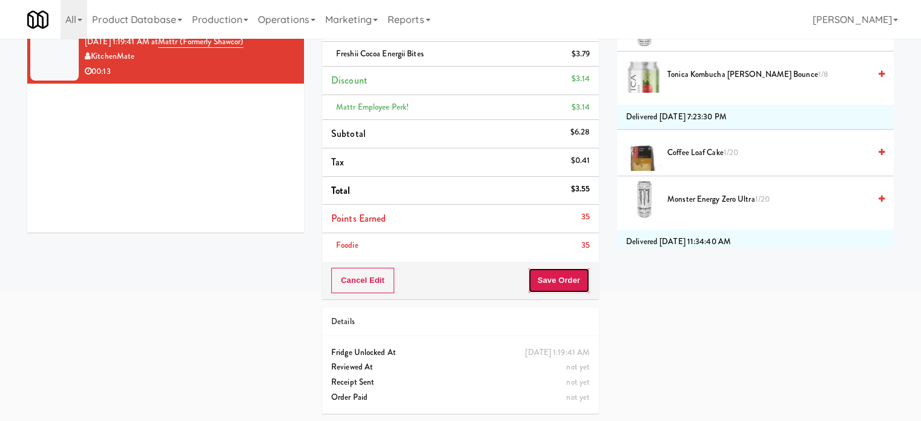
click at [540, 280] on button "Save Order" at bounding box center [559, 280] width 62 height 25
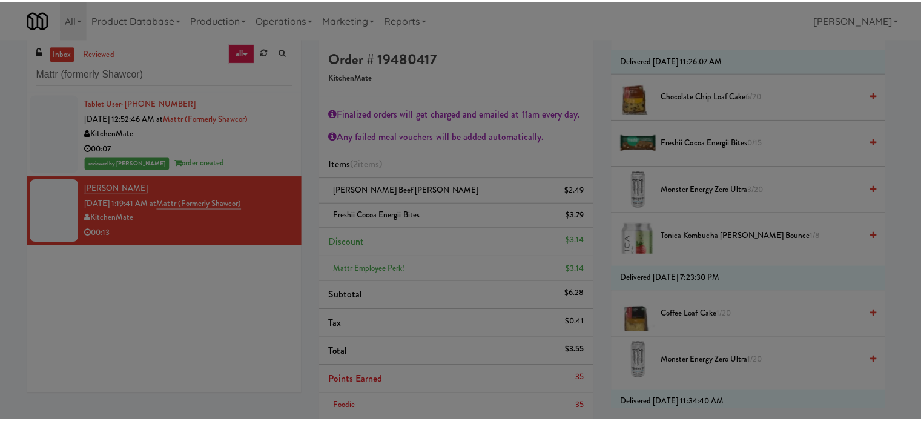
scroll to position [0, 0]
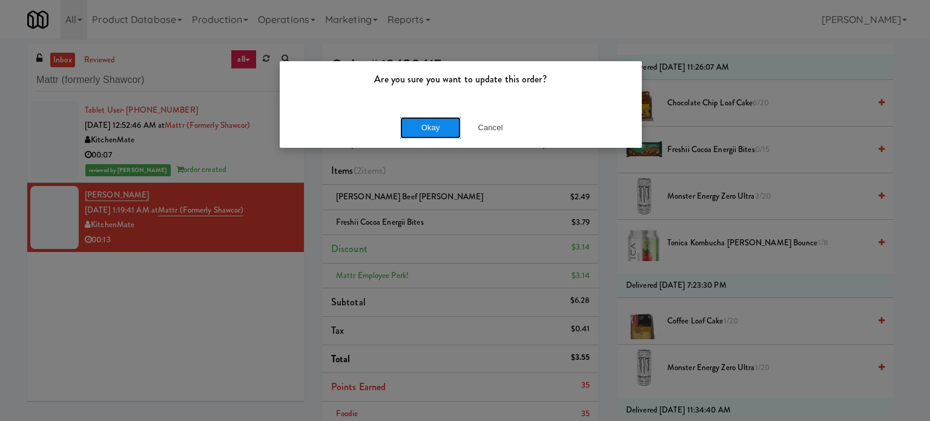
click at [422, 119] on button "Okay" at bounding box center [430, 128] width 61 height 22
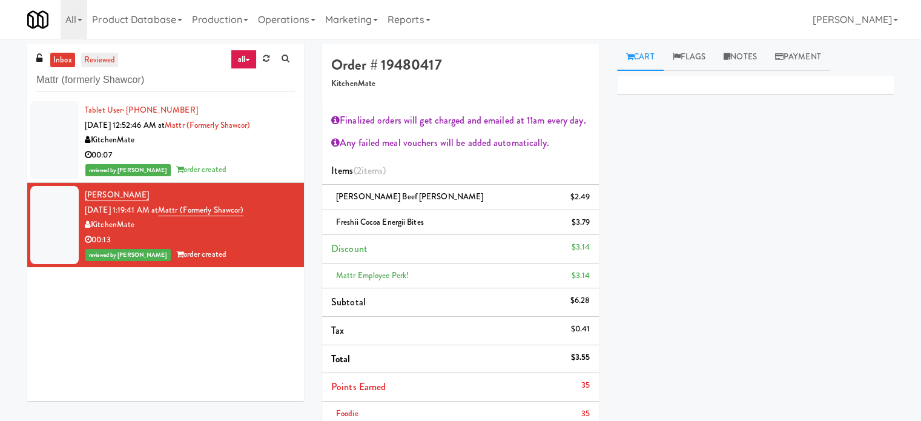
scroll to position [113, 0]
click at [103, 59] on link "reviewed" at bounding box center [100, 60] width 38 height 15
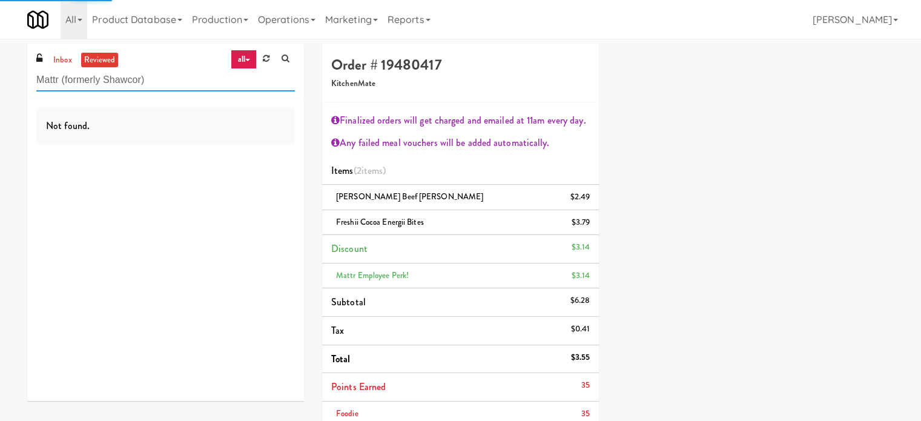
click at [194, 78] on input "Mattr (formerly Shawcor)" at bounding box center [165, 80] width 259 height 22
click at [193, 78] on input "Mattr (formerly Shawcor)" at bounding box center [165, 80] width 259 height 22
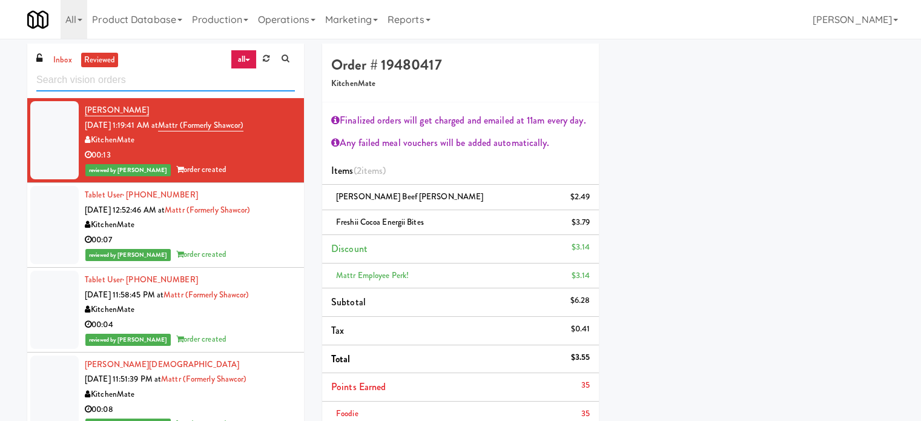
click at [164, 71] on input "text" at bounding box center [165, 80] width 259 height 22
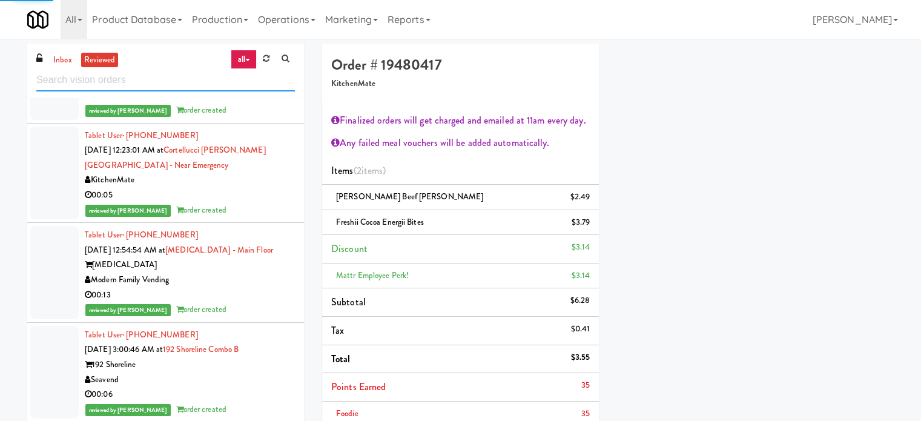
scroll to position [11545, 0]
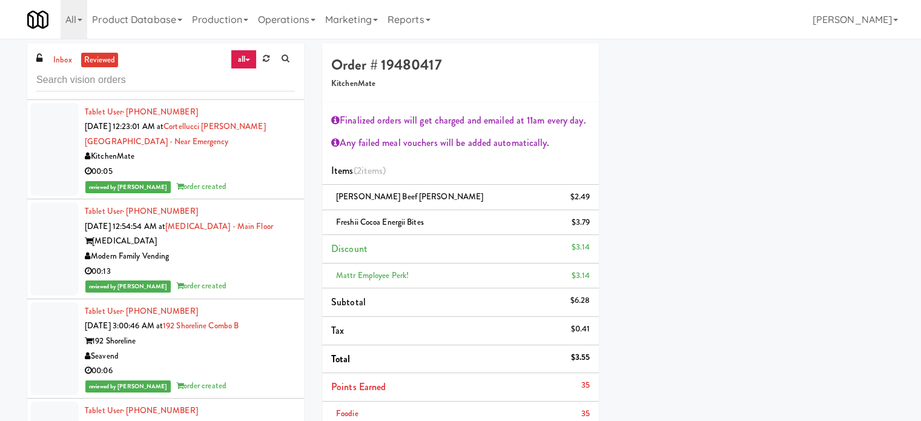
click at [257, 249] on div "Modern Family Vending" at bounding box center [190, 256] width 210 height 15
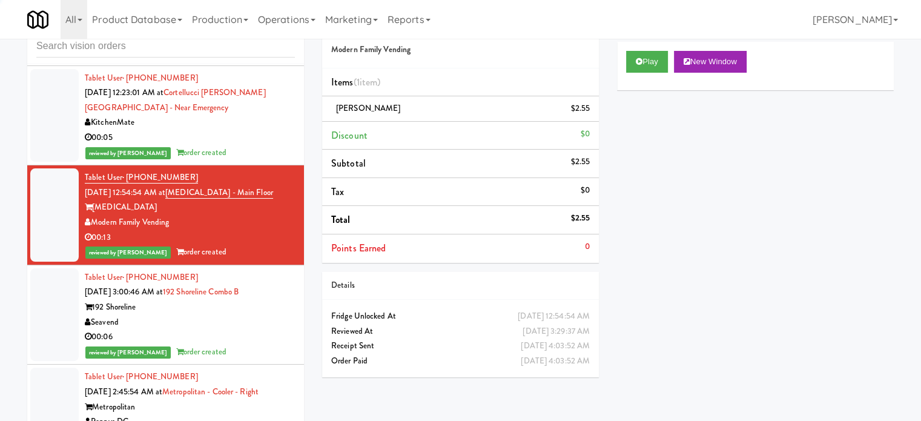
scroll to position [49, 0]
